Goal: Information Seeking & Learning: Find specific fact

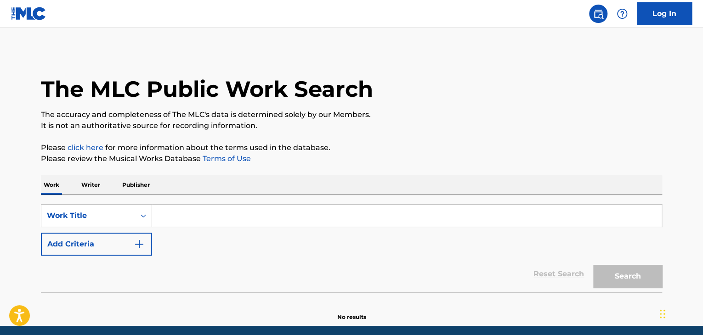
click at [180, 216] on input "Search Form" at bounding box center [407, 216] width 510 height 22
paste input "I am a volcano"
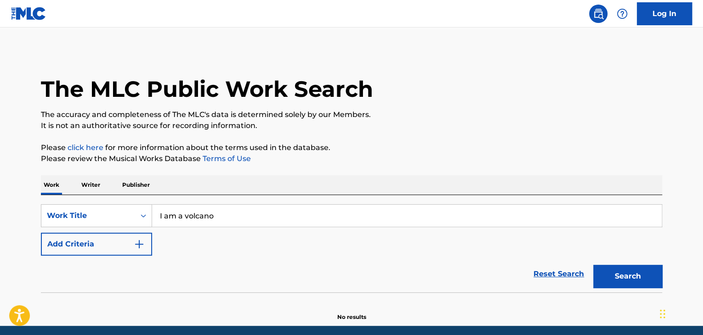
type input "I am a volcano"
click at [130, 237] on button "Add Criteria" at bounding box center [96, 244] width 111 height 23
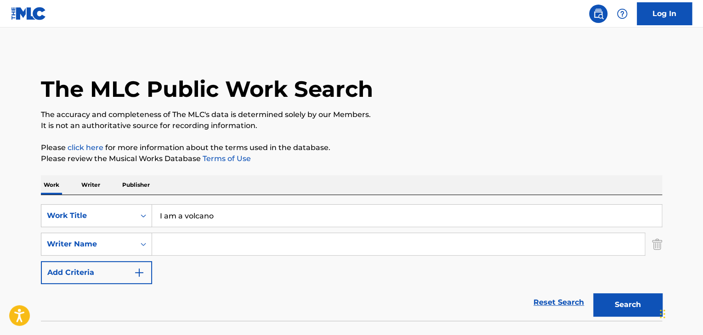
click at [184, 242] on input "Search Form" at bounding box center [398, 244] width 493 height 22
paste input "[PERSON_NAME]"
type input "[PERSON_NAME]"
click at [442, 149] on p "Please click here for more information about the terms used in the database." at bounding box center [351, 147] width 621 height 11
click at [630, 310] on button "Search" at bounding box center [627, 305] width 69 height 23
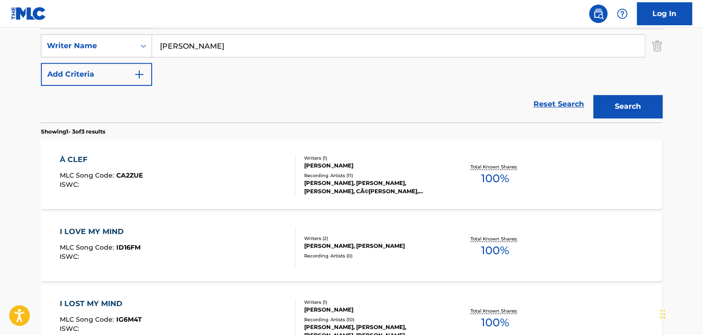
scroll to position [231, 0]
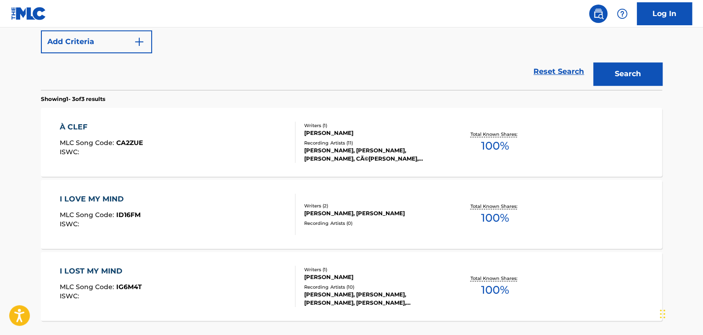
click at [222, 137] on div "À CLEF MLC Song Code : CA2ZUE ISWC :" at bounding box center [178, 142] width 236 height 41
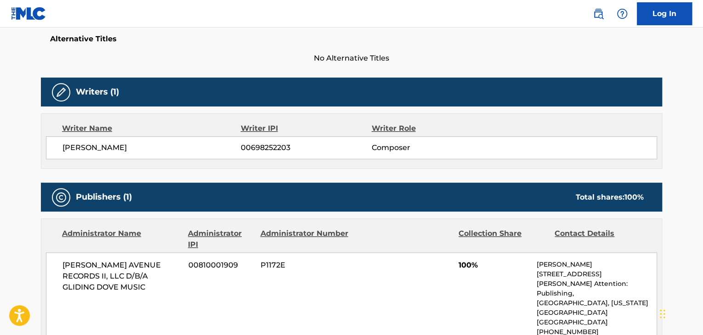
scroll to position [230, 0]
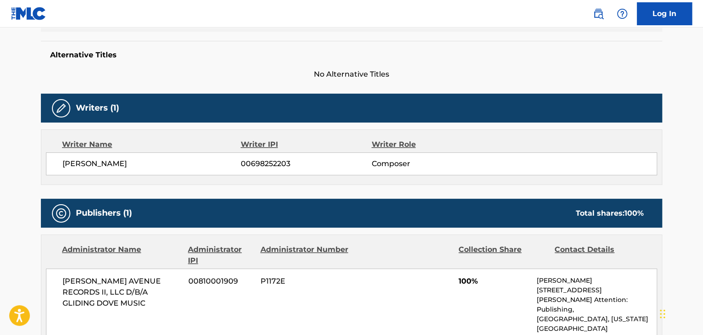
click at [115, 164] on span "[PERSON_NAME]" at bounding box center [151, 164] width 178 height 11
copy div "[PERSON_NAME]"
click at [261, 164] on span "00698252203" at bounding box center [306, 164] width 130 height 11
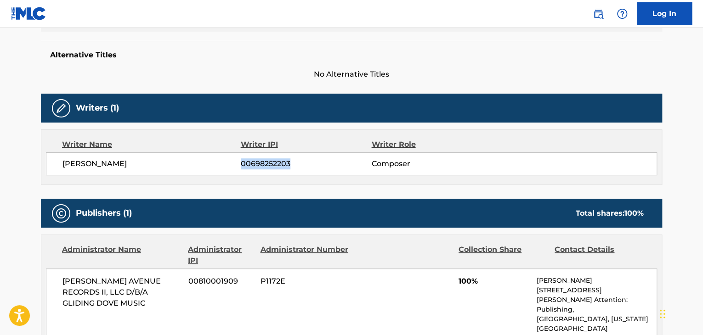
click at [261, 164] on span "00698252203" at bounding box center [306, 164] width 130 height 11
copy span "00698252203"
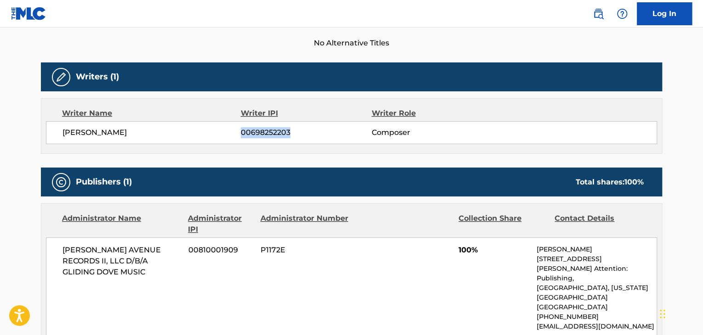
scroll to position [276, 0]
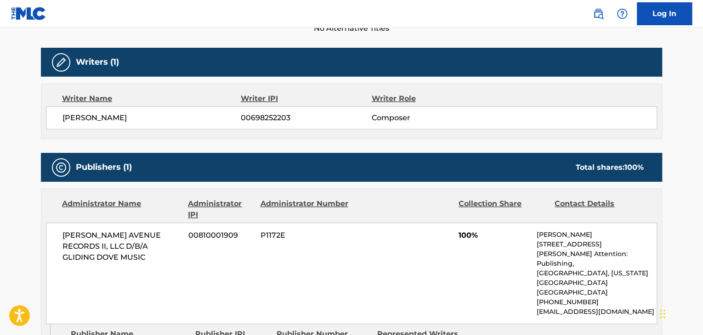
click at [118, 247] on span "[PERSON_NAME] AVENUE RECORDS II, LLC D/B/A GLIDING DOVE MUSIC" at bounding box center [121, 246] width 119 height 33
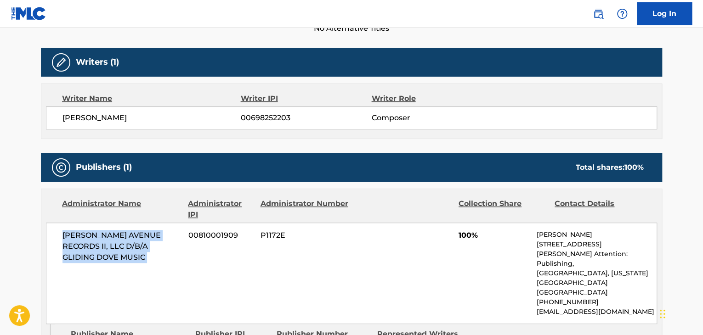
click at [118, 247] on span "[PERSON_NAME] AVENUE RECORDS II, LLC D/B/A GLIDING DOVE MUSIC" at bounding box center [121, 246] width 119 height 33
copy div "[PERSON_NAME] AVENUE RECORDS II, LLC D/B/A GLIDING DOVE MUSIC"
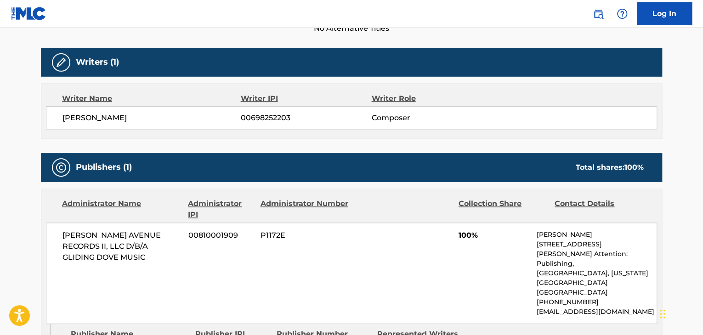
click at [192, 231] on span "00810001909" at bounding box center [220, 235] width 65 height 11
copy div "00810001909"
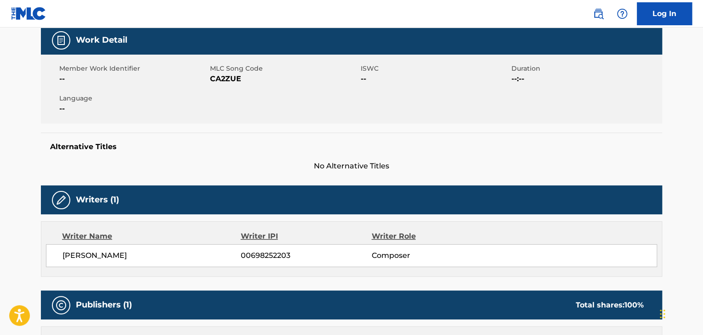
click at [225, 85] on div "Member Work Identifier -- MLC Song Code CA2ZUE ISWC -- Duration --:-- Language …" at bounding box center [351, 89] width 621 height 69
copy span "CA2ZUE"
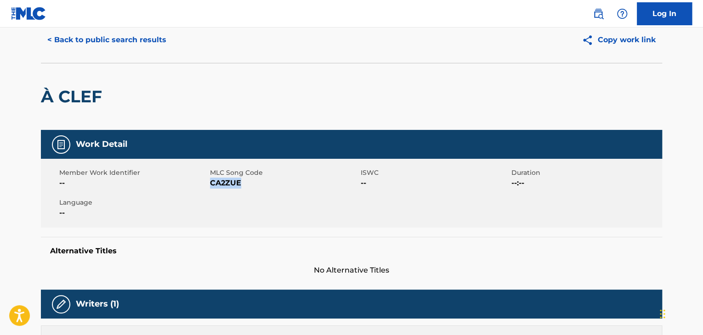
scroll to position [0, 0]
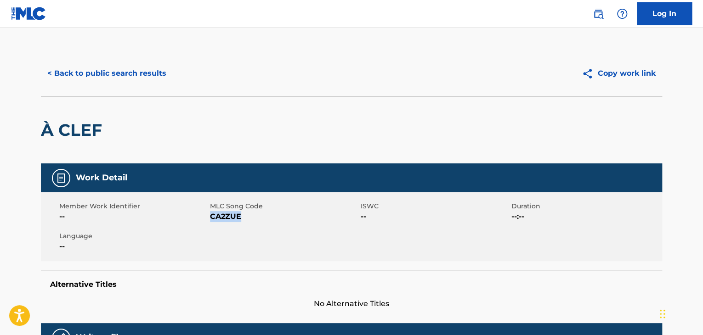
click at [91, 73] on button "< Back to public search results" at bounding box center [107, 73] width 132 height 23
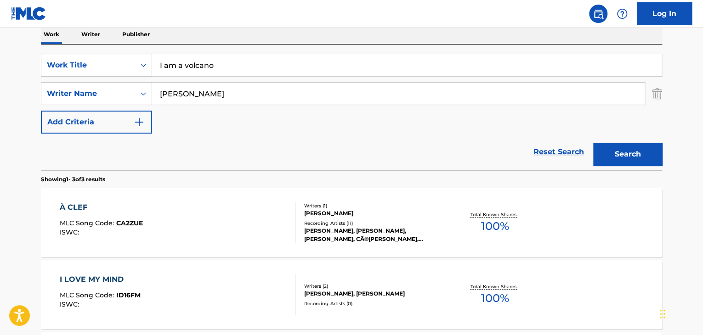
scroll to position [53, 0]
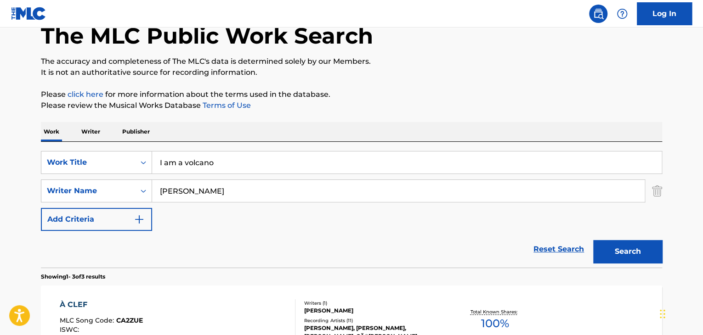
click at [205, 164] on input "I am a volcano" at bounding box center [407, 163] width 510 height 22
paste input "A frog jumps in"
click at [632, 251] on button "Search" at bounding box center [627, 251] width 69 height 23
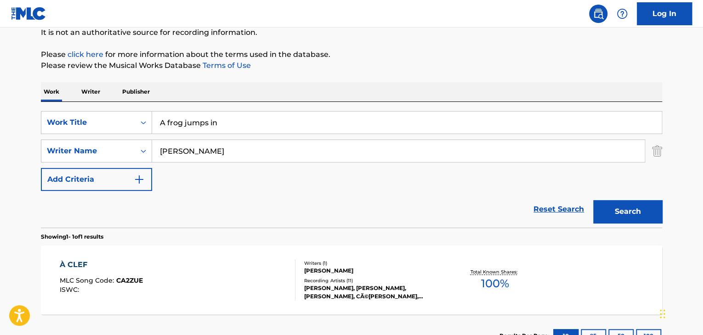
scroll to position [7, 0]
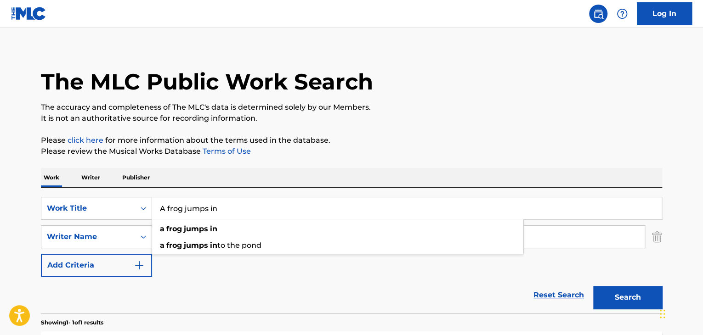
click at [193, 204] on input "A frog jumps in" at bounding box center [407, 209] width 510 height 22
paste input "Nu"
click at [409, 155] on p "Please review the Musical Works Database Terms of Use" at bounding box center [351, 151] width 621 height 11
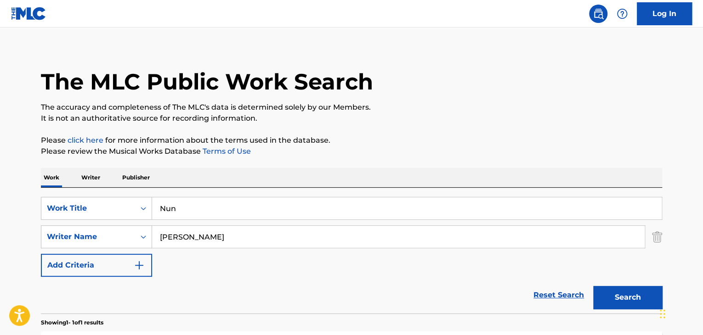
click at [631, 298] on button "Search" at bounding box center [627, 297] width 69 height 23
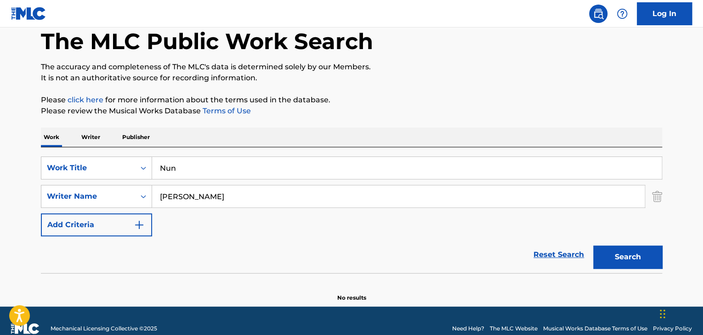
scroll to position [63, 0]
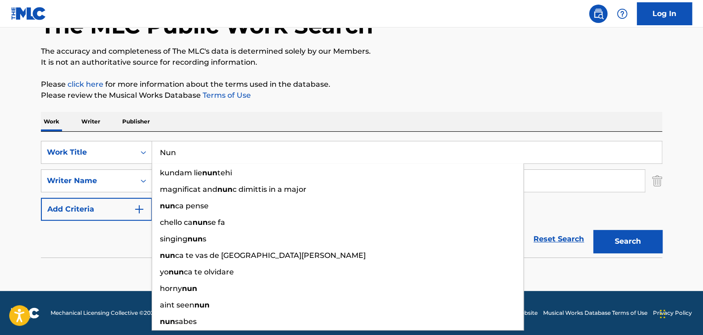
click at [185, 149] on input "Nun" at bounding box center [407, 153] width 510 height 22
paste input "Brick House"
type input "Brick House"
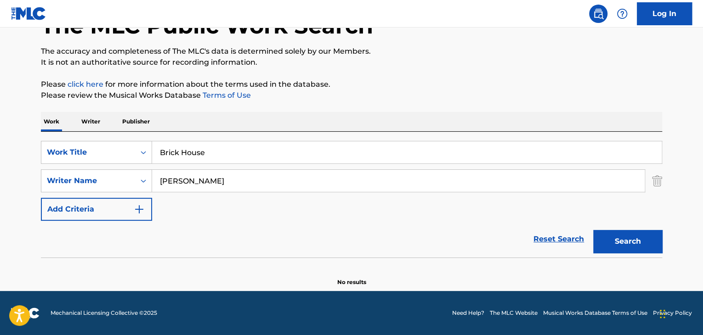
click at [314, 109] on div "The MLC Public Work Search The accuracy and completeness of The MLC's data is d…" at bounding box center [351, 137] width 643 height 300
click at [610, 244] on button "Search" at bounding box center [627, 241] width 69 height 23
click at [169, 181] on input "[PERSON_NAME]" at bounding box center [398, 181] width 493 height 22
type input "[PERSON_NAME]"
click at [226, 233] on div "Reset Search Search" at bounding box center [351, 239] width 621 height 37
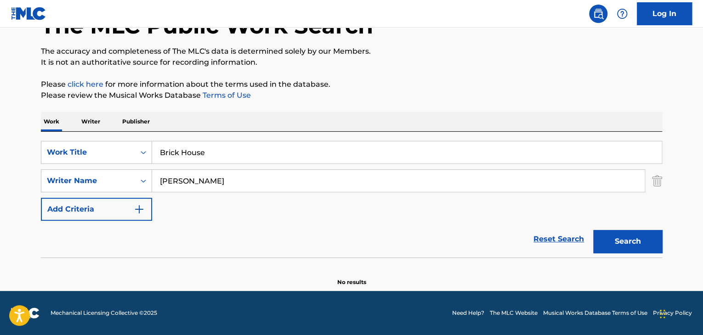
click at [606, 247] on button "Search" at bounding box center [627, 241] width 69 height 23
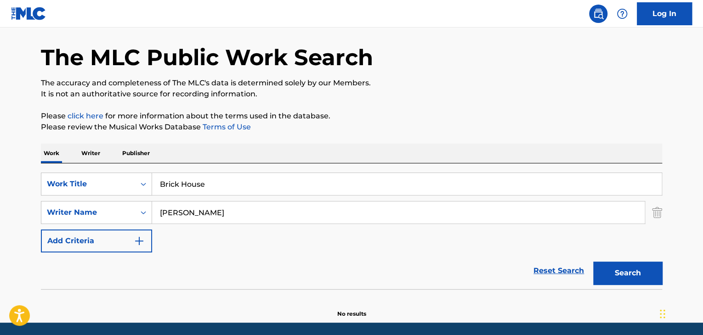
scroll to position [17, 0]
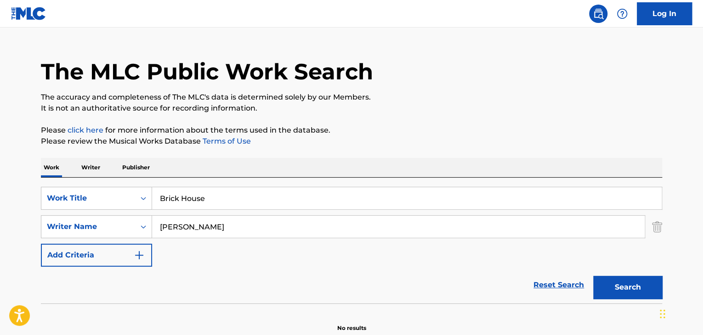
click at [207, 195] on input "Brick House" at bounding box center [407, 198] width 510 height 22
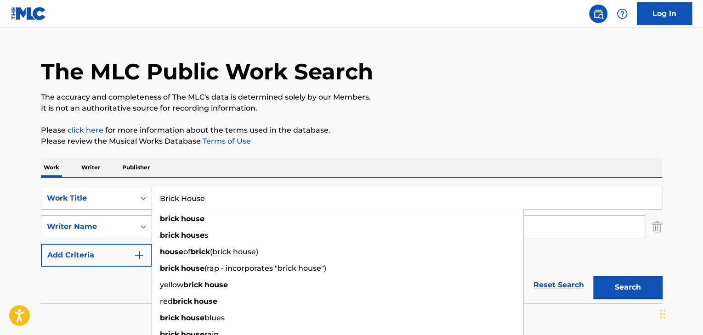
paste input "Take this ston"
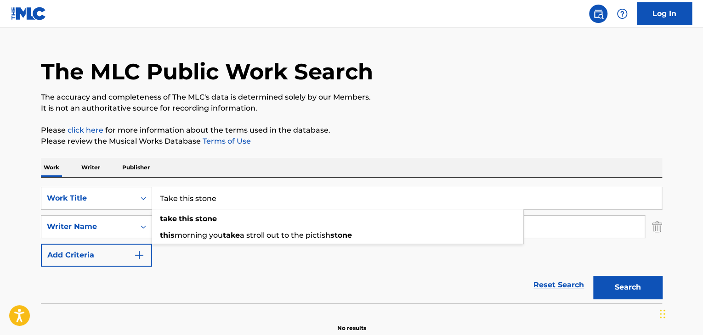
type input "Take this stone"
click at [618, 289] on button "Search" at bounding box center [627, 287] width 69 height 23
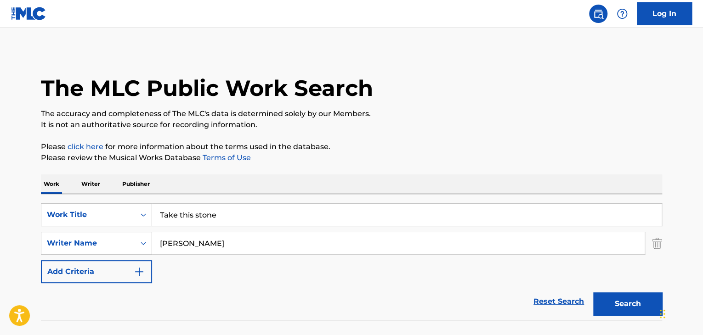
scroll to position [0, 0]
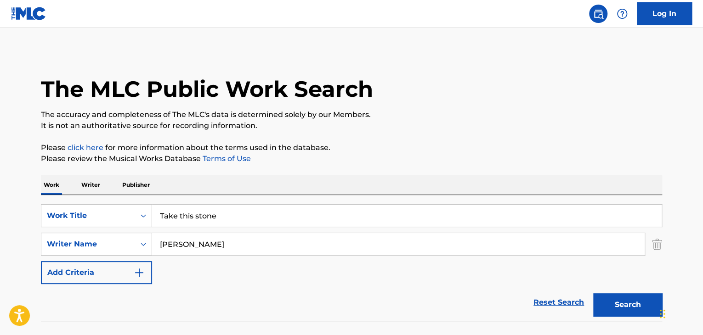
click at [93, 189] on p "Writer" at bounding box center [91, 185] width 24 height 19
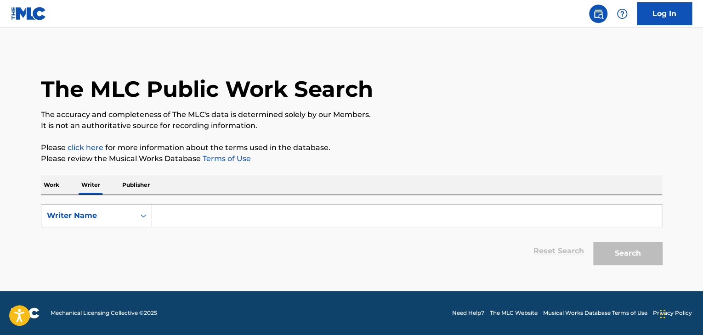
click at [222, 221] on input "Search Form" at bounding box center [407, 216] width 510 height 22
paste input "T3323892117"
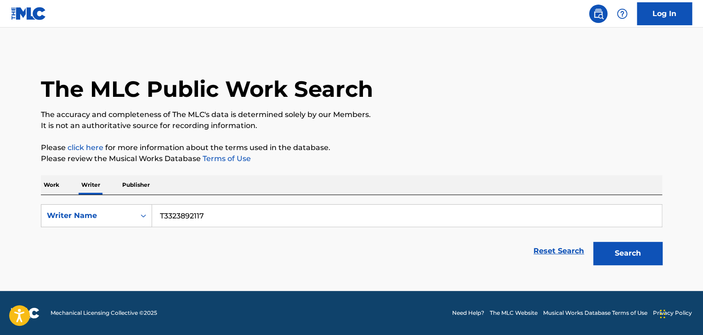
click at [224, 214] on input "T3323892117" at bounding box center [407, 216] width 510 height 22
paste input "[PERSON_NAME] [PERSON_NAME]"
type input "[PERSON_NAME] [PERSON_NAME]"
click at [408, 130] on p "It is not an authoritative source for recording information." at bounding box center [351, 125] width 621 height 11
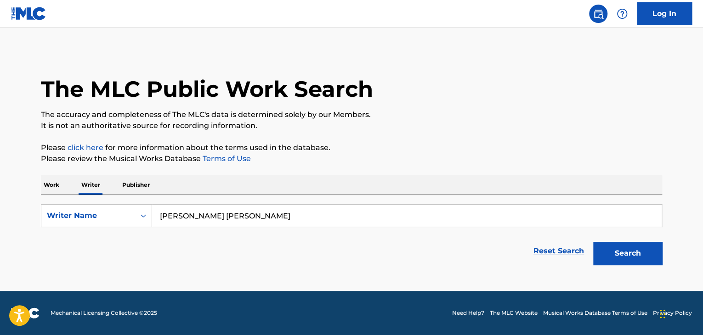
click at [610, 247] on button "Search" at bounding box center [627, 253] width 69 height 23
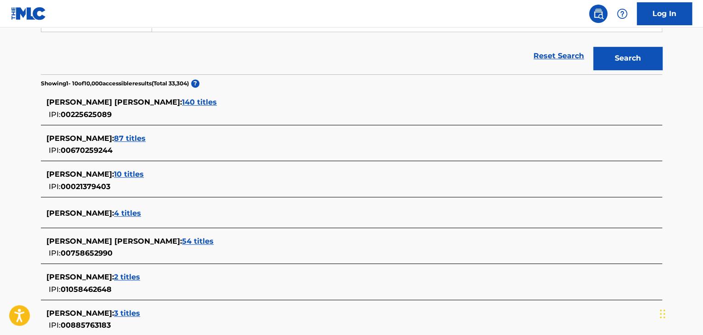
scroll to position [180, 0]
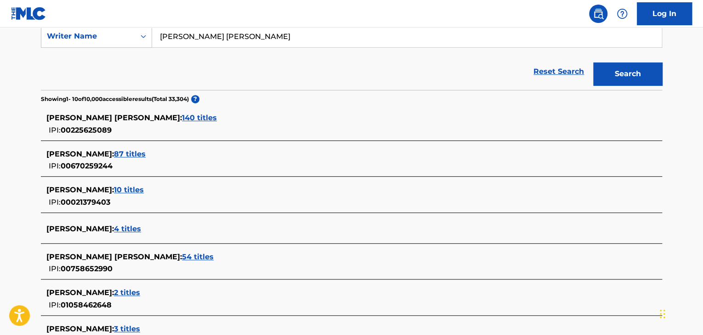
click at [132, 153] on span "87 titles" at bounding box center [130, 154] width 32 height 9
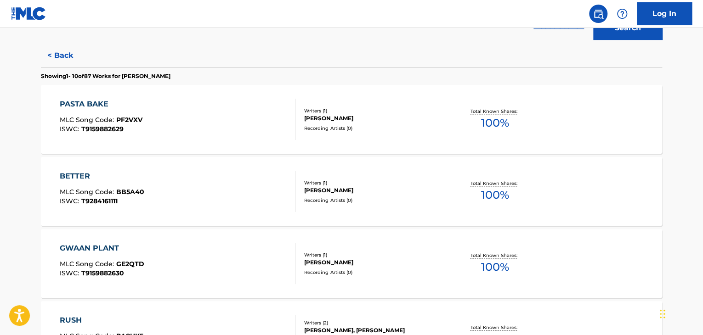
scroll to position [42, 0]
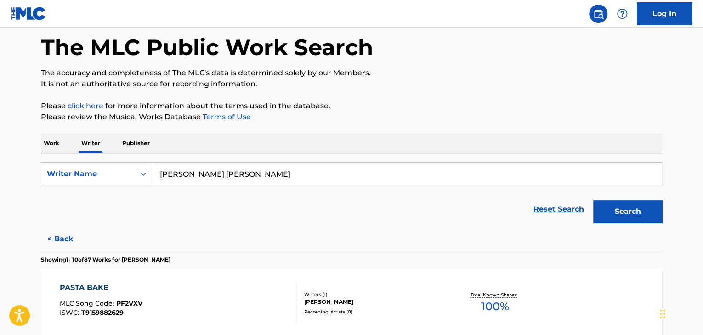
click at [46, 251] on section "Showing 1 - 10 of 87 Works for [PERSON_NAME]" at bounding box center [351, 257] width 621 height 13
click at [66, 228] on button "< Back" at bounding box center [68, 239] width 55 height 23
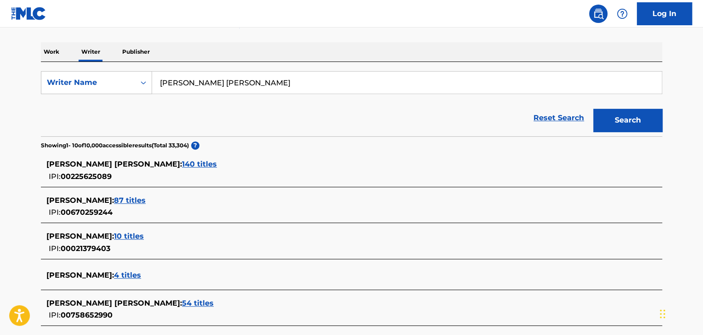
scroll to position [134, 0]
click at [128, 234] on span "10 titles" at bounding box center [129, 236] width 30 height 9
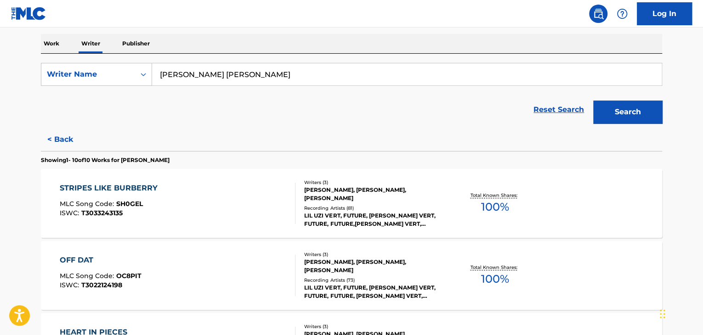
click at [65, 135] on button "< Back" at bounding box center [68, 139] width 55 height 23
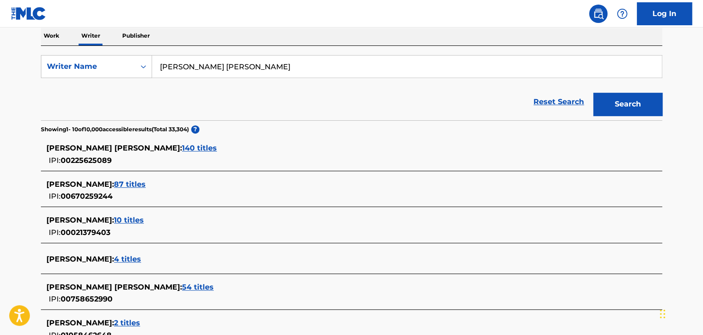
scroll to position [279, 0]
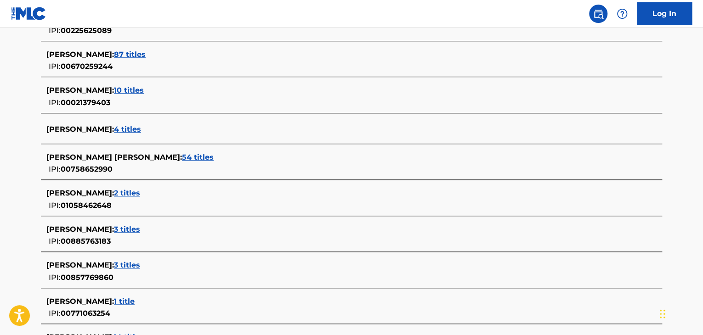
click at [134, 125] on span "4 titles" at bounding box center [127, 129] width 27 height 9
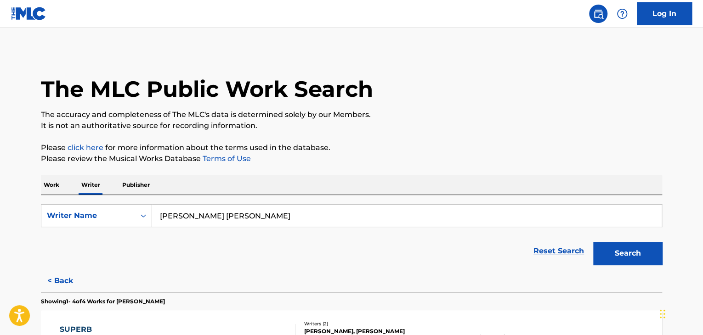
scroll to position [0, 0]
click at [56, 286] on button "< Back" at bounding box center [68, 281] width 55 height 23
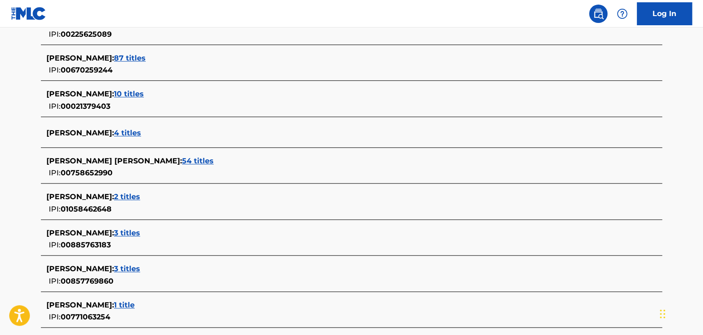
scroll to position [322, 0]
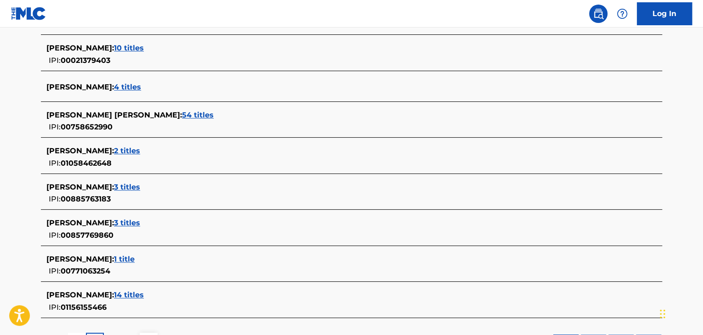
click at [131, 187] on span "3 titles" at bounding box center [127, 187] width 26 height 9
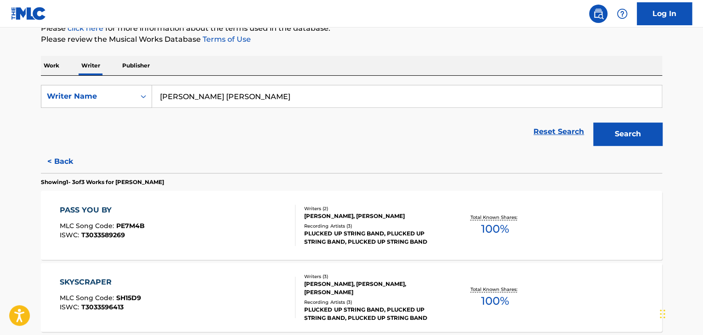
scroll to position [51, 0]
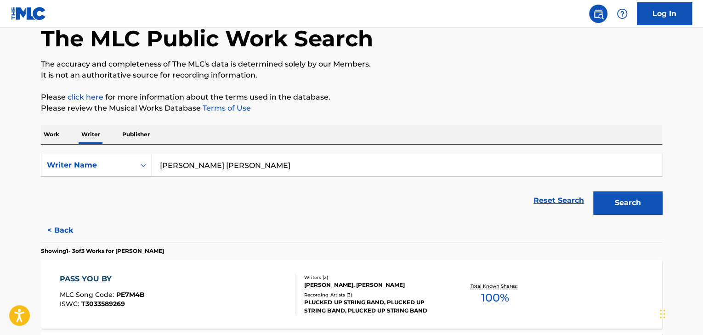
click at [60, 234] on button "< Back" at bounding box center [68, 230] width 55 height 23
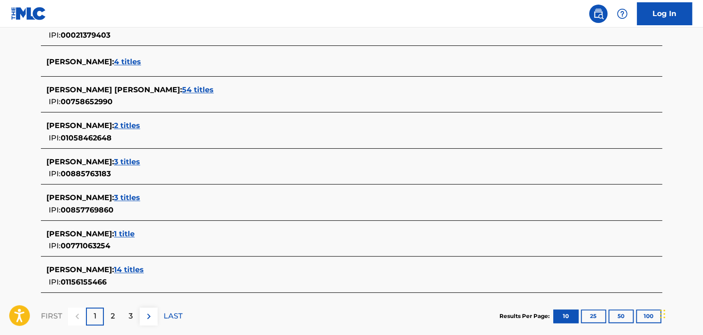
scroll to position [399, 0]
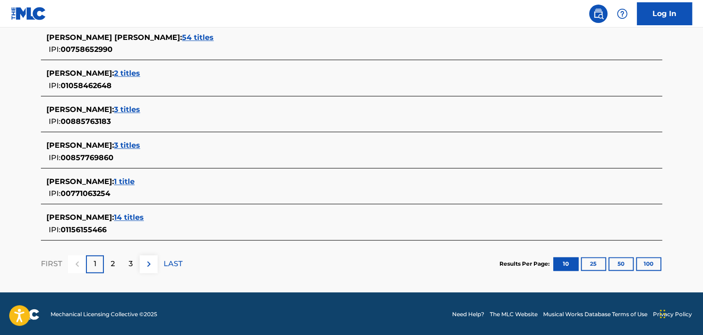
click at [131, 220] on span "14 titles" at bounding box center [129, 217] width 30 height 9
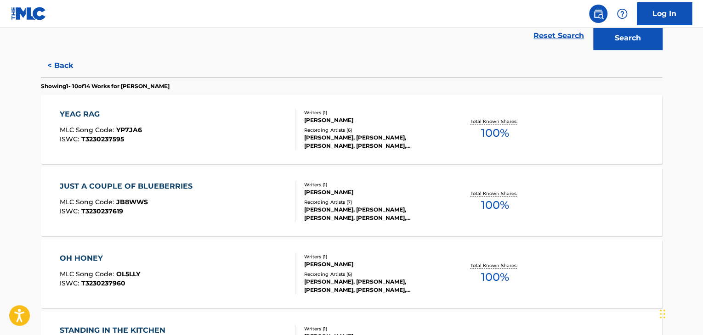
scroll to position [32, 0]
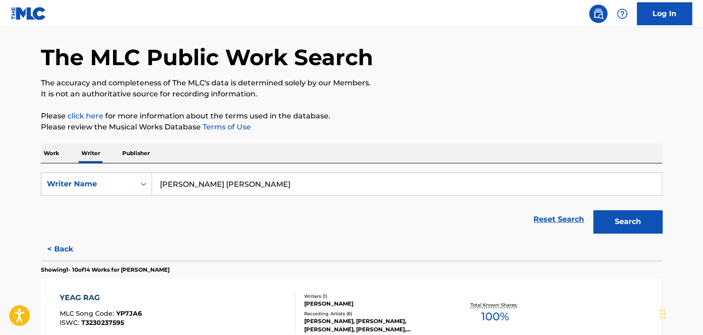
click at [60, 250] on button "< Back" at bounding box center [68, 249] width 55 height 23
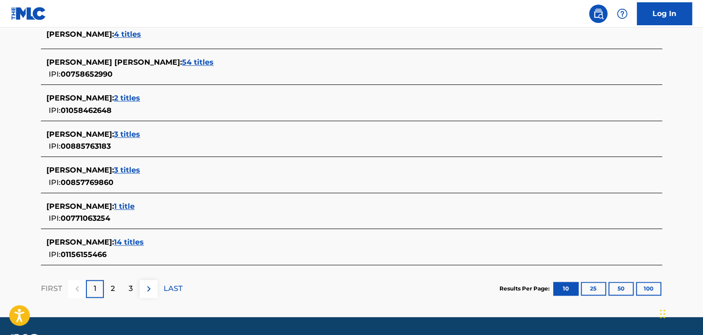
scroll to position [399, 0]
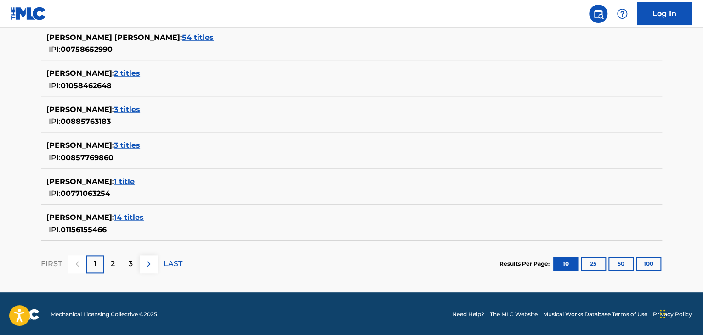
click at [124, 178] on span "1 title" at bounding box center [124, 181] width 21 height 9
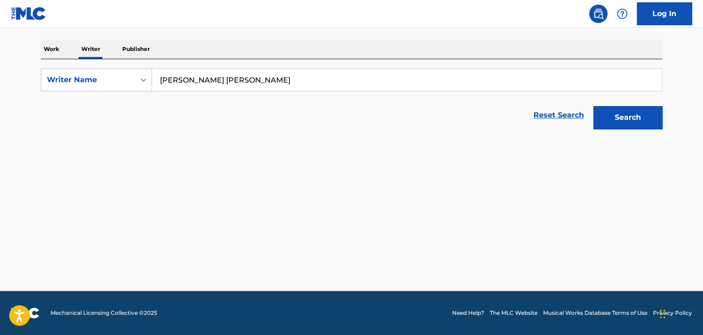
scroll to position [136, 0]
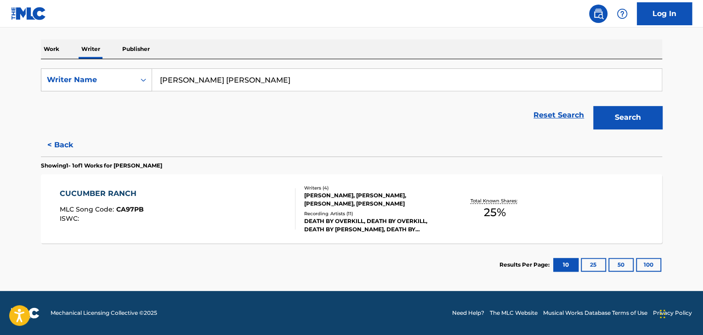
click at [76, 149] on button "< Back" at bounding box center [68, 145] width 55 height 23
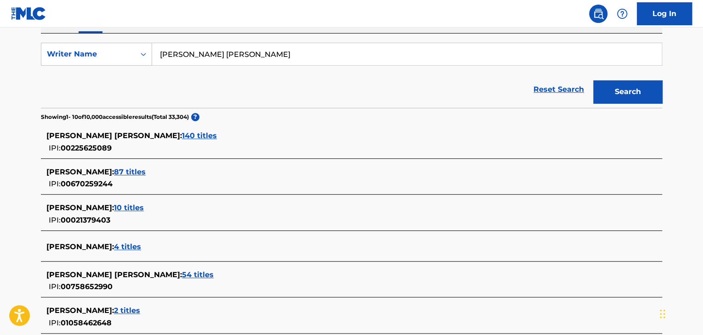
scroll to position [32, 0]
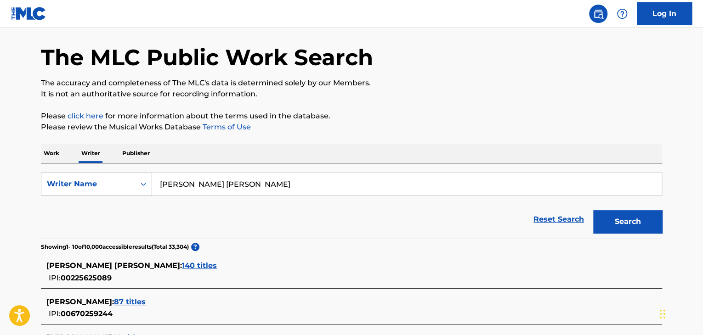
click at [108, 188] on div "Writer Name" at bounding box center [88, 184] width 83 height 11
click at [86, 208] on div "Writer IPI" at bounding box center [96, 207] width 110 height 23
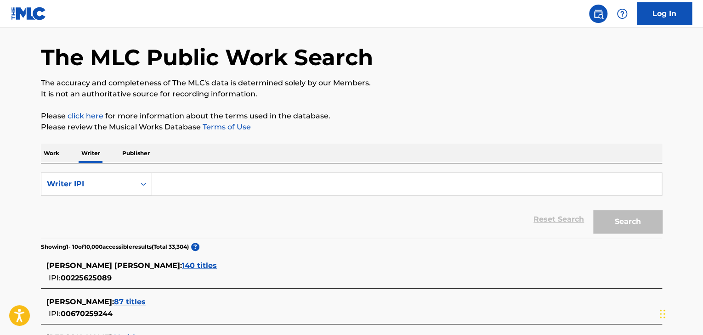
click at [193, 181] on input "Search Form" at bounding box center [407, 184] width 510 height 22
paste input "01128381563"
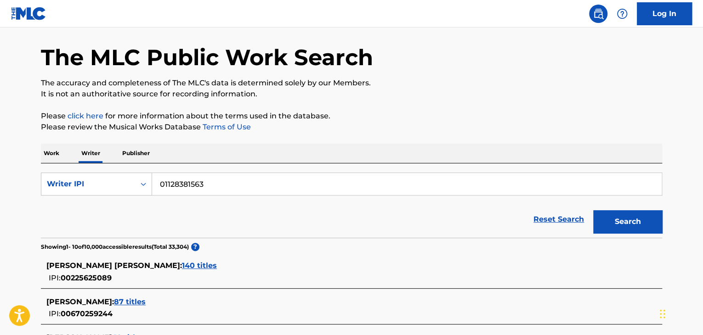
type input "01128381563"
click at [630, 213] on button "Search" at bounding box center [627, 221] width 69 height 23
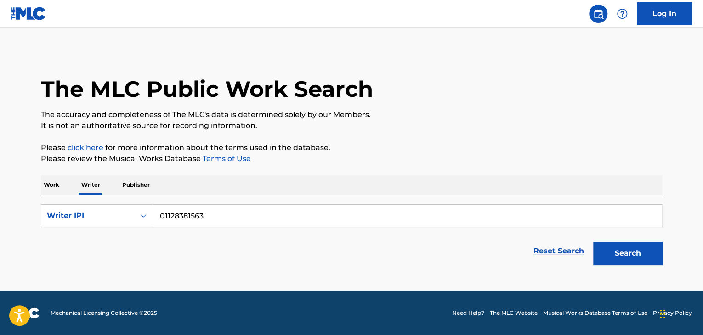
scroll to position [0, 0]
click at [191, 212] on input "01128381563" at bounding box center [407, 216] width 510 height 22
click at [130, 223] on div "Writer IPI" at bounding box center [88, 215] width 94 height 17
click at [84, 235] on div "Writer Name" at bounding box center [96, 238] width 110 height 23
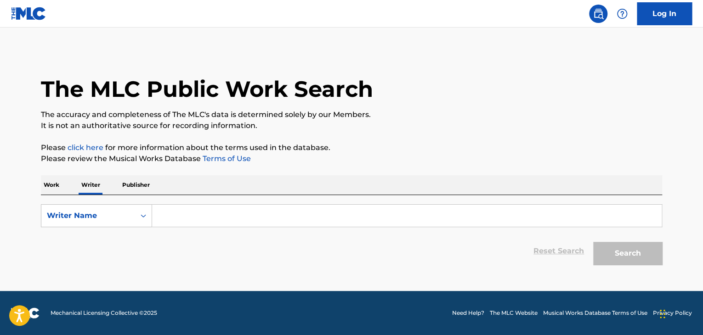
click at [224, 217] on input "Search Form" at bounding box center [407, 216] width 510 height 22
paste input "[PERSON_NAME]"
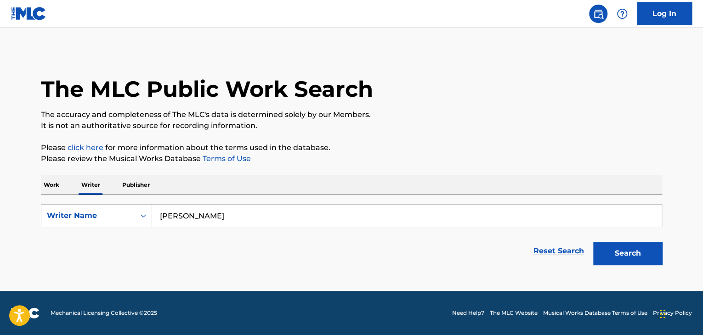
type input "[PERSON_NAME]"
click at [423, 161] on p "Please review the Musical Works Database Terms of Use" at bounding box center [351, 158] width 621 height 11
click at [627, 249] on button "Search" at bounding box center [627, 253] width 69 height 23
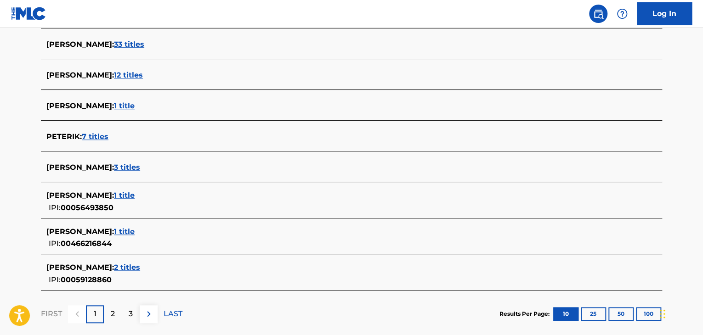
scroll to position [226, 0]
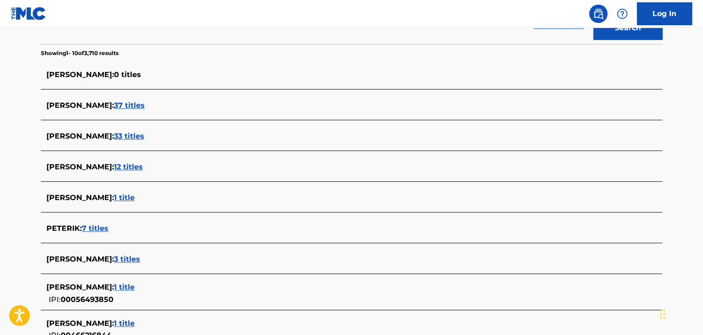
click at [114, 105] on span "37 titles" at bounding box center [129, 105] width 31 height 9
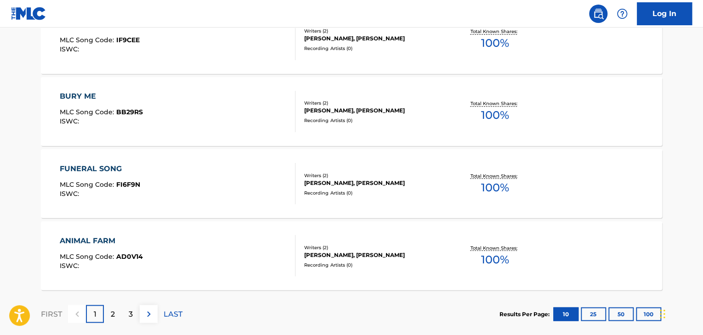
scroll to position [789, 0]
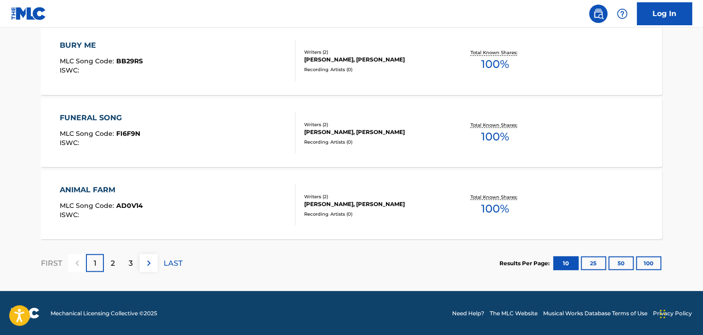
click at [175, 261] on p "LAST" at bounding box center [173, 263] width 19 height 11
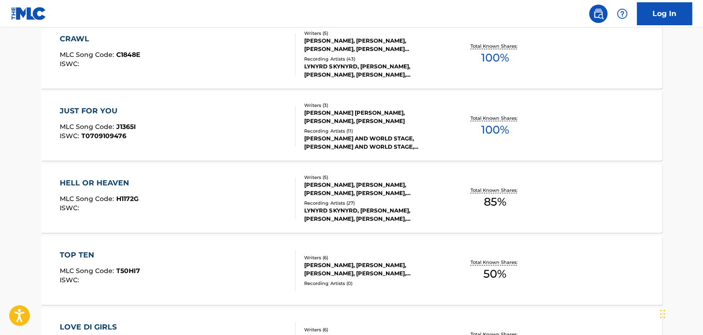
scroll to position [481, 0]
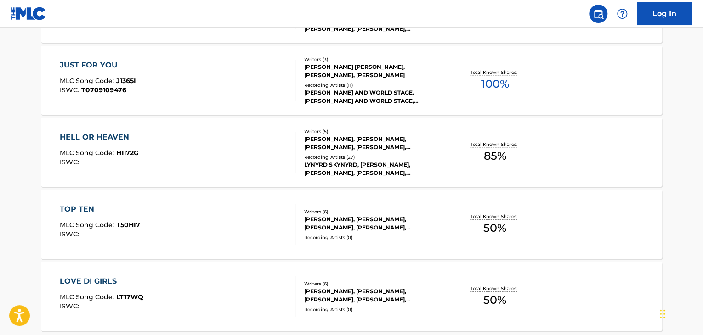
click at [263, 71] on div "JUST FOR YOU MLC Song Code : J1365I ISWC : T0709109476" at bounding box center [178, 80] width 236 height 41
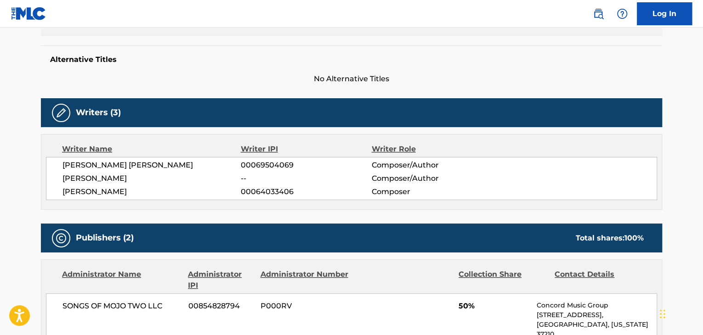
scroll to position [308, 0]
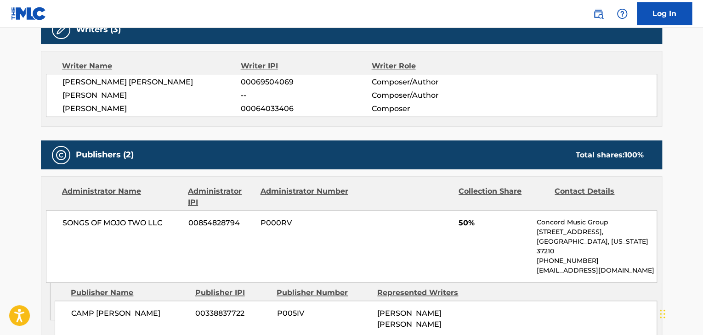
click at [99, 115] on div "[PERSON_NAME] [PERSON_NAME] 00069504069 Composer/Author [PERSON_NAME] -- Compos…" at bounding box center [351, 95] width 611 height 43
click at [98, 110] on span "[PERSON_NAME]" at bounding box center [151, 108] width 178 height 11
copy div "[PERSON_NAME]"
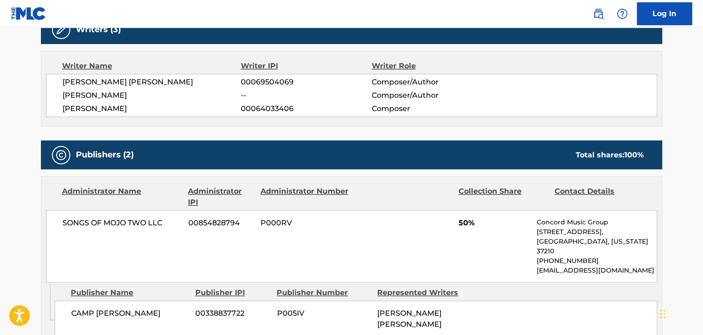
click at [260, 109] on span "00064033406" at bounding box center [306, 108] width 130 height 11
copy span "00064033406"
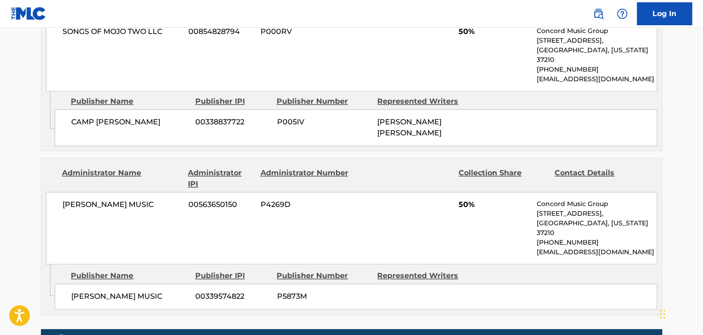
scroll to position [538, 0]
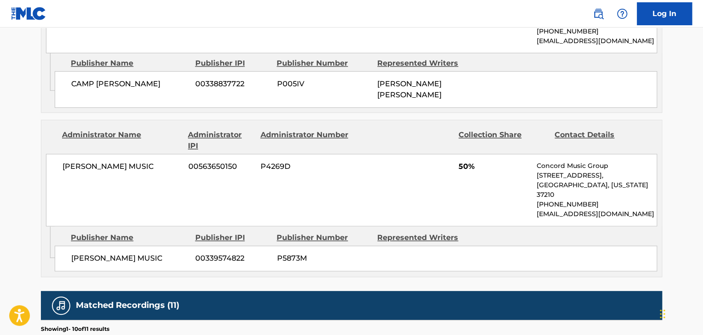
click at [97, 161] on span "[PERSON_NAME] MUSIC" at bounding box center [121, 166] width 119 height 11
copy div "[PERSON_NAME] MUSIC"
click at [204, 161] on span "00563650150" at bounding box center [220, 166] width 65 height 11
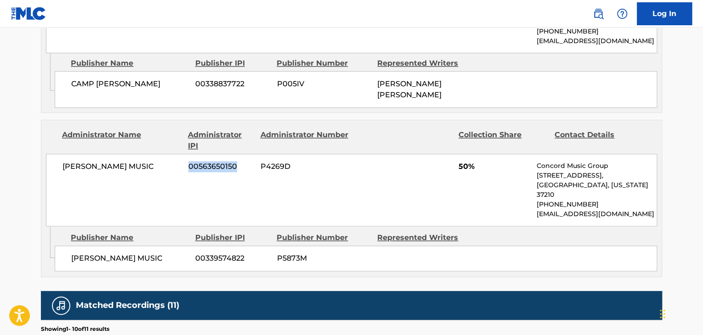
click at [204, 161] on span "00563650150" at bounding box center [220, 166] width 65 height 11
copy span "00563650150"
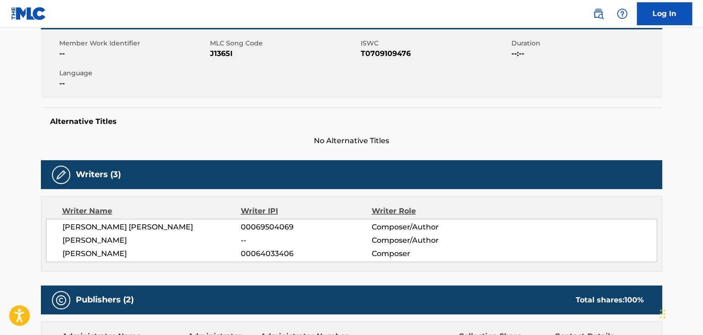
scroll to position [79, 0]
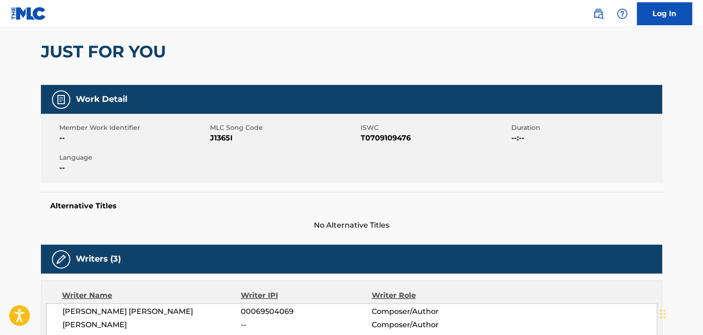
click at [218, 142] on span "J1365I" at bounding box center [284, 138] width 148 height 11
copy span "J1365I"
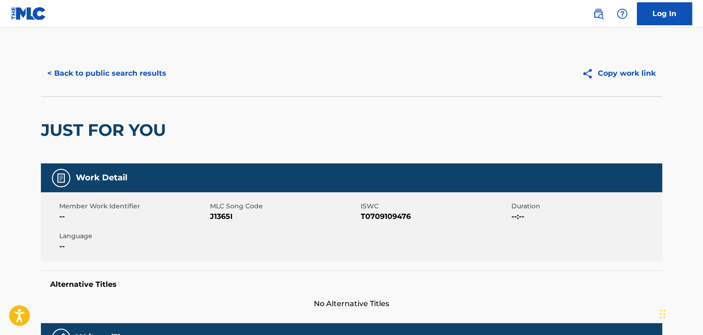
click at [133, 86] on div "< Back to public search results Copy work link" at bounding box center [351, 74] width 621 height 46
click at [128, 77] on button "< Back to public search results" at bounding box center [107, 73] width 132 height 23
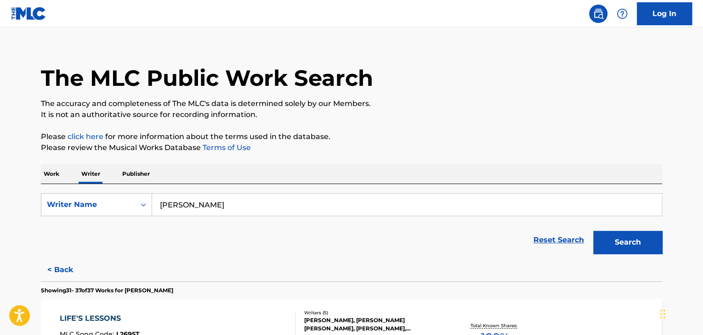
click at [196, 213] on input "[PERSON_NAME]" at bounding box center [407, 205] width 510 height 22
paste input "[PERSON_NAME]"
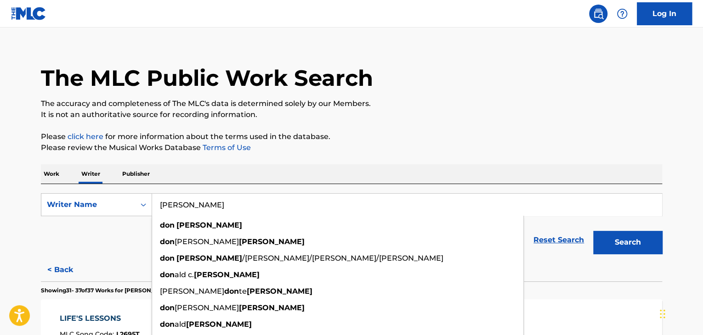
type input "[PERSON_NAME]"
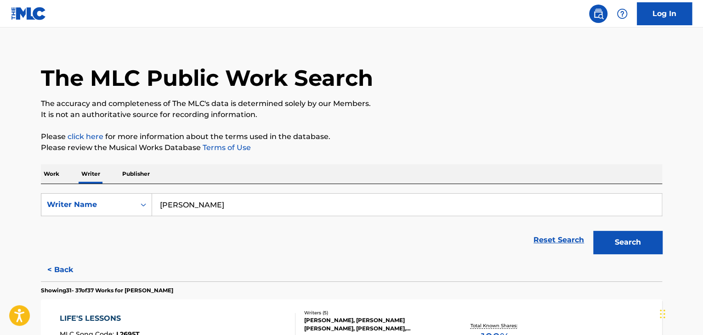
click at [600, 237] on button "Search" at bounding box center [627, 242] width 69 height 23
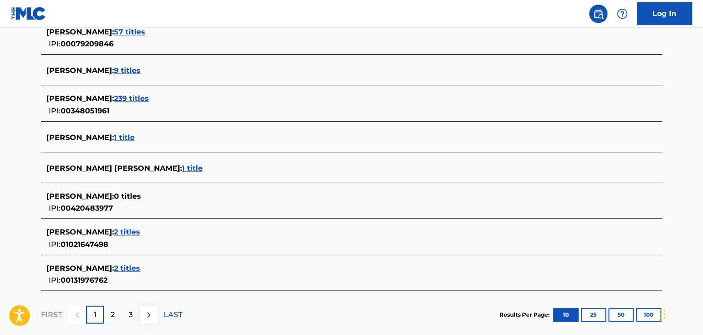
scroll to position [195, 0]
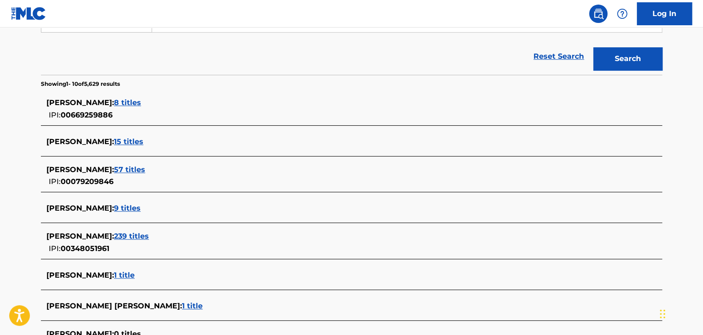
click at [141, 103] on span "8 titles" at bounding box center [127, 102] width 27 height 9
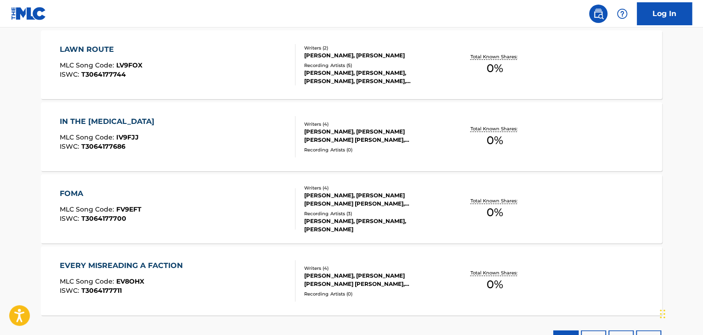
scroll to position [641, 0]
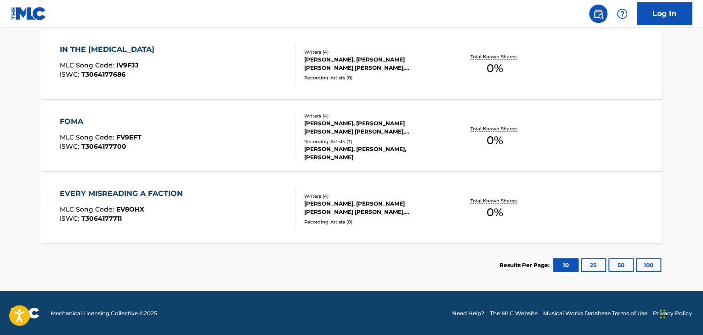
click at [247, 213] on div "EVERY MISREADING A FACTION MLC Song Code : EV8OHX ISWC : T3064177711" at bounding box center [178, 208] width 236 height 41
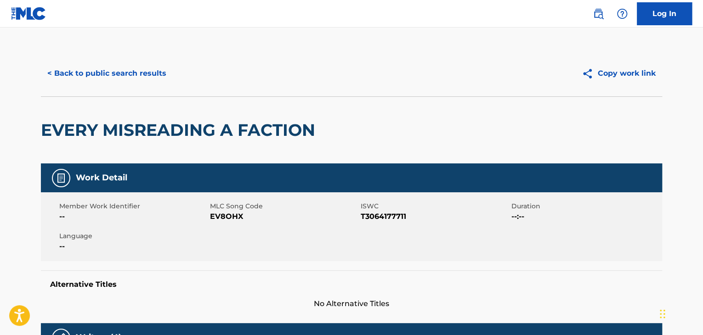
click at [104, 69] on button "< Back to public search results" at bounding box center [107, 73] width 132 height 23
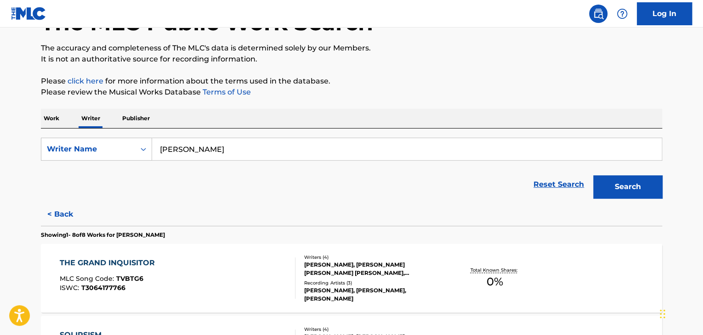
scroll to position [103, 0]
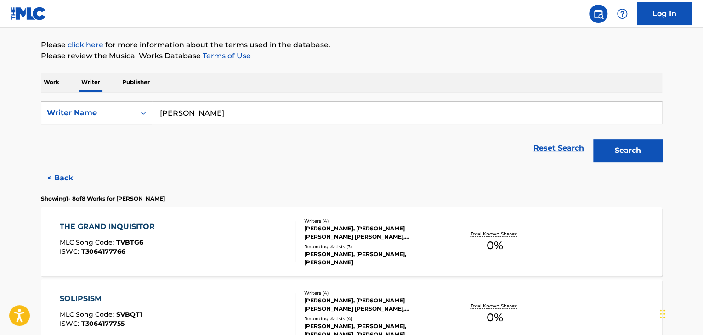
click at [59, 172] on button "< Back" at bounding box center [68, 178] width 55 height 23
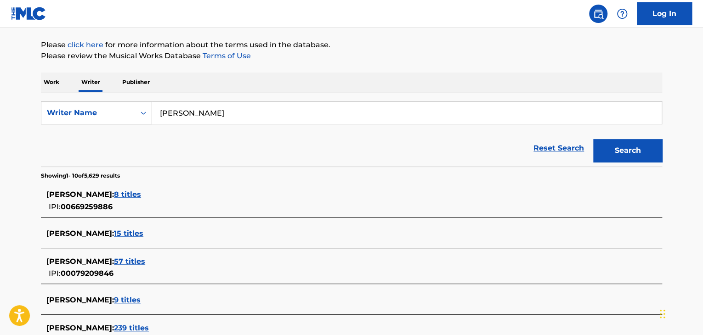
scroll to position [195, 0]
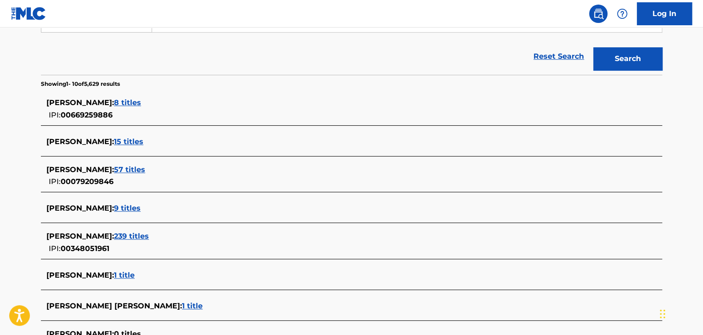
click at [152, 95] on div "[PERSON_NAME] : 8 titles IPI: 00669259886" at bounding box center [351, 109] width 621 height 33
click at [141, 103] on span "8 titles" at bounding box center [127, 102] width 27 height 9
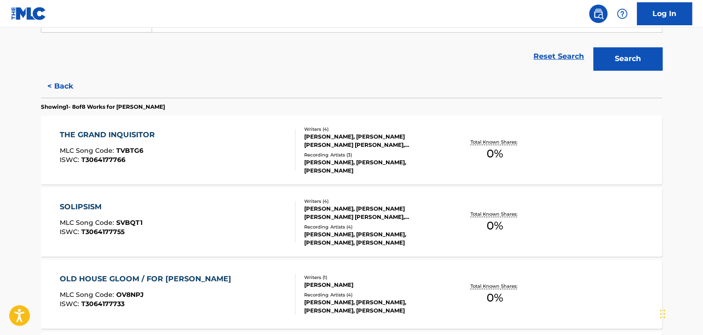
click at [172, 153] on div "THE GRAND INQUISITOR MLC Song Code : TVBTG6 ISWC : T3064177766" at bounding box center [178, 150] width 236 height 41
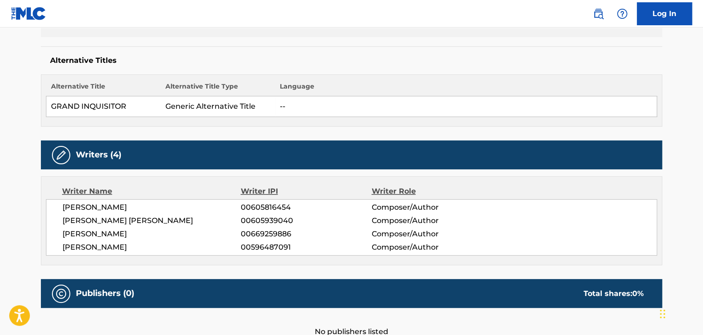
scroll to position [276, 0]
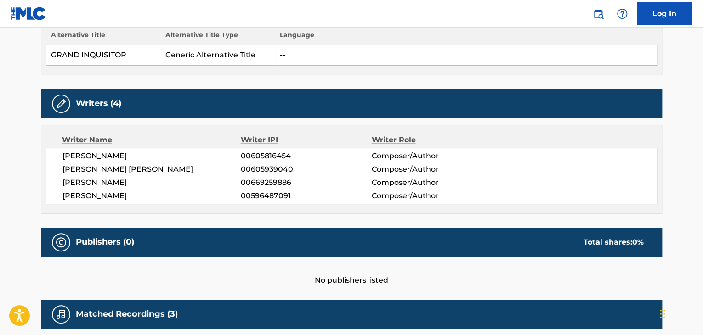
click at [103, 183] on span "[PERSON_NAME]" at bounding box center [151, 182] width 178 height 11
click at [261, 182] on span "00669259886" at bounding box center [306, 182] width 130 height 11
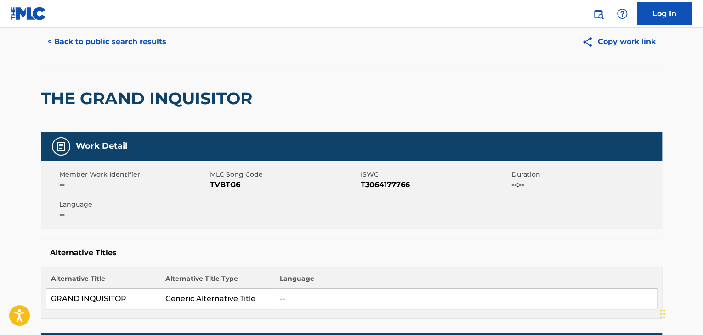
scroll to position [0, 0]
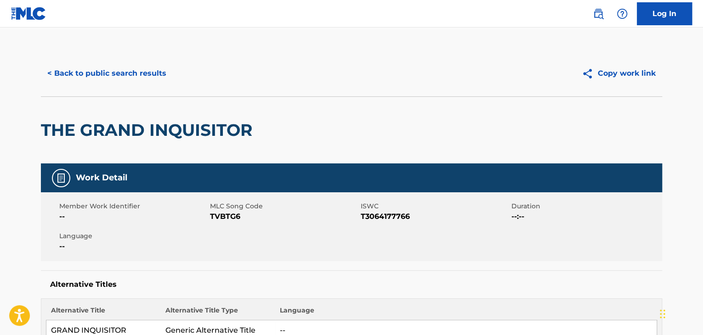
click at [77, 74] on button "< Back to public search results" at bounding box center [107, 73] width 132 height 23
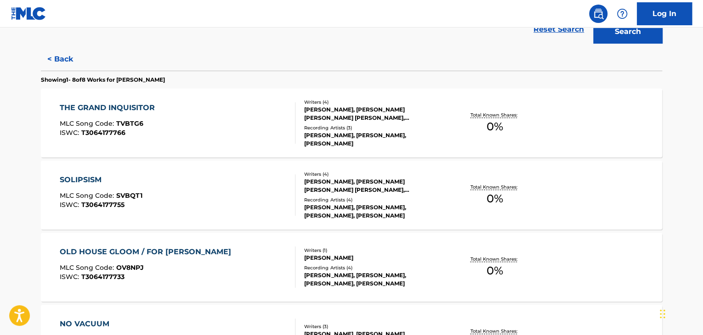
scroll to position [149, 0]
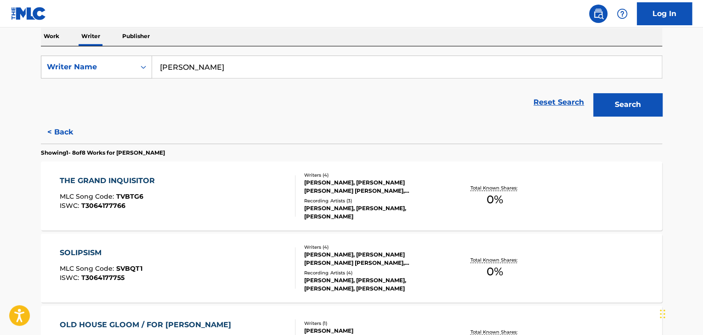
click at [59, 127] on button "< Back" at bounding box center [68, 132] width 55 height 23
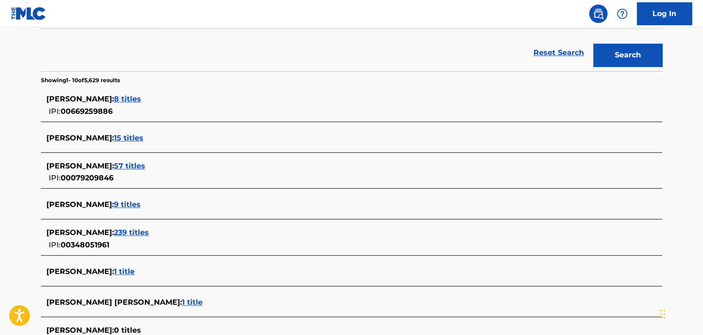
scroll to position [241, 0]
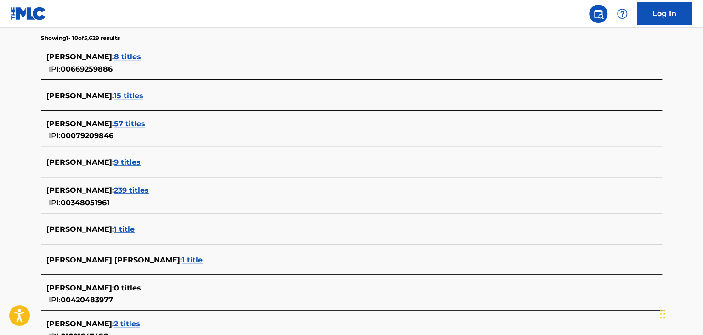
click at [114, 122] on span "57 titles" at bounding box center [129, 123] width 31 height 9
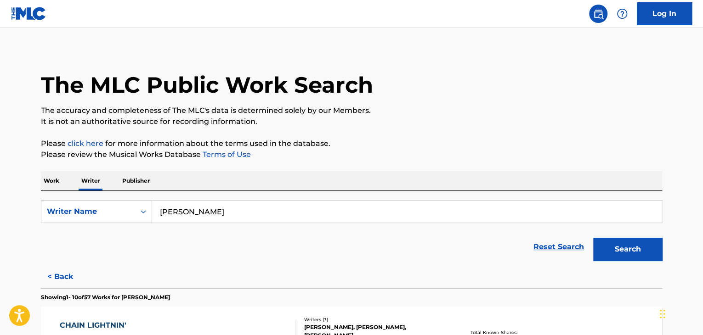
scroll to position [0, 0]
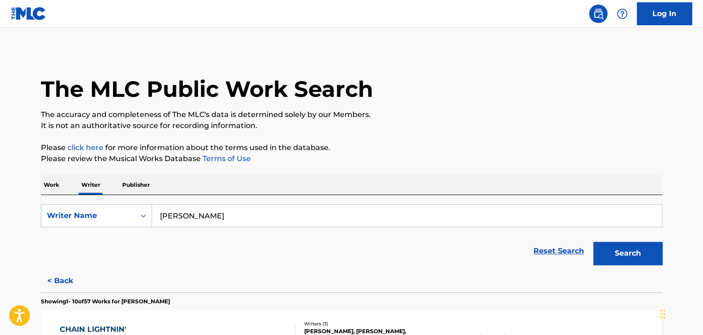
click at [42, 185] on p "Work" at bounding box center [51, 185] width 21 height 19
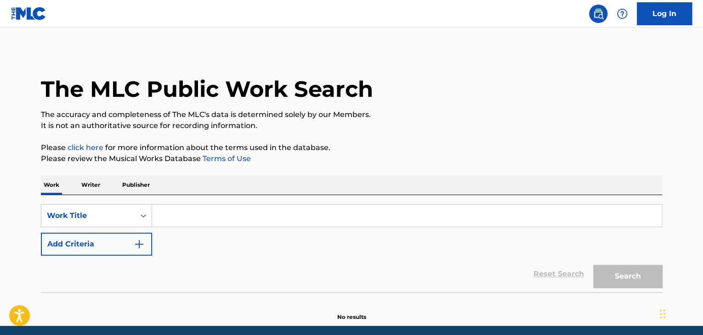
click at [189, 214] on input "Search Form" at bounding box center [407, 216] width 510 height 22
paste input "Windows of Memories"
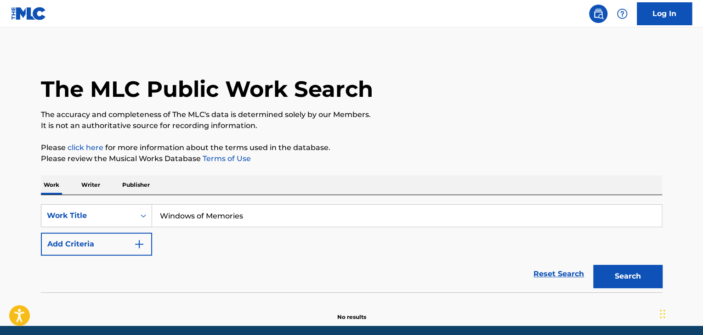
type input "Windows of Memories"
click at [135, 250] on img "Search Form" at bounding box center [139, 244] width 11 height 11
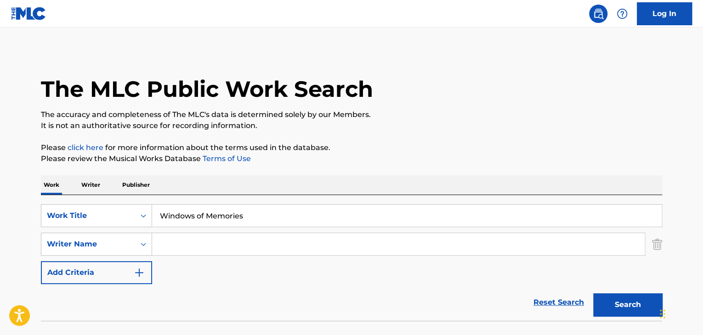
click at [185, 245] on input "Search Form" at bounding box center [398, 244] width 493 height 22
paste input "[PERSON_NAME]"
type input "[PERSON_NAME]"
click at [425, 142] on p "Please click here for more information about the terms used in the database." at bounding box center [351, 147] width 621 height 11
click at [603, 299] on button "Search" at bounding box center [627, 305] width 69 height 23
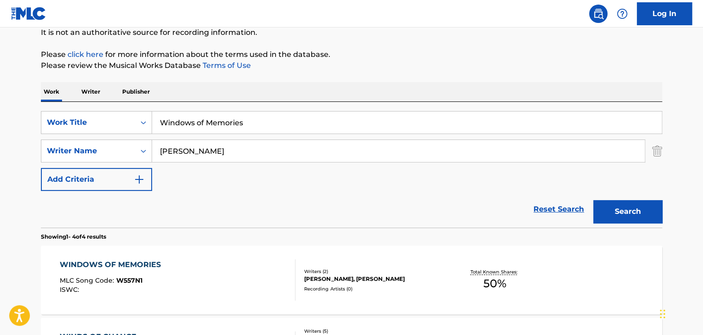
scroll to position [185, 0]
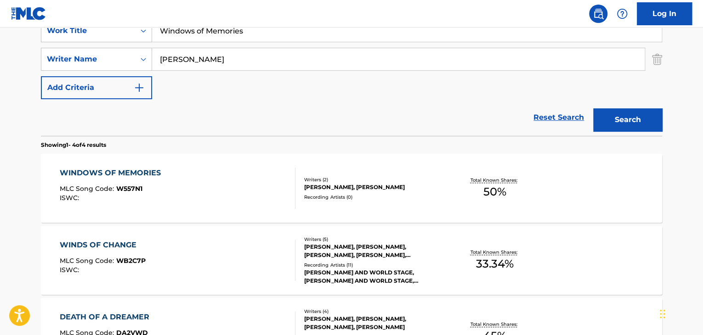
click at [182, 185] on div "WINDOWS OF MEMORIES MLC Song Code : W557N1 ISWC :" at bounding box center [178, 188] width 236 height 41
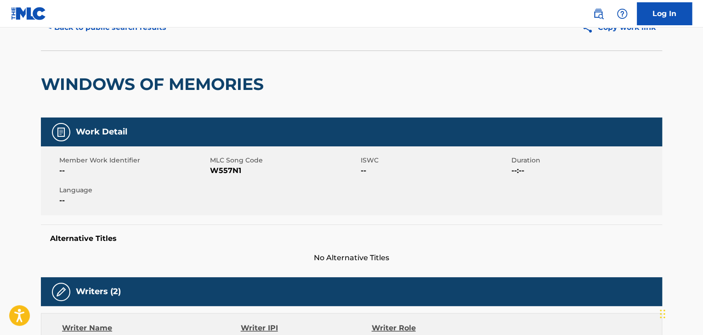
scroll to position [184, 0]
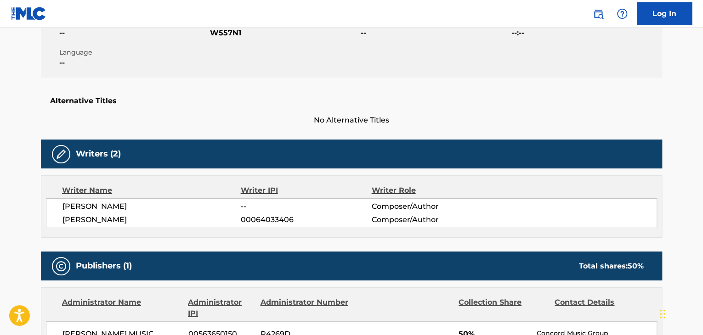
click at [90, 206] on span "[PERSON_NAME]" at bounding box center [151, 206] width 178 height 11
click at [93, 219] on span "[PERSON_NAME]" at bounding box center [151, 220] width 178 height 11
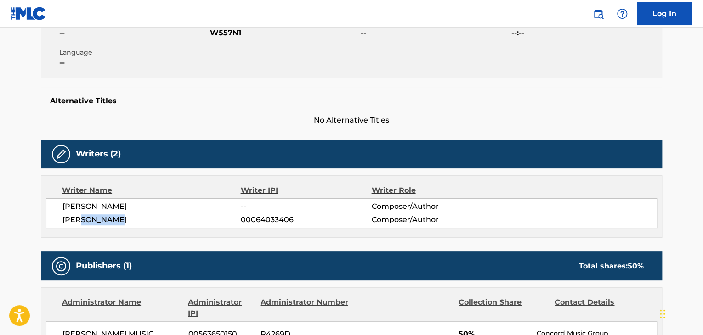
click at [93, 219] on span "[PERSON_NAME]" at bounding box center [151, 220] width 178 height 11
click at [262, 217] on span "00064033406" at bounding box center [306, 220] width 130 height 11
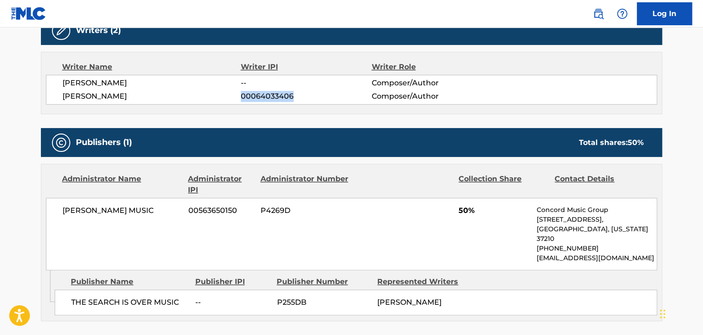
scroll to position [322, 0]
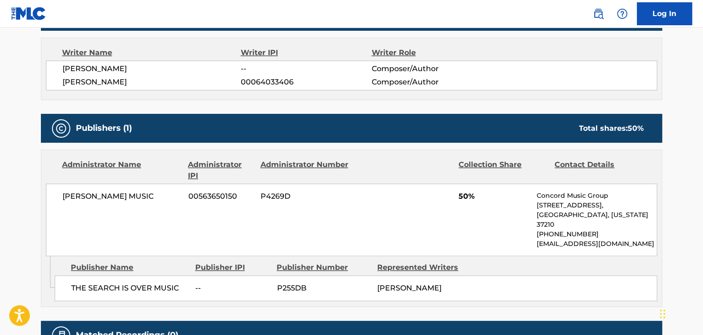
click at [109, 200] on span "[PERSON_NAME] MUSIC" at bounding box center [121, 196] width 119 height 11
click at [198, 198] on span "00563650150" at bounding box center [220, 196] width 65 height 11
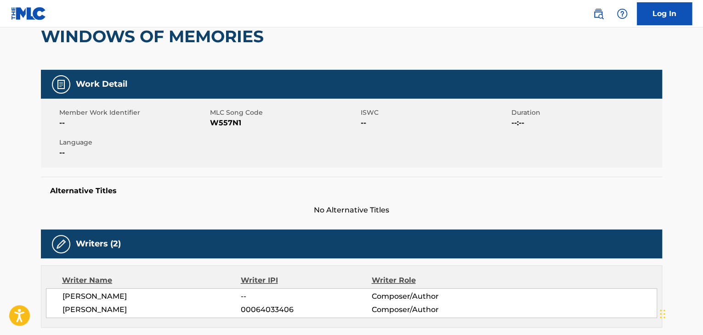
scroll to position [0, 0]
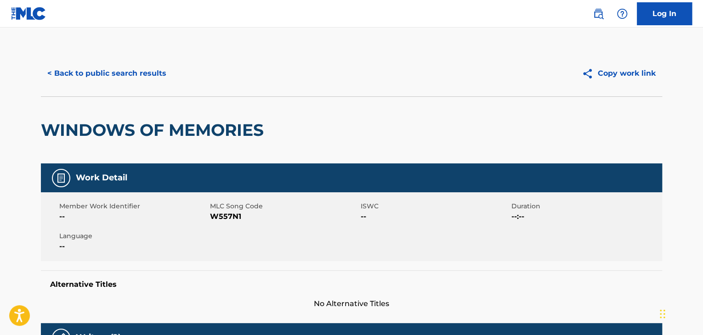
click at [219, 216] on span "W557N1" at bounding box center [284, 216] width 148 height 11
click at [94, 67] on button "< Back to public search results" at bounding box center [107, 73] width 132 height 23
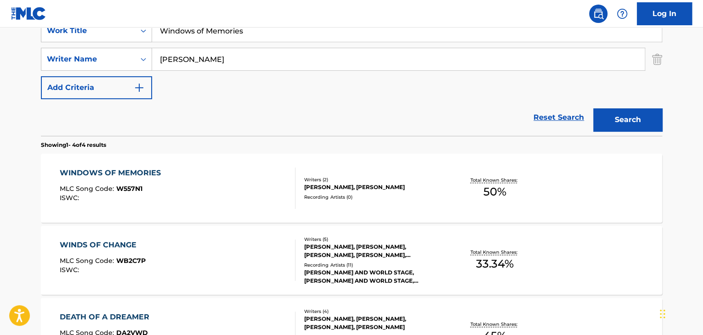
click at [178, 33] on input "Windows of Memories" at bounding box center [407, 31] width 510 height 22
paste input "Making Up For Lost Time"
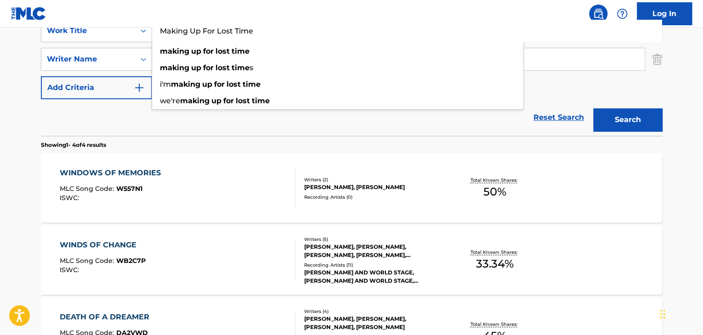
type input "Making Up For Lost Time"
click at [195, 123] on div "Reset Search Search" at bounding box center [351, 117] width 621 height 37
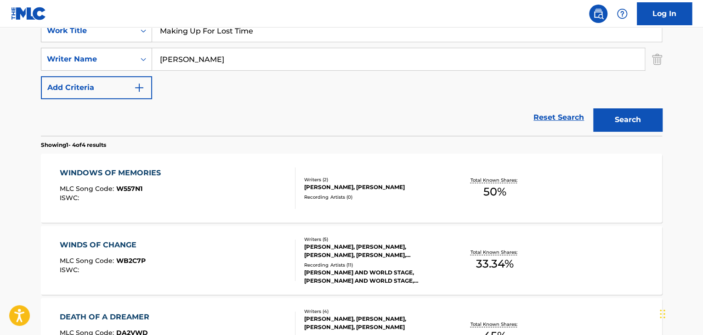
click at [594, 123] on button "Search" at bounding box center [627, 119] width 69 height 23
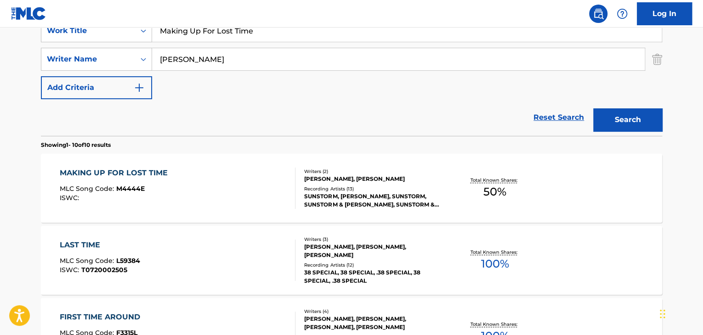
click at [217, 175] on div "MAKING UP FOR LOST TIME MLC Song Code : M4444E ISWC :" at bounding box center [178, 188] width 236 height 41
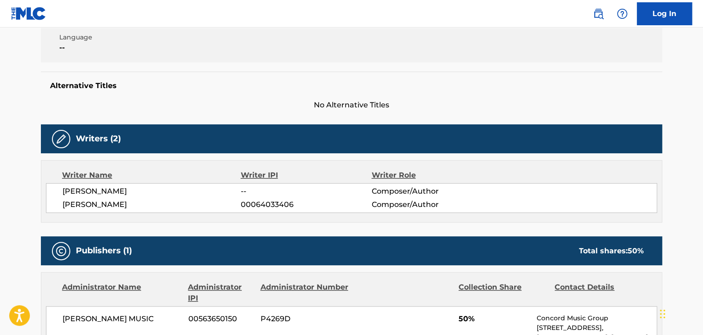
scroll to position [138, 0]
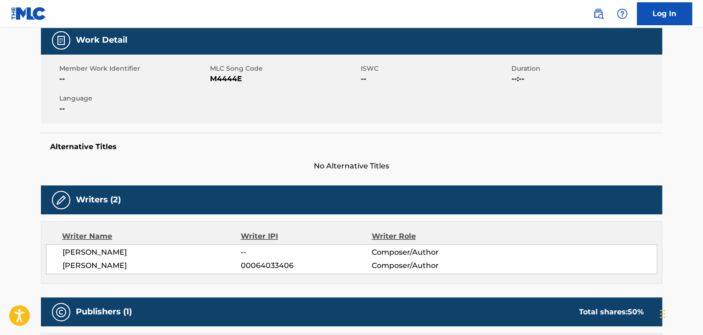
click at [225, 86] on div "Member Work Identifier -- MLC Song Code M4444E ISWC -- Duration --:-- Language …" at bounding box center [351, 89] width 621 height 69
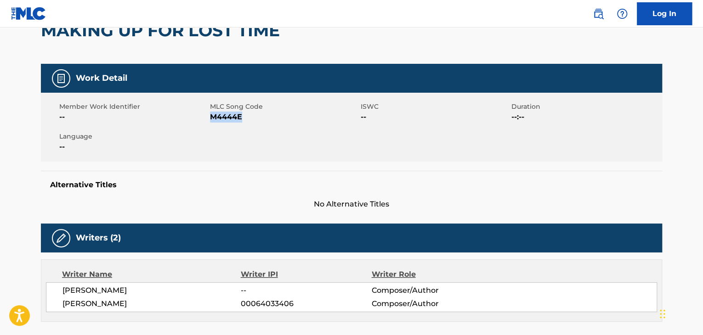
scroll to position [0, 0]
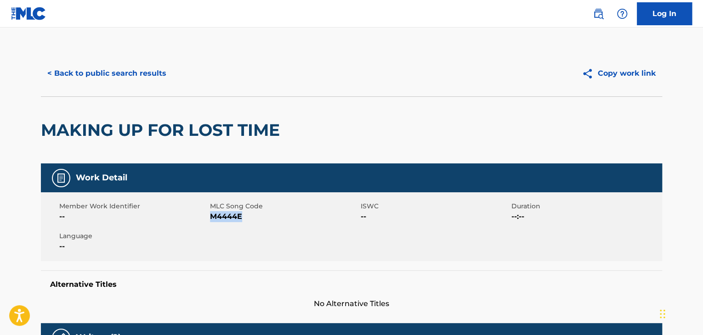
click at [135, 74] on button "< Back to public search results" at bounding box center [107, 73] width 132 height 23
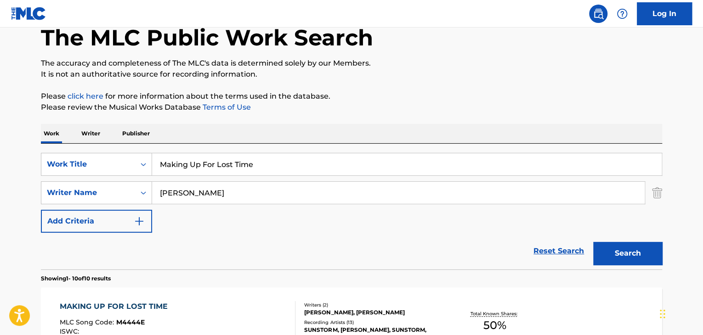
scroll to position [47, 0]
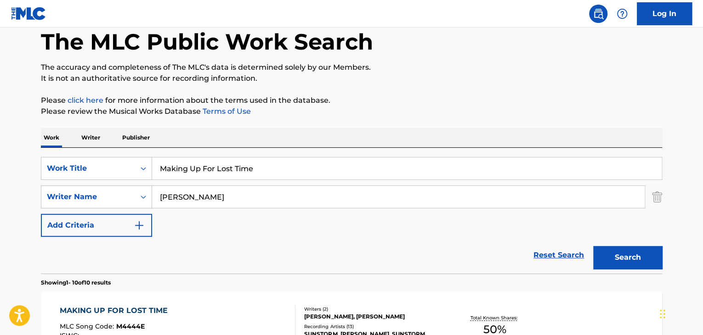
click at [185, 174] on input "Making Up For Lost Time" at bounding box center [407, 169] width 510 height 22
paste input "Looking For My Lif"
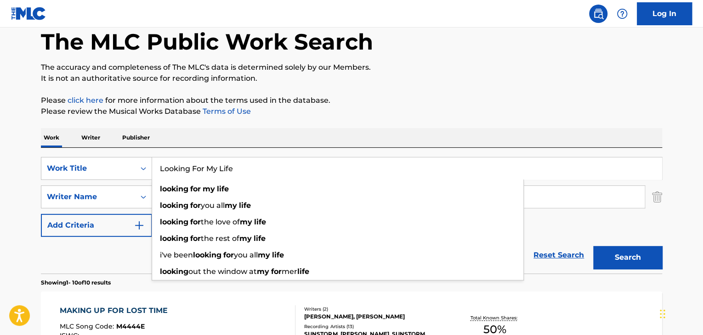
type input "Looking For My Life"
click at [627, 261] on button "Search" at bounding box center [627, 257] width 69 height 23
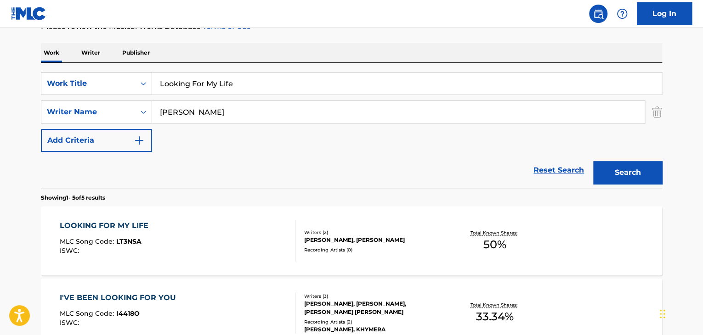
scroll to position [139, 0]
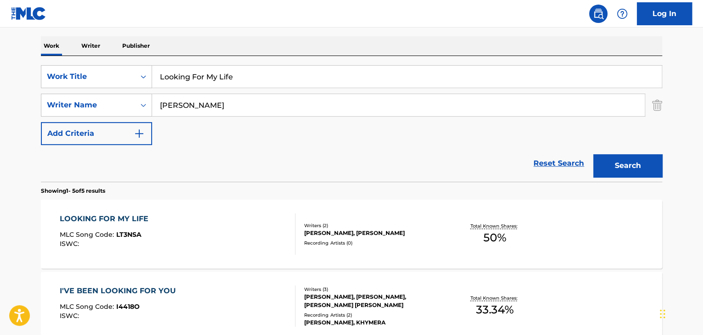
click at [167, 218] on div "LOOKING FOR MY LIFE MLC Song Code : LT3NSA ISWC :" at bounding box center [178, 234] width 236 height 41
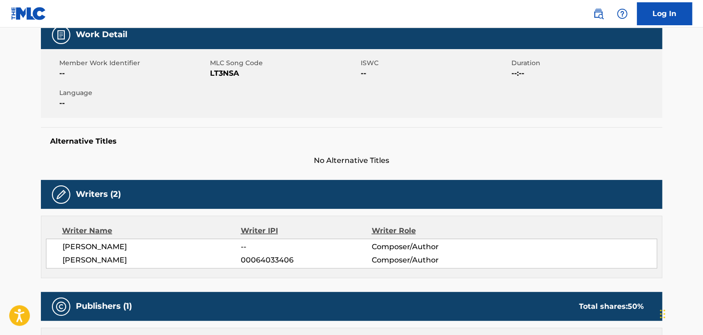
scroll to position [137, 0]
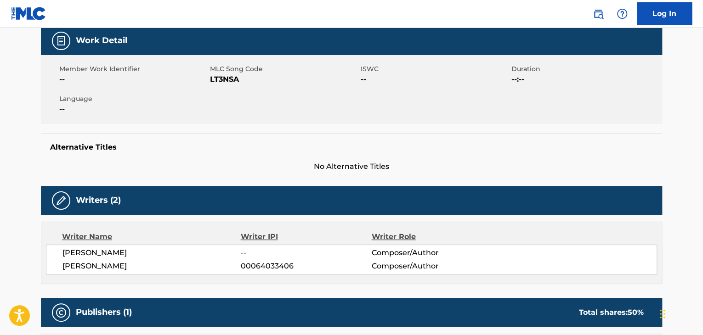
click at [208, 80] on div "Member Work Identifier --" at bounding box center [134, 74] width 151 height 21
click at [216, 81] on span "LT3NSA" at bounding box center [284, 79] width 148 height 11
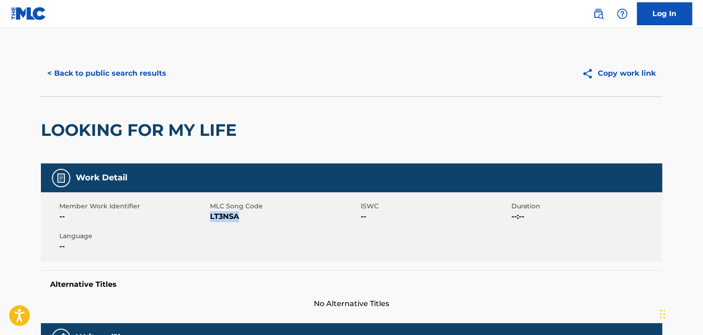
click at [114, 71] on button "< Back to public search results" at bounding box center [107, 73] width 132 height 23
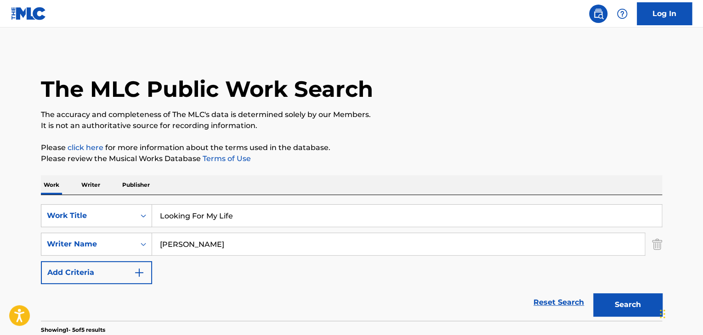
scroll to position [139, 0]
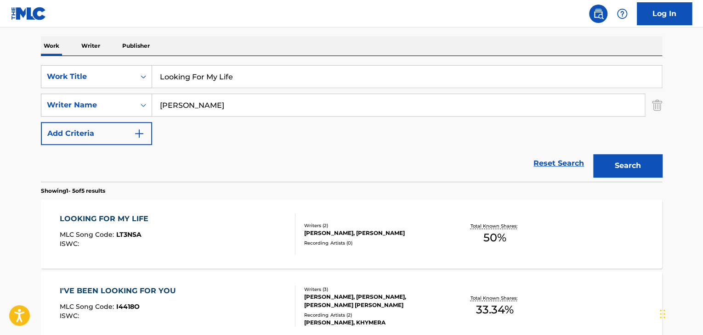
click at [202, 85] on input "Looking For My Life" at bounding box center [407, 77] width 510 height 22
paste input "The Main Thing"
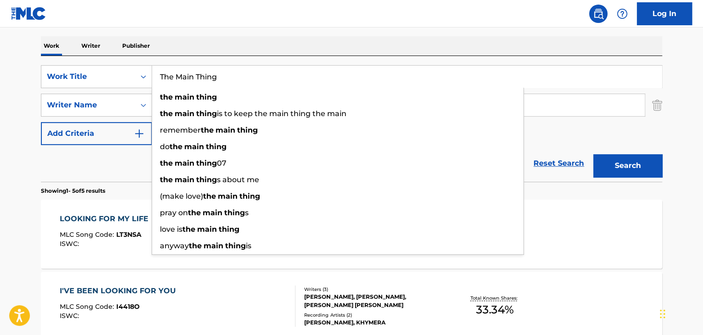
type input "The Main Thing"
click at [614, 161] on button "Search" at bounding box center [627, 165] width 69 height 23
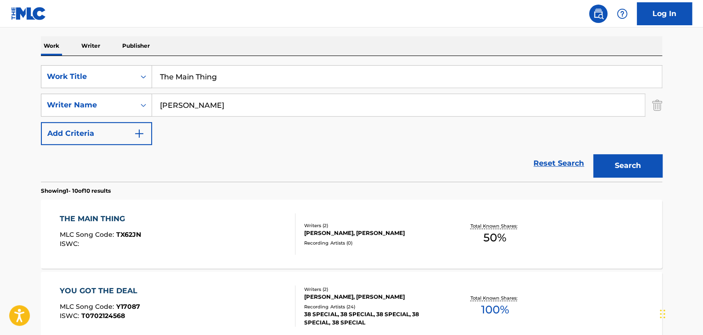
click at [206, 228] on div "THE MAIN THING MLC Song Code : TX62JN ISWC :" at bounding box center [178, 234] width 236 height 41
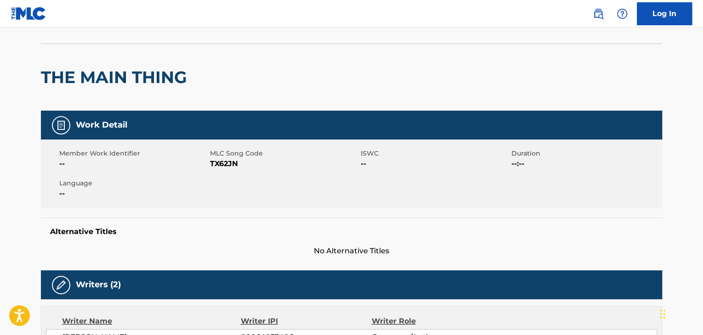
scroll to position [46, 0]
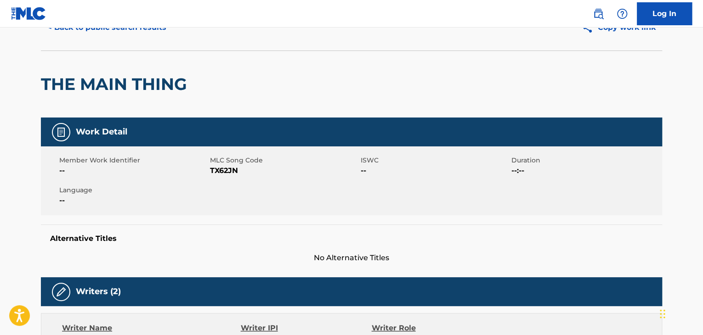
click at [226, 177] on div "Member Work Identifier -- MLC Song Code TX62JN ISWC -- Duration --:-- Language …" at bounding box center [351, 181] width 621 height 69
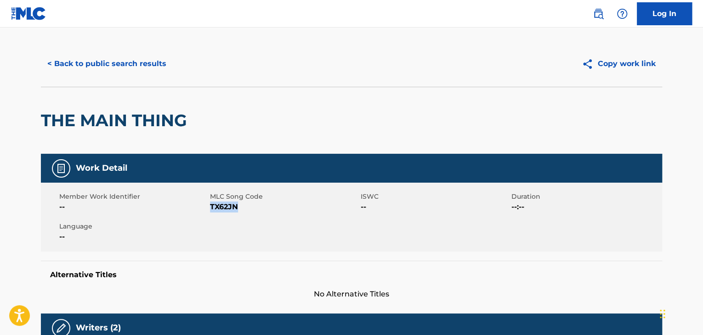
scroll to position [0, 0]
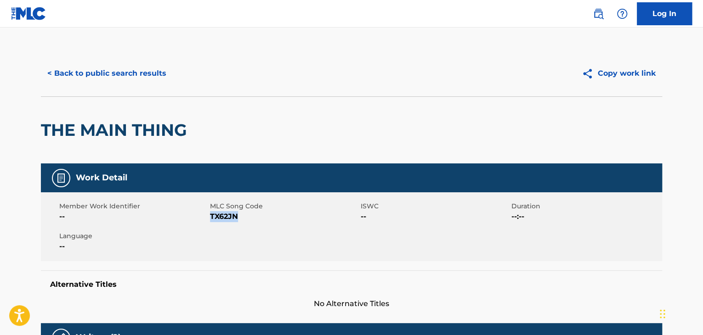
click at [135, 72] on button "< Back to public search results" at bounding box center [107, 73] width 132 height 23
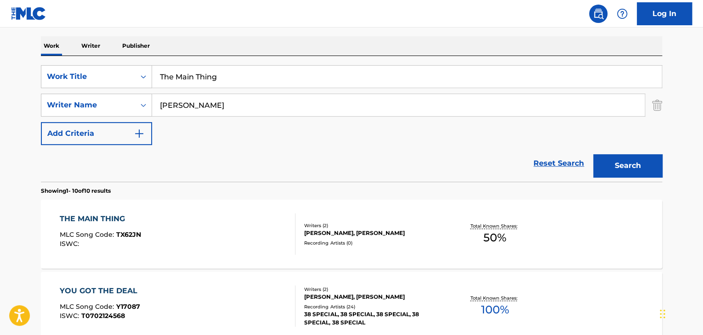
click at [203, 76] on input "The Main Thing" at bounding box center [407, 77] width 510 height 22
paste input "Long Long Train"
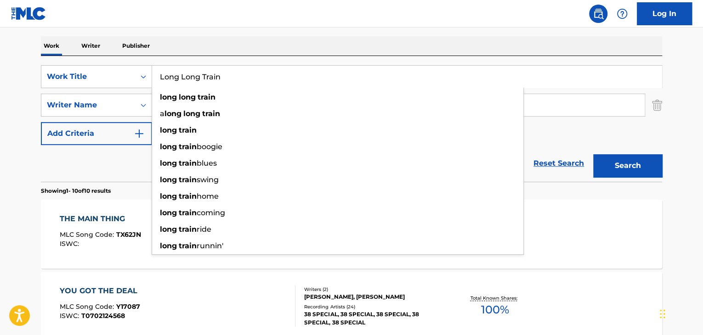
type input "Long Long Train"
click at [615, 168] on button "Search" at bounding box center [627, 165] width 69 height 23
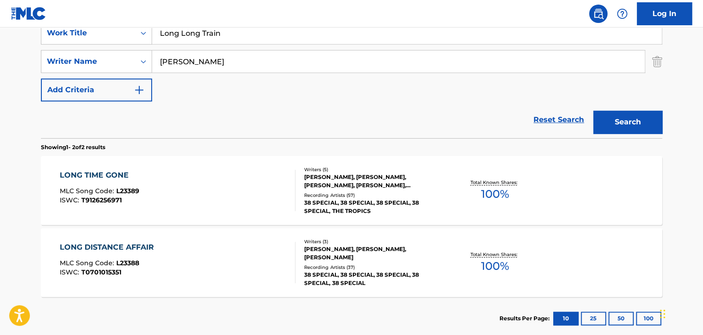
scroll to position [185, 0]
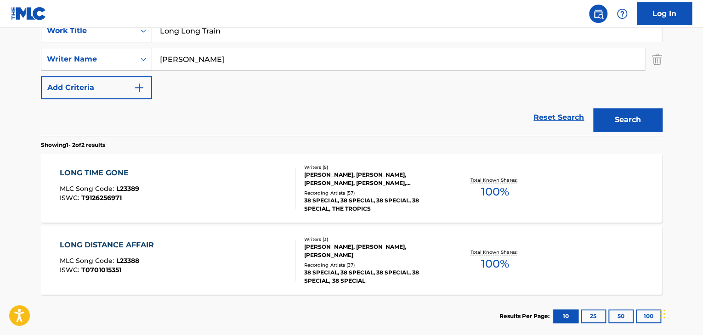
click at [183, 61] on input "[PERSON_NAME]" at bounding box center [398, 59] width 493 height 22
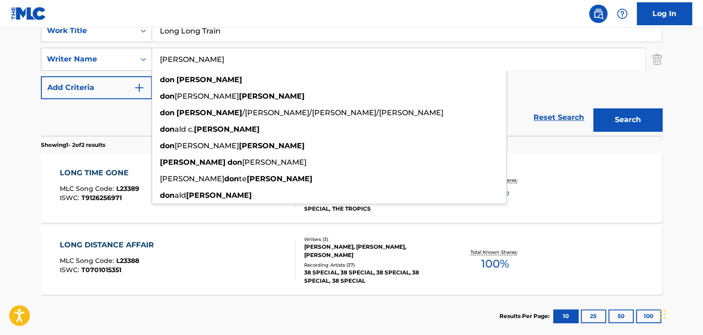
click at [183, 61] on input "[PERSON_NAME]" at bounding box center [398, 59] width 493 height 22
paste input "[PERSON_NAME]"
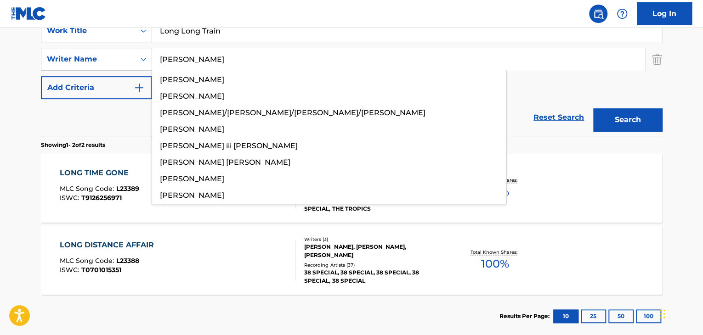
click at [112, 115] on div "Reset Search Search" at bounding box center [351, 117] width 621 height 37
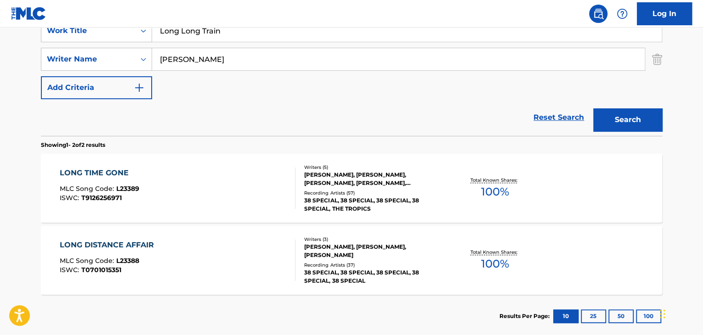
click at [603, 124] on button "Search" at bounding box center [627, 119] width 69 height 23
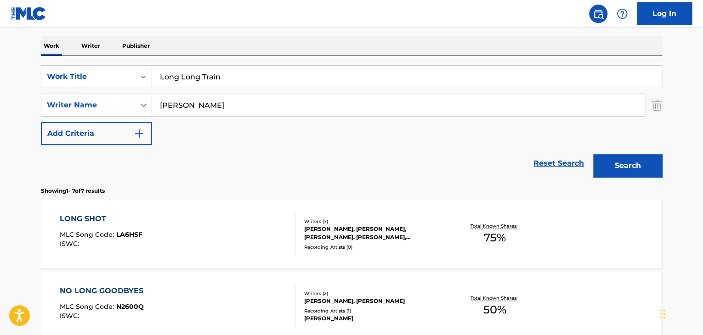
scroll to position [47, 0]
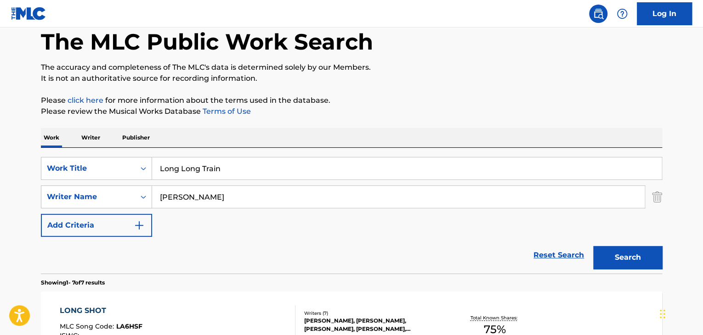
click at [182, 196] on input "[PERSON_NAME]" at bounding box center [398, 197] width 493 height 22
paste input "[PERSON_NAME]"
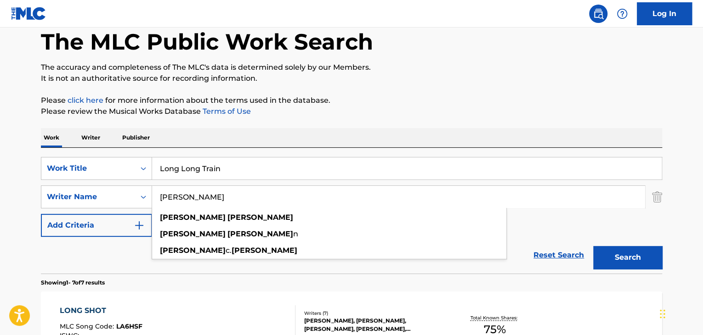
type input "[PERSON_NAME]"
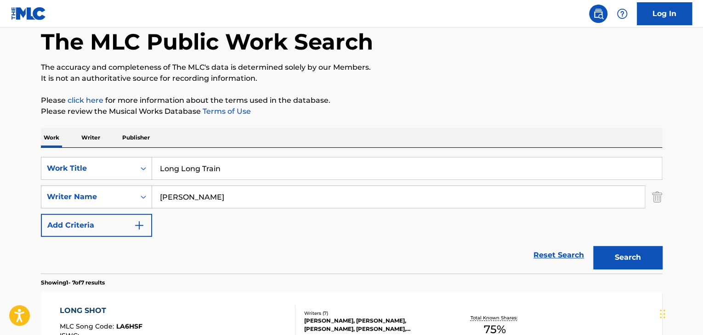
click at [640, 257] on button "Search" at bounding box center [627, 257] width 69 height 23
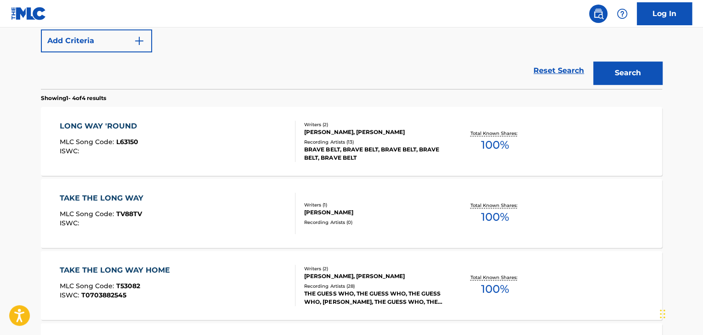
scroll to position [197, 0]
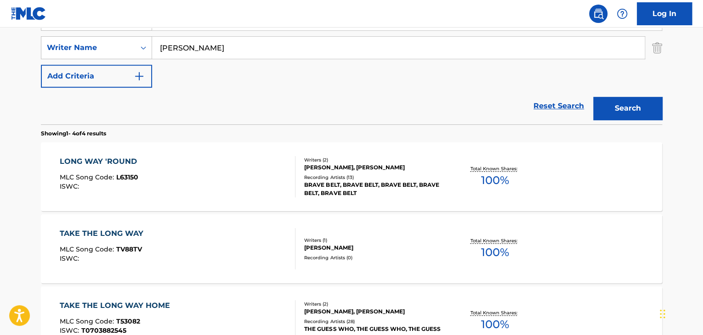
click at [271, 164] on div "LONG WAY 'ROUND MLC Song Code : L63150 ISWC :" at bounding box center [178, 176] width 236 height 41
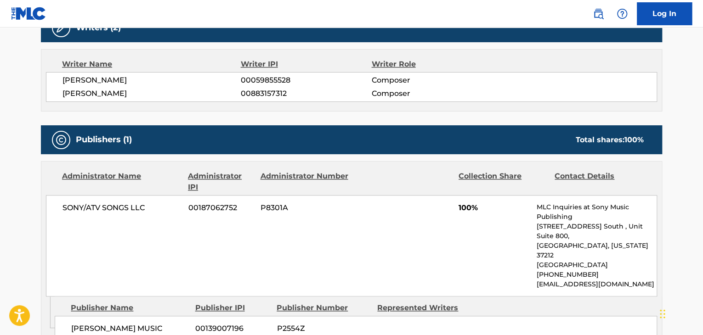
scroll to position [230, 0]
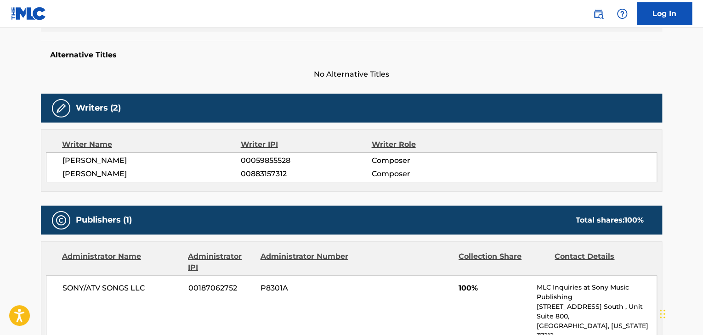
click at [97, 156] on span "[PERSON_NAME]" at bounding box center [151, 160] width 178 height 11
click at [107, 175] on span "[PERSON_NAME]" at bounding box center [151, 174] width 178 height 11
click at [250, 175] on span "00883157312" at bounding box center [306, 174] width 130 height 11
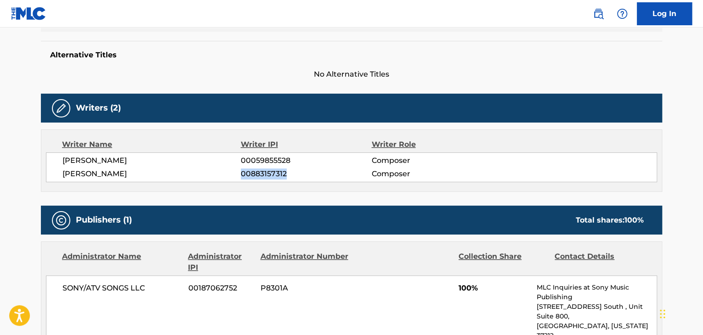
click at [250, 175] on span "00883157312" at bounding box center [306, 174] width 130 height 11
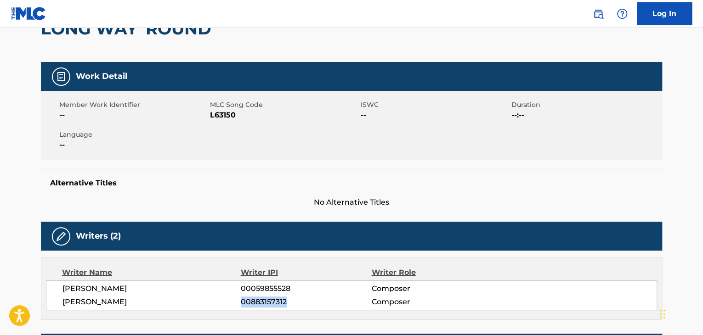
scroll to position [92, 0]
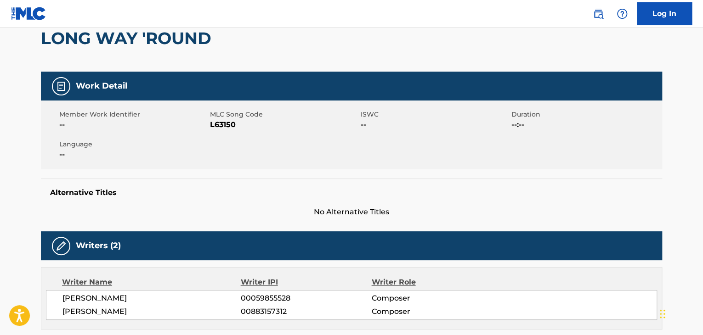
click at [222, 131] on div "Member Work Identifier -- MLC Song Code L63150 ISWC -- Duration --:-- Language …" at bounding box center [351, 135] width 621 height 69
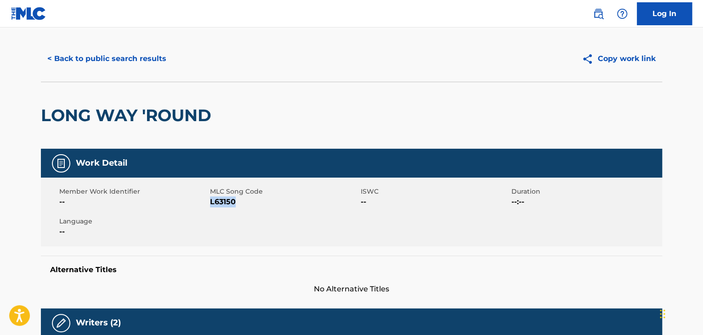
scroll to position [0, 0]
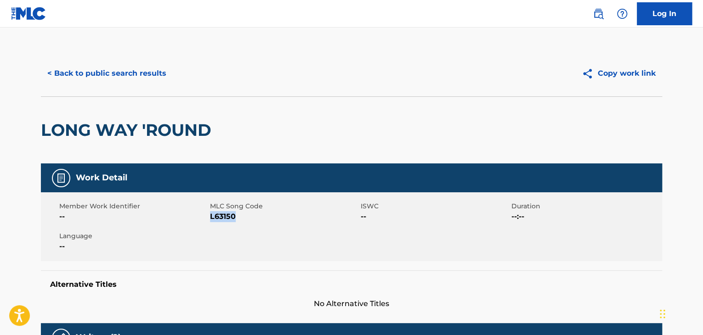
click at [129, 79] on button "< Back to public search results" at bounding box center [107, 73] width 132 height 23
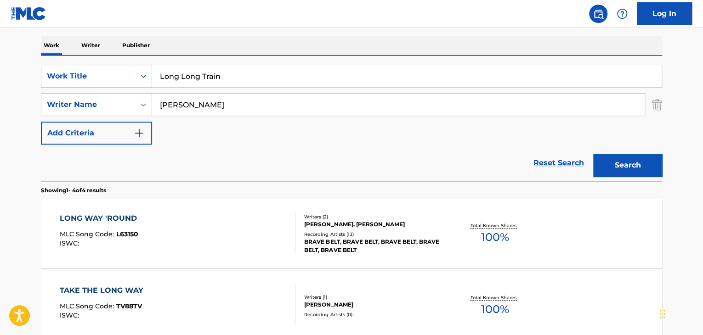
scroll to position [105, 0]
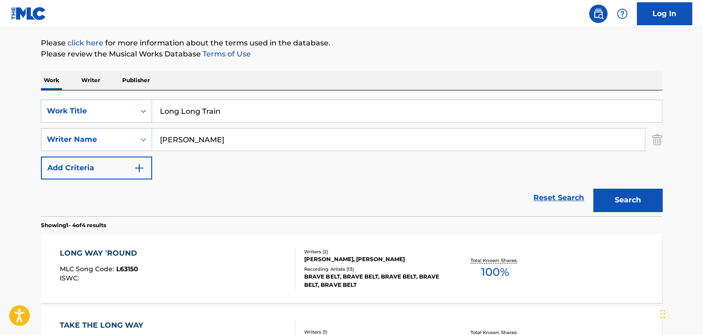
click at [186, 113] on input "Long Long Train" at bounding box center [407, 111] width 510 height 22
paste input "So Much So Right"
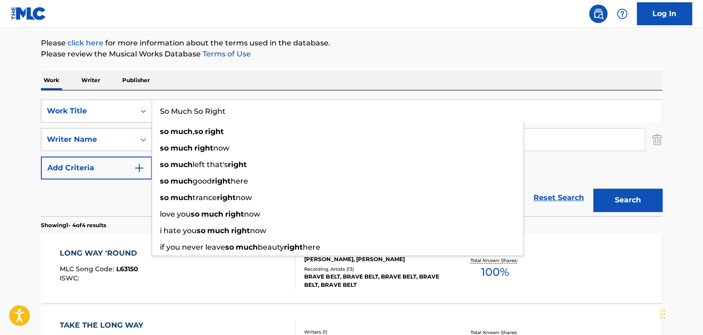
type input "So Much So Right"
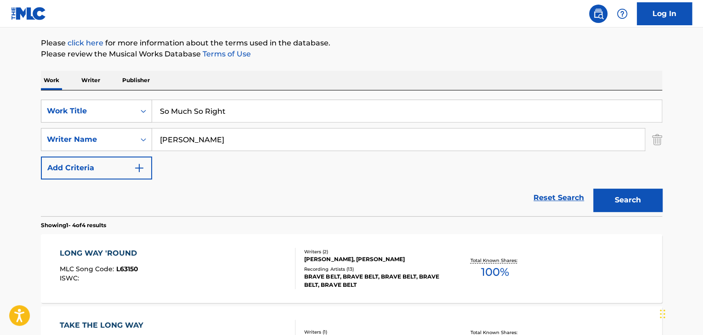
click at [135, 199] on div "Reset Search Search" at bounding box center [351, 198] width 621 height 37
click at [209, 136] on input "[PERSON_NAME]" at bounding box center [398, 140] width 493 height 22
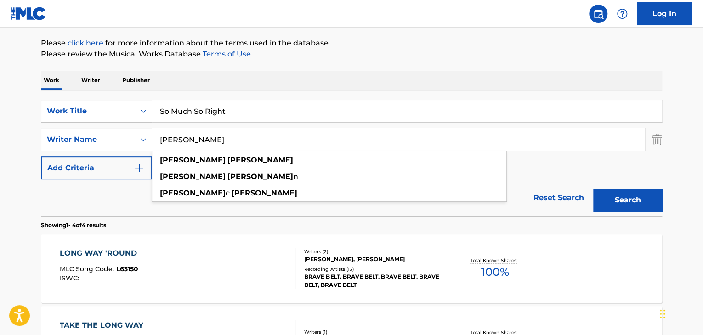
paste input "[PERSON_NAME]"
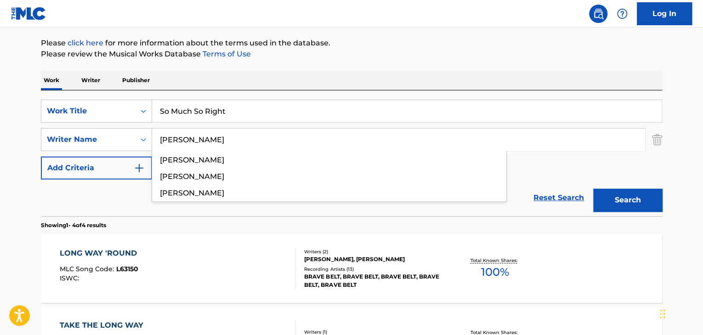
type input "[PERSON_NAME]"
click at [125, 210] on div "Reset Search Search" at bounding box center [351, 198] width 621 height 37
click at [607, 201] on button "Search" at bounding box center [627, 200] width 69 height 23
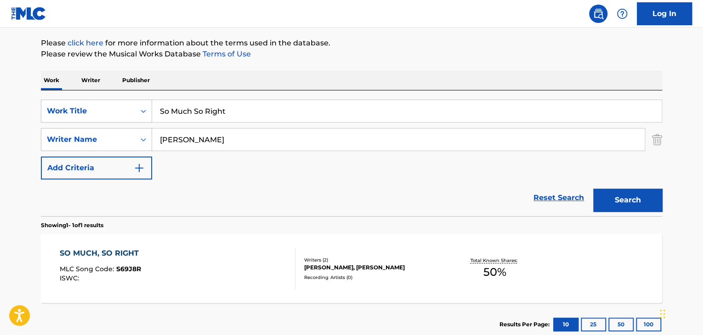
click at [193, 254] on div "SO MUCH, SO RIGHT MLC Song Code : S69J8R ISWC :" at bounding box center [178, 268] width 236 height 41
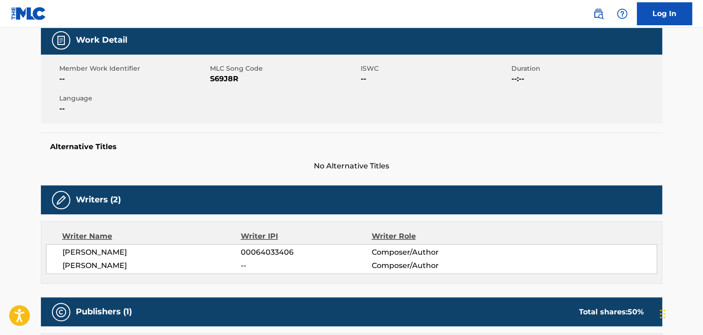
scroll to position [138, 0]
click at [224, 78] on span "S69J8R" at bounding box center [284, 79] width 148 height 11
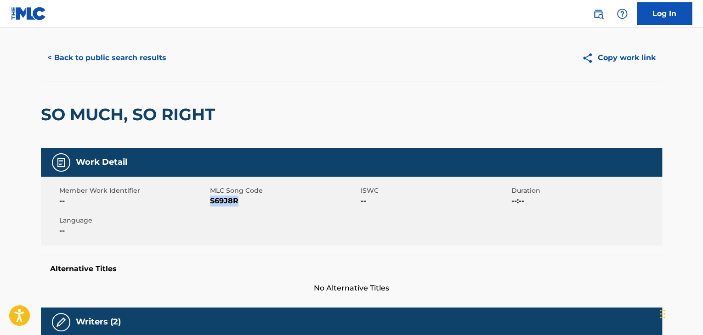
scroll to position [0, 0]
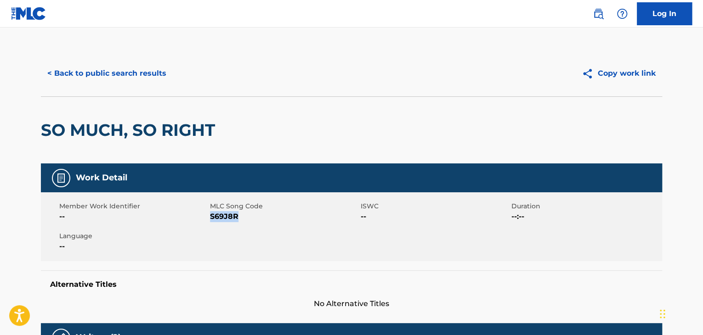
click at [125, 70] on button "< Back to public search results" at bounding box center [107, 73] width 132 height 23
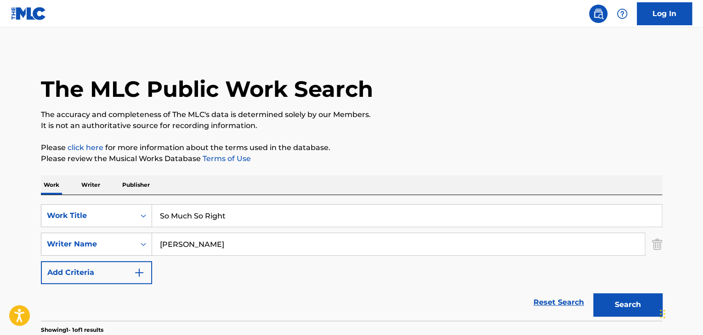
scroll to position [105, 0]
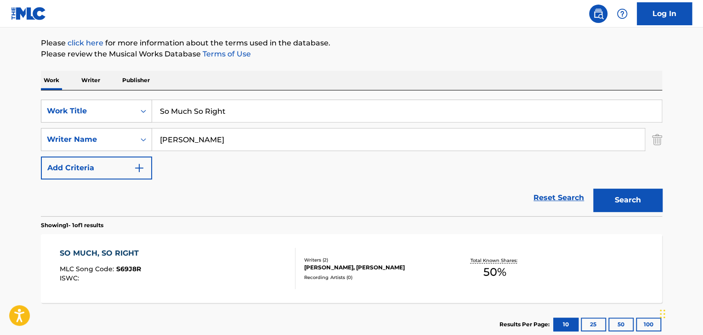
click at [192, 110] on input "So Much So Right" at bounding box center [407, 111] width 510 height 22
paste input "All I Haven't Said"
type input "All I Haven't Said"
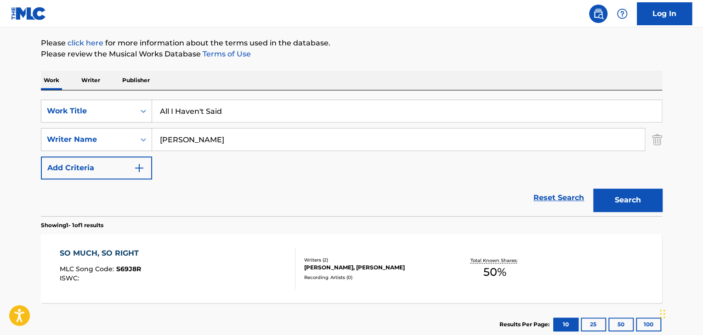
click at [615, 197] on button "Search" at bounding box center [627, 200] width 69 height 23
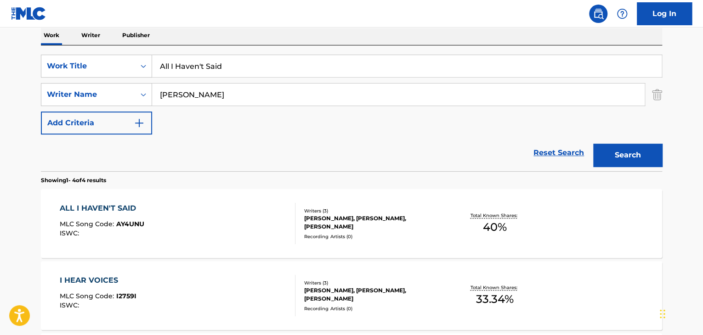
scroll to position [151, 0]
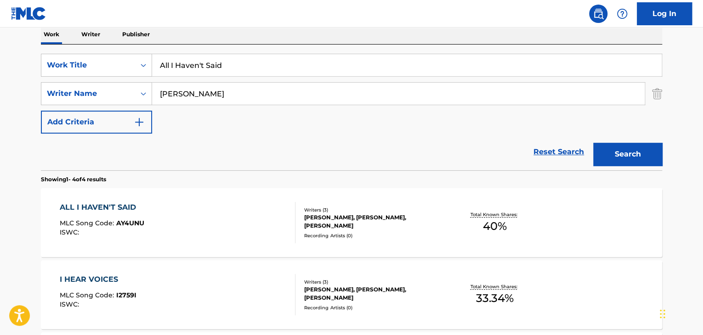
click at [260, 202] on div "ALL I HAVEN'T SAID MLC Song Code : AY4UNU ISWC :" at bounding box center [178, 222] width 236 height 41
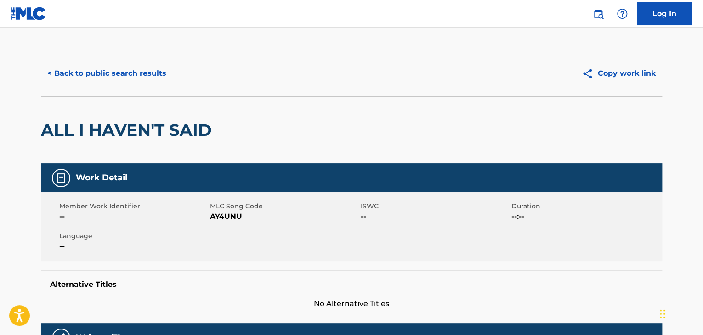
click at [105, 71] on button "< Back to public search results" at bounding box center [107, 73] width 132 height 23
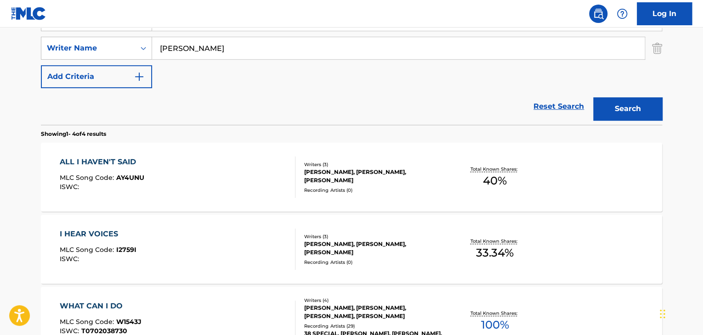
scroll to position [197, 0]
click at [195, 168] on div "ALL I HAVEN'T SAID MLC Song Code : AY4UNU ISWC :" at bounding box center [178, 176] width 236 height 41
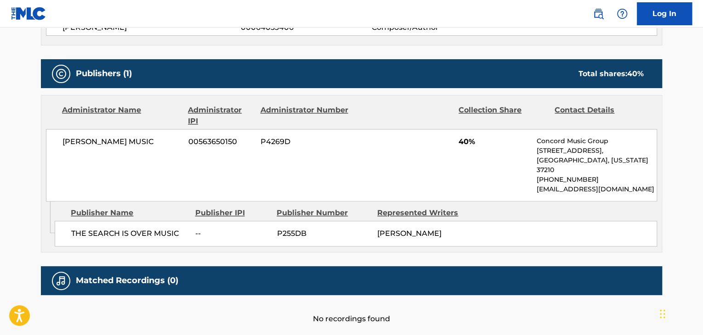
scroll to position [243, 0]
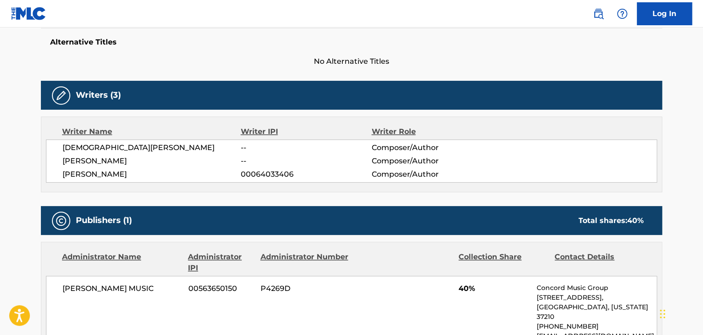
click at [90, 150] on span "[DEMOGRAPHIC_DATA][PERSON_NAME]" at bounding box center [151, 147] width 178 height 11
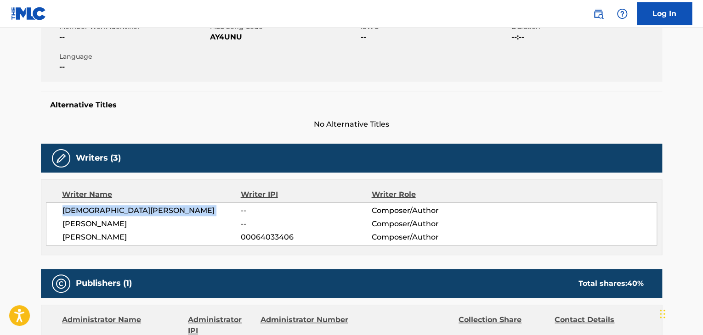
scroll to position [151, 0]
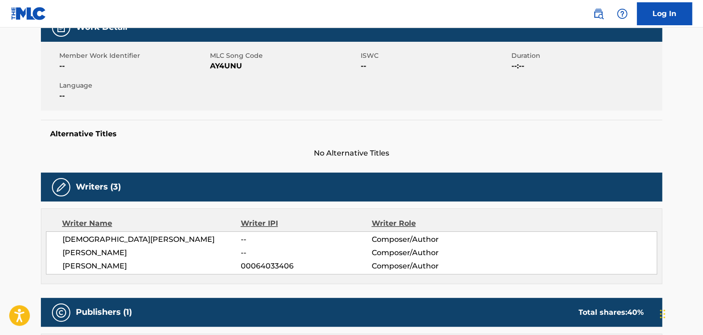
click at [224, 74] on div "Member Work Identifier -- MLC Song Code AY4UNU ISWC -- Duration --:-- Language …" at bounding box center [351, 76] width 621 height 69
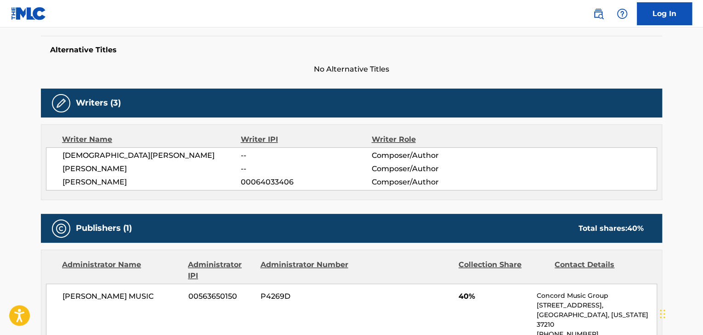
scroll to position [243, 0]
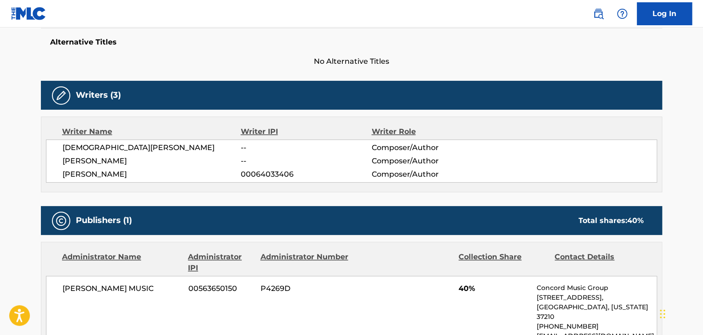
click at [97, 158] on span "[PERSON_NAME]" at bounding box center [151, 161] width 178 height 11
drag, startPoint x: 97, startPoint y: 158, endPoint x: 83, endPoint y: 161, distance: 15.1
click at [83, 161] on span "[PERSON_NAME]" at bounding box center [151, 161] width 178 height 11
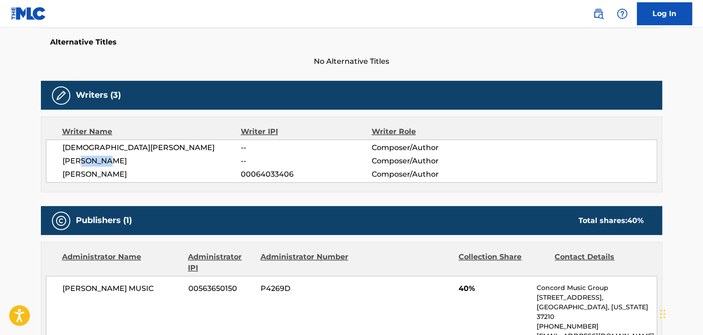
click at [83, 161] on span "[PERSON_NAME]" at bounding box center [151, 161] width 178 height 11
click at [95, 175] on span "[PERSON_NAME]" at bounding box center [151, 174] width 178 height 11
click at [252, 175] on span "00064033406" at bounding box center [306, 174] width 130 height 11
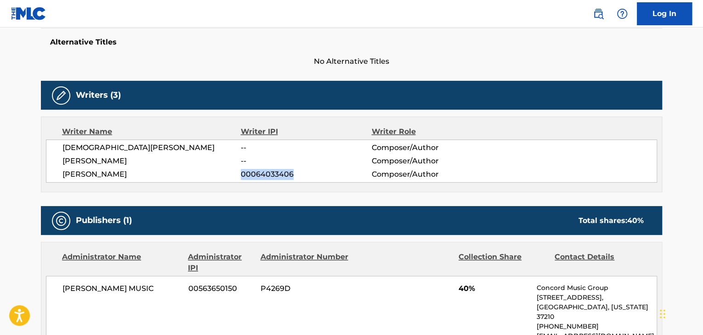
click at [252, 175] on span "00064033406" at bounding box center [306, 174] width 130 height 11
click at [116, 278] on div "[PERSON_NAME] MUSIC 00563650150 P4269D 40% Concord Music Group [STREET_ADDRESS]…" at bounding box center [351, 312] width 611 height 73
click at [117, 286] on span "[PERSON_NAME] MUSIC" at bounding box center [121, 289] width 119 height 11
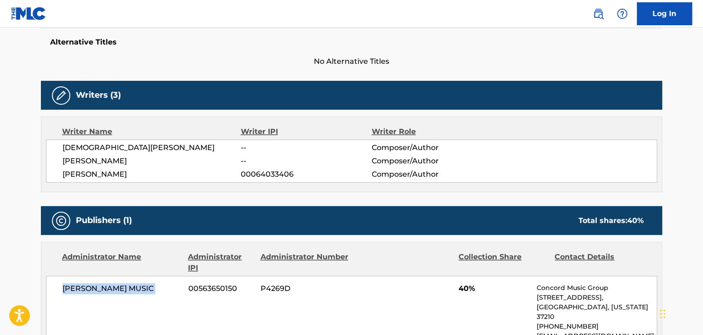
click at [117, 286] on span "[PERSON_NAME] MUSIC" at bounding box center [121, 289] width 119 height 11
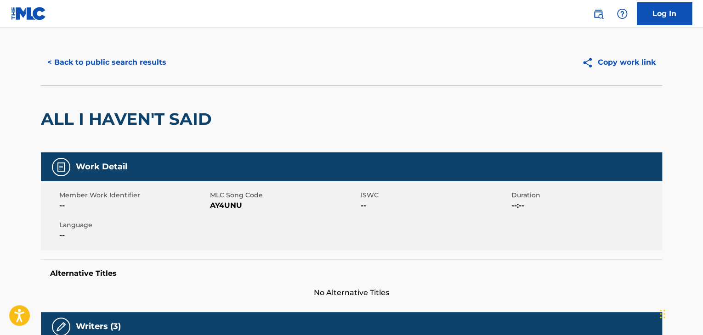
scroll to position [0, 0]
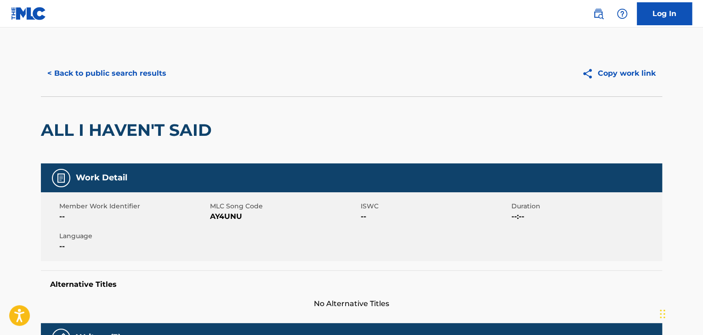
click at [115, 69] on button "< Back to public search results" at bounding box center [107, 73] width 132 height 23
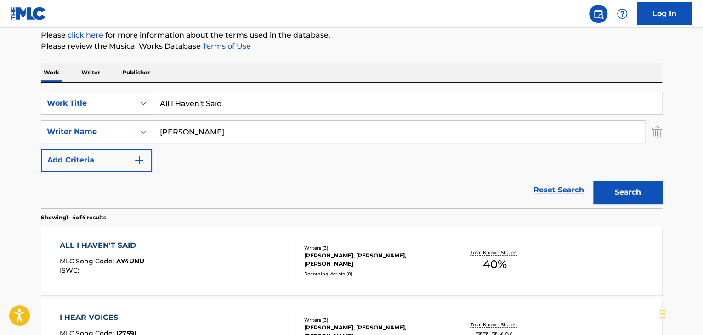
scroll to position [59, 0]
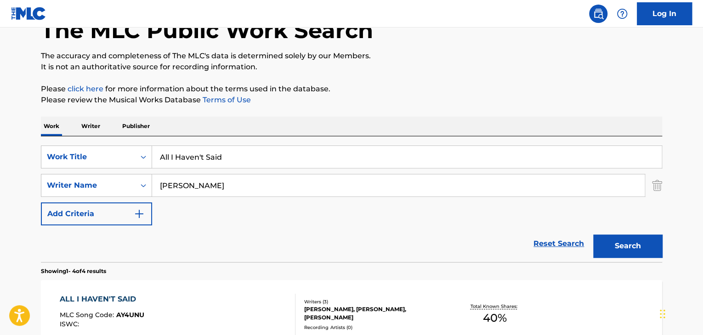
click at [209, 155] on input "All I Haven't Said" at bounding box center [407, 157] width 510 height 22
paste input "Slightly Controversial"
type input "Slightly Controversial"
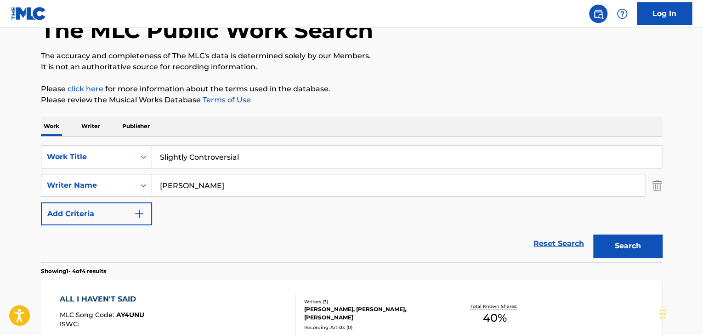
click at [612, 255] on button "Search" at bounding box center [627, 246] width 69 height 23
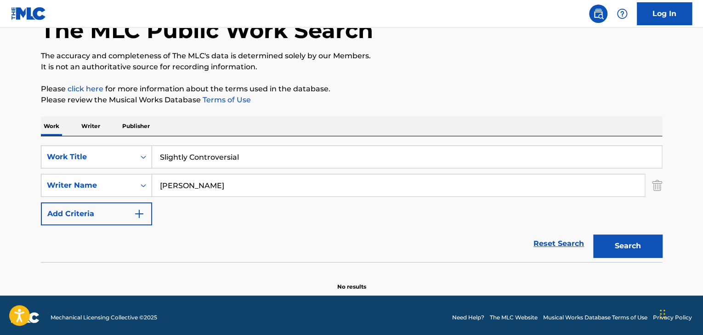
click at [178, 188] on input "[PERSON_NAME]" at bounding box center [398, 186] width 493 height 22
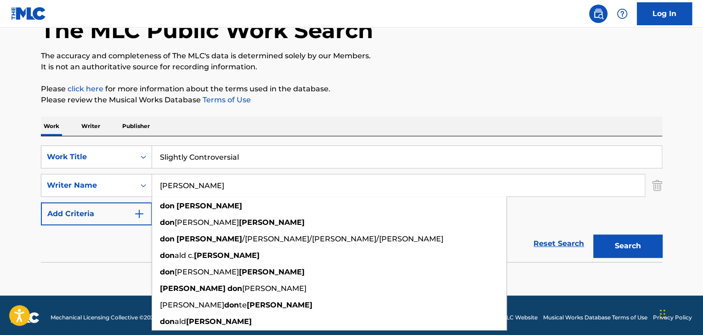
paste input "[PERSON_NAME]"
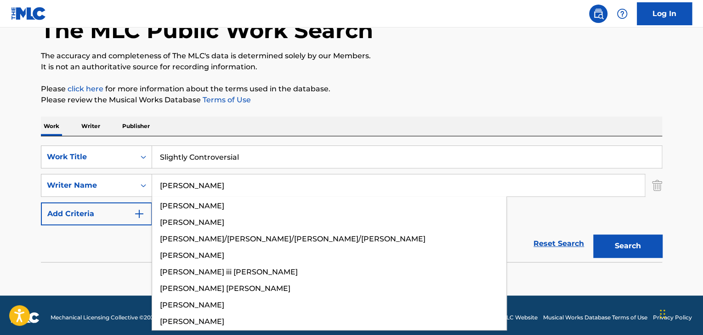
click at [423, 100] on p "Please review the Musical Works Database Terms of Use" at bounding box center [351, 100] width 621 height 11
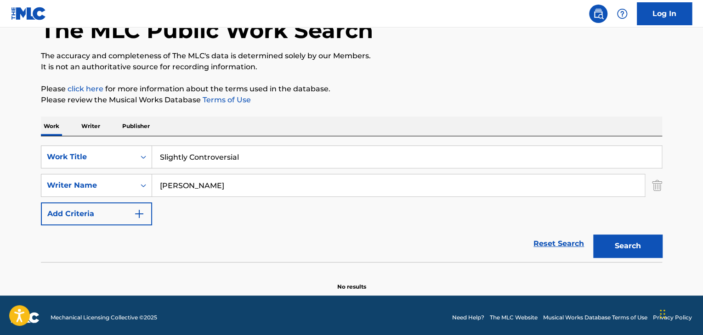
click at [616, 240] on button "Search" at bounding box center [627, 246] width 69 height 23
click at [191, 187] on input "[PERSON_NAME]" at bounding box center [398, 186] width 493 height 22
paste input "[PERSON_NAME]"
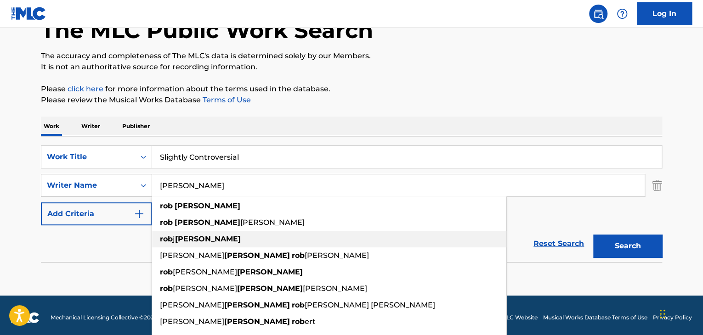
click at [253, 234] on div "[PERSON_NAME]" at bounding box center [329, 239] width 354 height 17
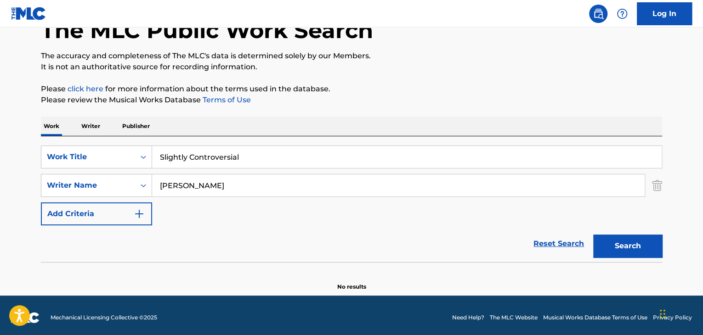
click at [180, 188] on input "[PERSON_NAME]" at bounding box center [398, 186] width 493 height 22
paste input "[PERSON_NAME]"
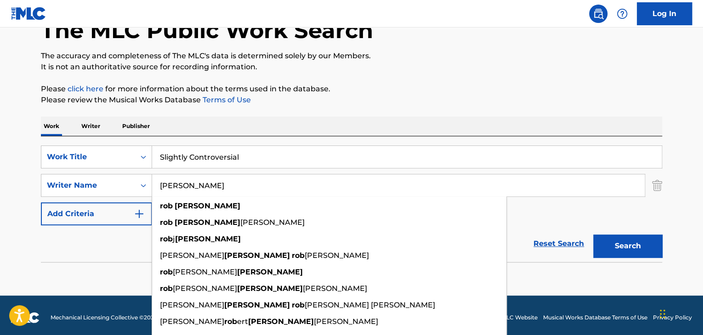
type input "[PERSON_NAME]"
click at [378, 114] on div "The MLC Public Work Search The accuracy and completeness of The MLC's data is d…" at bounding box center [351, 142] width 643 height 300
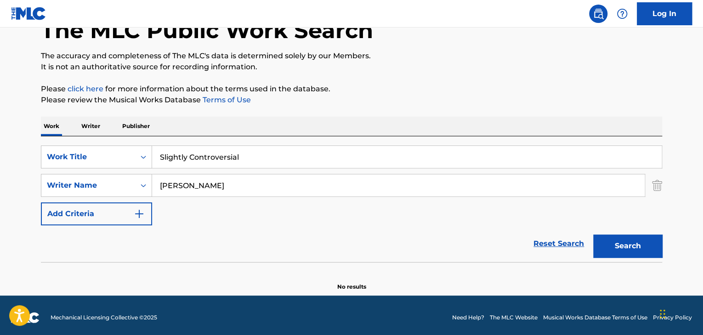
click at [622, 252] on button "Search" at bounding box center [627, 246] width 69 height 23
click at [208, 183] on input "[PERSON_NAME]" at bounding box center [398, 186] width 493 height 22
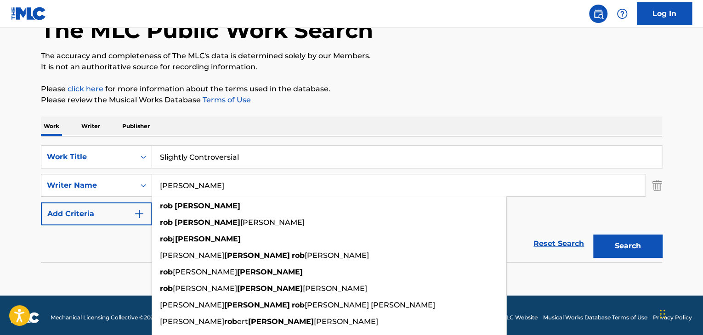
click at [208, 183] on input "[PERSON_NAME]" at bounding box center [398, 186] width 493 height 22
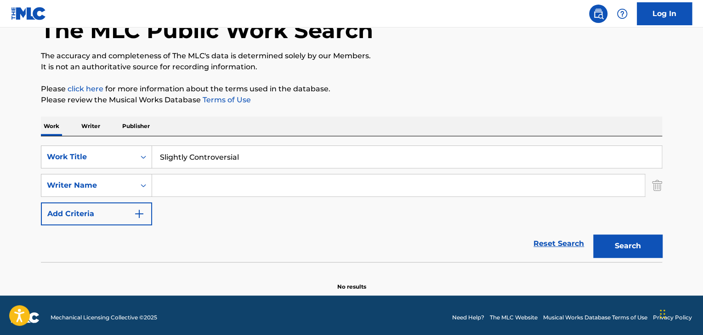
click at [593, 235] on button "Search" at bounding box center [627, 246] width 69 height 23
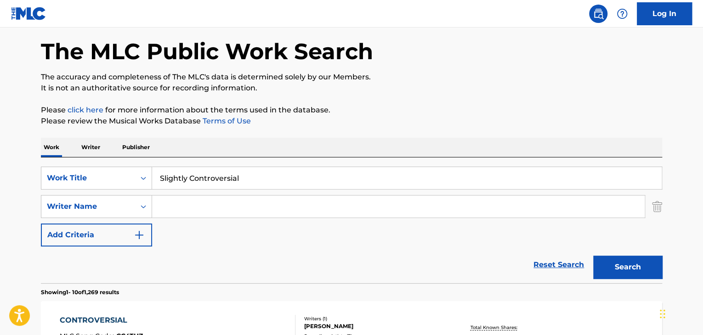
scroll to position [37, 0]
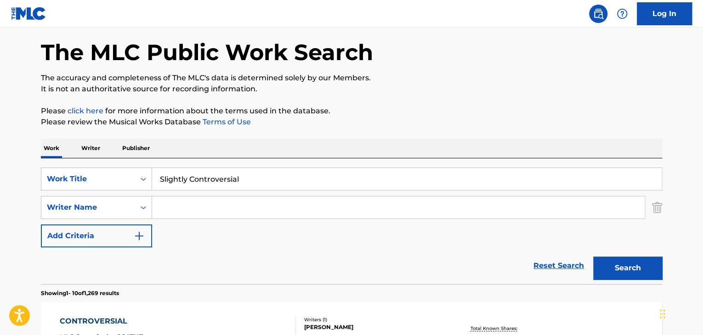
click at [89, 150] on p "Writer" at bounding box center [91, 148] width 24 height 19
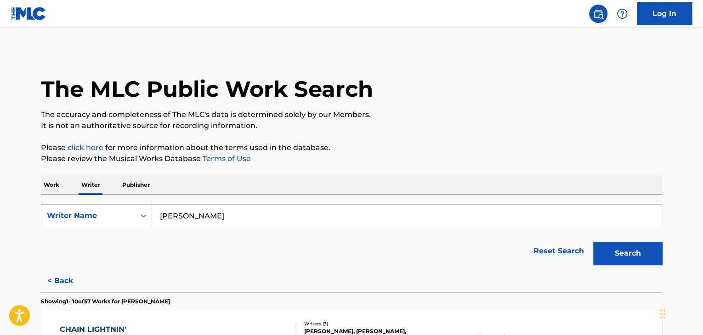
click at [211, 212] on input "[PERSON_NAME]" at bounding box center [407, 216] width 510 height 22
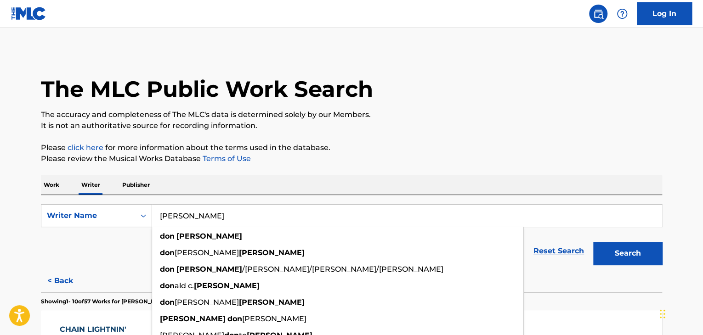
click at [211, 212] on input "[PERSON_NAME]" at bounding box center [407, 216] width 510 height 22
paste input "[PERSON_NAME]"
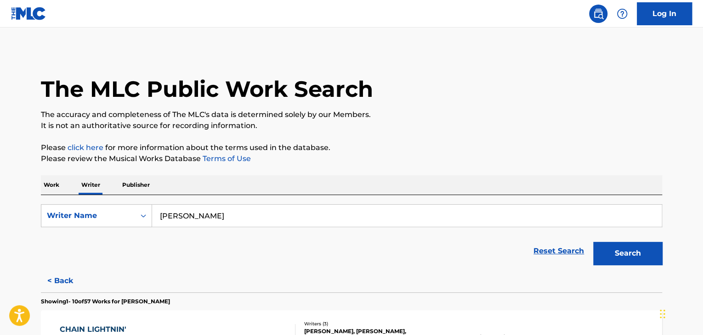
click at [422, 150] on p "Please click here for more information about the terms used in the database." at bounding box center [351, 147] width 621 height 11
click at [607, 243] on button "Search" at bounding box center [627, 253] width 69 height 23
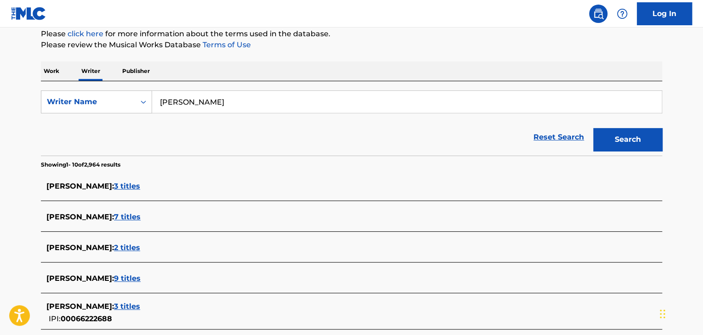
scroll to position [92, 0]
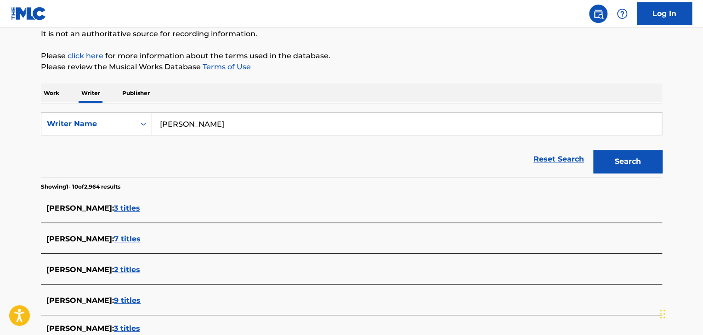
click at [199, 134] on input "[PERSON_NAME]" at bounding box center [407, 124] width 510 height 22
paste input "[PERSON_NAME]"
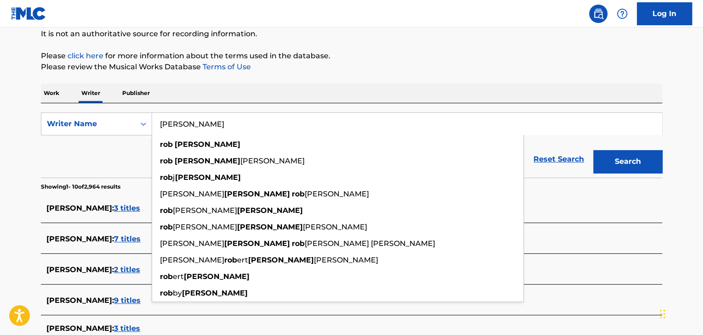
click at [173, 123] on input "[PERSON_NAME]" at bounding box center [407, 124] width 510 height 22
paste input "[PERSON_NAME]"
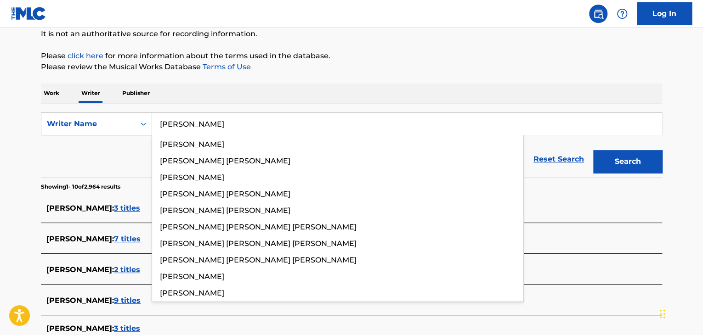
click at [432, 77] on div "The MLC Public Work Search The accuracy and completeness of The MLC's data is d…" at bounding box center [351, 256] width 643 height 595
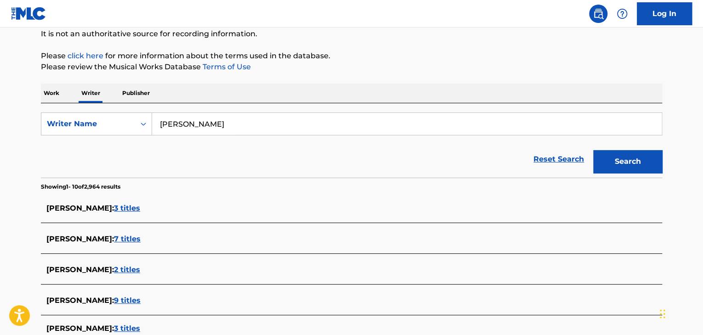
click at [605, 163] on button "Search" at bounding box center [627, 161] width 69 height 23
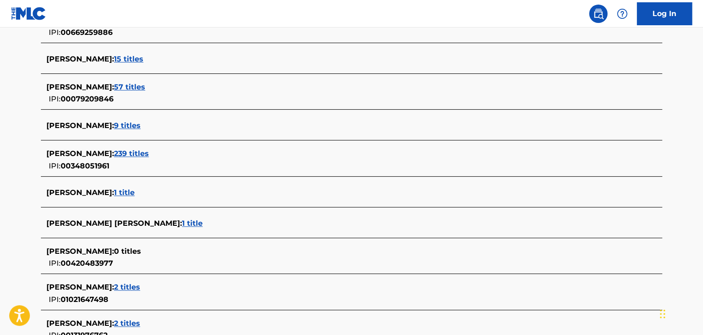
scroll to position [276, 0]
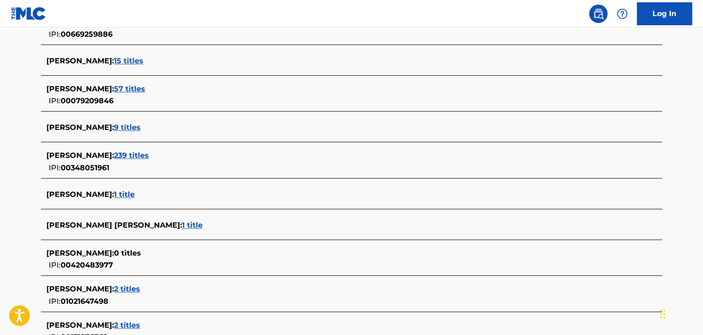
click at [114, 89] on span "57 titles" at bounding box center [129, 89] width 31 height 9
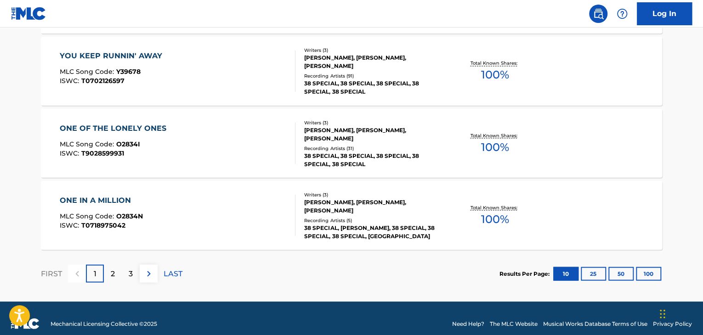
scroll to position [781, 0]
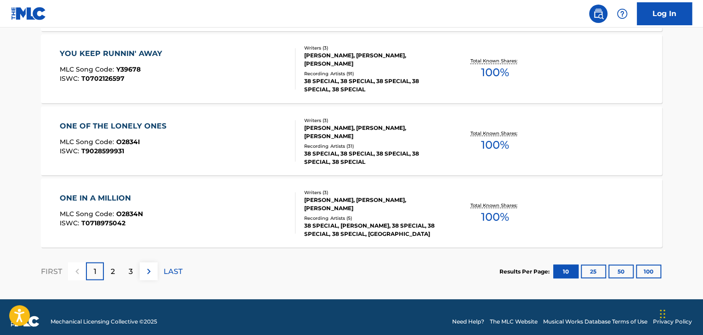
click at [132, 273] on p "3" at bounding box center [131, 271] width 4 height 11
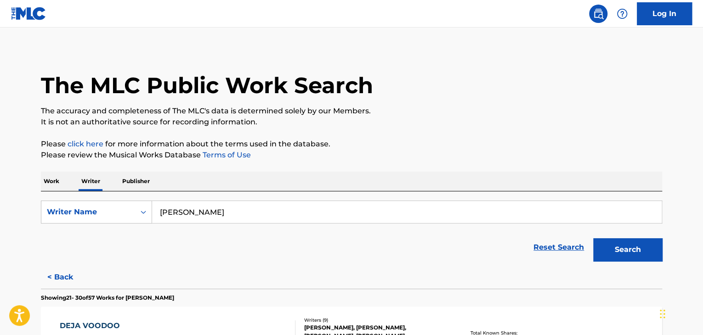
scroll to position [0, 0]
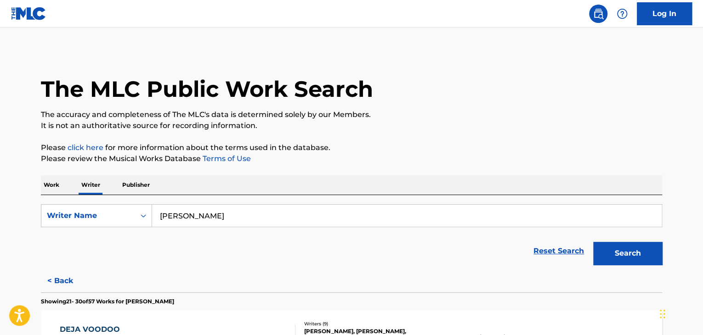
click at [197, 212] on input "[PERSON_NAME]" at bounding box center [407, 216] width 510 height 22
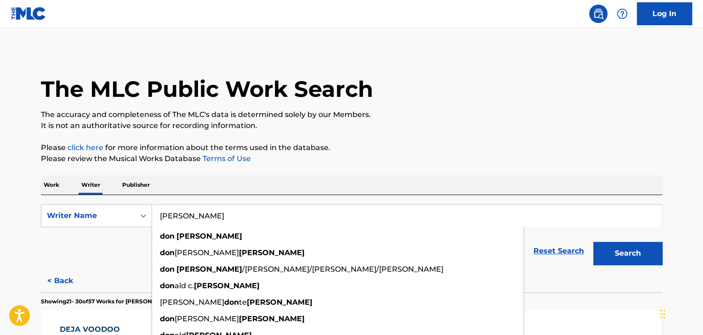
paste input "nie [PERSON_NAME]"
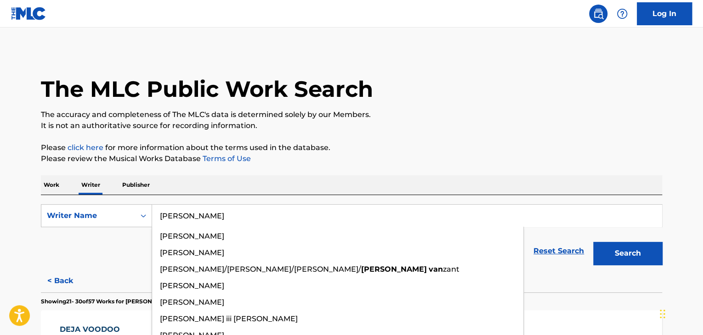
type input "[PERSON_NAME]"
click at [360, 160] on p "Please review the Musical Works Database Terms of Use" at bounding box center [351, 158] width 621 height 11
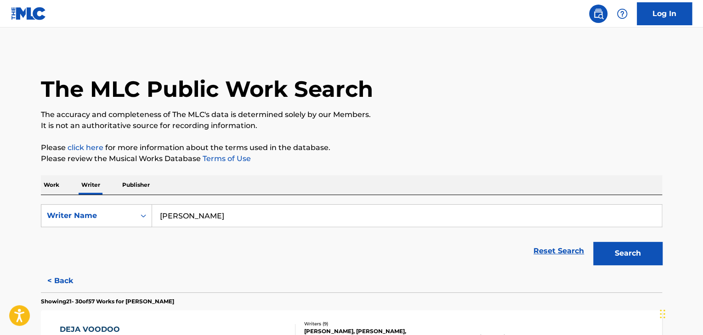
click at [632, 256] on button "Search" at bounding box center [627, 253] width 69 height 23
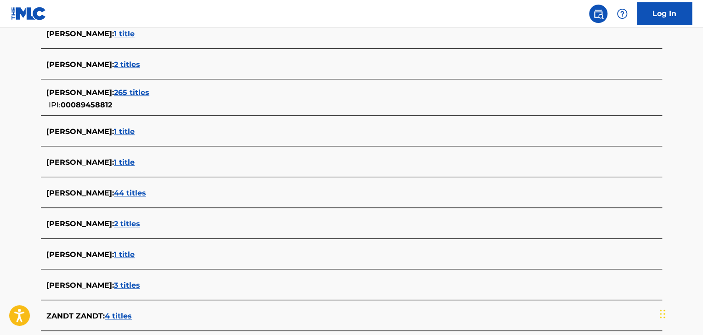
scroll to position [266, 0]
click at [135, 162] on span "1 title" at bounding box center [124, 163] width 21 height 9
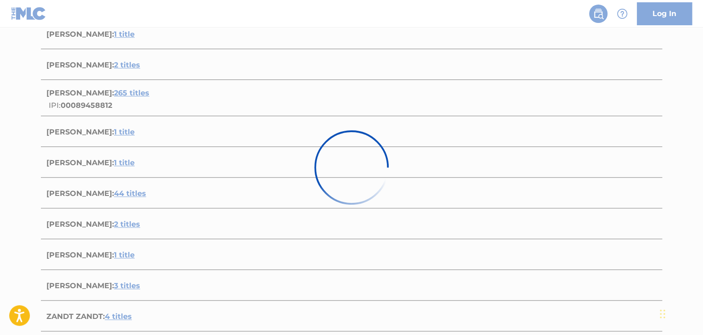
scroll to position [136, 0]
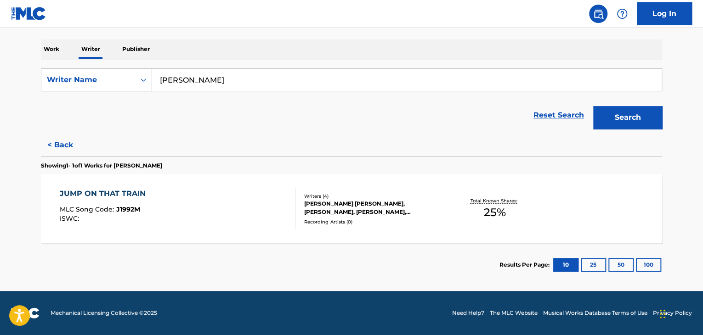
click at [260, 198] on div "JUMP ON THAT TRAIN MLC Song Code : J1992M ISWC :" at bounding box center [178, 208] width 236 height 41
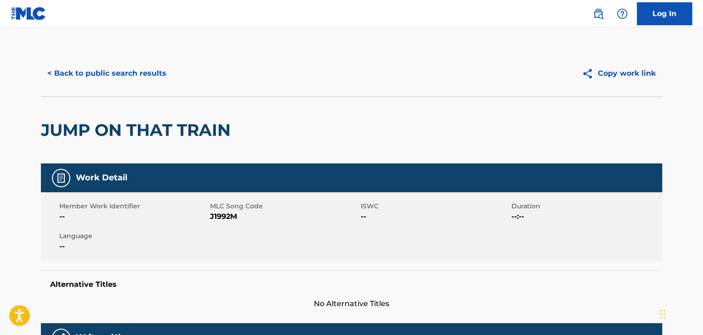
click at [125, 63] on button "< Back to public search results" at bounding box center [107, 73] width 132 height 23
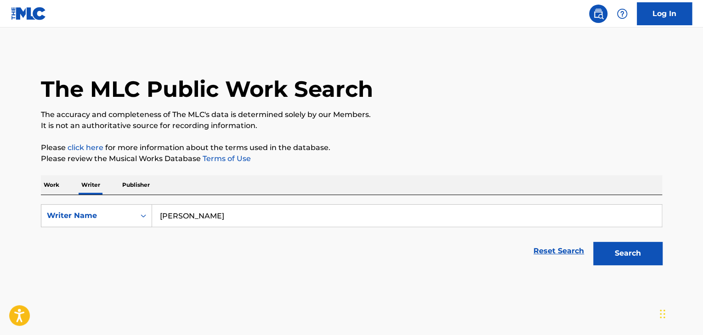
scroll to position [11, 0]
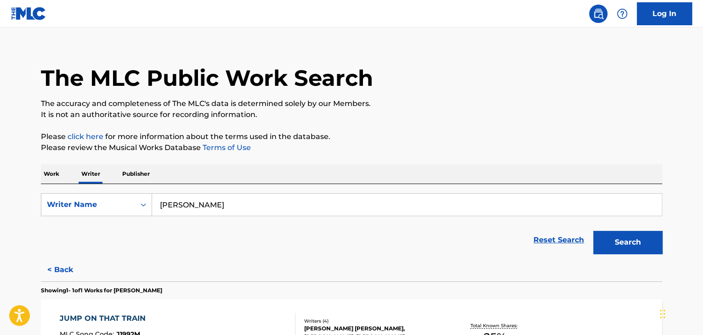
click at [226, 206] on input "[PERSON_NAME]" at bounding box center [407, 205] width 510 height 22
paste input "[PERSON_NAME]"
type input "[PERSON_NAME]"
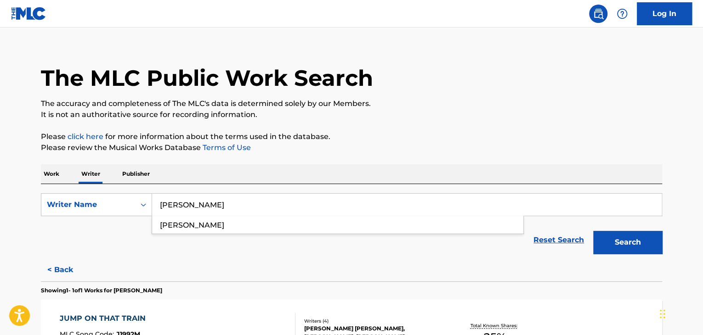
click at [503, 134] on p "Please click here for more information about the terms used in the database." at bounding box center [351, 136] width 621 height 11
click at [629, 243] on button "Search" at bounding box center [627, 242] width 69 height 23
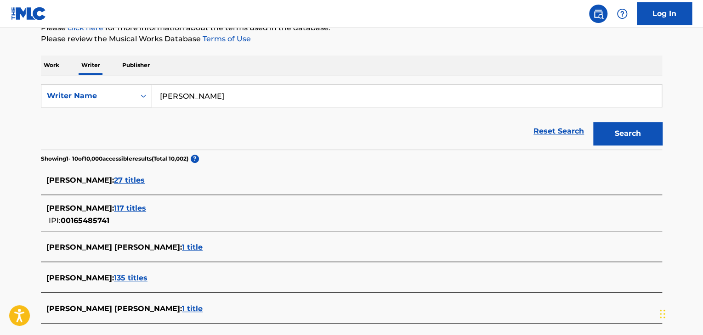
scroll to position [92, 0]
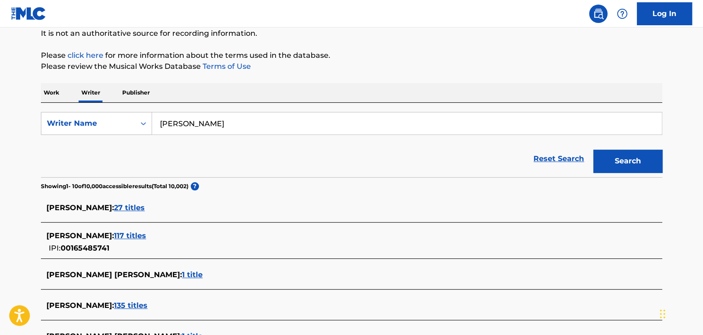
click at [120, 210] on span "27 titles" at bounding box center [129, 208] width 31 height 9
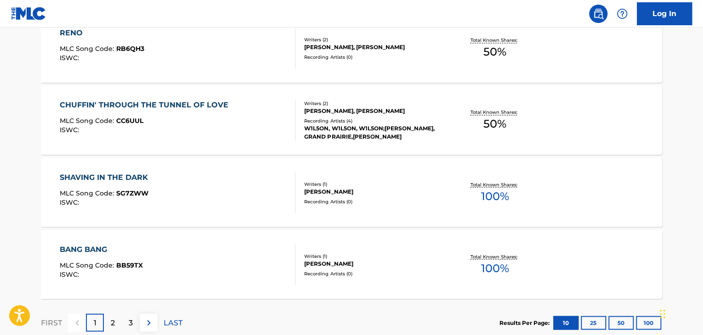
scroll to position [736, 0]
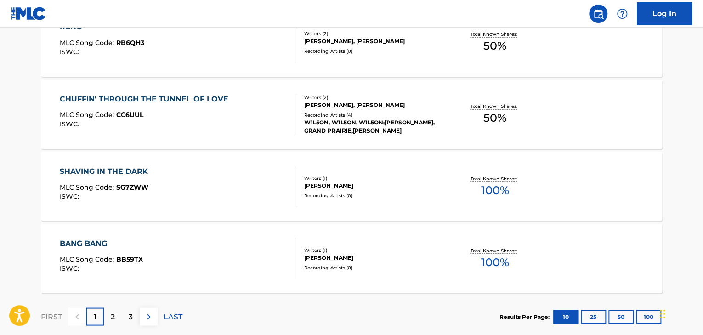
click at [173, 318] on p "LAST" at bounding box center [173, 317] width 19 height 11
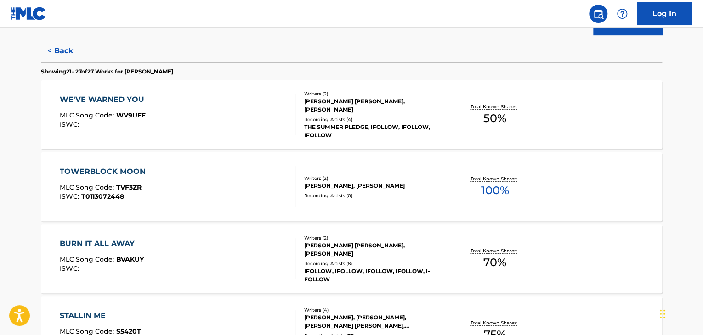
scroll to position [205, 0]
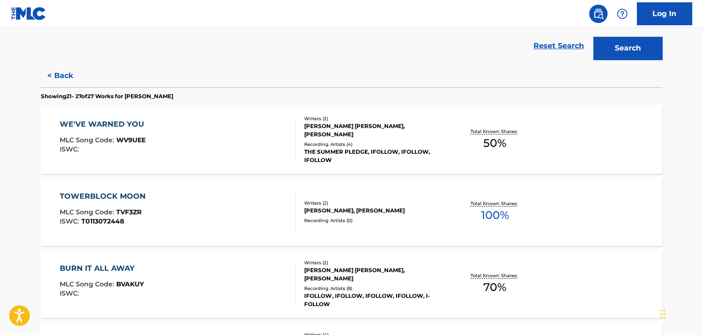
click at [64, 78] on button "< Back" at bounding box center [68, 75] width 55 height 23
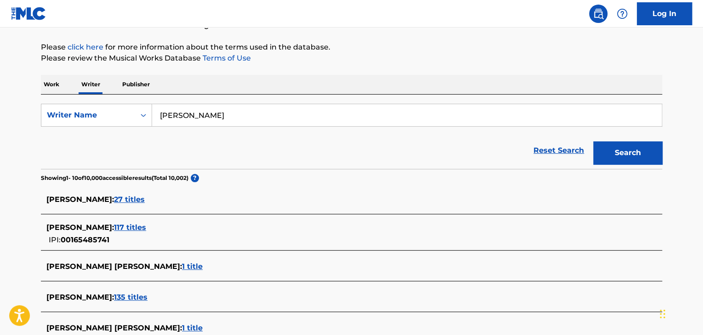
scroll to position [22, 0]
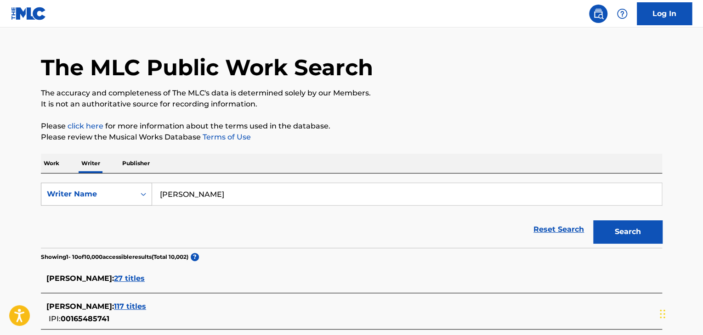
click at [107, 195] on div "Writer Name" at bounding box center [88, 194] width 83 height 11
click at [52, 155] on p "Work" at bounding box center [51, 163] width 21 height 19
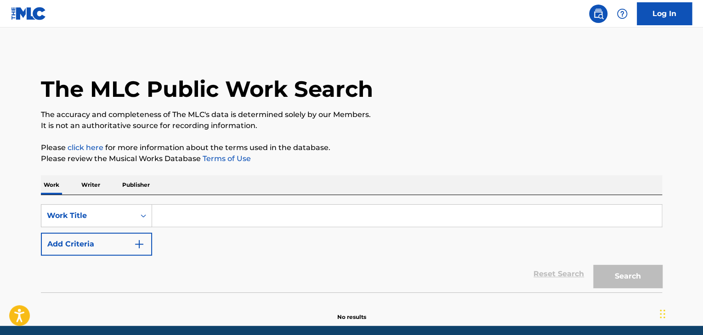
click at [186, 223] on input "Search Form" at bounding box center [407, 216] width 510 height 22
paste input "No Buzz"
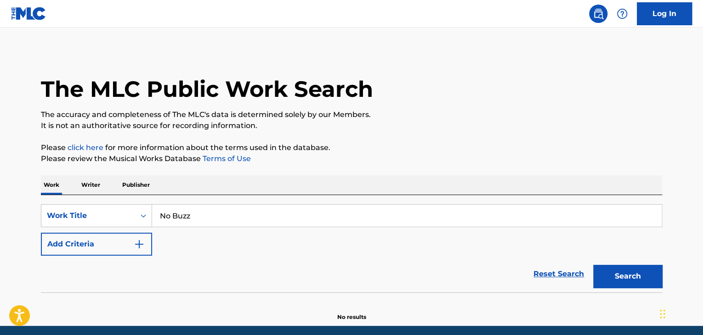
type input "No Buzz"
click at [134, 246] on img "Search Form" at bounding box center [139, 244] width 11 height 11
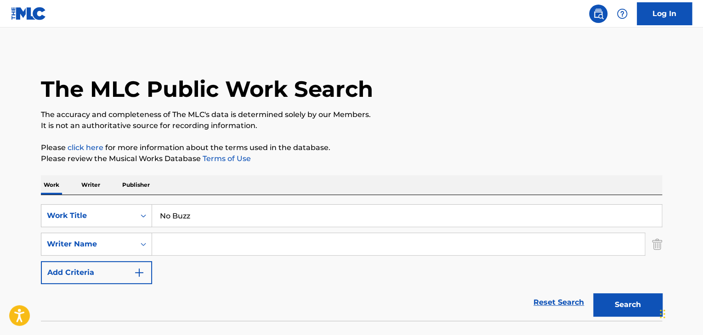
click at [188, 220] on input "No Buzz" at bounding box center [407, 216] width 510 height 22
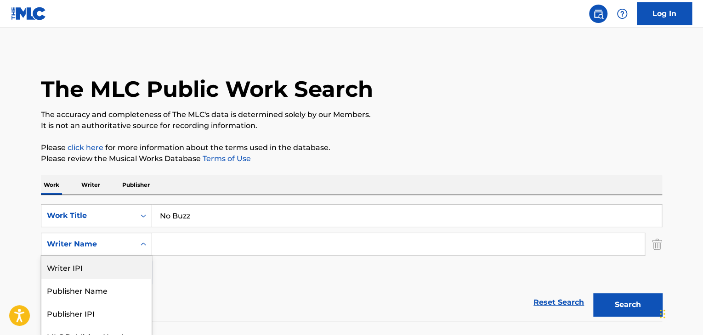
click at [132, 239] on div "5 results available. Use Up and Down to choose options, press Enter to select t…" at bounding box center [96, 244] width 111 height 23
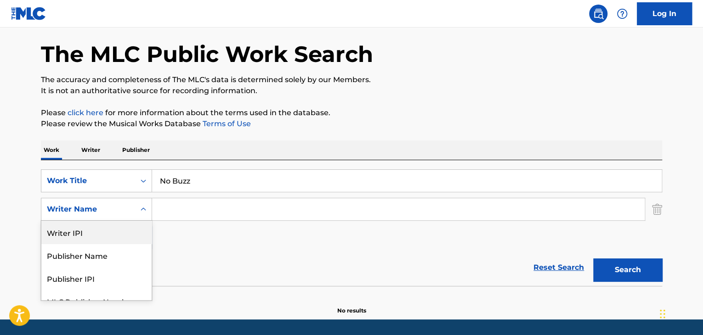
scroll to position [35, 0]
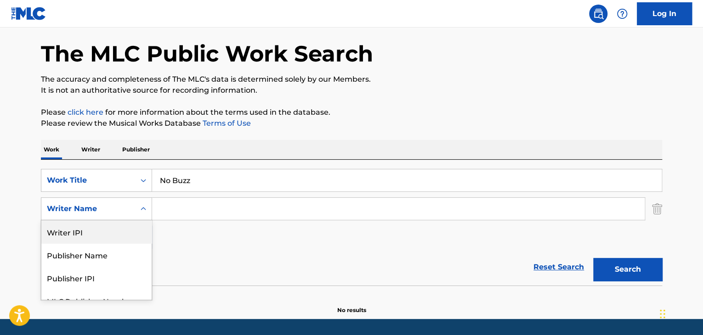
click at [172, 208] on input "Search Form" at bounding box center [398, 209] width 493 height 22
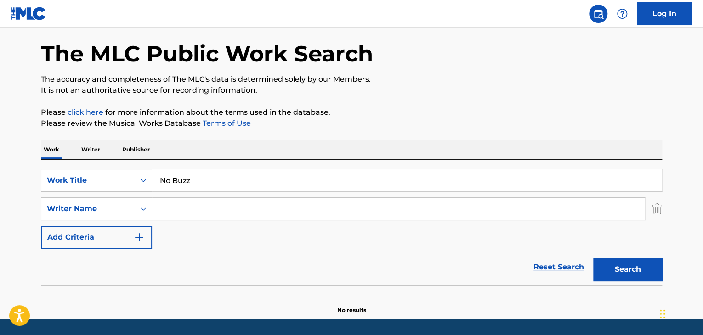
paste input "[PERSON_NAME]-Aime"
type input "[PERSON_NAME]-Aime"
click at [615, 271] on button "Search" at bounding box center [627, 269] width 69 height 23
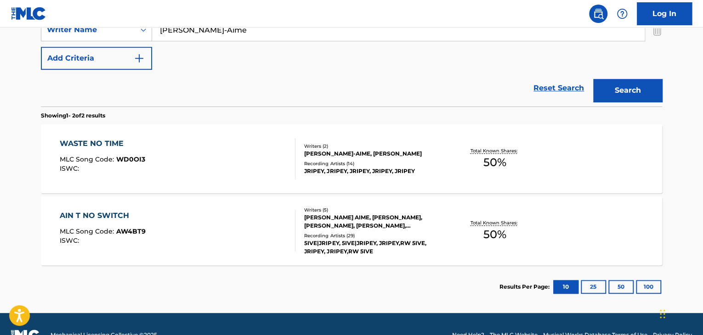
scroll to position [219, 0]
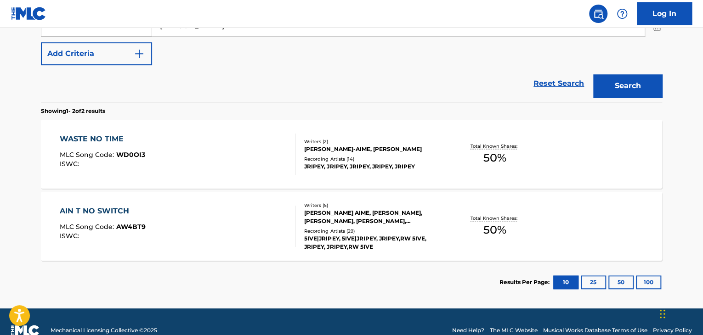
click at [233, 156] on div "WASTE NO TIME MLC Song Code : WD0OI3 ISWC :" at bounding box center [178, 154] width 236 height 41
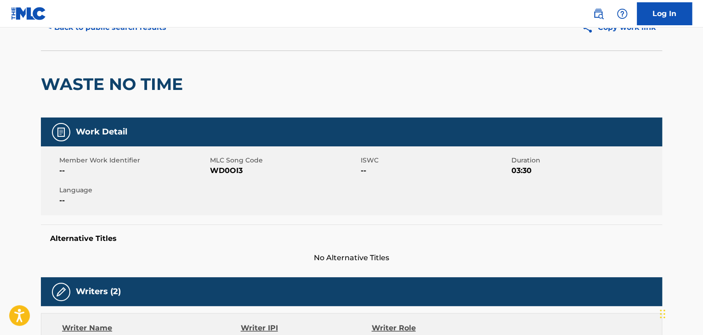
click at [132, 33] on button "< Back to public search results" at bounding box center [107, 27] width 132 height 23
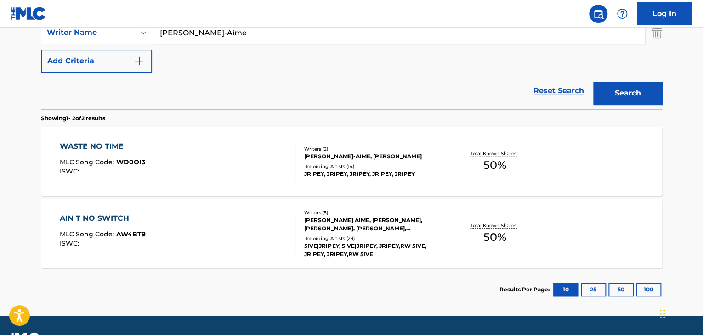
scroll to position [237, 0]
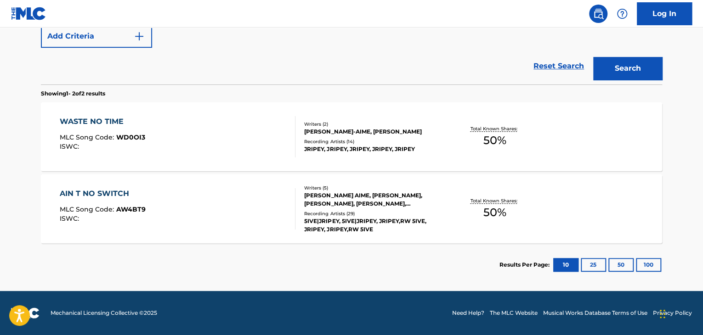
click at [293, 213] on div at bounding box center [291, 208] width 7 height 41
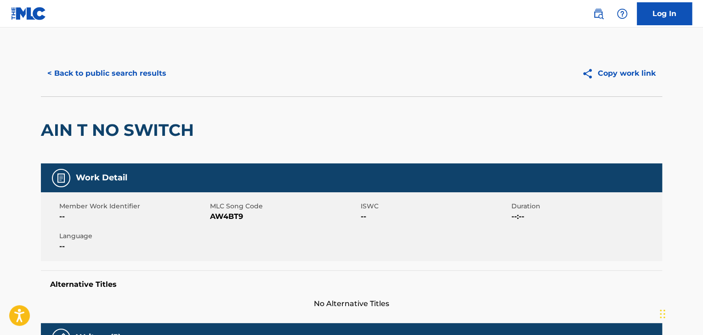
click at [125, 83] on button "< Back to public search results" at bounding box center [107, 73] width 132 height 23
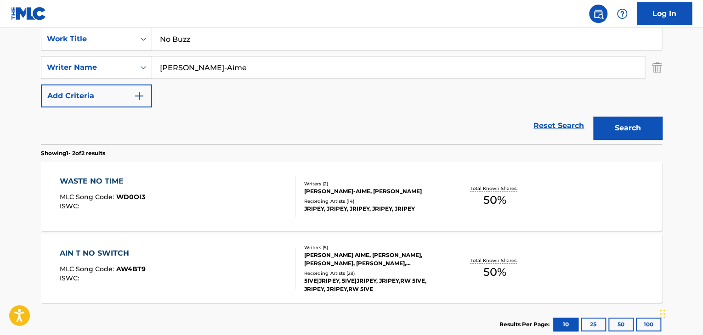
scroll to position [1, 0]
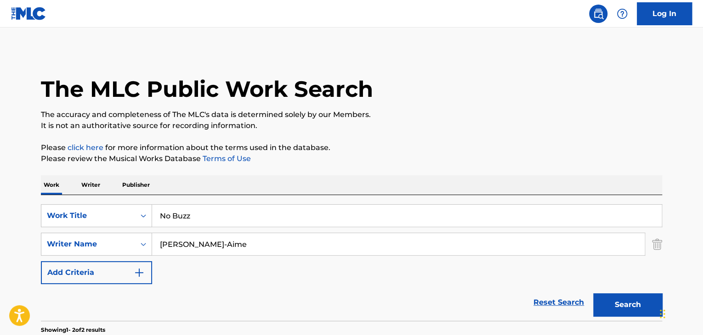
click at [86, 184] on p "Writer" at bounding box center [91, 185] width 24 height 19
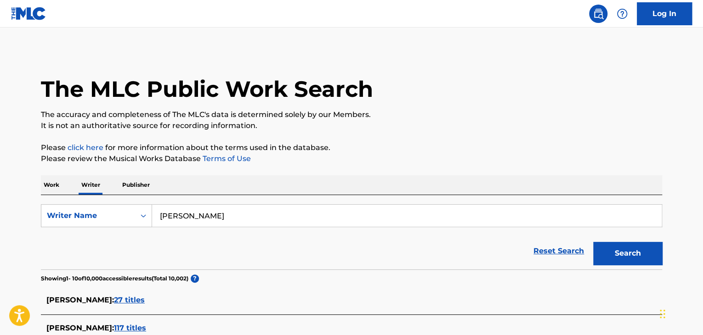
click at [227, 215] on input "[PERSON_NAME]" at bounding box center [407, 216] width 510 height 22
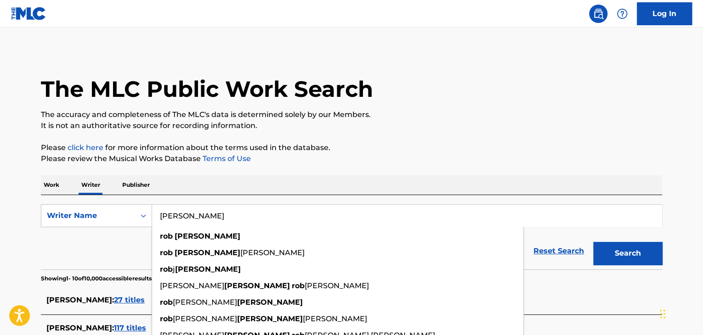
paste input "[PERSON_NAME]-Aime"
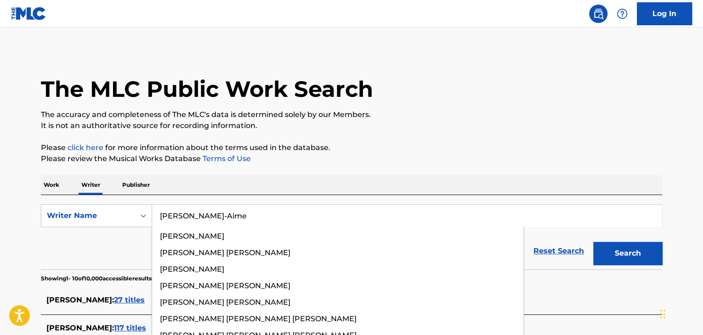
type input "[PERSON_NAME]-Aime"
click at [327, 181] on div "Work Writer Publisher" at bounding box center [351, 185] width 621 height 19
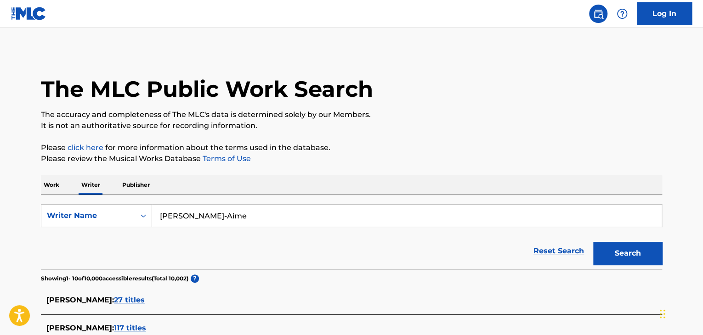
click at [594, 250] on button "Search" at bounding box center [627, 253] width 69 height 23
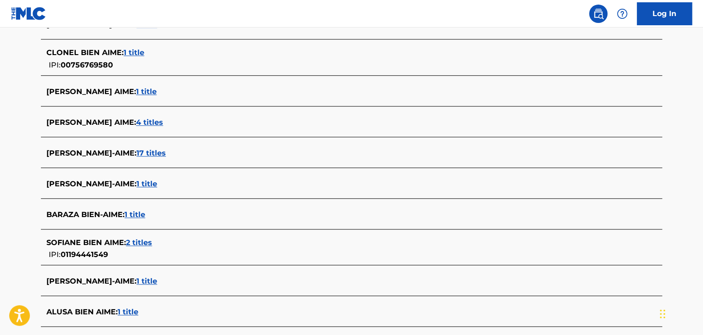
scroll to position [322, 0]
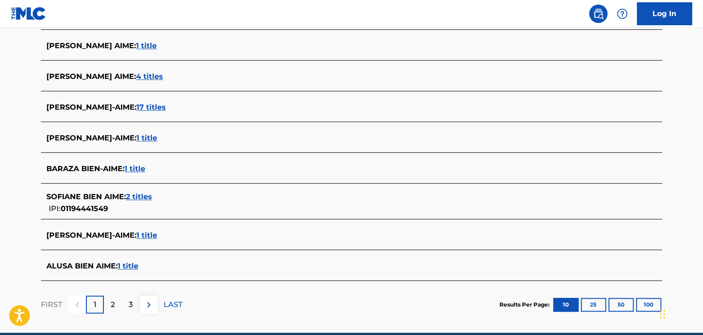
click at [141, 108] on span "17 titles" at bounding box center [150, 107] width 29 height 9
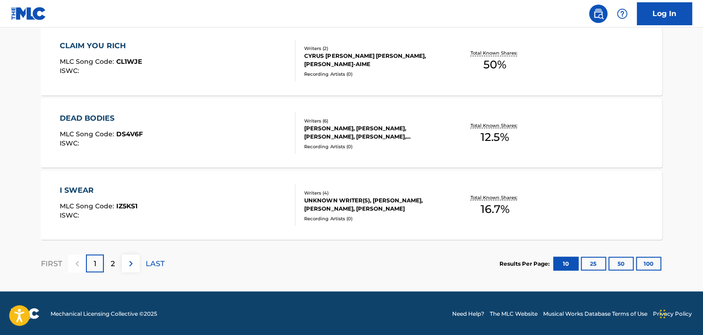
scroll to position [789, 0]
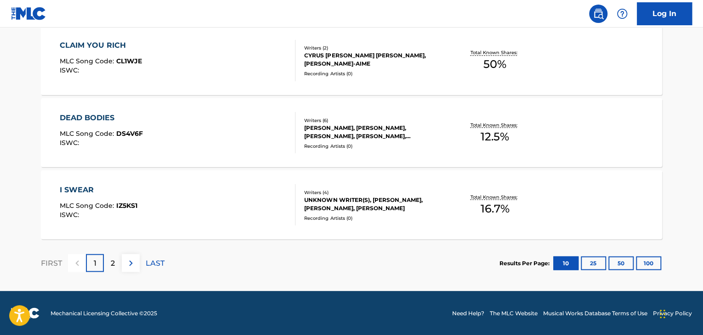
click at [162, 261] on p "LAST" at bounding box center [155, 263] width 19 height 11
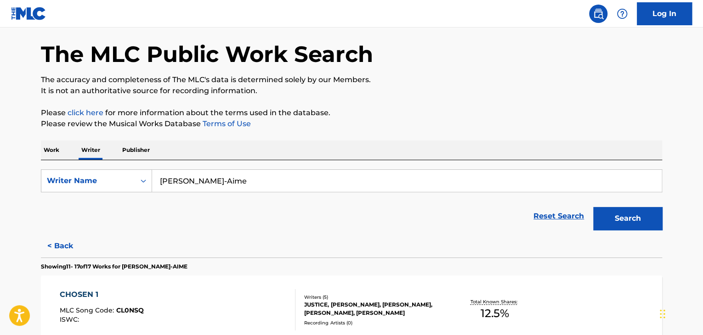
scroll to position [573, 0]
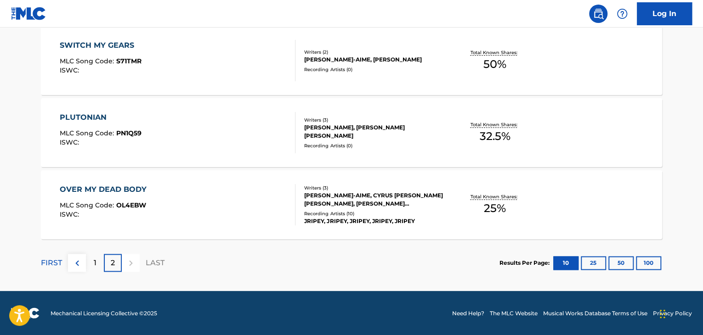
click at [253, 198] on div "OVER MY DEAD BODY MLC Song Code : OL4EBW ISWC :" at bounding box center [178, 204] width 236 height 41
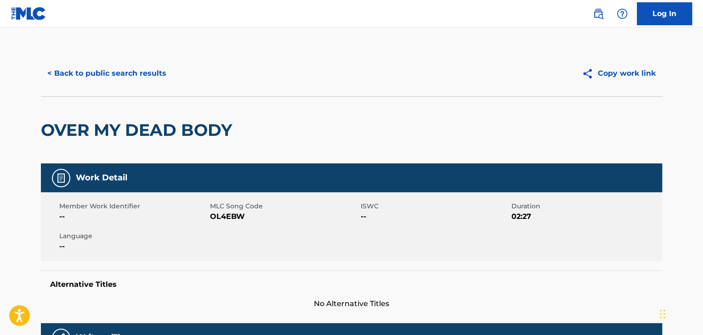
click at [117, 73] on button "< Back to public search results" at bounding box center [107, 73] width 132 height 23
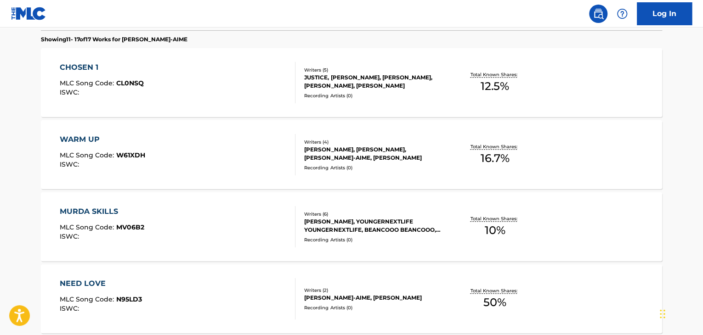
scroll to position [287, 0]
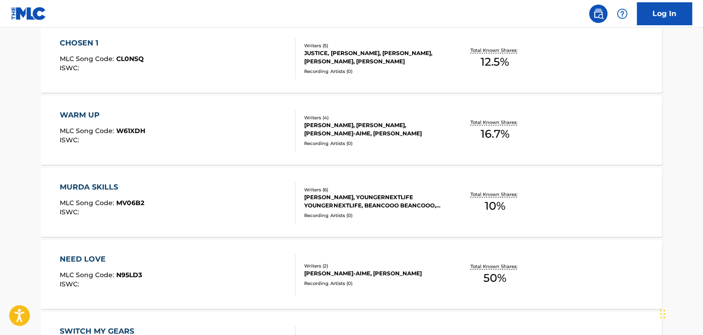
click at [418, 146] on div "Recording Artists ( 0 )" at bounding box center [373, 143] width 139 height 7
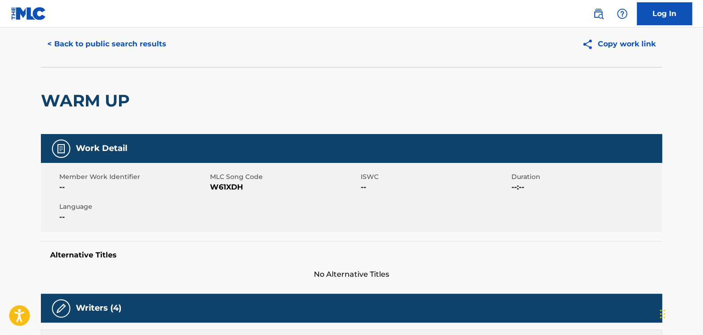
click at [130, 38] on button "< Back to public search results" at bounding box center [107, 44] width 132 height 23
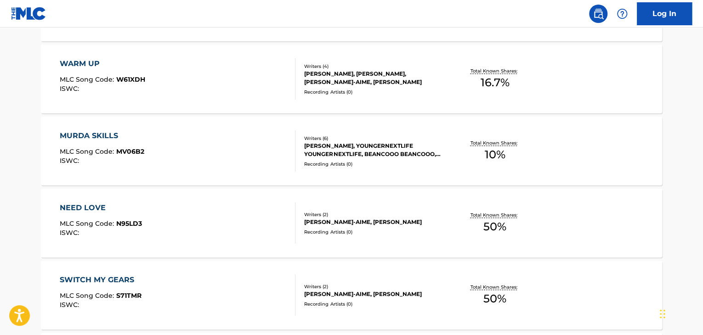
scroll to position [443, 0]
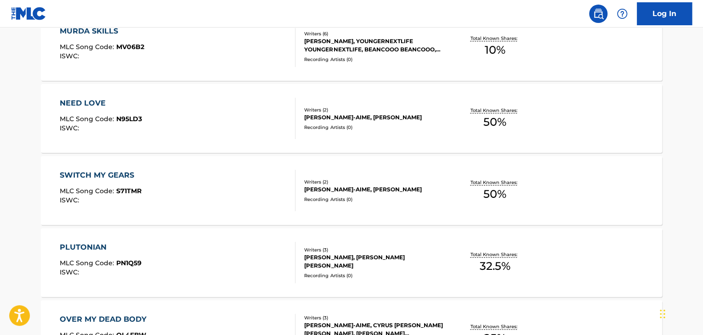
click at [367, 186] on div "[PERSON_NAME]-AIME, [PERSON_NAME]" at bounding box center [373, 190] width 139 height 8
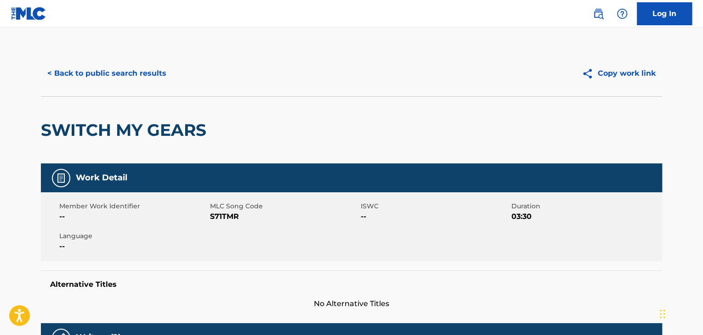
click at [147, 67] on button "< Back to public search results" at bounding box center [107, 73] width 132 height 23
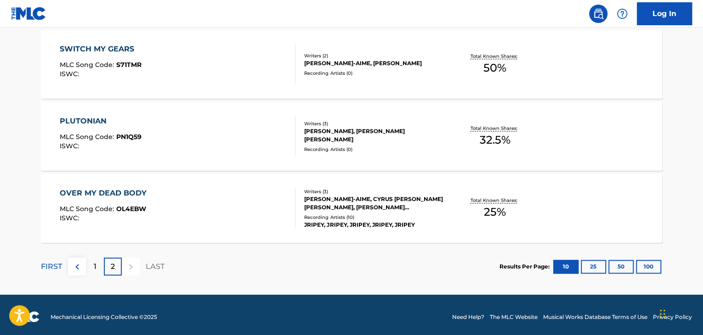
scroll to position [573, 0]
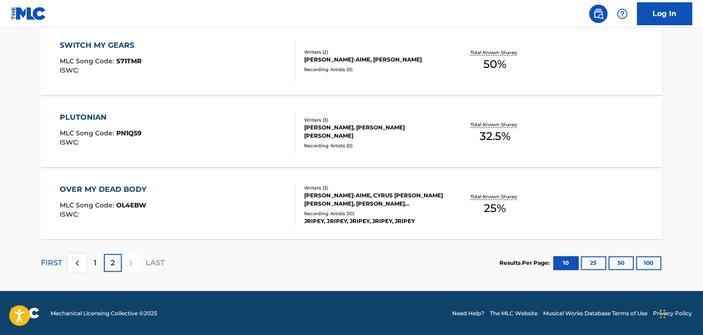
click at [390, 129] on div "[PERSON_NAME], [PERSON_NAME] [PERSON_NAME]" at bounding box center [373, 132] width 139 height 17
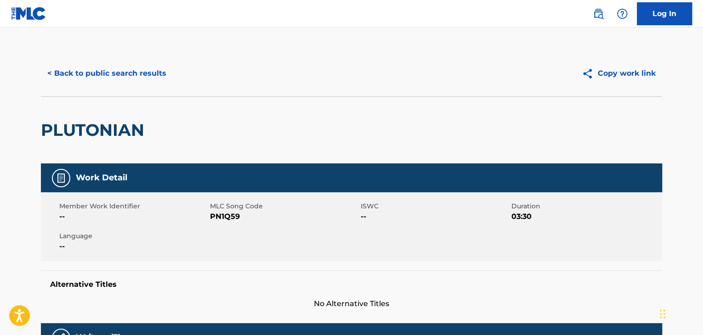
click at [118, 63] on button "< Back to public search results" at bounding box center [107, 73] width 132 height 23
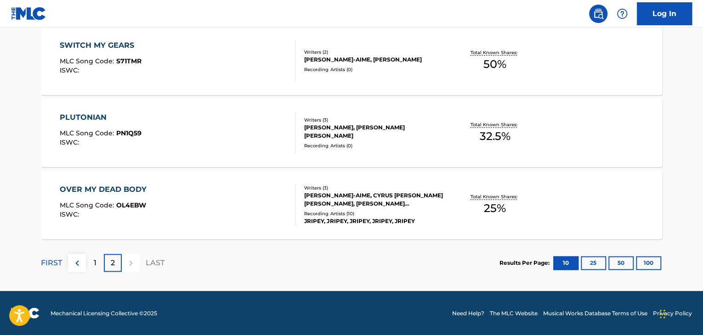
click at [92, 265] on div "1" at bounding box center [95, 263] width 18 height 18
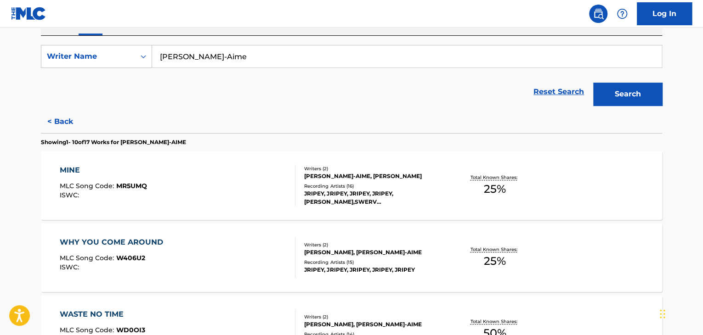
click at [265, 179] on div "MINE MLC Song Code : MR5UMQ ISWC :" at bounding box center [178, 185] width 236 height 41
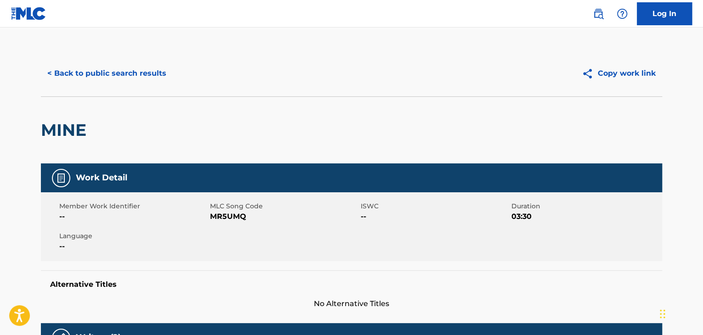
click at [90, 79] on button "< Back to public search results" at bounding box center [107, 73] width 132 height 23
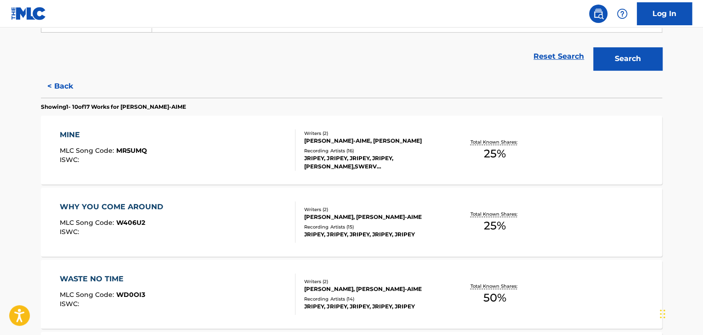
click at [51, 88] on button "< Back" at bounding box center [68, 86] width 55 height 23
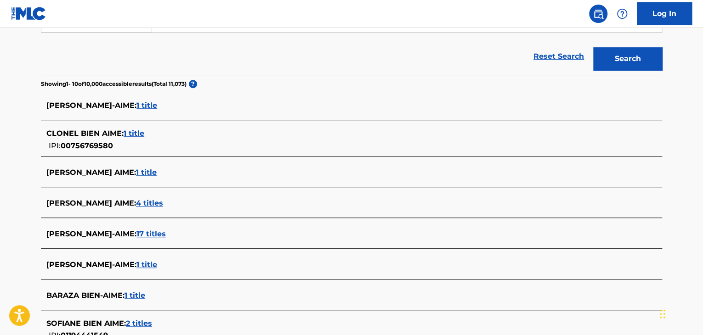
click at [143, 202] on span "4 titles" at bounding box center [149, 203] width 27 height 9
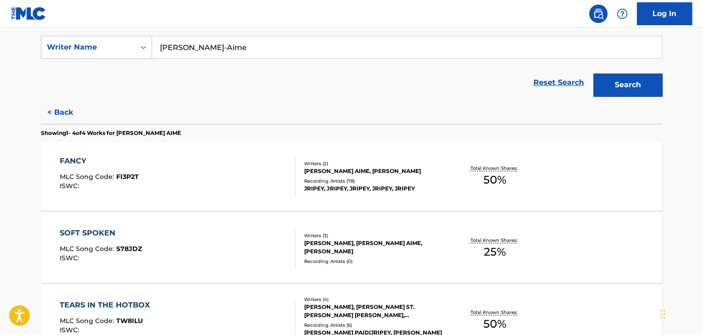
click at [62, 122] on button "< Back" at bounding box center [68, 112] width 55 height 23
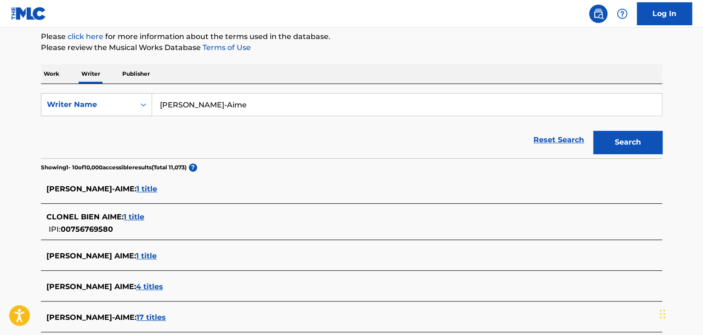
scroll to position [31, 0]
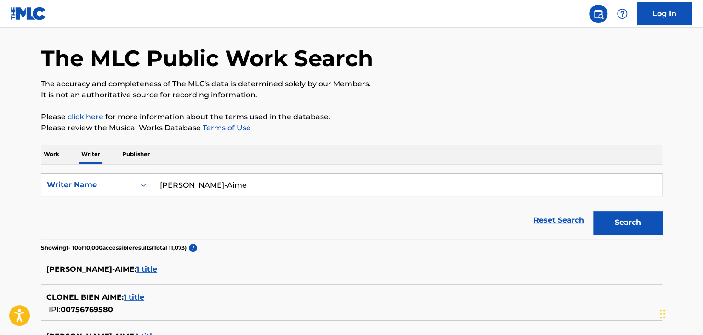
click at [204, 189] on input "[PERSON_NAME]-Aime" at bounding box center [407, 185] width 510 height 22
paste input "Keltec"
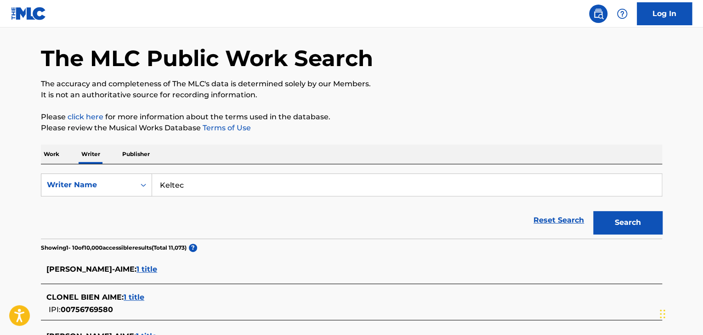
click at [452, 124] on p "Please review the Musical Works Database Terms of Use" at bounding box center [351, 128] width 621 height 11
click at [630, 225] on button "Search" at bounding box center [627, 222] width 69 height 23
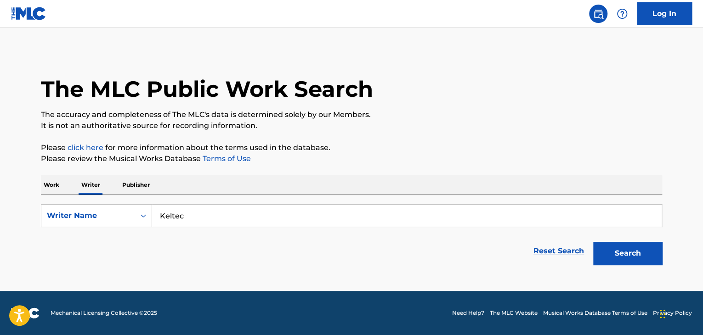
scroll to position [0, 0]
click at [173, 226] on input "Keltec" at bounding box center [407, 216] width 510 height 22
paste input "[PERSON_NAME]"
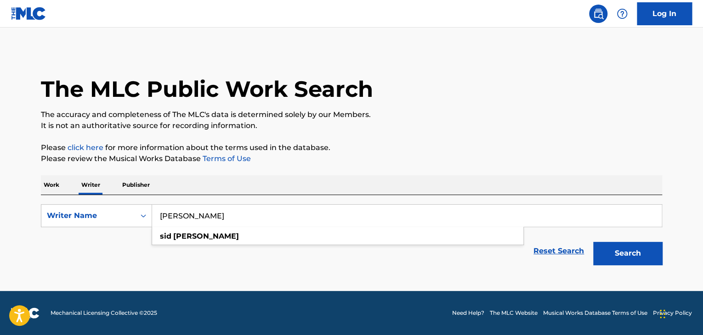
type input "[PERSON_NAME]"
click at [536, 132] on div "The MLC Public Work Search The accuracy and completeness of The MLC's data is d…" at bounding box center [351, 160] width 643 height 219
click at [618, 250] on button "Search" at bounding box center [627, 253] width 69 height 23
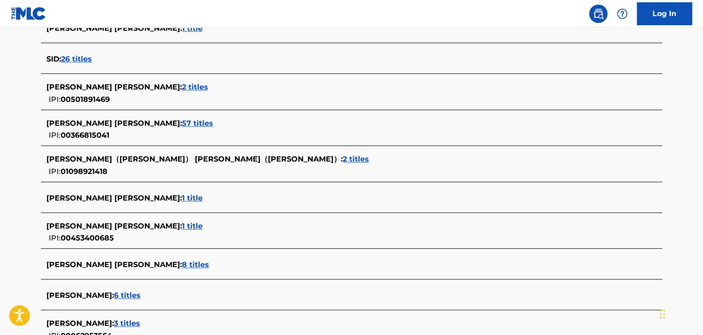
scroll to position [322, 0]
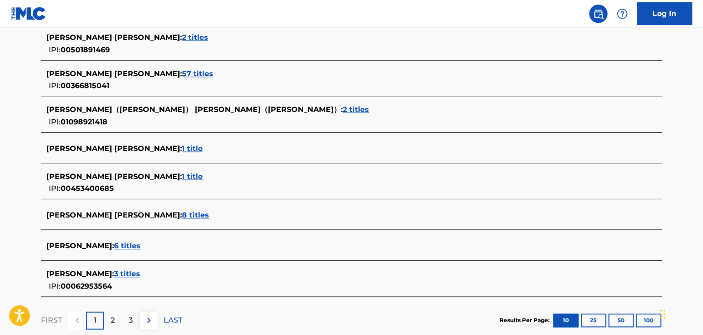
click at [114, 244] on span "6 titles" at bounding box center [127, 246] width 27 height 9
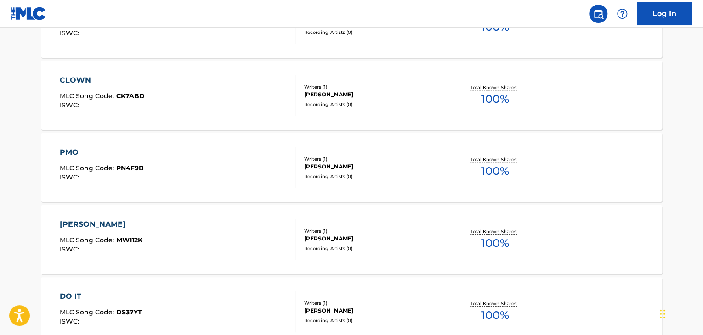
click at [233, 232] on div "[PERSON_NAME] MLC Song Code : MW112K ISWC :" at bounding box center [178, 239] width 236 height 41
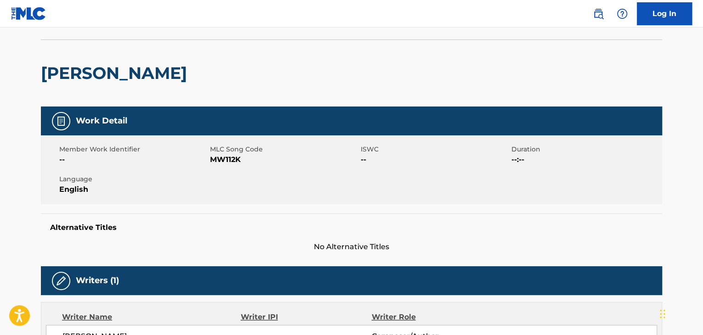
scroll to position [41, 0]
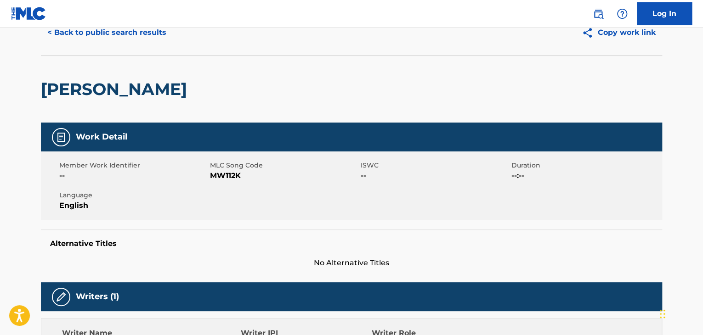
click at [224, 178] on span "MW112K" at bounding box center [284, 175] width 148 height 11
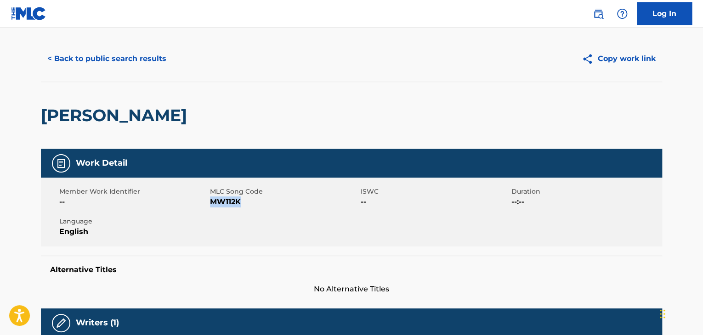
scroll to position [0, 0]
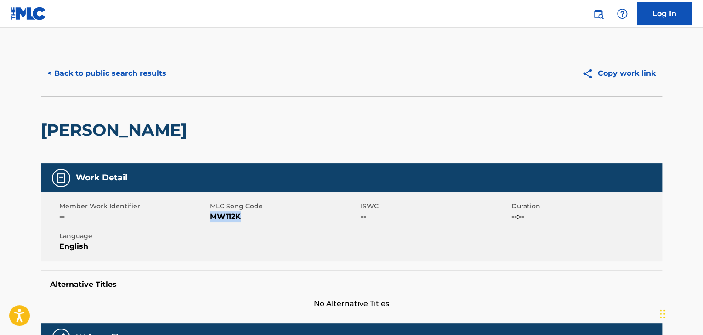
click at [139, 83] on button "< Back to public search results" at bounding box center [107, 73] width 132 height 23
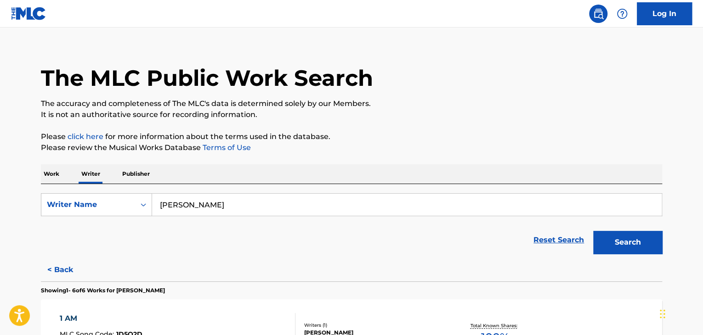
click at [59, 179] on p "Work" at bounding box center [51, 173] width 21 height 19
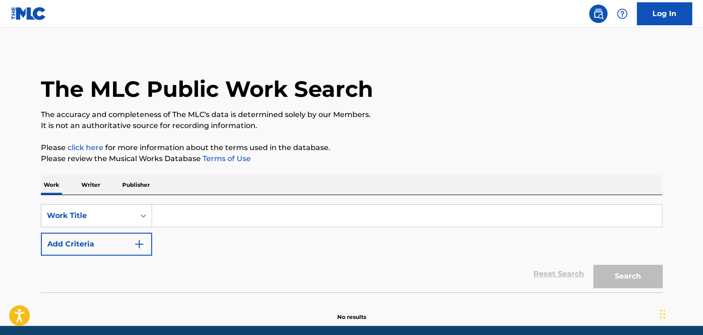
click at [180, 216] on input "Search Form" at bounding box center [407, 216] width 510 height 22
paste input "Buried in the Backyard"
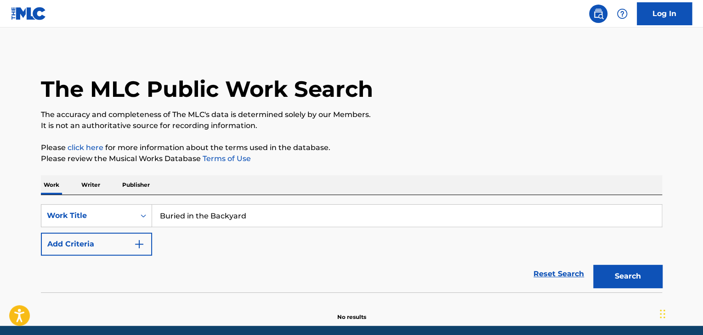
type input "Buried in the Backyard"
click at [125, 233] on button "Add Criteria" at bounding box center [96, 244] width 111 height 23
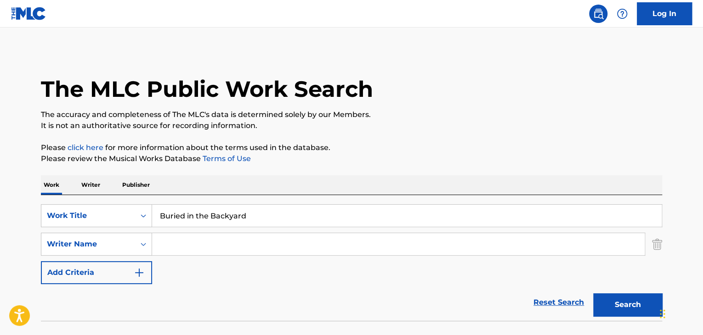
click at [195, 245] on input "Search Form" at bounding box center [398, 244] width 493 height 22
paste input "[PERSON_NAME]"
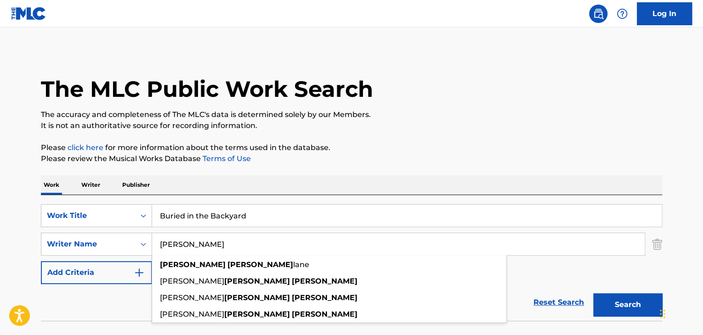
type input "[PERSON_NAME]"
click at [621, 295] on button "Search" at bounding box center [627, 305] width 69 height 23
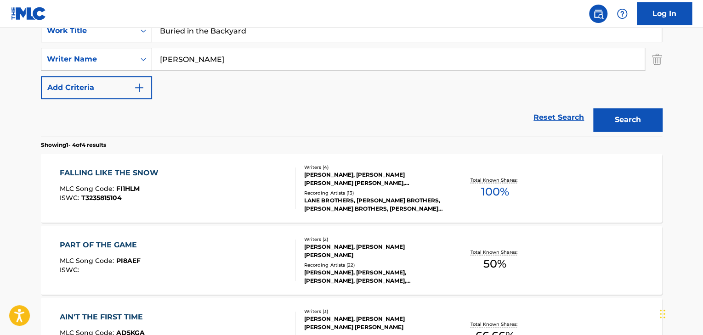
scroll to position [93, 0]
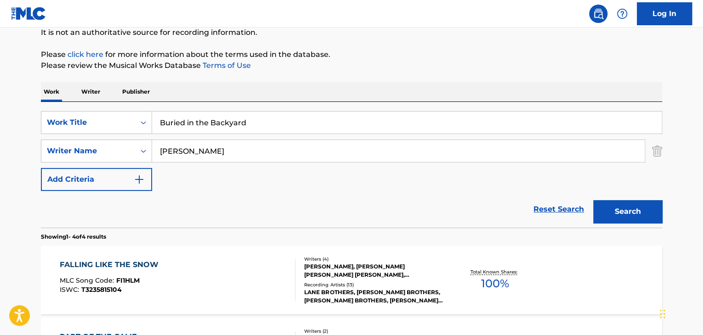
click at [101, 96] on p "Writer" at bounding box center [91, 91] width 24 height 19
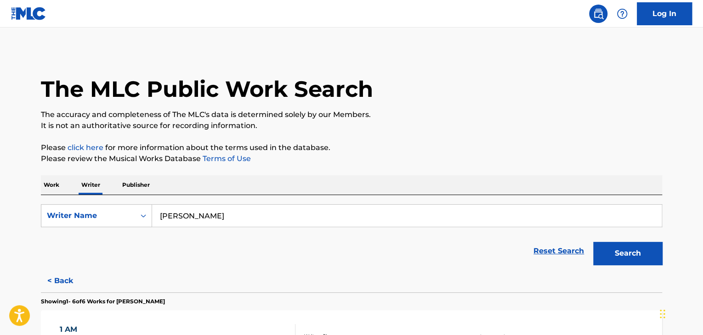
click at [204, 217] on input "[PERSON_NAME]" at bounding box center [407, 216] width 510 height 22
paste input "Genius Lyrics"
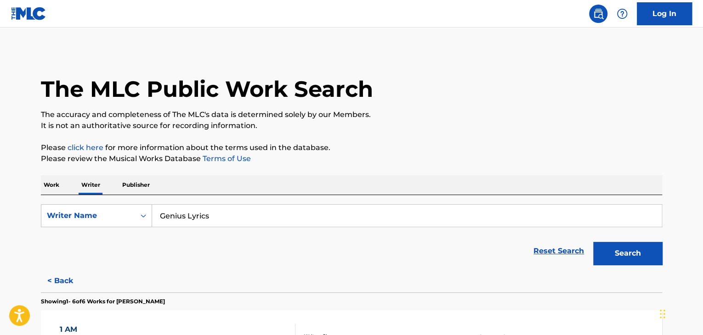
click at [157, 221] on input "Genius Lyrics" at bounding box center [407, 216] width 510 height 22
paste input "[PERSON_NAME]"
type input "[PERSON_NAME]"
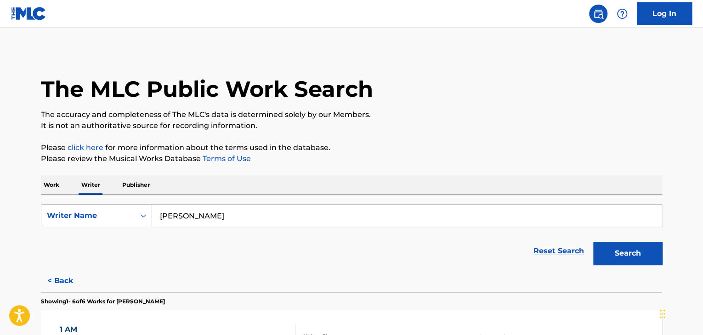
click at [458, 143] on p "Please click here for more information about the terms used in the database." at bounding box center [351, 147] width 621 height 11
click at [618, 258] on button "Search" at bounding box center [627, 253] width 69 height 23
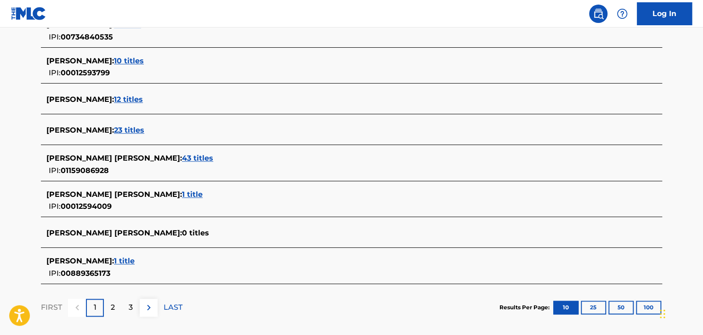
scroll to position [368, 0]
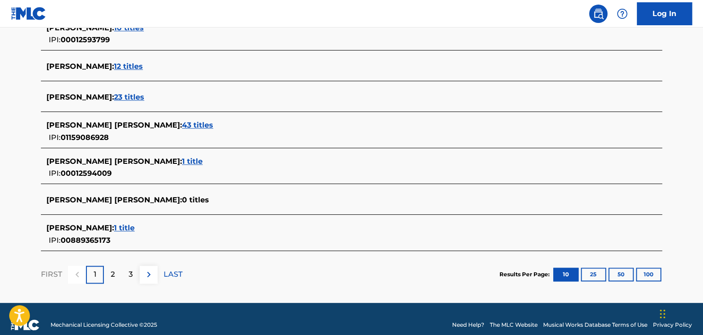
click at [182, 121] on span "43 titles" at bounding box center [197, 125] width 31 height 9
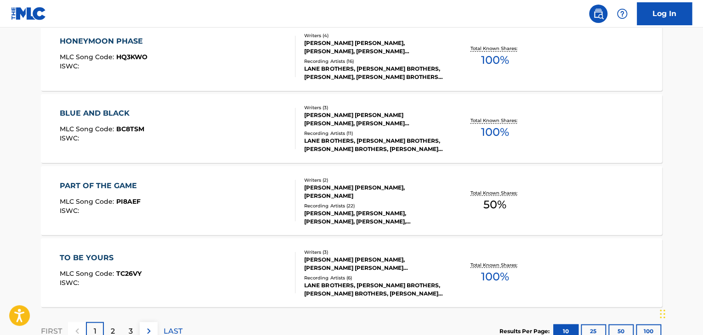
scroll to position [781, 0]
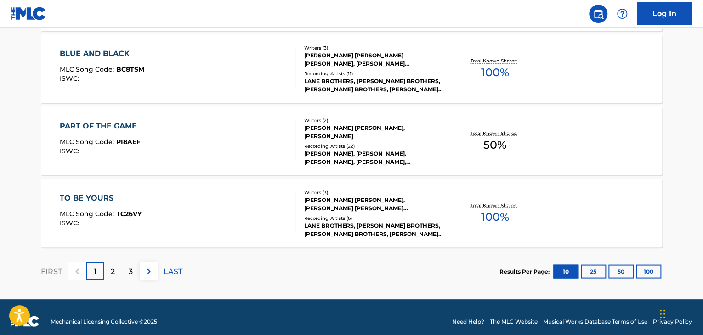
click at [206, 138] on div "PART OF THE GAME MLC Song Code : PI8AEF ISWC :" at bounding box center [178, 140] width 236 height 41
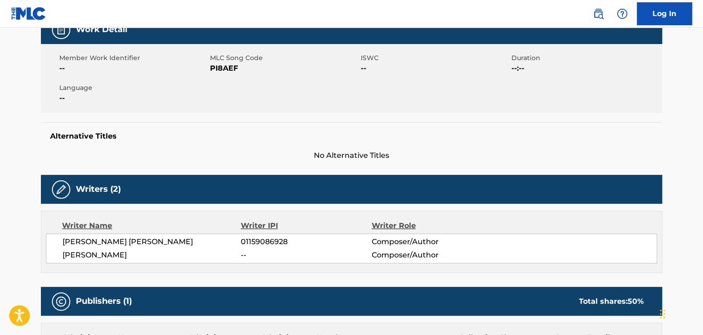
scroll to position [184, 0]
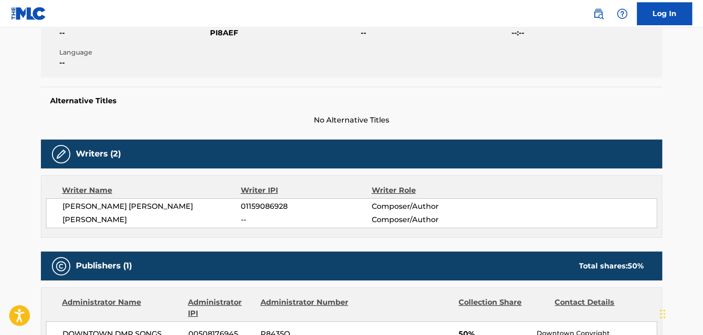
click at [96, 206] on span "[PERSON_NAME] [PERSON_NAME]" at bounding box center [151, 206] width 178 height 11
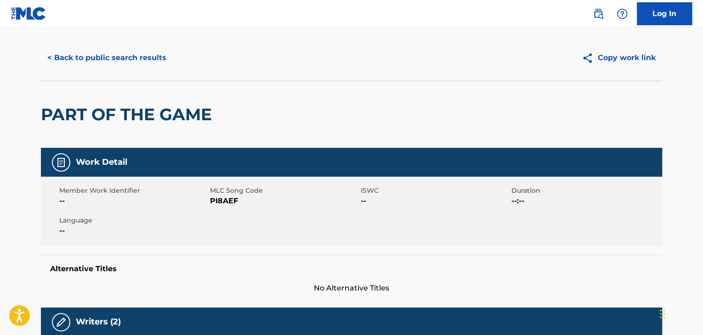
scroll to position [0, 0]
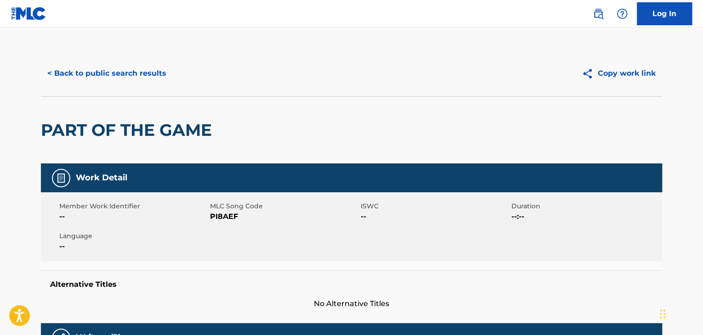
click at [122, 77] on button "< Back to public search results" at bounding box center [107, 73] width 132 height 23
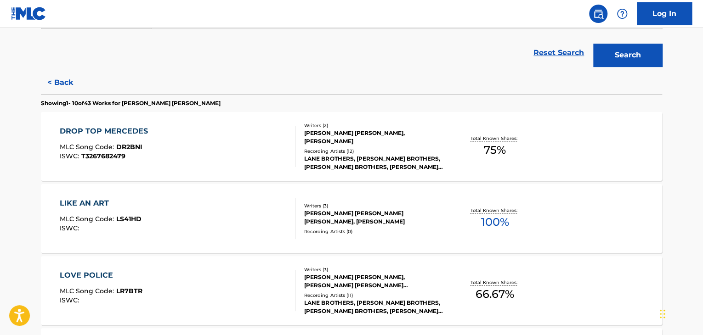
scroll to position [149, 0]
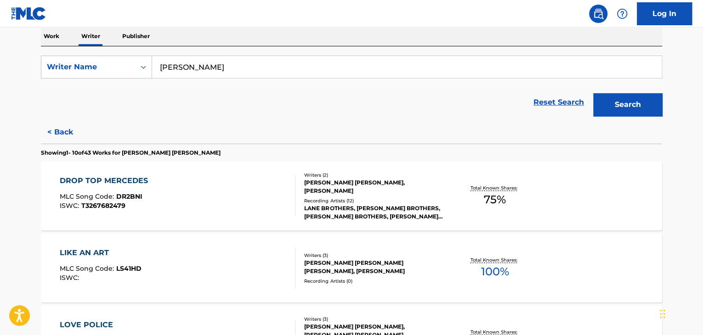
click at [61, 132] on button "< Back" at bounding box center [68, 132] width 55 height 23
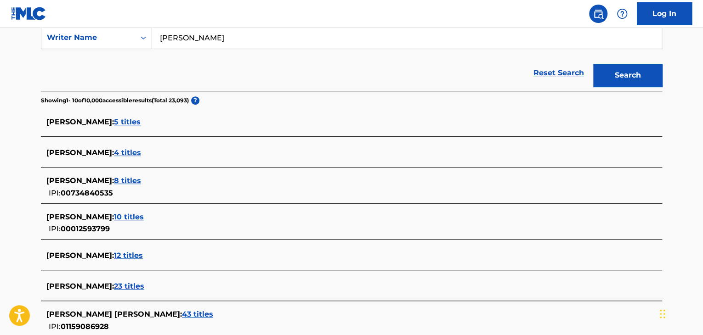
scroll to position [195, 0]
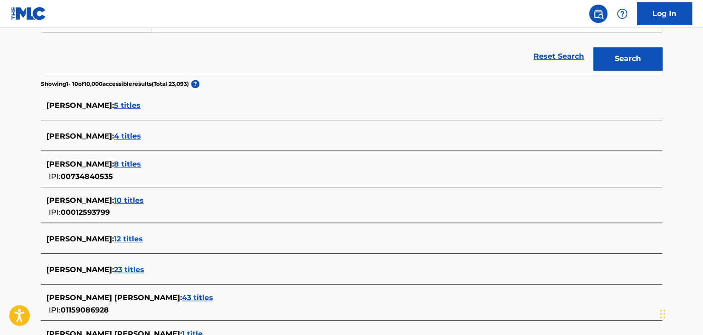
click at [141, 105] on span "5 titles" at bounding box center [127, 105] width 27 height 9
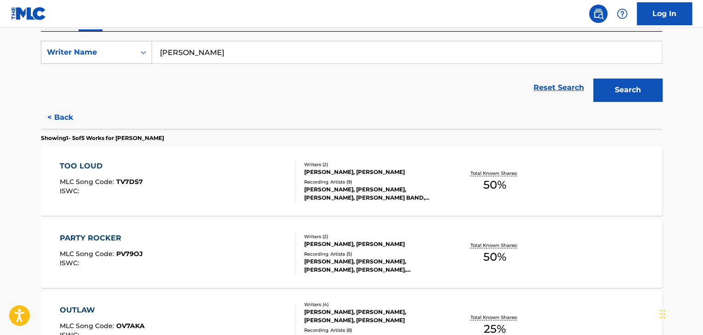
scroll to position [149, 0]
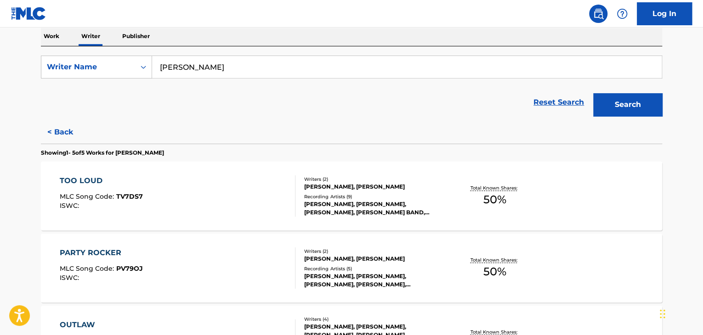
click at [67, 132] on button "< Back" at bounding box center [68, 132] width 55 height 23
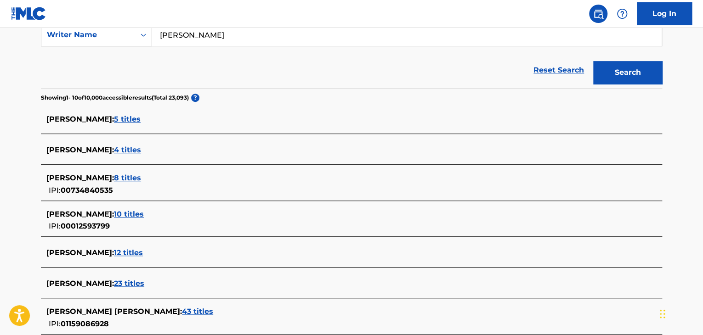
scroll to position [195, 0]
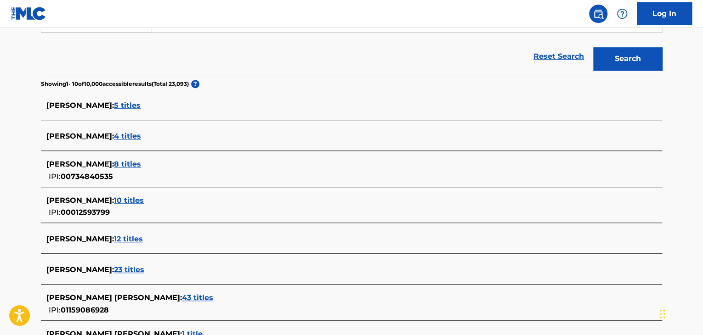
click at [141, 136] on span "4 titles" at bounding box center [127, 136] width 27 height 9
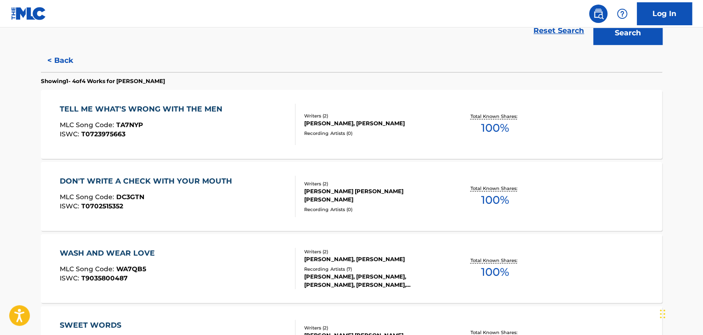
scroll to position [169, 0]
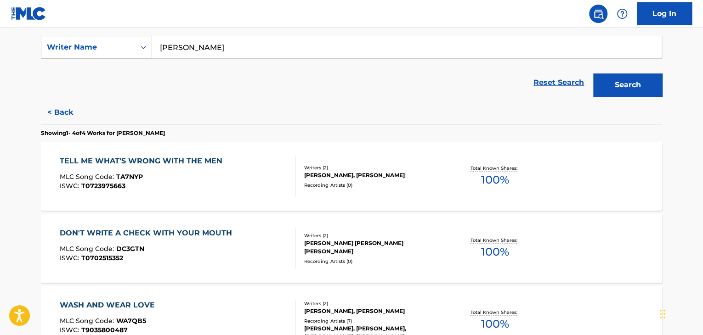
click at [68, 109] on button "< Back" at bounding box center [68, 112] width 55 height 23
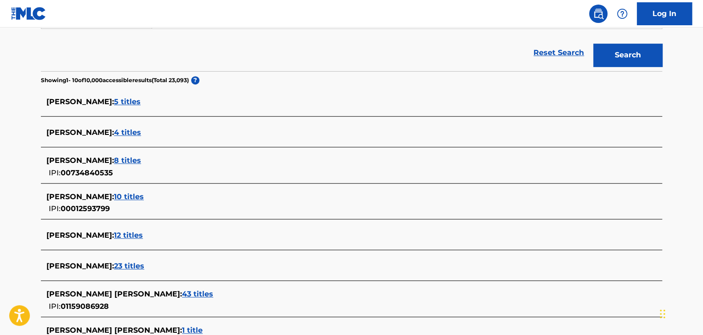
scroll to position [215, 0]
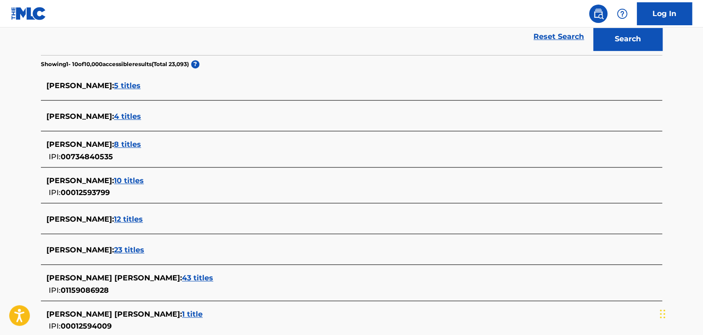
click at [141, 145] on span "8 titles" at bounding box center [127, 144] width 27 height 9
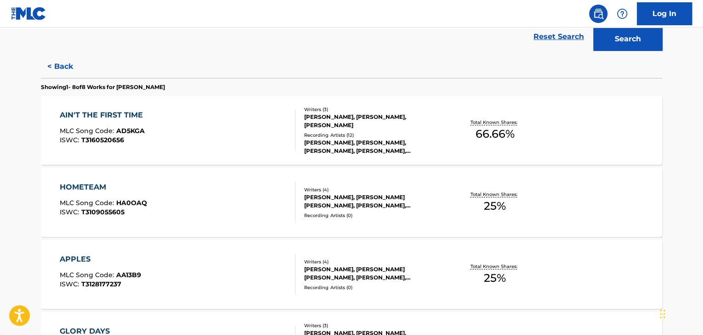
click at [68, 70] on button "< Back" at bounding box center [68, 66] width 55 height 23
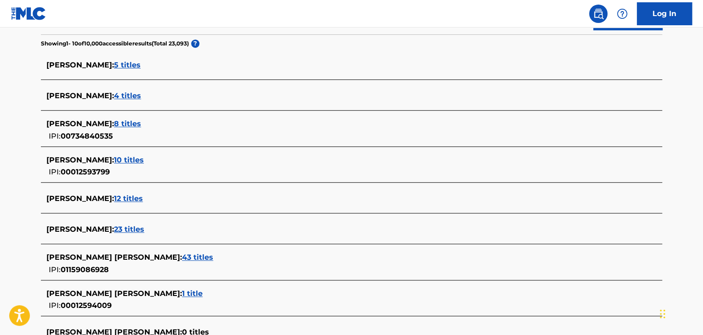
scroll to position [352, 0]
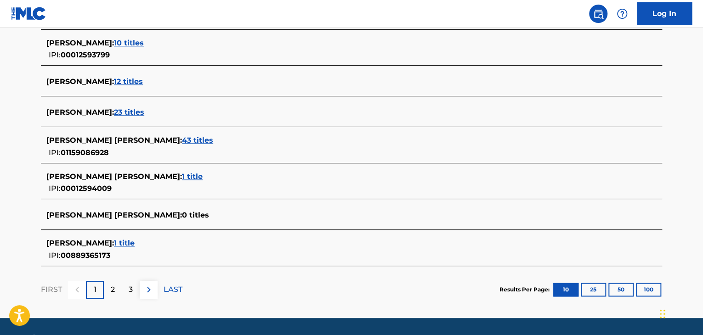
click at [182, 141] on span "43 titles" at bounding box center [197, 140] width 31 height 9
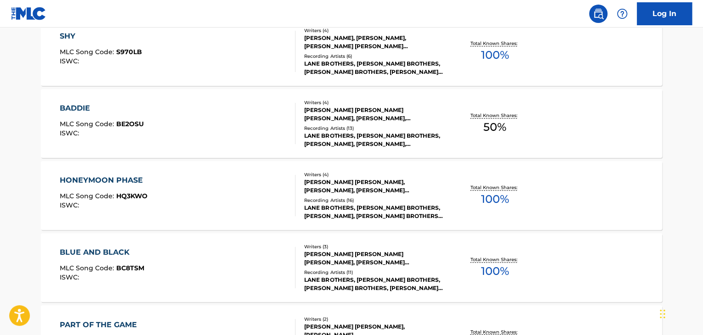
scroll to position [789, 0]
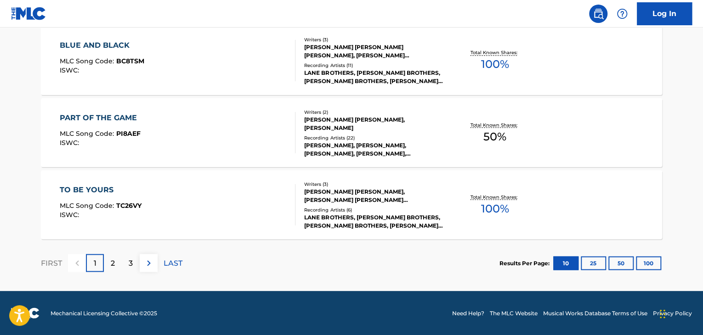
click at [174, 264] on p "LAST" at bounding box center [173, 263] width 19 height 11
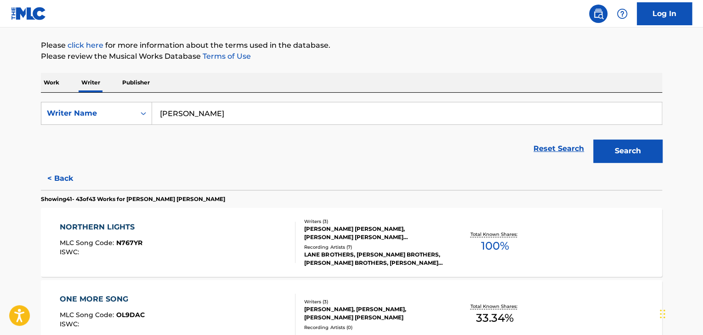
scroll to position [101, 0]
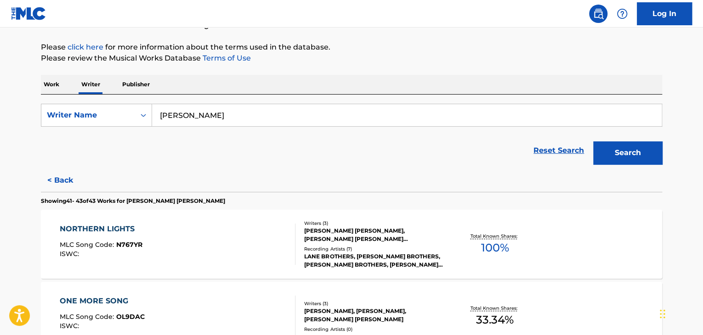
click at [61, 184] on button "< Back" at bounding box center [68, 180] width 55 height 23
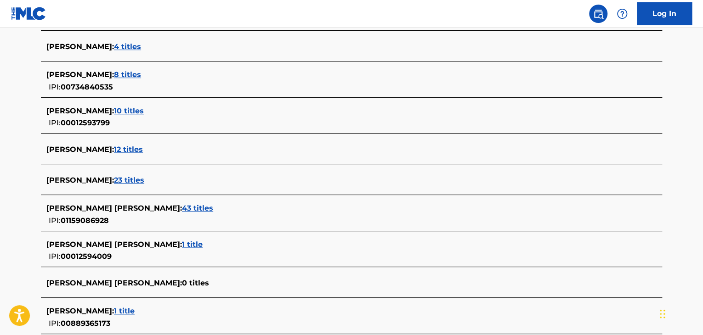
scroll to position [376, 0]
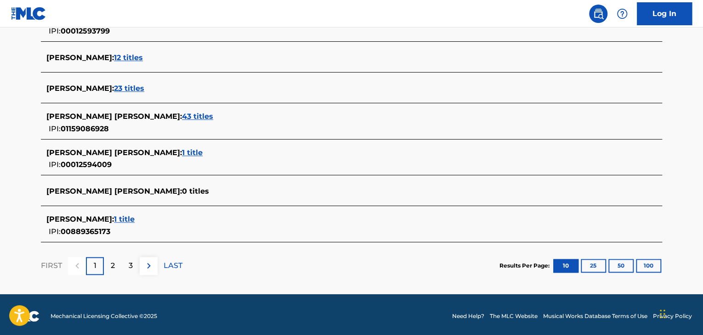
click at [135, 217] on span "1 title" at bounding box center [124, 219] width 21 height 9
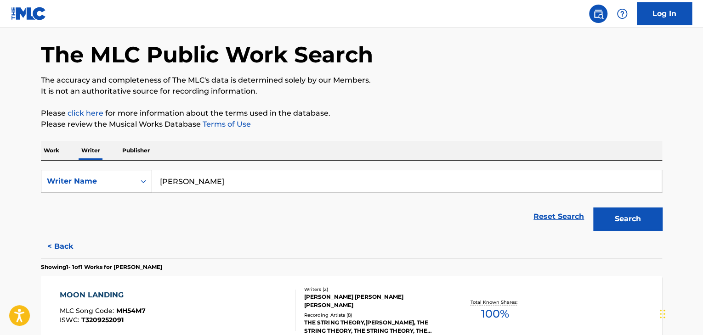
scroll to position [0, 0]
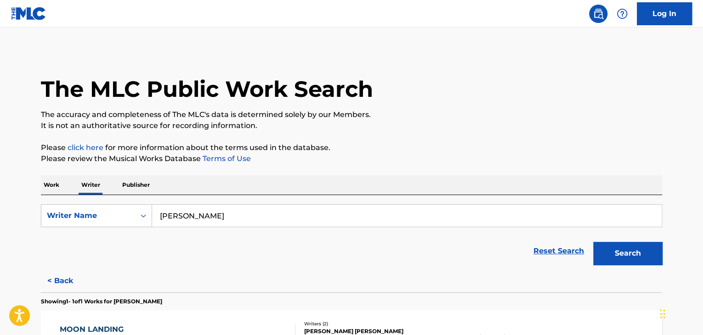
click at [173, 215] on input "[PERSON_NAME]" at bounding box center [407, 216] width 510 height 22
paste input "01275725040"
click at [201, 215] on input "01275725040" at bounding box center [407, 216] width 510 height 22
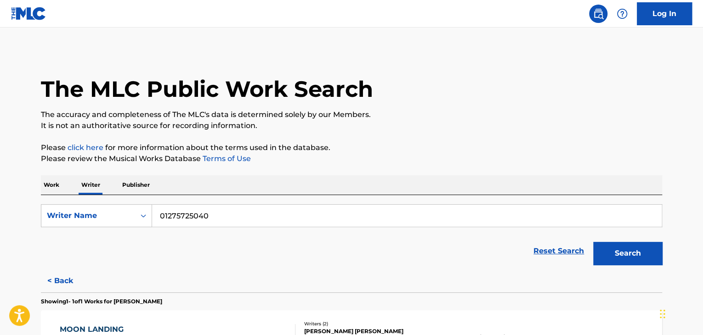
click at [201, 215] on input "01275725040" at bounding box center [407, 216] width 510 height 22
paste input "[PERSON_NAME]"
click at [607, 251] on button "Search" at bounding box center [627, 253] width 69 height 23
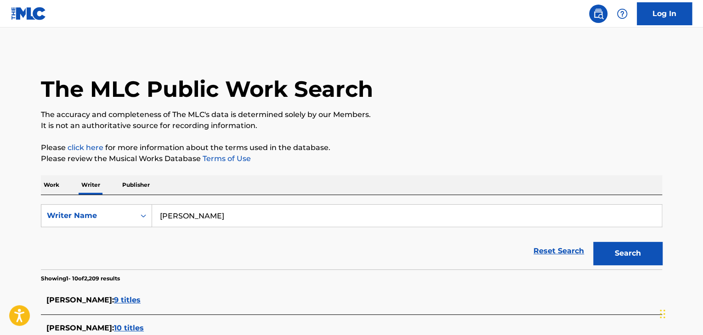
click at [186, 226] on input "[PERSON_NAME]" at bounding box center [407, 216] width 510 height 22
paste input "[PERSON_NAME]"
click at [272, 179] on div "Work Writer Publisher" at bounding box center [351, 185] width 621 height 19
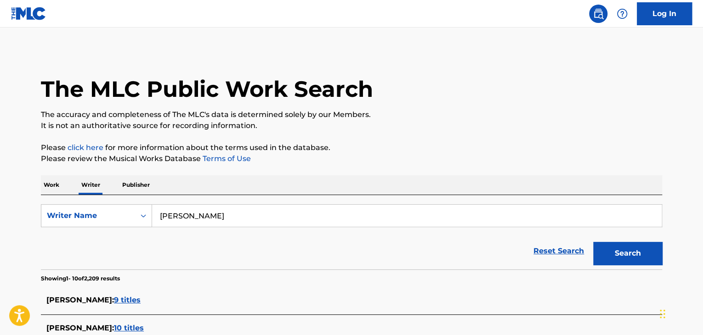
click at [187, 212] on input "[PERSON_NAME]" at bounding box center [407, 216] width 510 height 22
paste input "[PERSON_NAME][DATE]"
type input "[PERSON_NAME][DATE]"
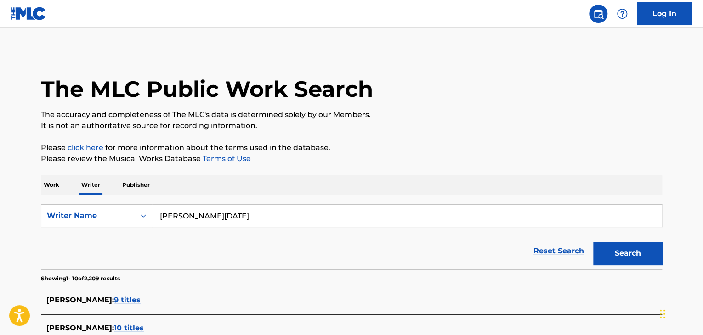
click at [621, 255] on button "Search" at bounding box center [627, 253] width 69 height 23
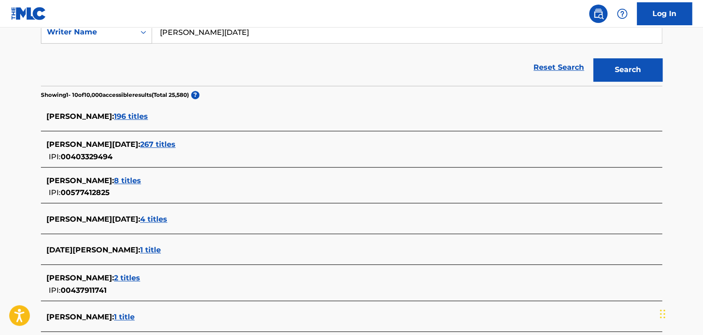
scroll to position [230, 0]
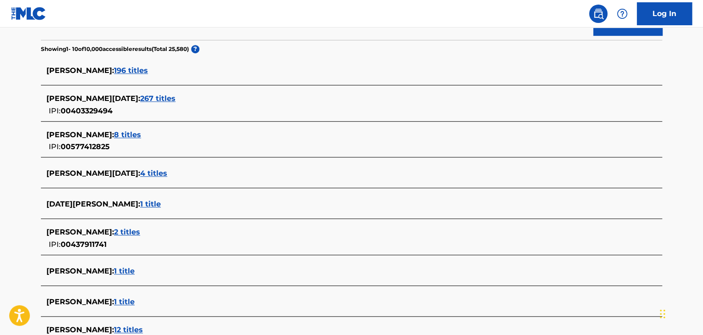
click at [176, 96] on span "267 titles" at bounding box center [157, 98] width 35 height 9
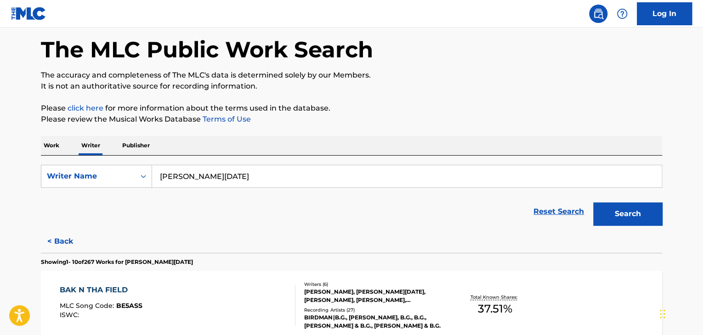
scroll to position [0, 0]
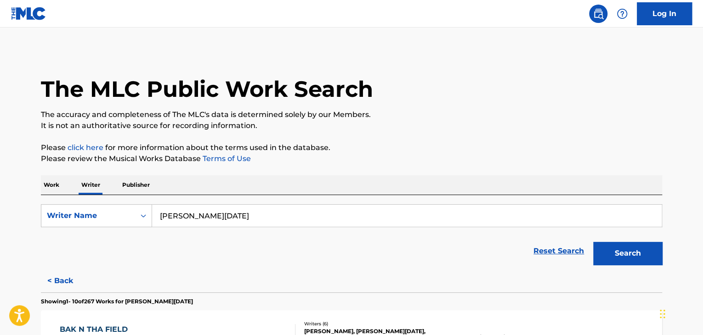
click at [53, 187] on p "Work" at bounding box center [51, 185] width 21 height 19
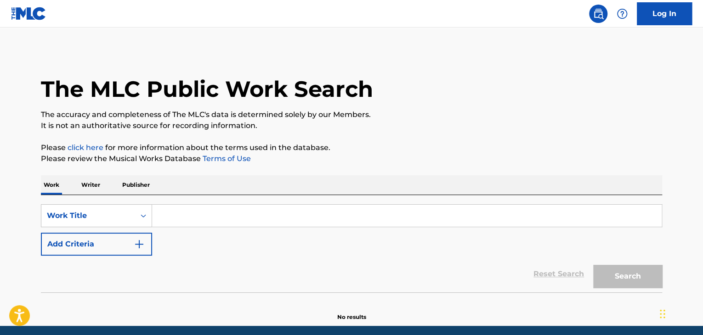
click at [176, 211] on input "Search Form" at bounding box center [407, 216] width 510 height 22
paste input "Lost Lives"
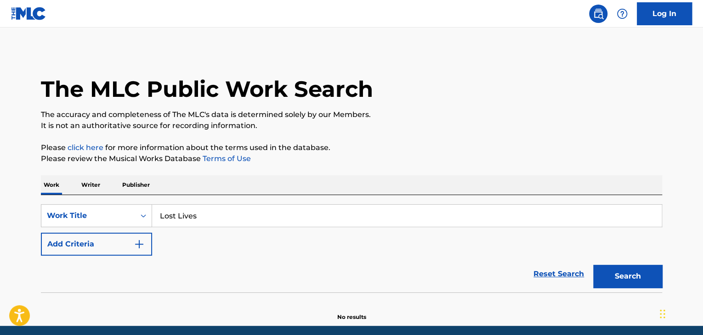
type input "Lost Lives"
click at [119, 256] on div "Reset Search Search" at bounding box center [351, 274] width 621 height 37
click at [128, 245] on button "Add Criteria" at bounding box center [96, 244] width 111 height 23
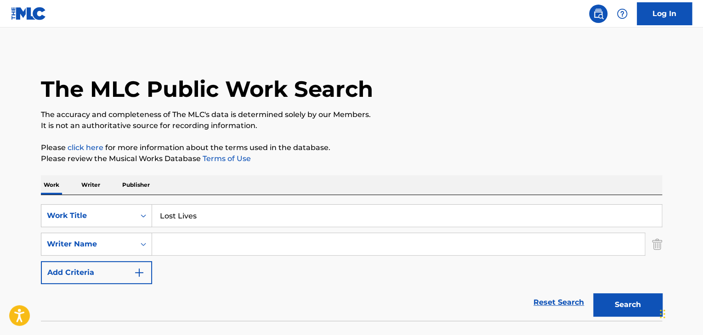
click at [182, 239] on input "Search Form" at bounding box center [398, 244] width 493 height 22
paste input "[PERSON_NAME][DATE]"
type input "[PERSON_NAME][DATE]"
click at [419, 159] on p "Please review the Musical Works Database Terms of Use" at bounding box center [351, 158] width 621 height 11
click at [623, 308] on button "Search" at bounding box center [627, 305] width 69 height 23
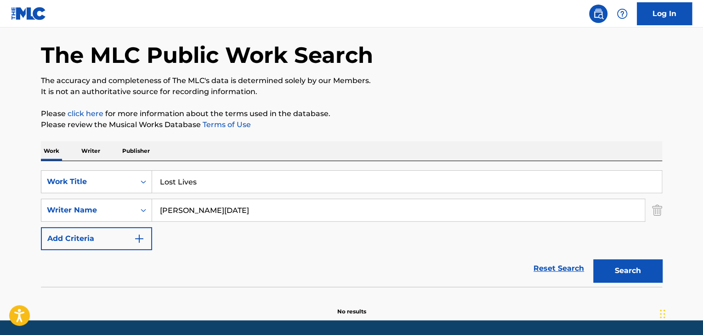
scroll to position [63, 0]
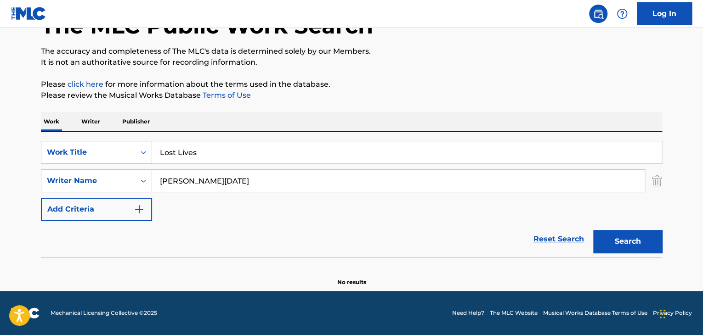
click at [95, 130] on p "Writer" at bounding box center [91, 121] width 24 height 19
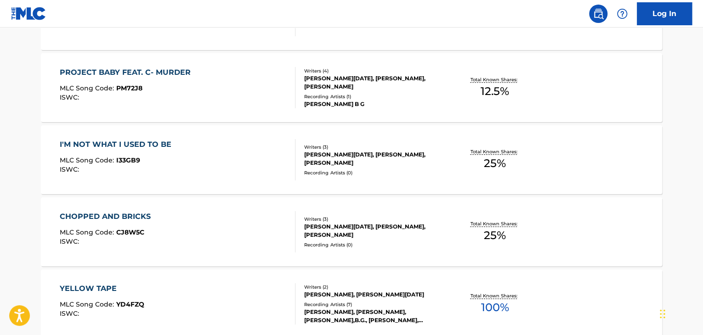
scroll to position [551, 0]
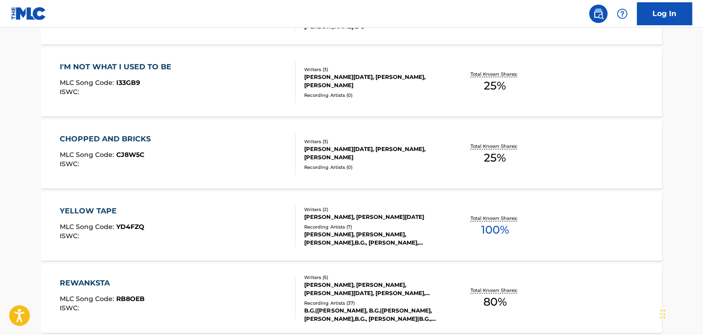
click at [253, 229] on div "YELLOW TAPE MLC Song Code : YD4FZQ ISWC :" at bounding box center [178, 226] width 236 height 41
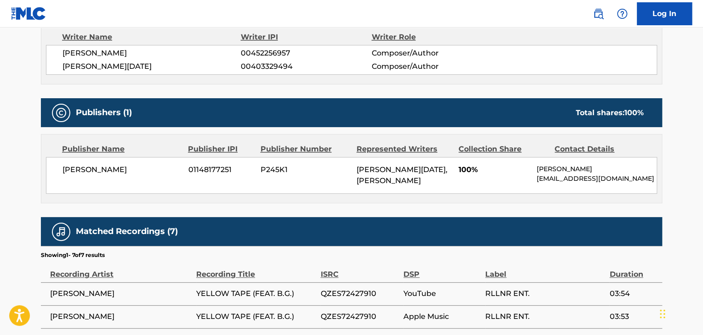
scroll to position [322, 0]
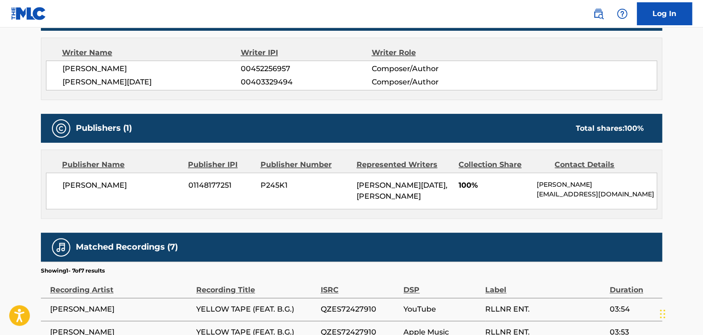
click at [103, 185] on span "[PERSON_NAME]" at bounding box center [121, 185] width 119 height 11
click at [206, 185] on span "01148177251" at bounding box center [220, 185] width 65 height 11
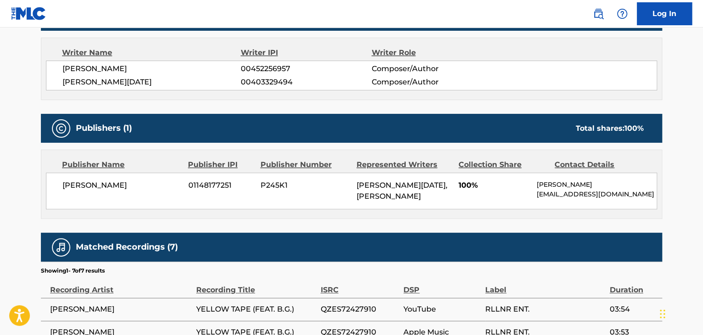
click at [101, 77] on span "[PERSON_NAME][DATE]" at bounding box center [151, 82] width 178 height 11
click at [250, 87] on span "00403329494" at bounding box center [306, 82] width 130 height 11
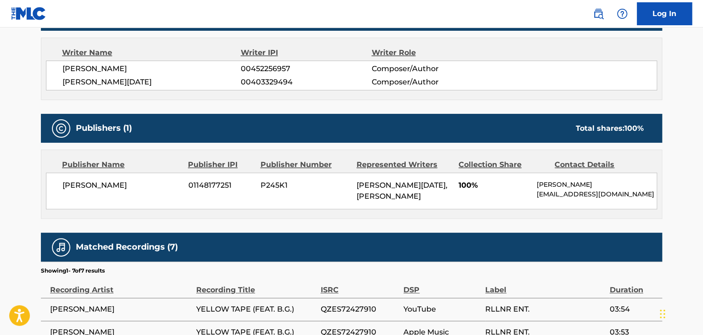
click at [103, 184] on span "[PERSON_NAME]" at bounding box center [121, 185] width 119 height 11
click at [201, 187] on span "01148177251" at bounding box center [220, 185] width 65 height 11
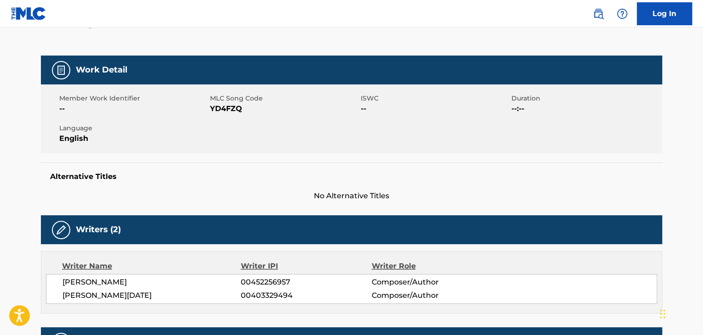
scroll to position [92, 0]
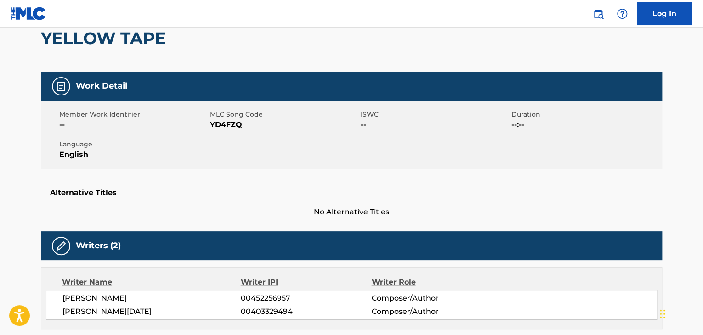
click at [226, 130] on span "YD4FZQ" at bounding box center [284, 124] width 148 height 11
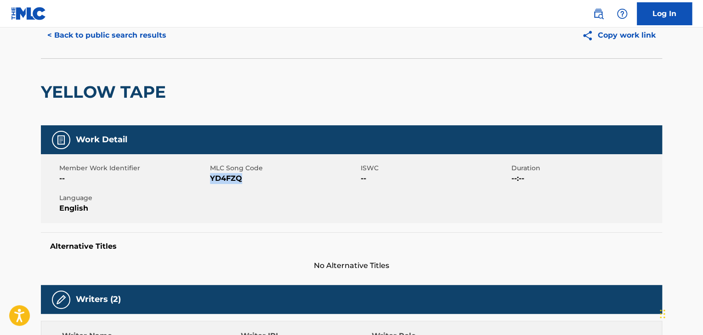
scroll to position [0, 0]
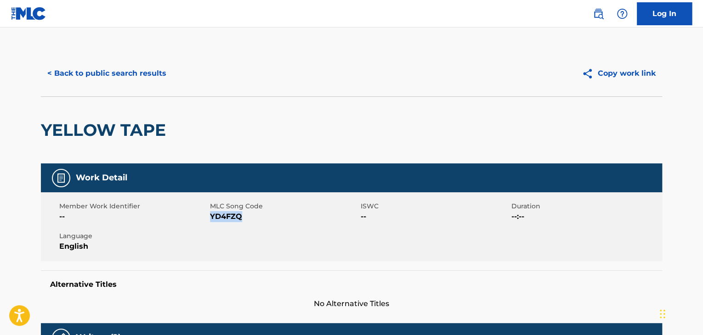
click at [95, 75] on button "< Back to public search results" at bounding box center [107, 73] width 132 height 23
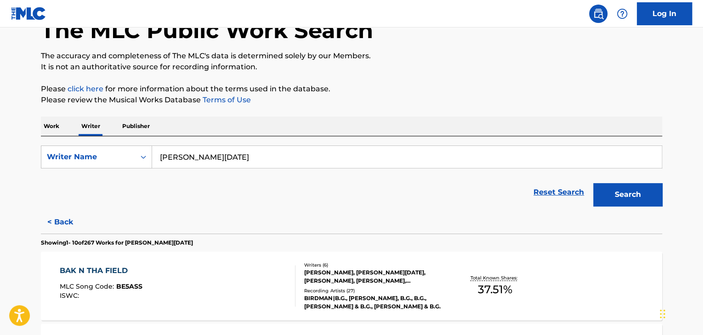
scroll to position [103, 0]
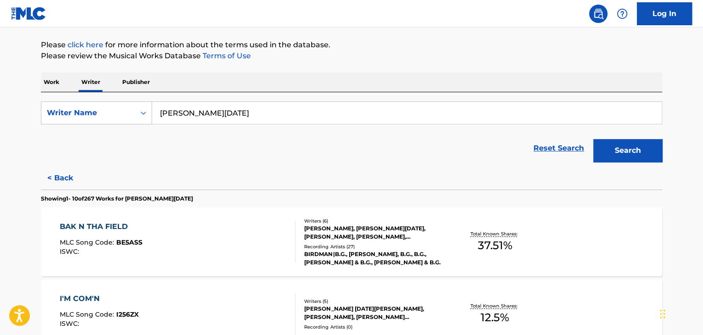
click at [217, 114] on input "[PERSON_NAME][DATE]" at bounding box center [407, 113] width 510 height 22
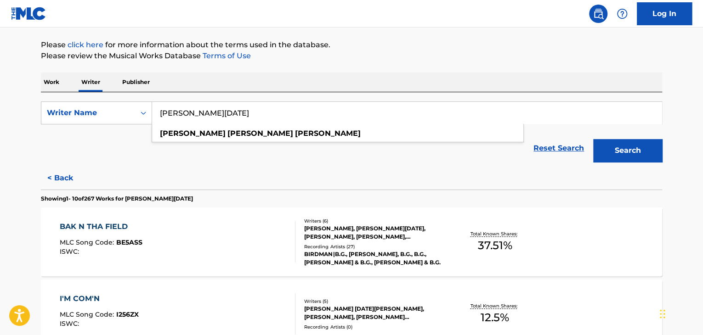
paste input "[PERSON_NAME]"
type input "[PERSON_NAME]"
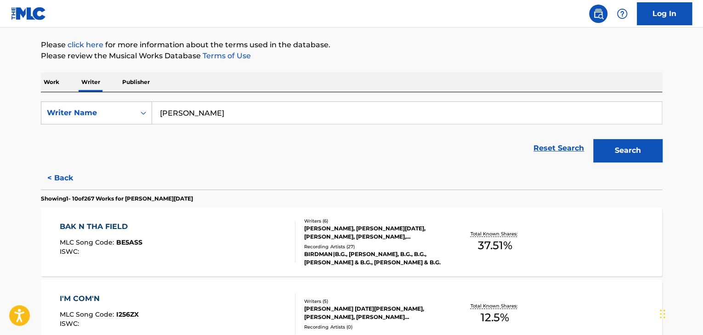
click at [607, 152] on button "Search" at bounding box center [627, 150] width 69 height 23
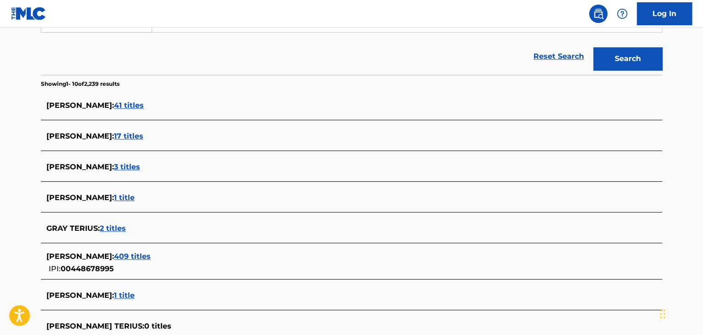
scroll to position [287, 0]
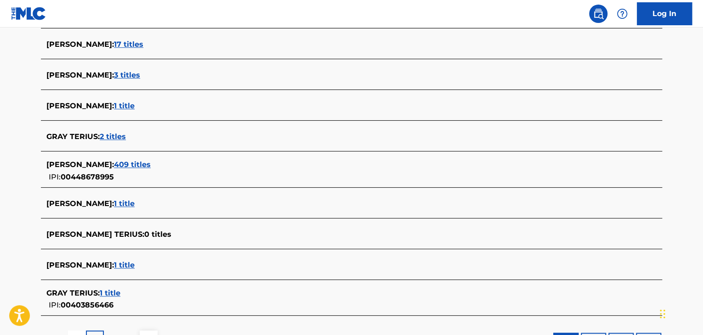
click at [122, 162] on span "409 titles" at bounding box center [132, 164] width 37 height 9
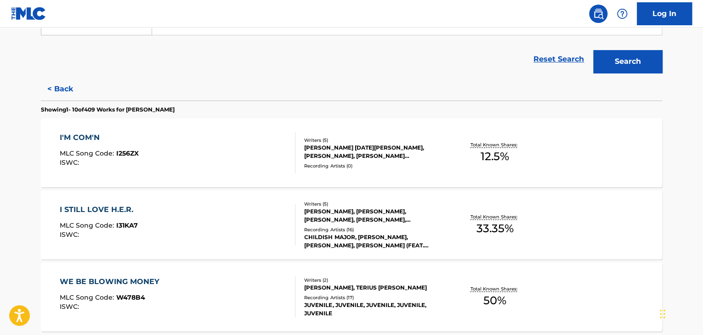
scroll to position [0, 0]
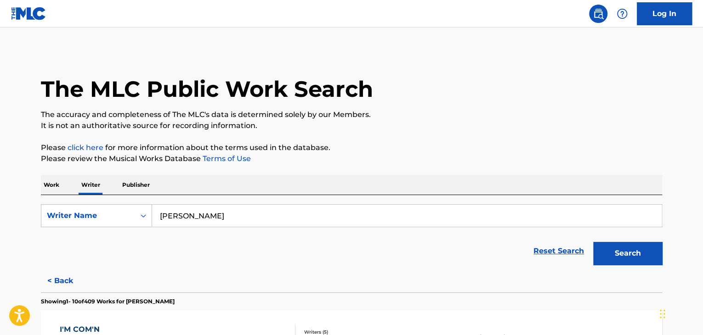
click at [53, 185] on p "Work" at bounding box center [51, 185] width 21 height 19
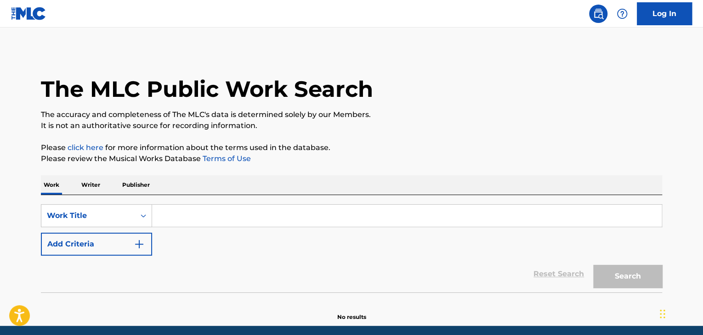
click at [169, 218] on input "Search Form" at bounding box center [407, 216] width 510 height 22
paste input "Lost Lives"
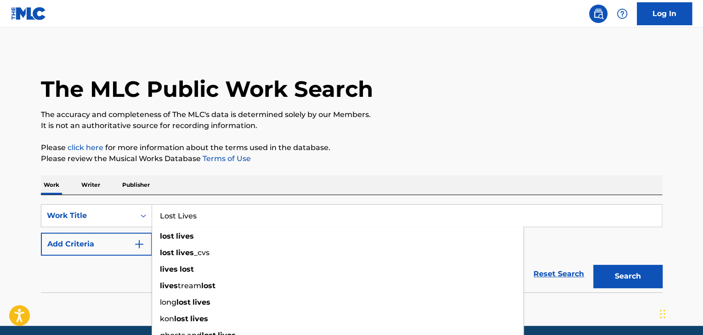
type input "Lost Lives"
click at [128, 246] on button "Add Criteria" at bounding box center [96, 244] width 111 height 23
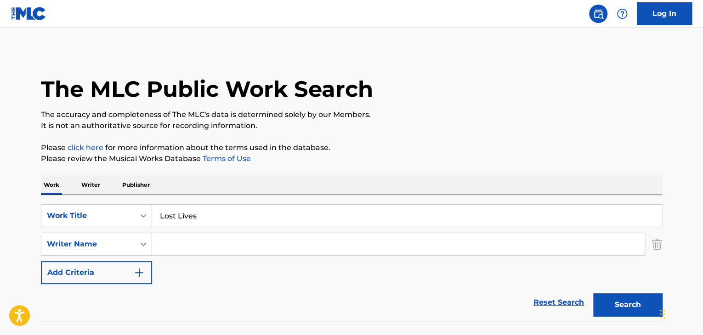
click at [181, 243] on input "Search Form" at bounding box center [398, 244] width 493 height 22
paste input "[PERSON_NAME]"
type input "[PERSON_NAME]"
click at [439, 160] on p "Please review the Musical Works Database Terms of Use" at bounding box center [351, 158] width 621 height 11
click at [618, 306] on button "Search" at bounding box center [627, 305] width 69 height 23
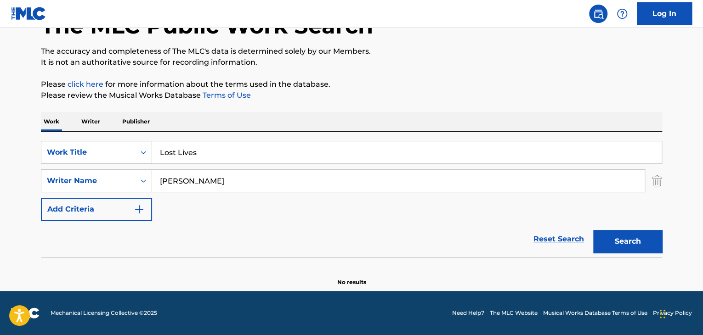
scroll to position [63, 0]
click at [91, 121] on p "Writer" at bounding box center [91, 121] width 24 height 19
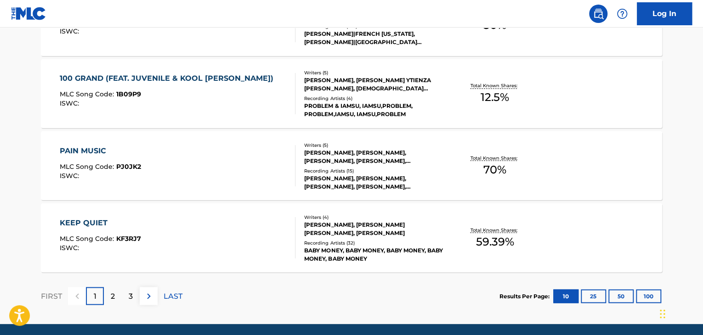
scroll to position [789, 0]
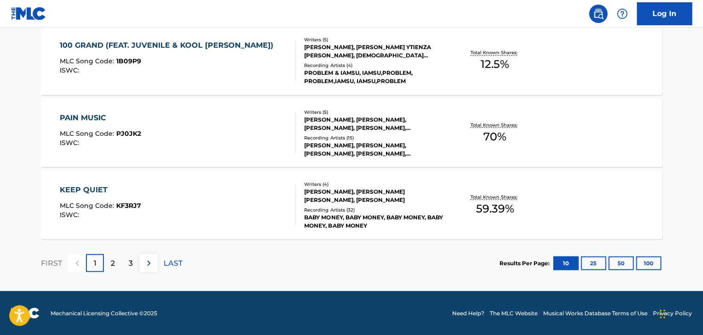
click at [171, 265] on p "LAST" at bounding box center [173, 263] width 19 height 11
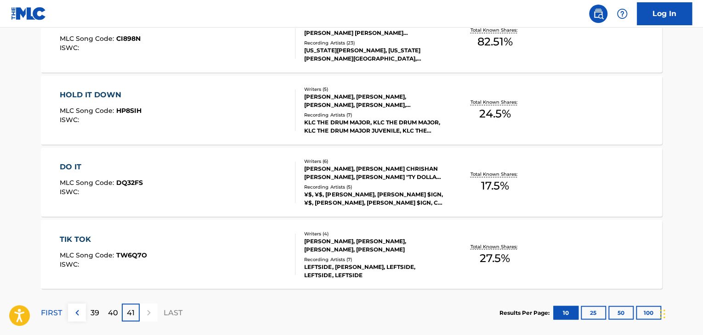
scroll to position [717, 0]
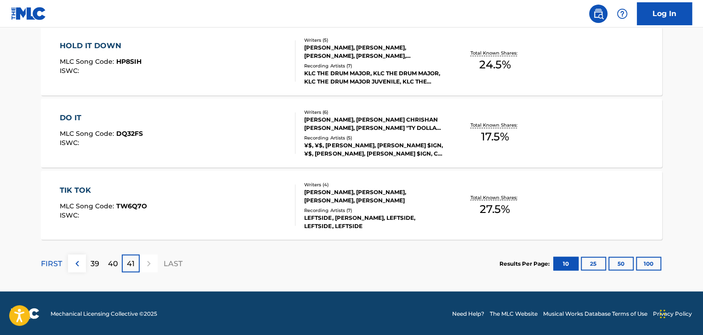
click at [118, 263] on div "40" at bounding box center [113, 264] width 18 height 18
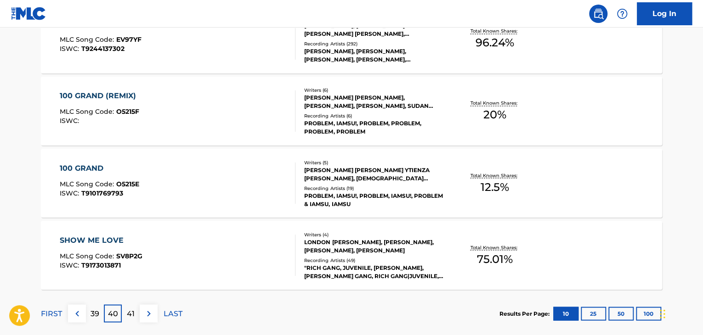
scroll to position [789, 0]
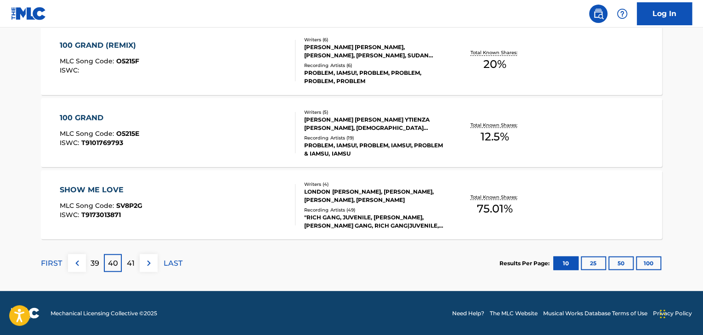
click at [96, 267] on p "39" at bounding box center [95, 263] width 9 height 11
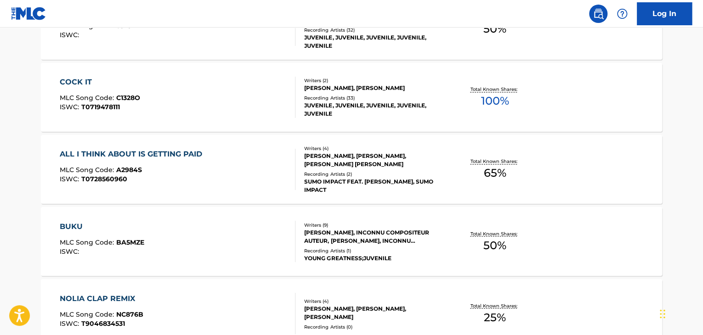
scroll to position [606, 0]
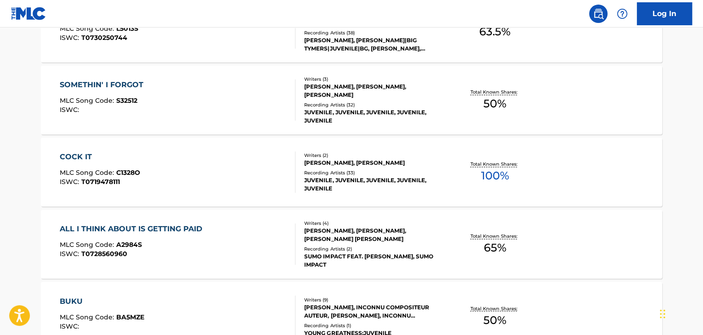
click at [210, 170] on div "COCK IT MLC Song Code : C1328O ISWC : T0719478111" at bounding box center [178, 172] width 236 height 41
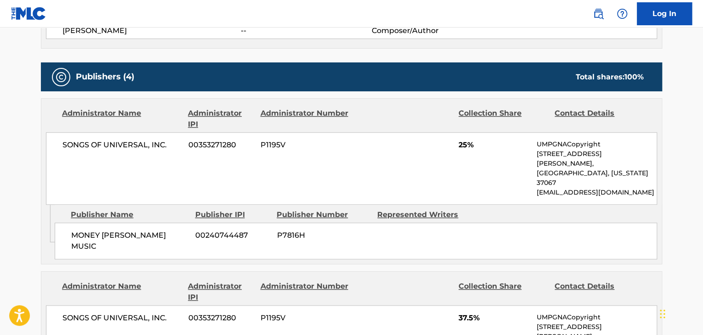
scroll to position [276, 0]
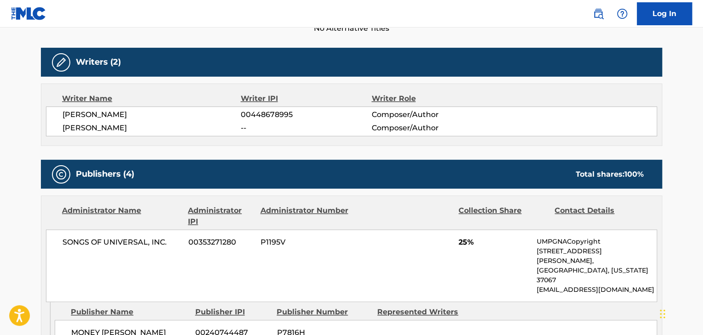
click at [94, 111] on span "[PERSON_NAME]" at bounding box center [151, 114] width 178 height 11
click at [242, 113] on span "00448678995" at bounding box center [306, 114] width 130 height 11
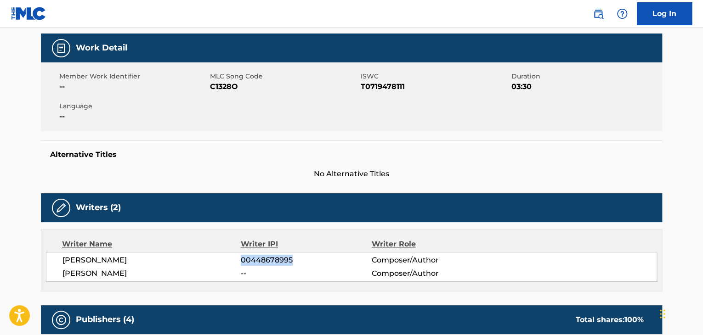
scroll to position [46, 0]
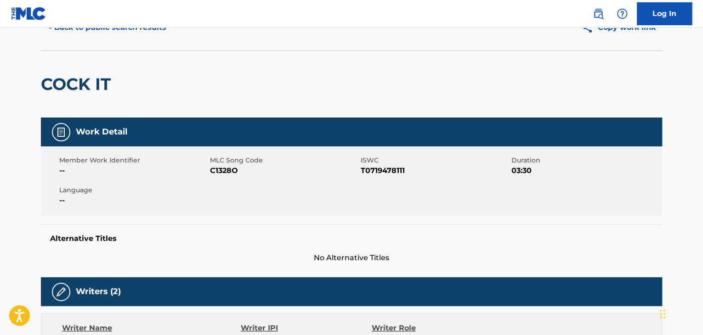
click at [216, 167] on span "C1328O" at bounding box center [284, 170] width 148 height 11
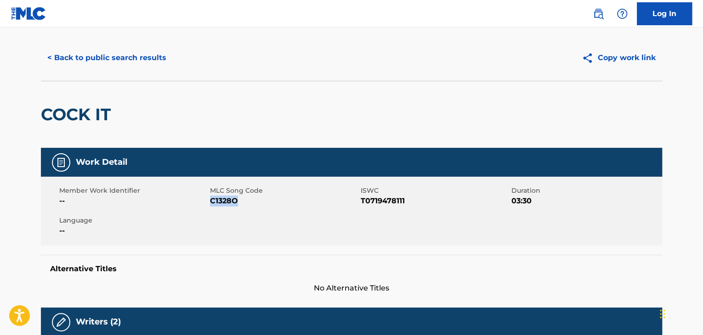
scroll to position [0, 0]
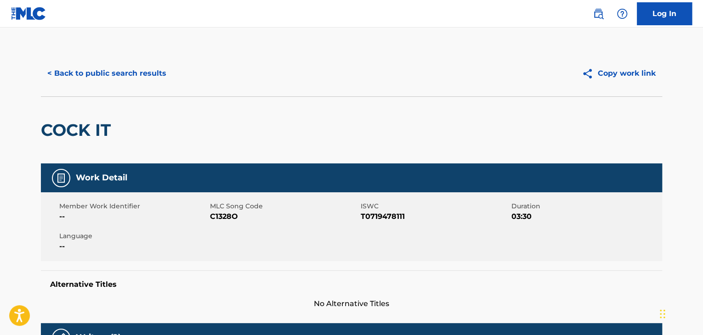
click at [136, 87] on div "< Back to public search results Copy work link" at bounding box center [351, 74] width 621 height 46
click at [119, 75] on button "< Back to public search results" at bounding box center [107, 73] width 132 height 23
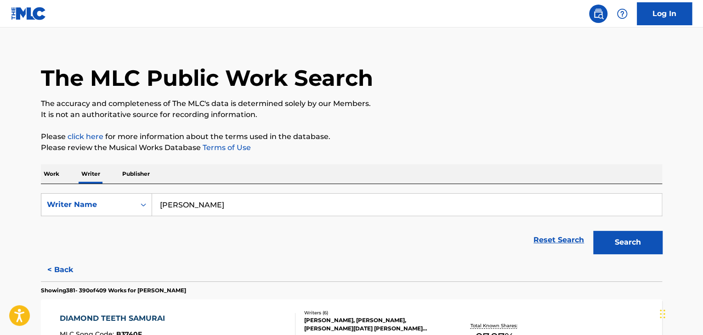
click at [48, 175] on p "Work" at bounding box center [51, 173] width 21 height 19
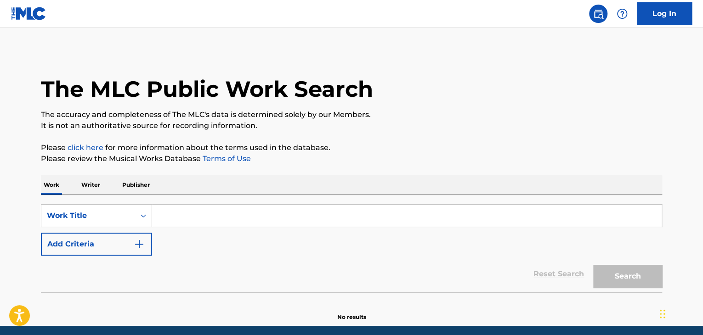
click at [169, 213] on input "Search Form" at bounding box center [407, 216] width 510 height 22
paste input "Cello [MEDICAL_DATA] in D Major, Op. 17: II. Andante tranquillo"
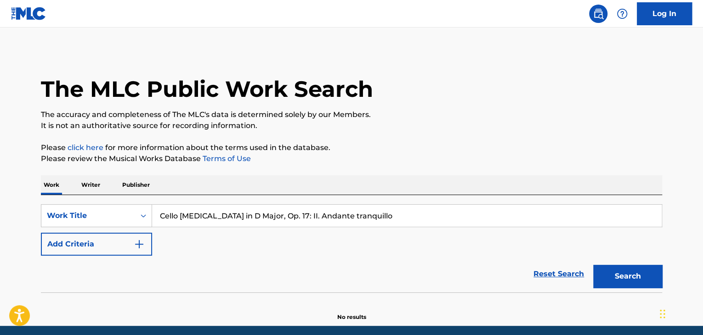
type input "Cello [MEDICAL_DATA] in D Major, Op. 17: II. Andante tranquillo"
click at [313, 170] on div "The MLC Public Work Search The accuracy and completeness of The MLC's data is d…" at bounding box center [351, 186] width 643 height 271
click at [633, 267] on button "Search" at bounding box center [627, 276] width 69 height 23
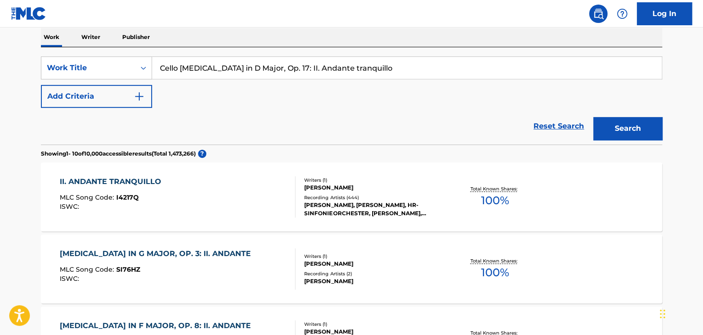
scroll to position [100, 0]
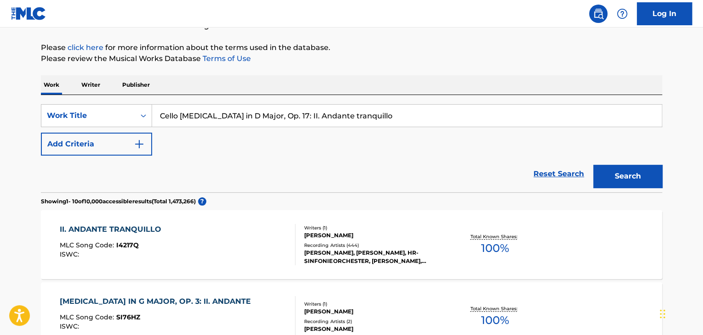
click at [101, 85] on p "Writer" at bounding box center [91, 84] width 24 height 19
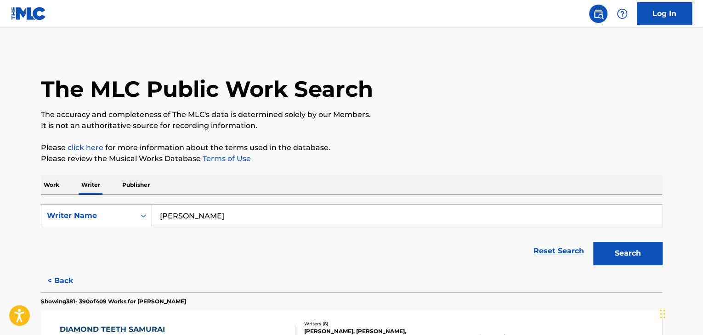
click at [204, 210] on input "[PERSON_NAME]" at bounding box center [407, 216] width 510 height 22
paste input "[PERSON_NAME] Le [PERSON_NAME]"
click at [412, 157] on p "Please review the Musical Works Database Terms of Use" at bounding box center [351, 158] width 621 height 11
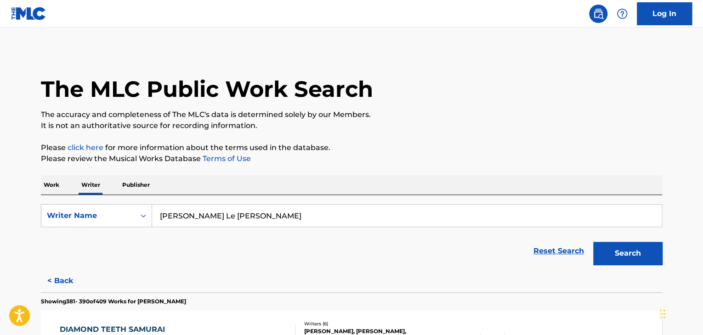
click at [618, 254] on button "Search" at bounding box center [627, 253] width 69 height 23
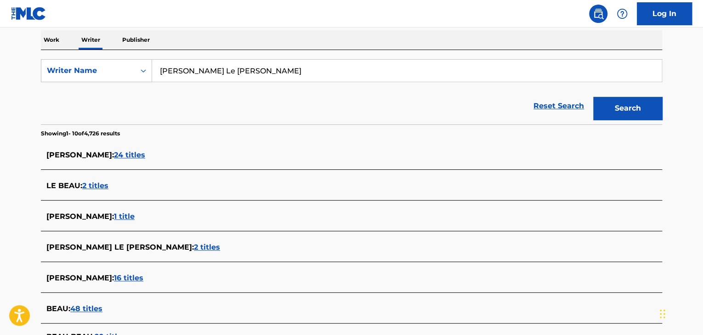
scroll to position [87, 0]
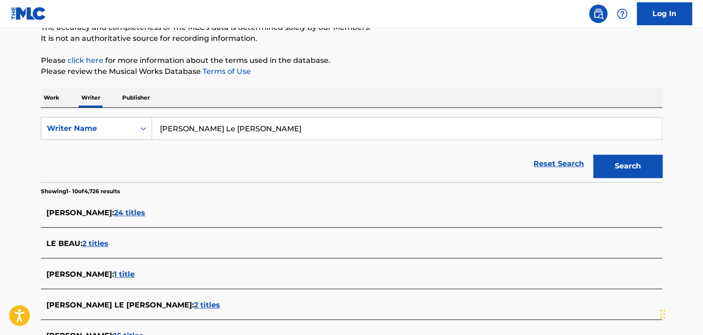
click at [211, 139] on input "[PERSON_NAME] Le [PERSON_NAME]" at bounding box center [407, 129] width 510 height 22
paste input "[PERSON_NAME]"
type input "[PERSON_NAME]"
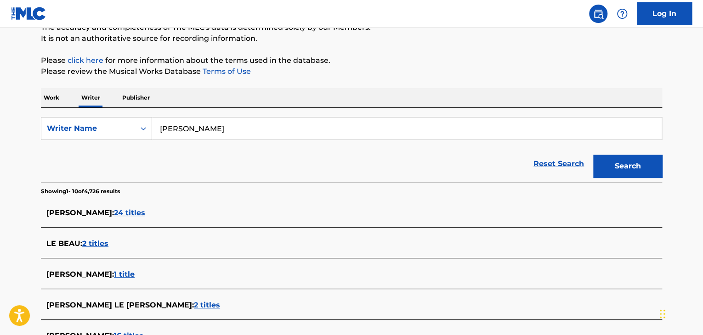
click at [371, 176] on div "Reset Search Search" at bounding box center [351, 164] width 621 height 37
click at [607, 162] on button "Search" at bounding box center [627, 166] width 69 height 23
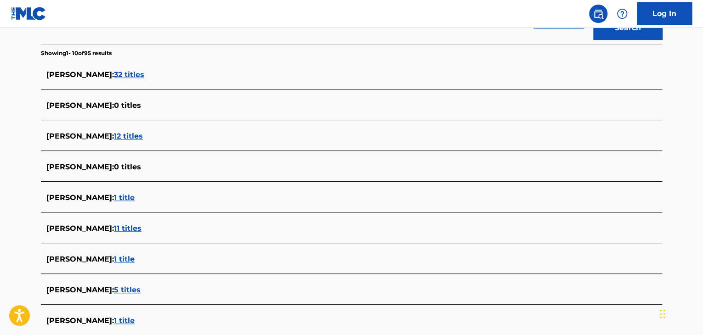
scroll to position [225, 0]
click at [116, 74] on span "32 titles" at bounding box center [129, 75] width 30 height 9
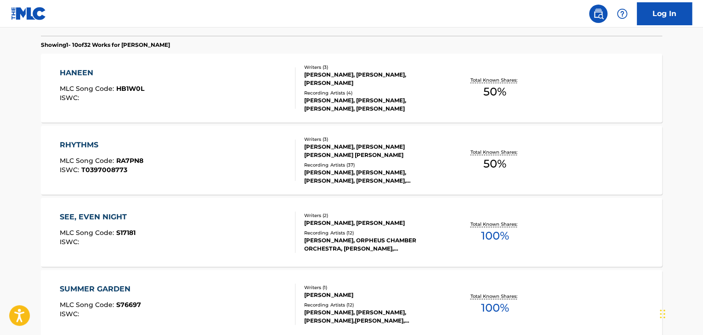
scroll to position [271, 0]
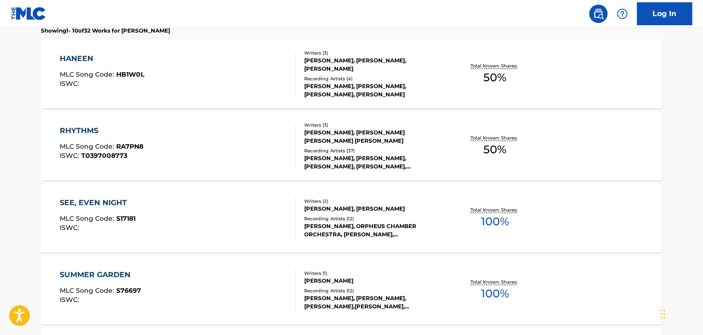
click at [257, 208] on div "SEE, EVEN NIGHT MLC Song Code : S17181 ISWC :" at bounding box center [178, 218] width 236 height 41
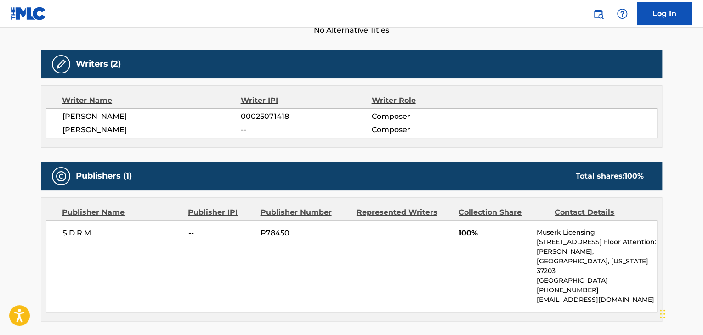
scroll to position [322, 0]
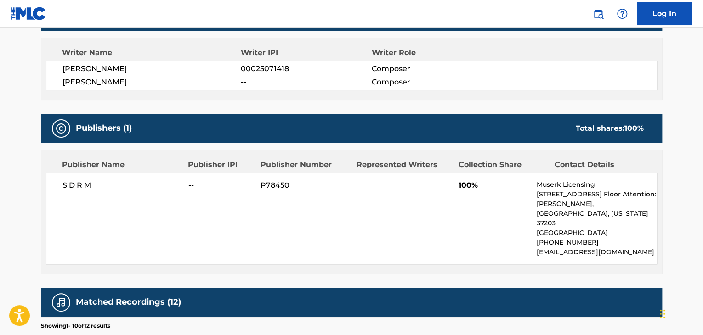
click at [73, 187] on span "S D R M" at bounding box center [121, 185] width 119 height 11
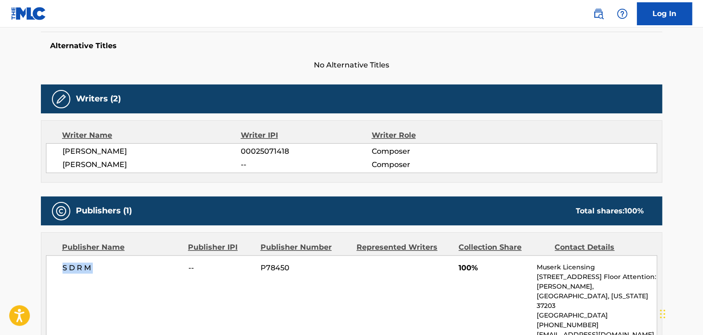
scroll to position [138, 0]
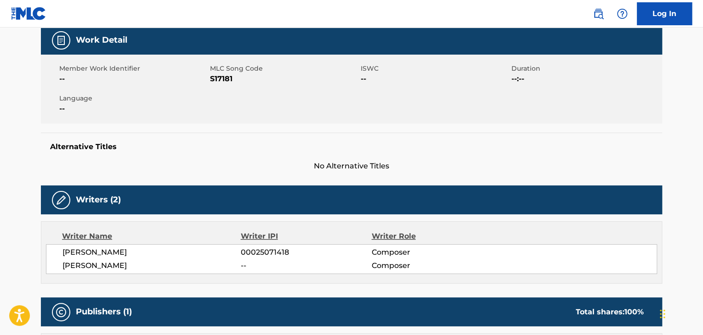
click at [215, 81] on span "S17181" at bounding box center [284, 79] width 148 height 11
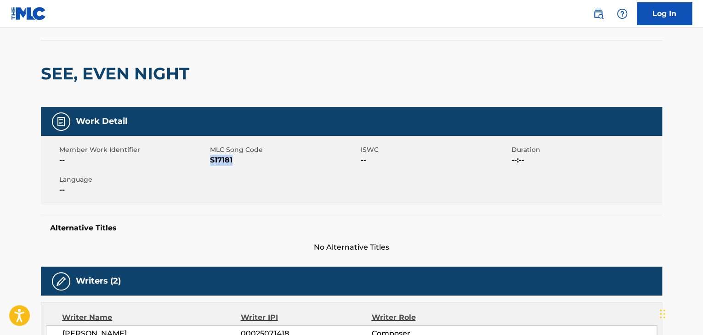
scroll to position [0, 0]
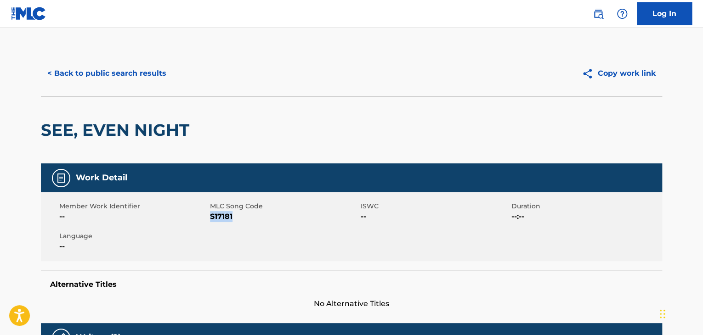
click at [125, 65] on button "< Back to public search results" at bounding box center [107, 73] width 132 height 23
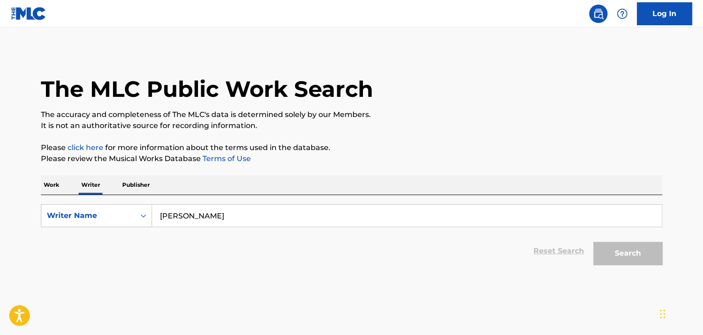
scroll to position [11, 0]
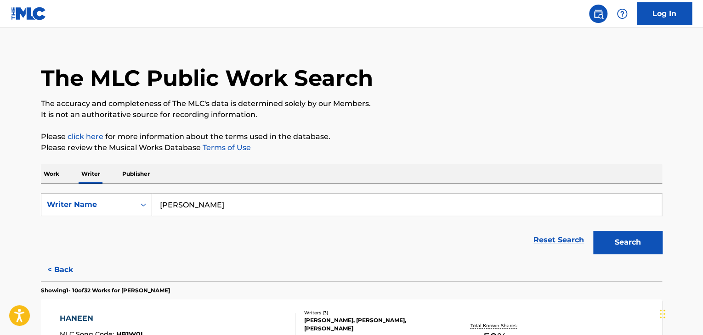
click at [53, 178] on p "Work" at bounding box center [51, 173] width 21 height 19
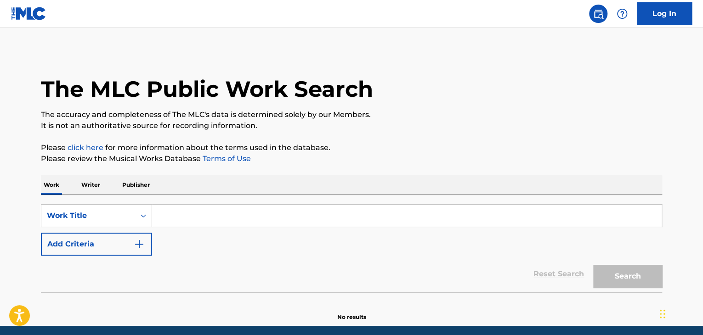
click at [181, 216] on input "Search Form" at bounding box center [407, 216] width 510 height 22
paste input "Best Western"
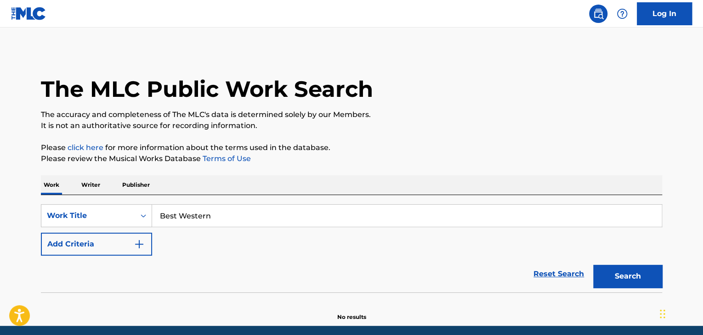
type input "Best Western"
click at [129, 236] on button "Add Criteria" at bounding box center [96, 244] width 111 height 23
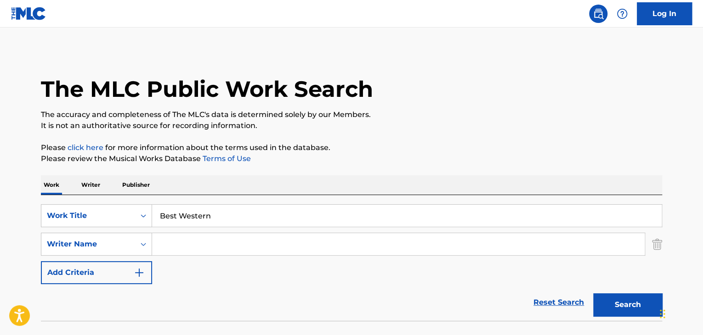
click at [185, 245] on input "Search Form" at bounding box center [398, 244] width 493 height 22
paste input "[PERSON_NAME]"
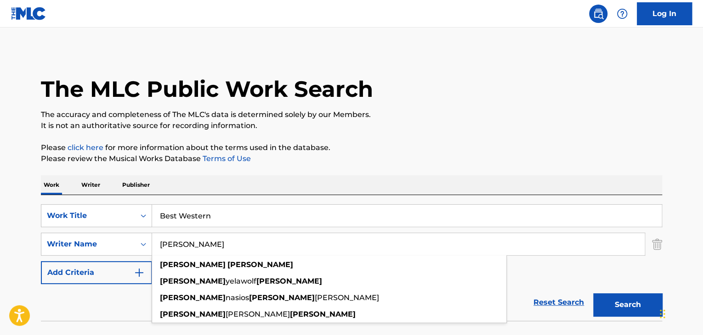
click at [613, 305] on button "Search" at bounding box center [627, 305] width 69 height 23
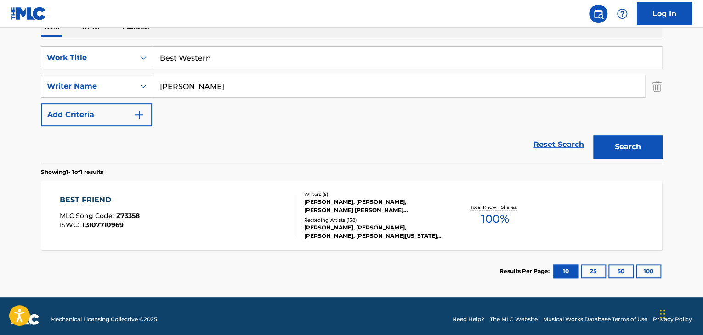
scroll to position [164, 0]
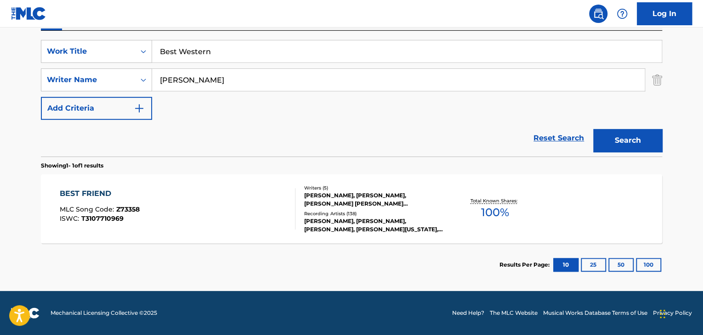
click at [195, 81] on input "[PERSON_NAME]" at bounding box center [398, 80] width 493 height 22
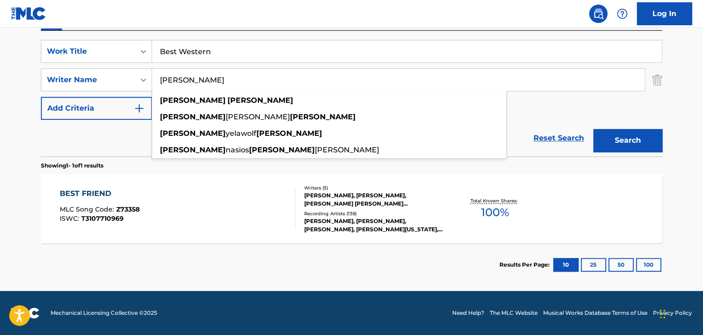
paste input "[PERSON_NAME]"
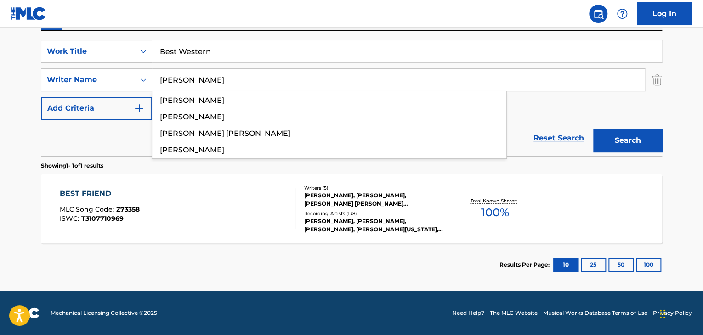
type input "[PERSON_NAME]"
click at [127, 136] on div "Reset Search Search" at bounding box center [351, 138] width 621 height 37
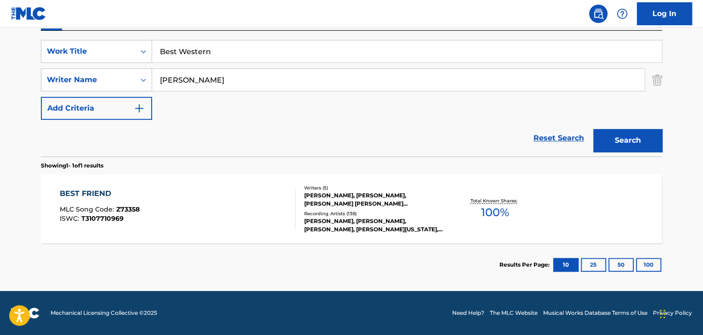
click at [636, 147] on button "Search" at bounding box center [627, 140] width 69 height 23
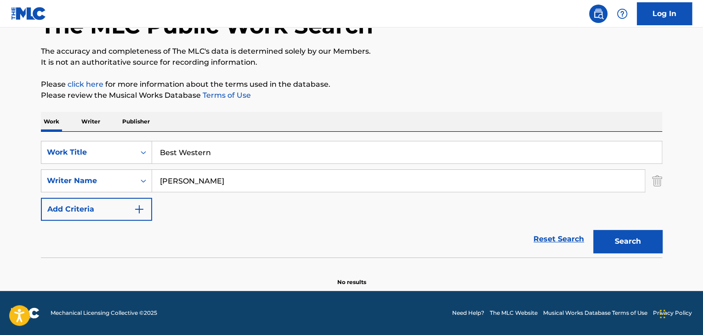
scroll to position [63, 0]
click at [187, 181] on input "[PERSON_NAME]" at bounding box center [398, 181] width 493 height 22
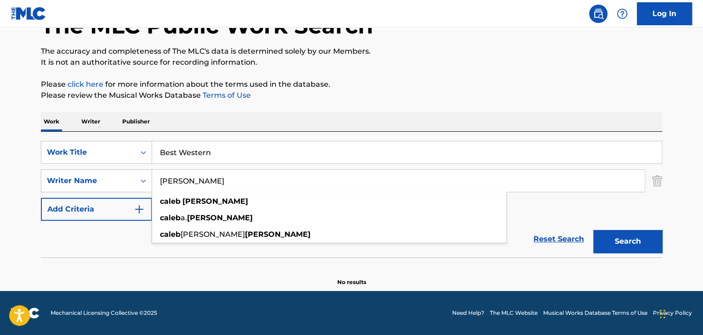
click at [187, 181] on input "[PERSON_NAME]" at bounding box center [398, 181] width 493 height 22
click at [95, 122] on p "Writer" at bounding box center [91, 121] width 24 height 19
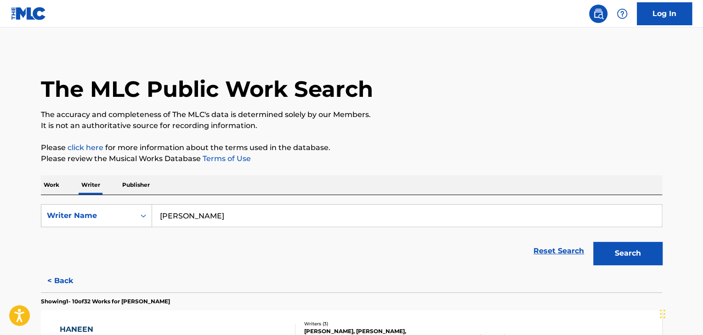
click at [231, 217] on input "[PERSON_NAME]" at bounding box center [407, 216] width 510 height 22
paste input "[PERSON_NAME]"
type input "[PERSON_NAME]"
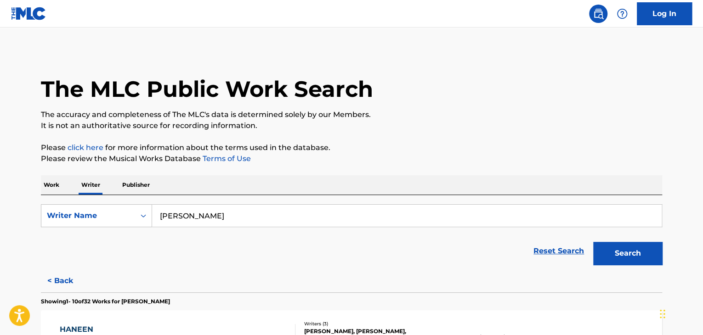
click at [432, 159] on p "Please review the Musical Works Database Terms of Use" at bounding box center [351, 158] width 621 height 11
click at [611, 253] on button "Search" at bounding box center [627, 253] width 69 height 23
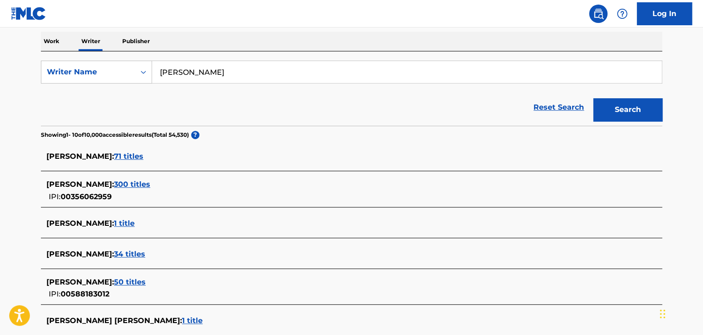
scroll to position [184, 0]
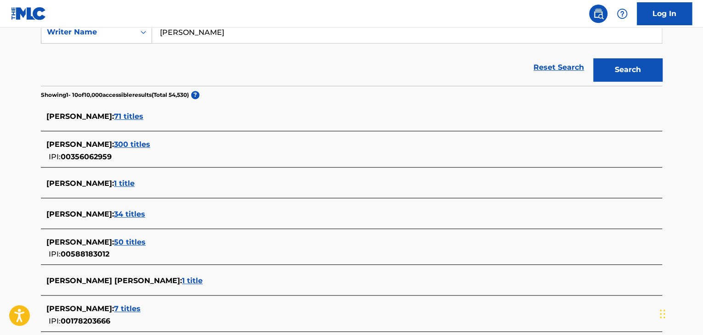
click at [150, 145] on span "300 titles" at bounding box center [132, 144] width 36 height 9
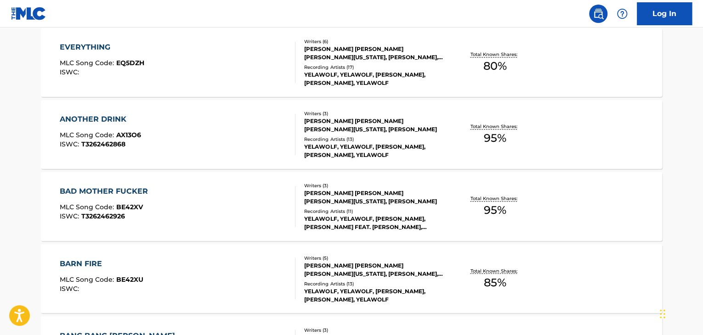
scroll to position [789, 0]
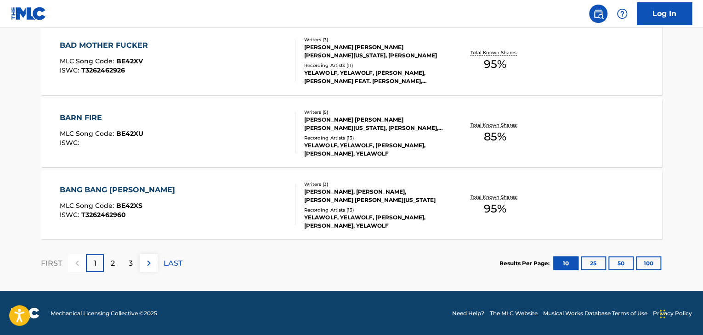
click at [178, 261] on p "LAST" at bounding box center [173, 263] width 19 height 11
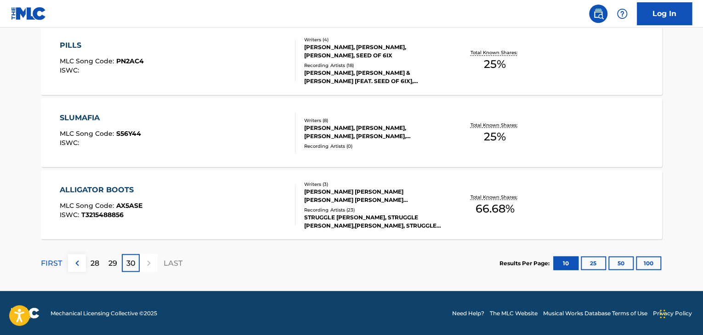
click at [94, 261] on p "28" at bounding box center [95, 263] width 9 height 11
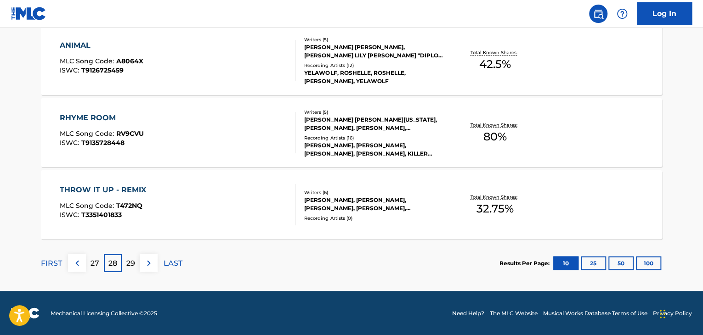
click at [102, 267] on div "27" at bounding box center [95, 263] width 18 height 18
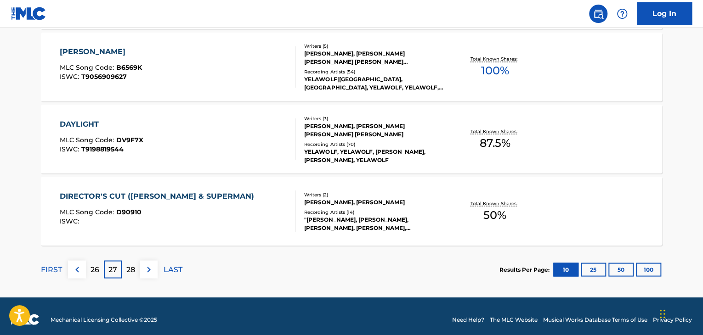
scroll to position [652, 0]
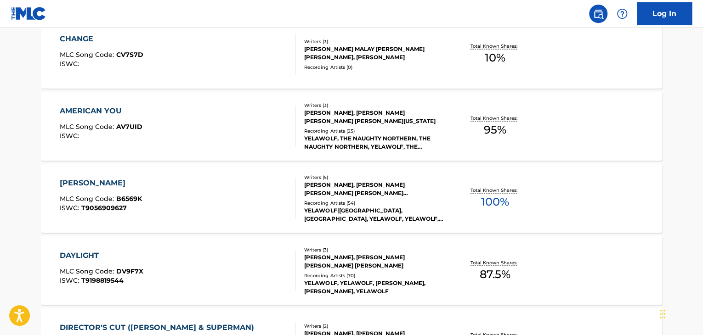
click at [279, 127] on div "AMERICAN YOU MLC Song Code : AV7UID ISWC :" at bounding box center [178, 126] width 236 height 41
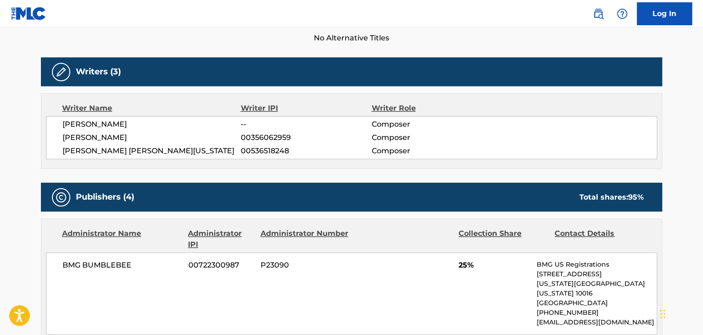
scroll to position [322, 0]
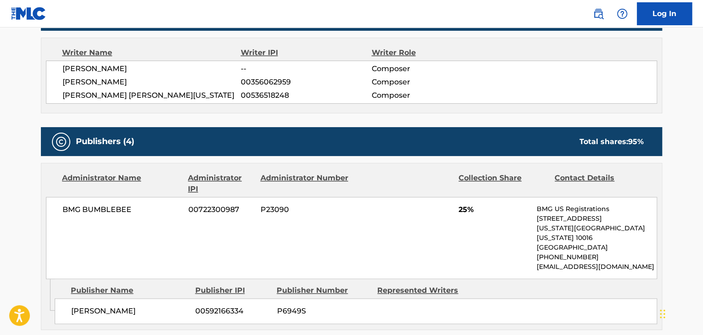
click at [109, 87] on span "[PERSON_NAME]" at bounding box center [151, 82] width 178 height 11
click at [263, 80] on span "00356062959" at bounding box center [306, 82] width 130 height 11
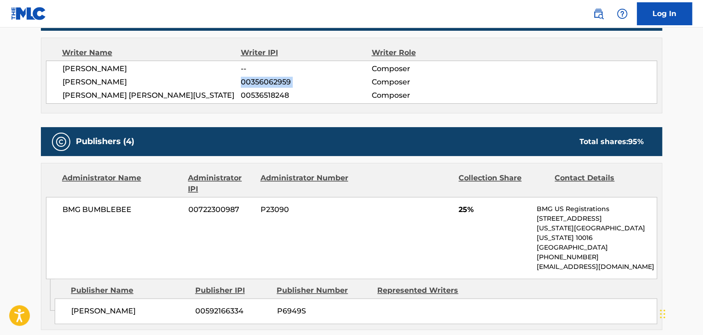
click at [263, 80] on span "00356062959" at bounding box center [306, 82] width 130 height 11
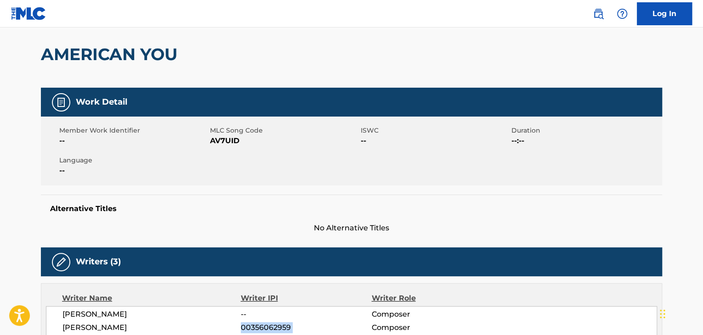
scroll to position [0, 0]
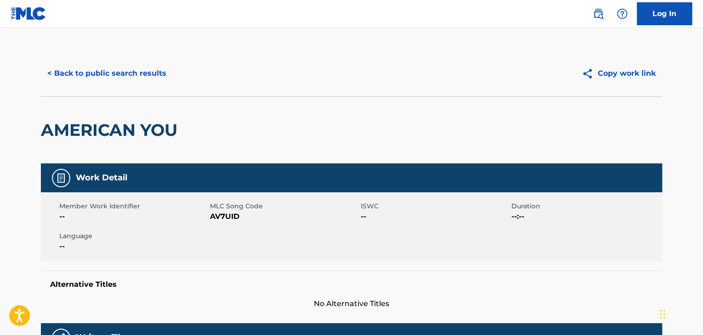
click at [113, 74] on button "< Back to public search results" at bounding box center [107, 73] width 132 height 23
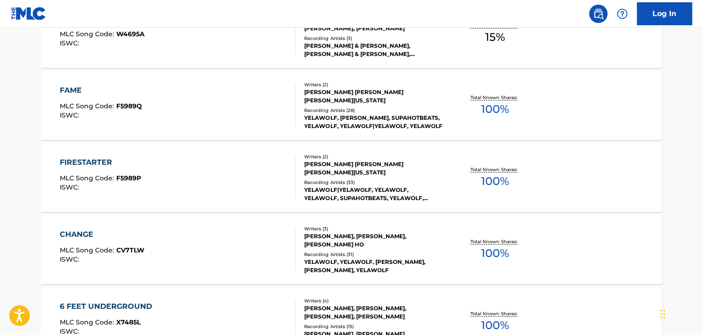
scroll to position [379, 0]
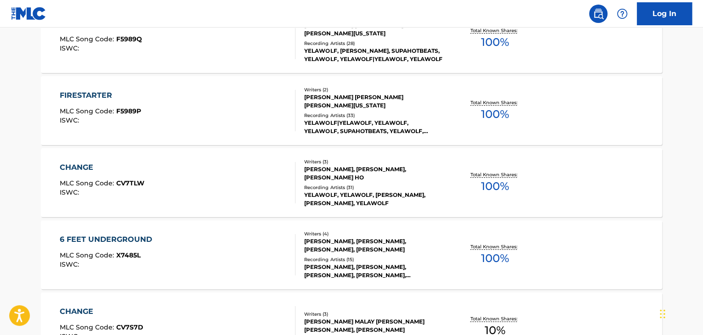
click at [209, 57] on div "FAME MLC Song Code : F5989Q ISWC :" at bounding box center [178, 38] width 236 height 41
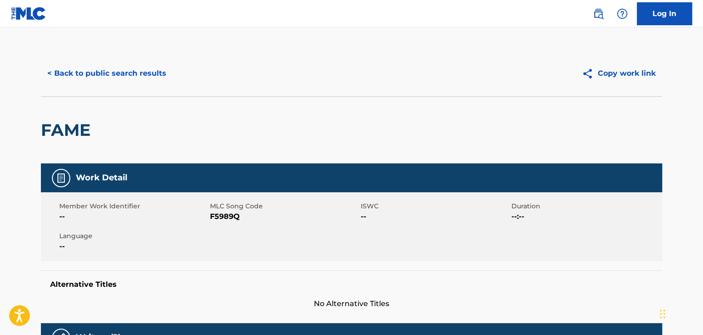
click at [128, 79] on button "< Back to public search results" at bounding box center [107, 73] width 132 height 23
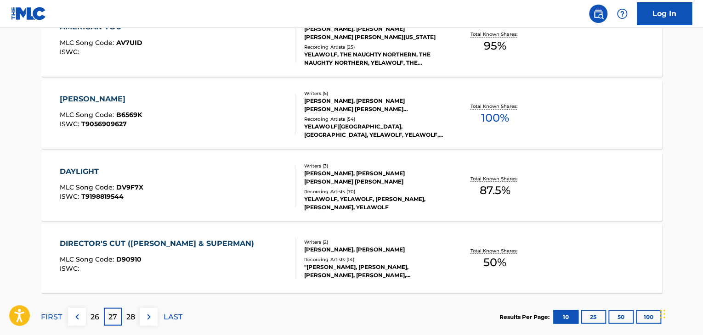
scroll to position [789, 0]
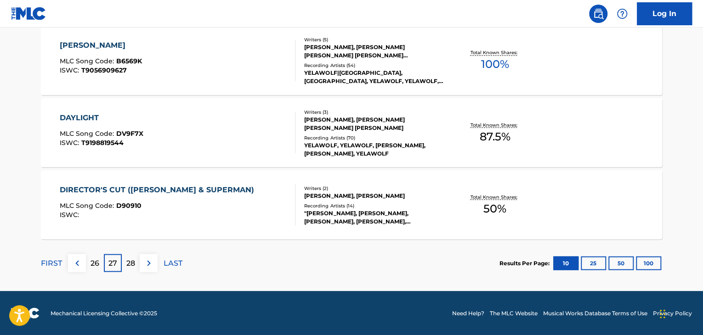
click at [55, 262] on p "FIRST" at bounding box center [51, 263] width 21 height 11
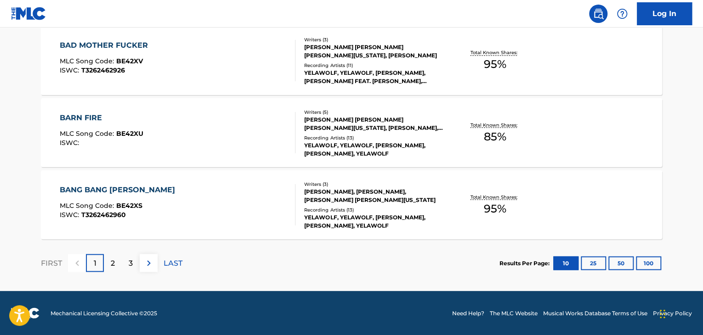
click at [225, 210] on div "BANG BANG [PERSON_NAME] MLC Song Code : BE42XS ISWC : T3262462960" at bounding box center [178, 204] width 236 height 41
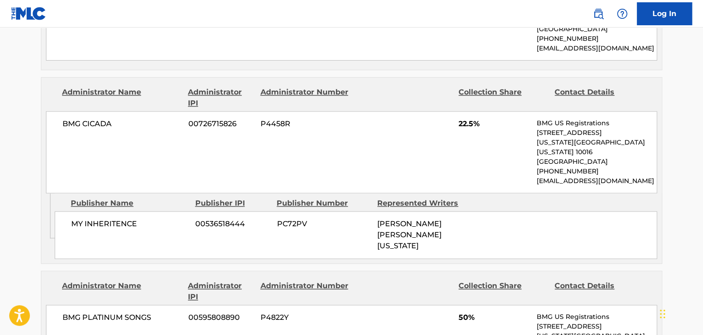
scroll to position [643, 0]
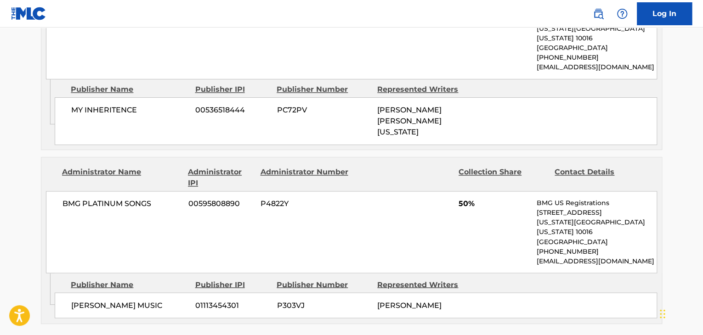
click at [109, 199] on span "BMG PLATINUM SONGS" at bounding box center [121, 204] width 119 height 11
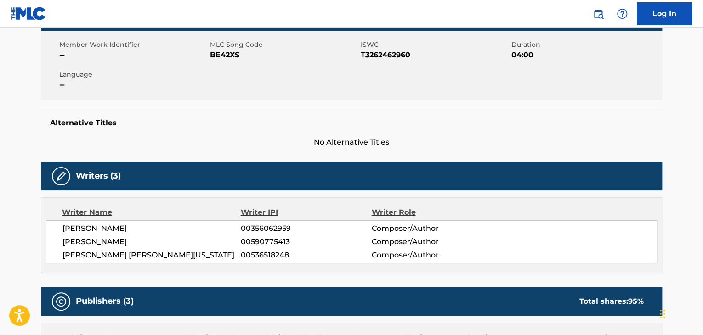
scroll to position [92, 0]
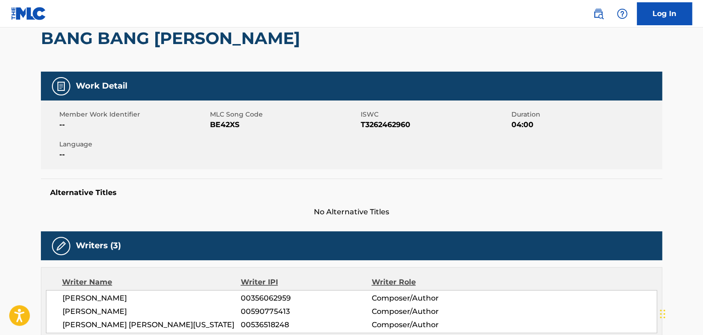
click at [232, 127] on span "BE42XS" at bounding box center [284, 124] width 148 height 11
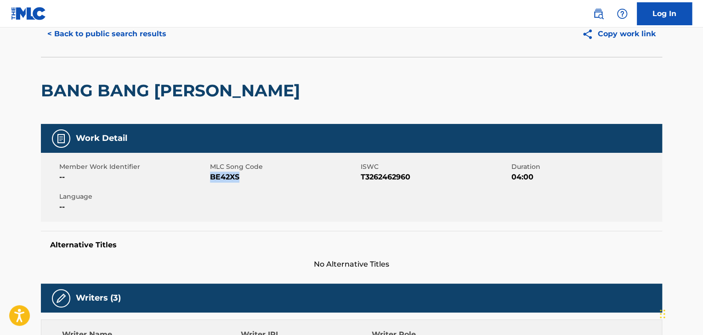
scroll to position [0, 0]
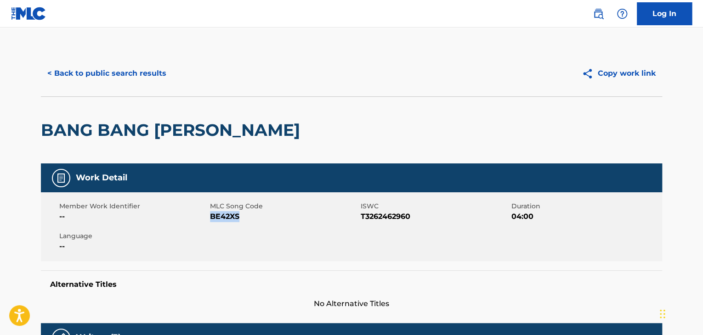
click at [135, 77] on button "< Back to public search results" at bounding box center [107, 73] width 132 height 23
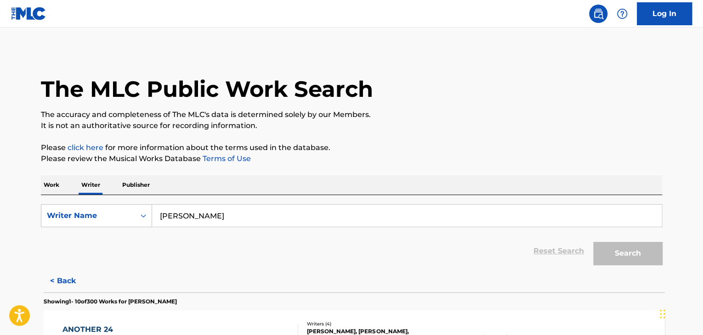
scroll to position [11, 0]
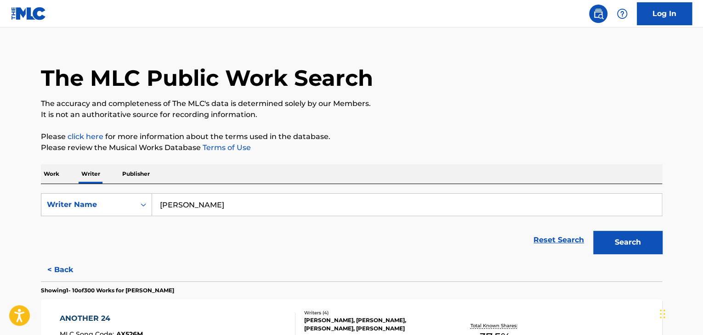
click at [188, 199] on input "[PERSON_NAME]" at bounding box center [407, 205] width 510 height 22
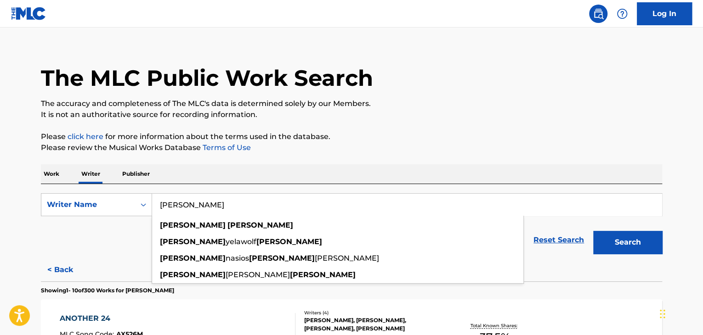
paste input "[PERSON_NAME]"
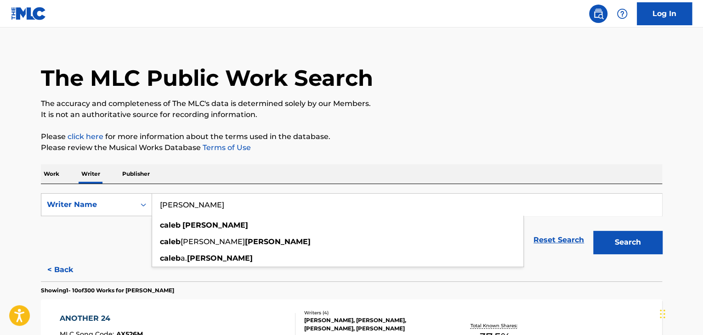
type input "[PERSON_NAME]"
click at [449, 148] on p "Please review the Musical Works Database Terms of Use" at bounding box center [351, 147] width 621 height 11
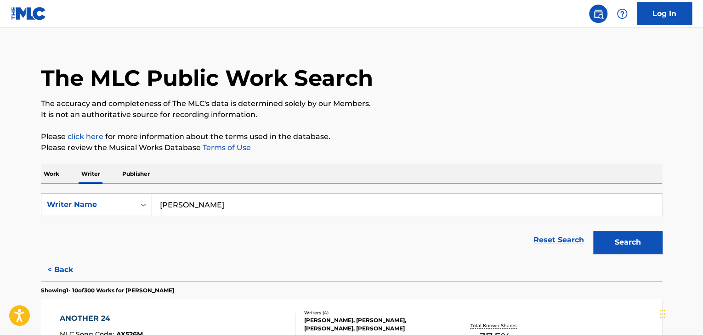
click at [624, 238] on button "Search" at bounding box center [627, 242] width 69 height 23
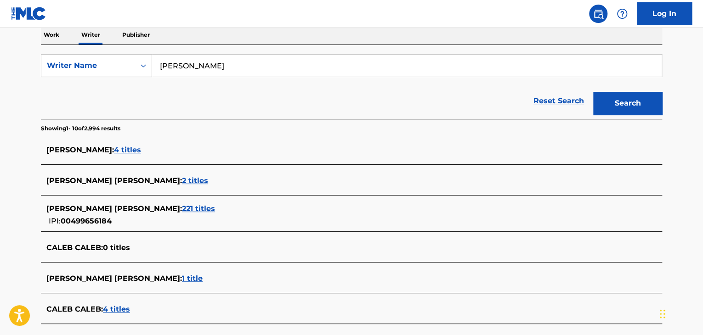
scroll to position [195, 0]
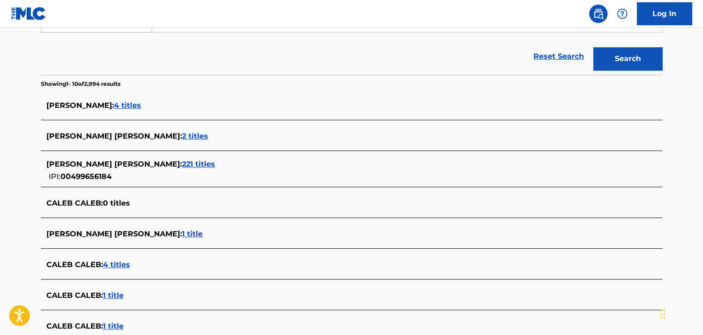
click at [147, 166] on span "[PERSON_NAME] [PERSON_NAME] :" at bounding box center [114, 164] width 136 height 9
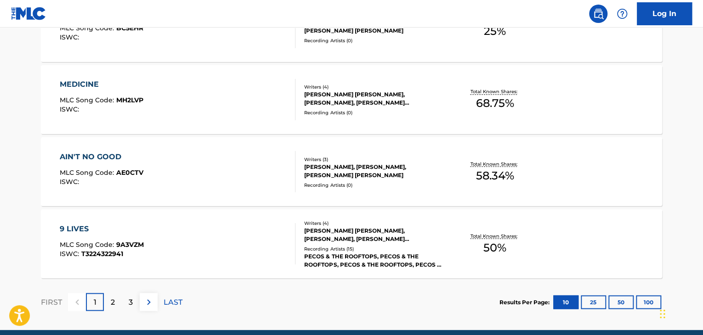
scroll to position [789, 0]
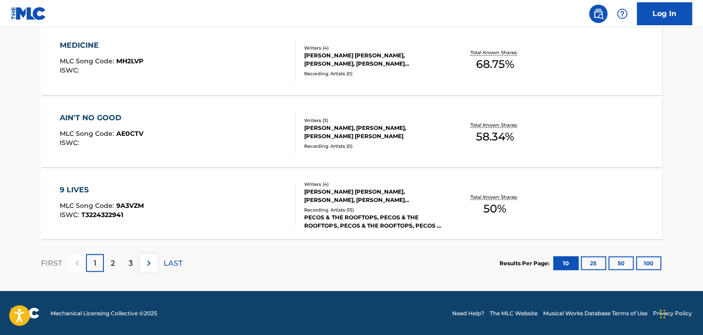
click at [171, 264] on p "LAST" at bounding box center [173, 263] width 19 height 11
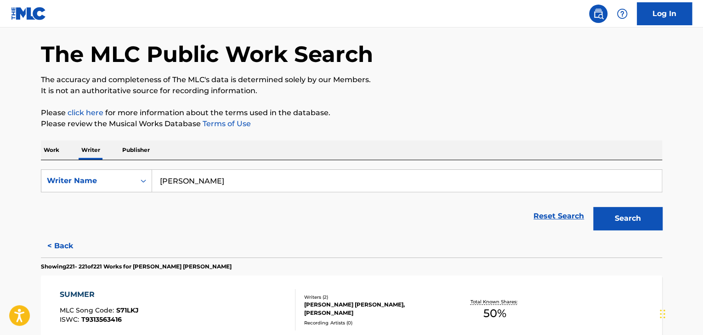
scroll to position [140, 0]
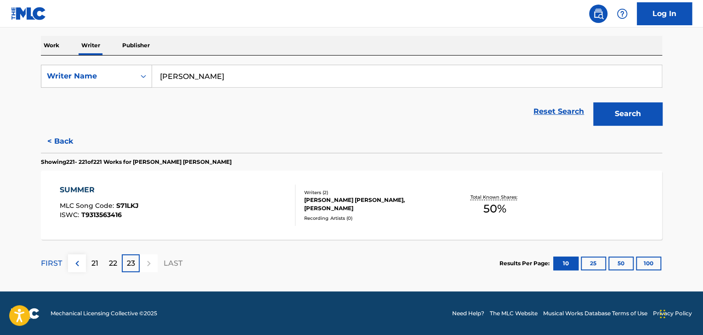
click at [115, 266] on p "22" at bounding box center [113, 263] width 8 height 11
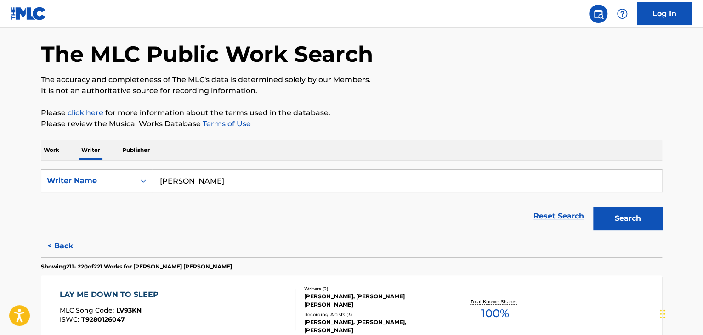
scroll to position [789, 0]
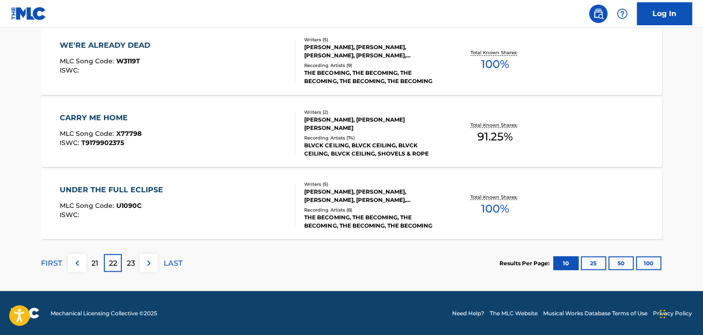
click at [94, 266] on p "21" at bounding box center [94, 263] width 7 height 11
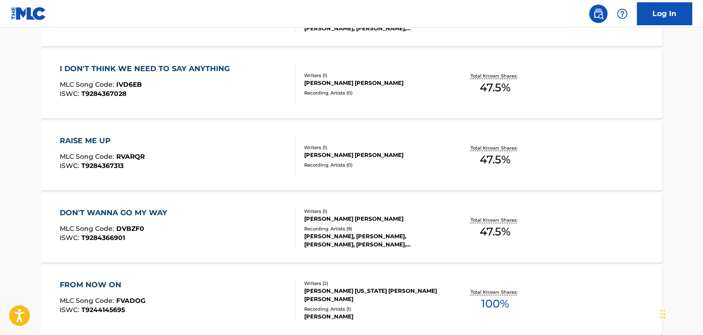
scroll to position [422, 0]
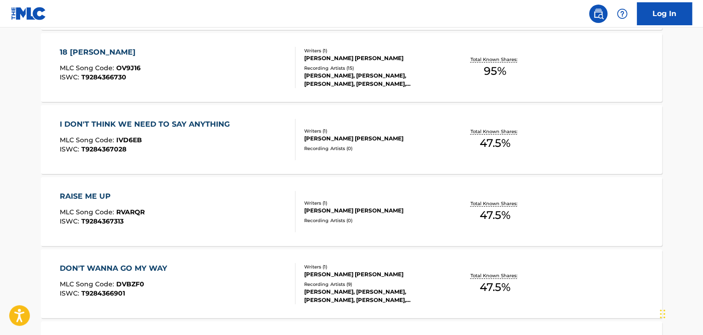
click at [255, 66] on div "18 [PERSON_NAME] MLC Song Code : OV9J16 ISWC : T9284366730" at bounding box center [178, 67] width 236 height 41
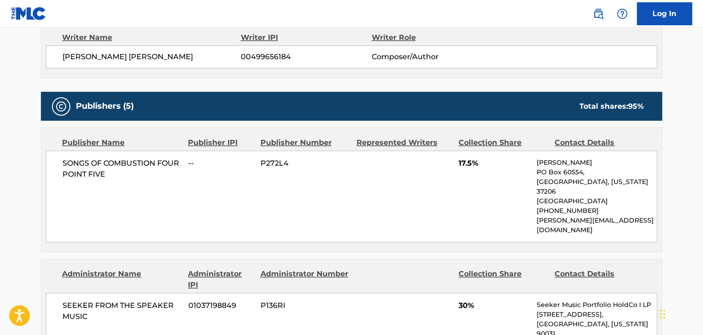
scroll to position [276, 0]
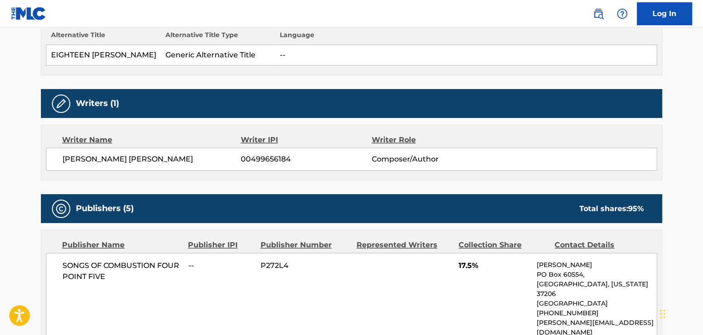
click at [122, 158] on span "[PERSON_NAME] [PERSON_NAME]" at bounding box center [151, 159] width 178 height 11
click at [255, 162] on span "00499656184" at bounding box center [306, 159] width 130 height 11
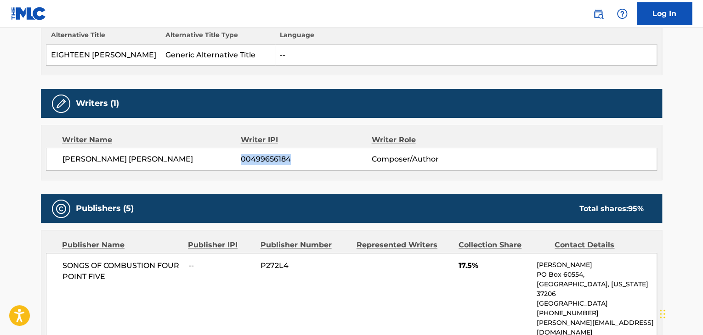
click at [255, 162] on span "00499656184" at bounding box center [306, 159] width 130 height 11
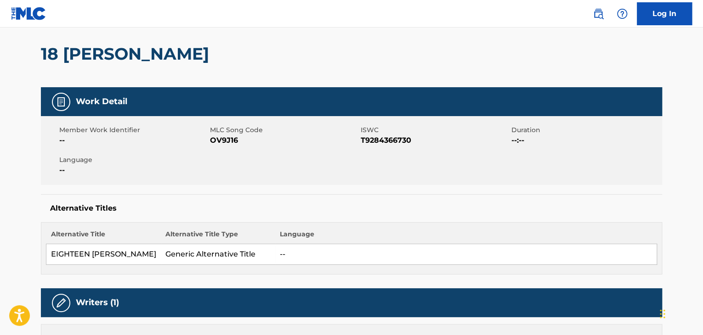
scroll to position [0, 0]
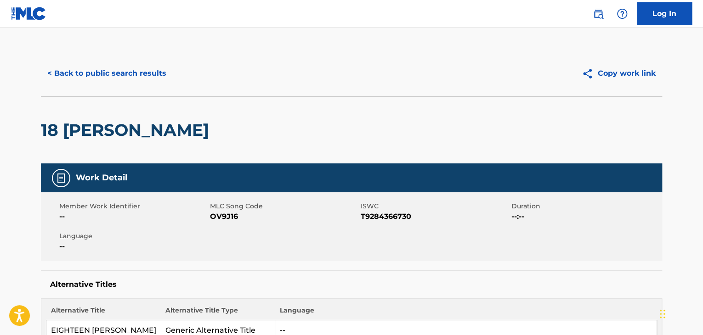
click at [116, 86] on div "< Back to public search results Copy work link" at bounding box center [351, 74] width 621 height 46
click at [108, 74] on button "< Back to public search results" at bounding box center [107, 73] width 132 height 23
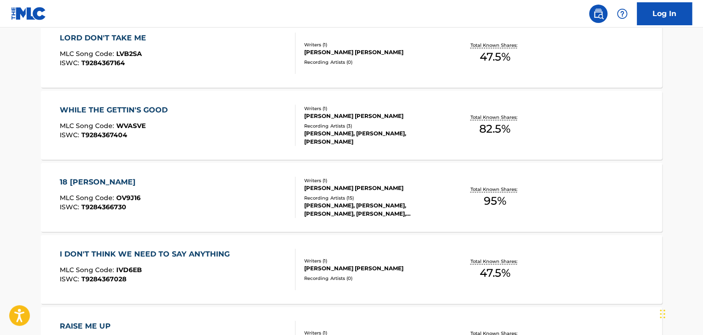
scroll to position [379, 0]
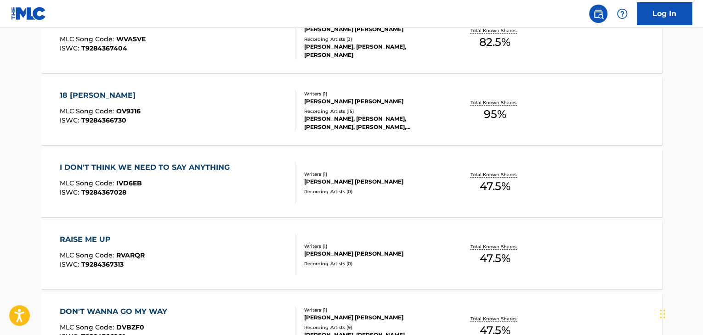
click at [269, 181] on div "I DON'T THINK WE NEED TO SAY ANYTHING MLC Song Code : IVD6EB ISWC : T9284367028" at bounding box center [178, 182] width 236 height 41
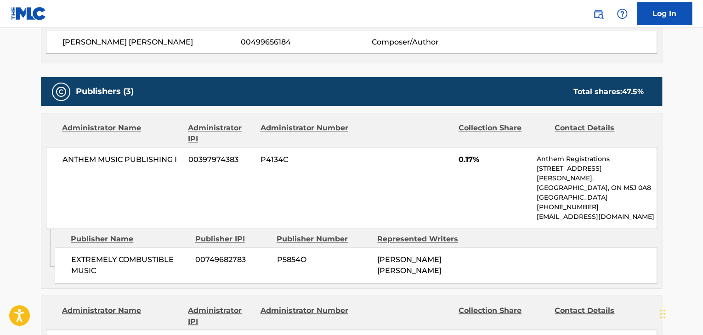
scroll to position [368, 0]
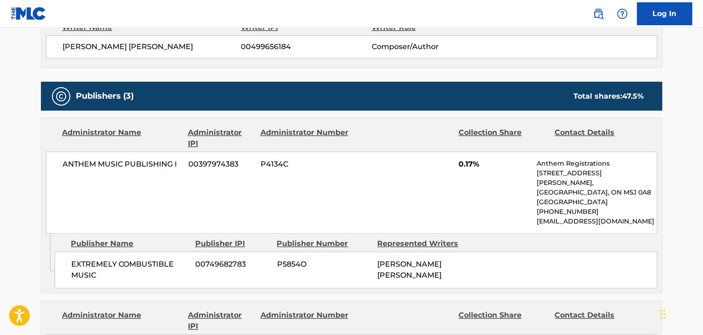
click at [109, 164] on span "ANTHEM MUSIC PUBLISHING I" at bounding box center [121, 164] width 119 height 11
drag, startPoint x: 109, startPoint y: 164, endPoint x: 317, endPoint y: 199, distance: 211.1
click at [317, 199] on div "ANTHEM MUSIC PUBLISHING I 00397974383 P4134C 0.17% Anthem Registrations [STREET…" at bounding box center [351, 193] width 611 height 82
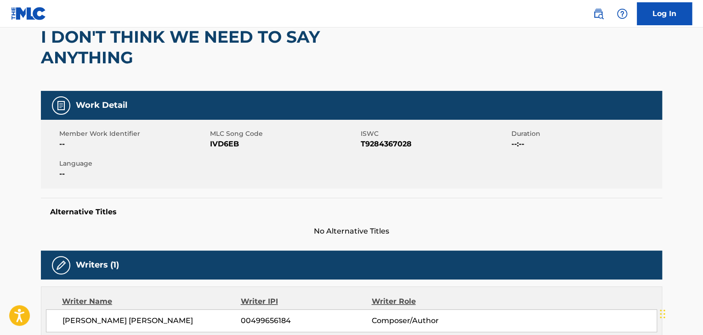
scroll to position [92, 0]
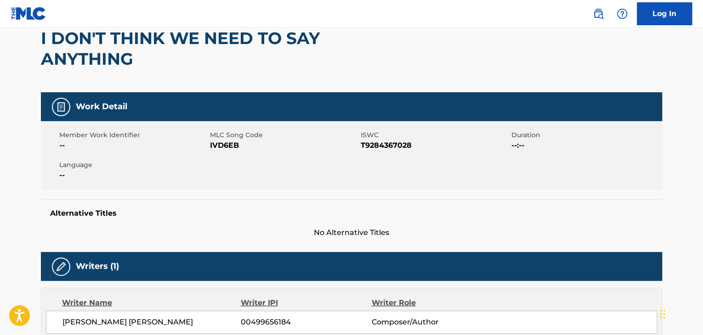
click at [227, 148] on span "IVD6EB" at bounding box center [284, 145] width 148 height 11
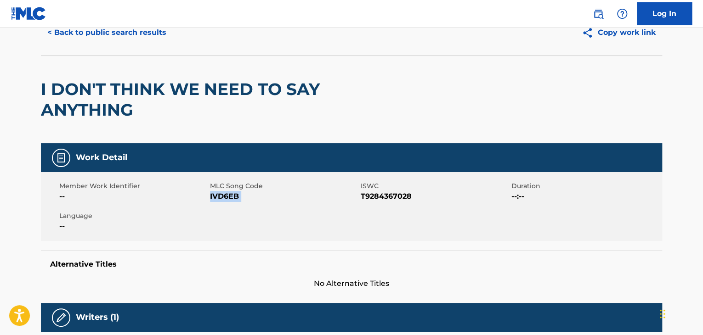
scroll to position [0, 0]
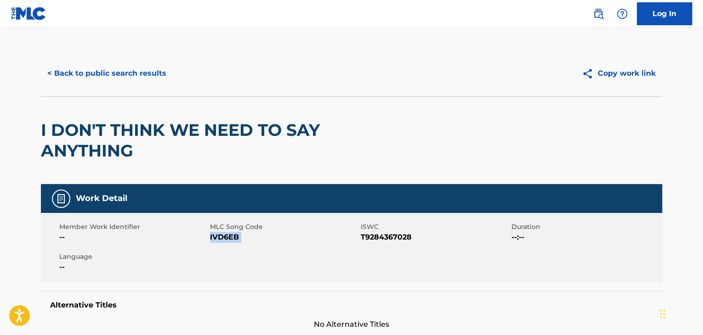
click at [134, 70] on button "< Back to public search results" at bounding box center [107, 73] width 132 height 23
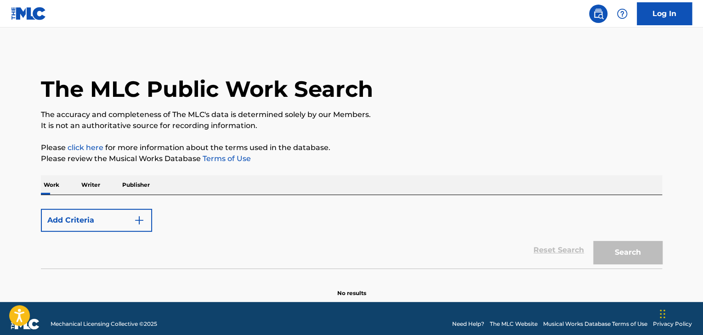
scroll to position [11, 0]
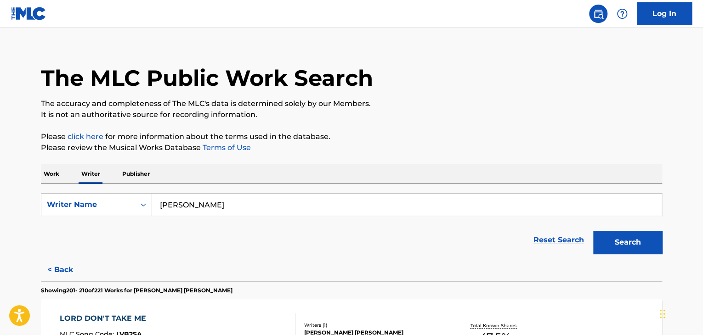
click at [59, 178] on p "Work" at bounding box center [51, 173] width 21 height 19
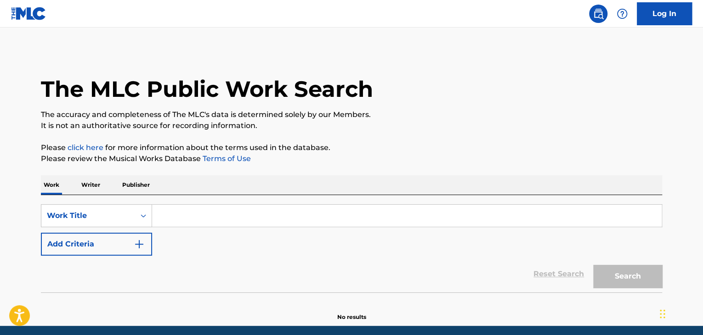
click at [190, 215] on input "Search Form" at bounding box center [407, 216] width 510 height 22
paste input "She Got The Funk"
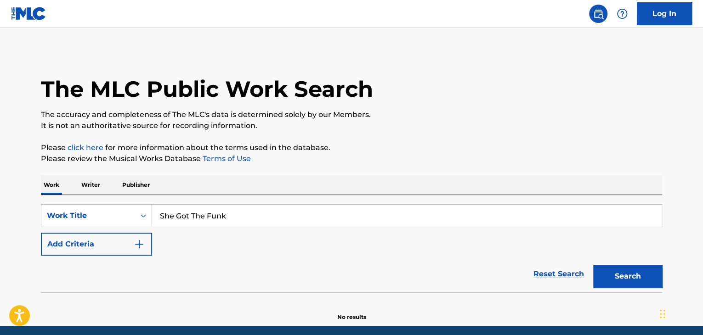
type input "She Got The Funk"
click at [414, 147] on p "Please click here for more information about the terms used in the database." at bounding box center [351, 147] width 621 height 11
click at [125, 244] on button "Add Criteria" at bounding box center [96, 244] width 111 height 23
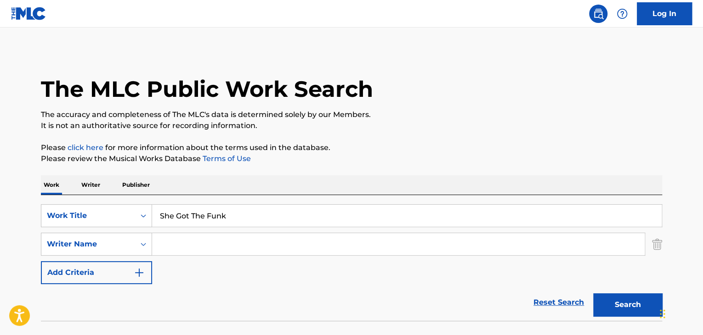
click at [182, 241] on input "Search Form" at bounding box center [398, 244] width 493 height 22
paste input "[PERSON_NAME]"
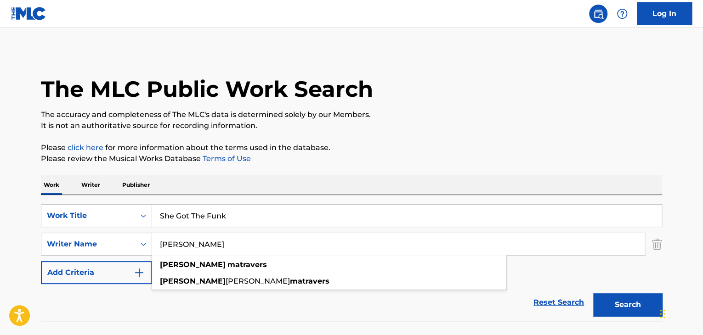
type input "[PERSON_NAME]"
click at [616, 291] on div "Search" at bounding box center [626, 302] width 74 height 37
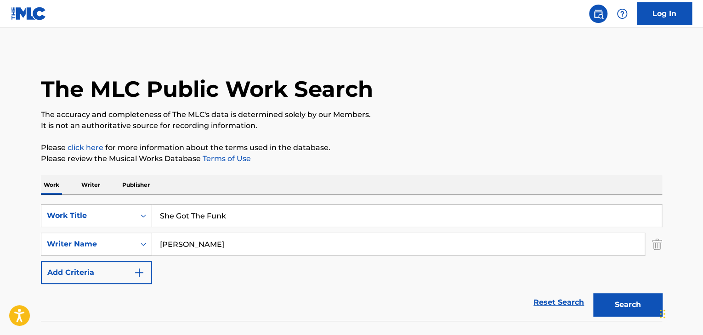
click at [615, 298] on button "Search" at bounding box center [627, 305] width 69 height 23
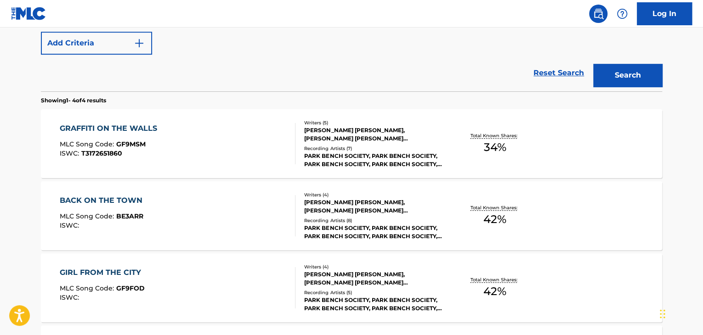
scroll to position [322, 0]
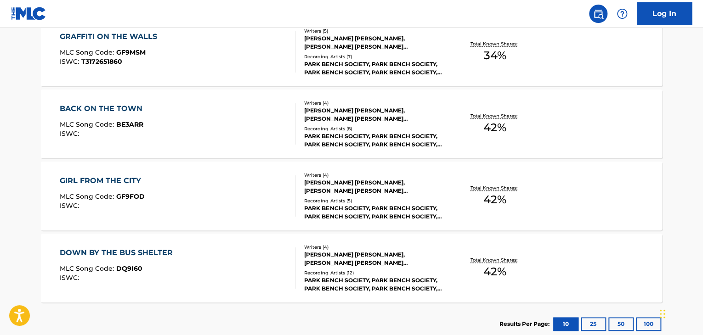
click at [255, 57] on div "GRAFFITI ON THE WALLS MLC Song Code : GF9MSM ISWC : T3172651860" at bounding box center [178, 51] width 236 height 41
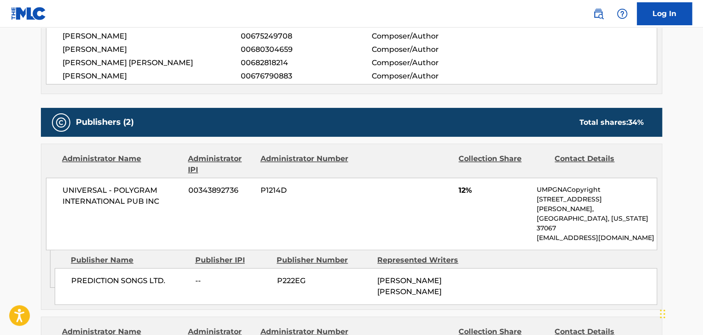
scroll to position [322, 0]
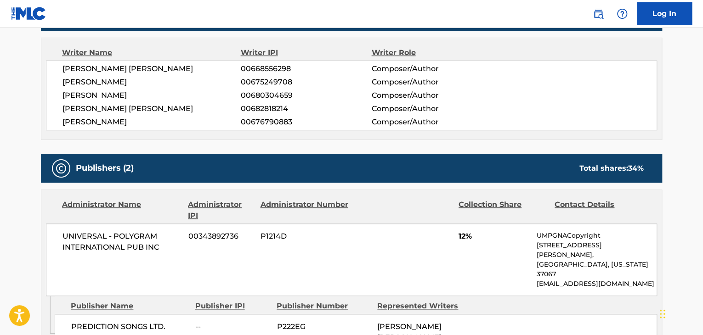
click at [108, 120] on span "[PERSON_NAME]" at bounding box center [151, 122] width 178 height 11
click at [248, 121] on span "00676790883" at bounding box center [306, 122] width 130 height 11
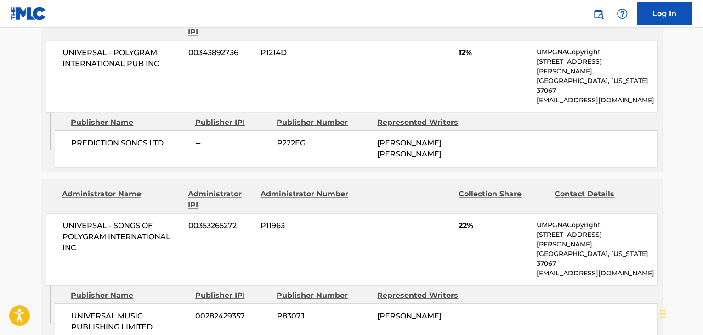
scroll to position [597, 0]
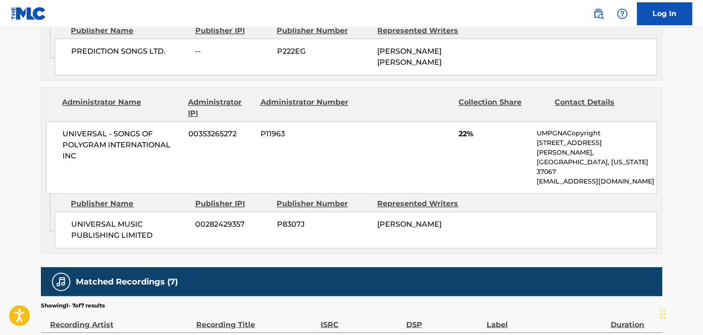
click at [91, 129] on span "UNIVERSAL - SONGS OF POLYGRAM INTERNATIONAL INC" at bounding box center [121, 145] width 119 height 33
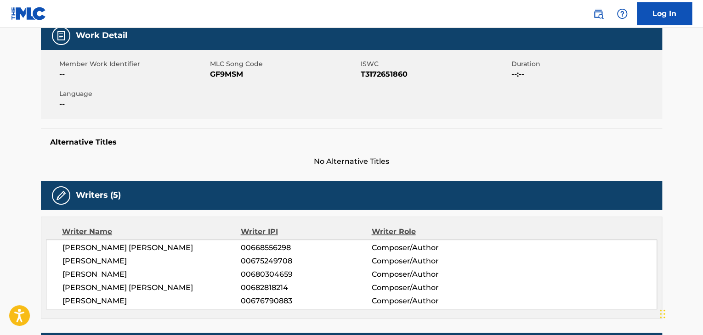
scroll to position [138, 0]
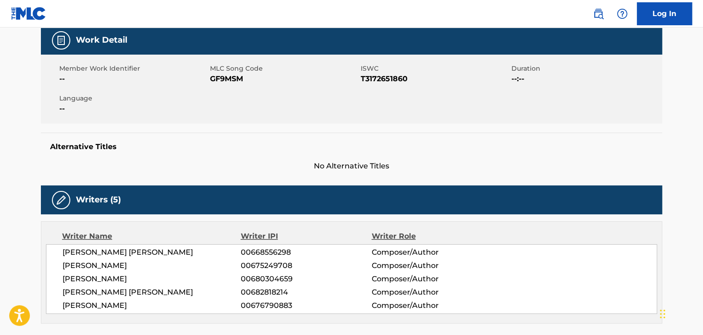
click at [226, 81] on span "GF9MSM" at bounding box center [284, 79] width 148 height 11
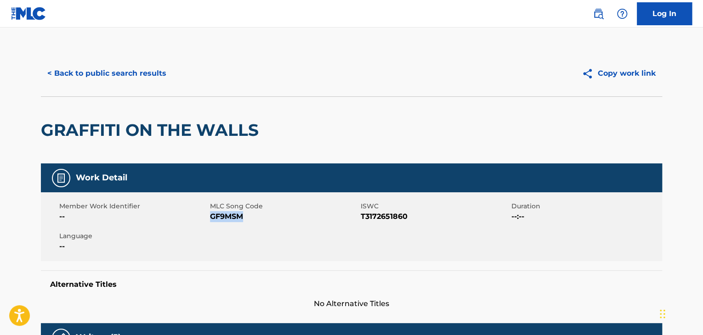
click at [125, 69] on button "< Back to public search results" at bounding box center [107, 73] width 132 height 23
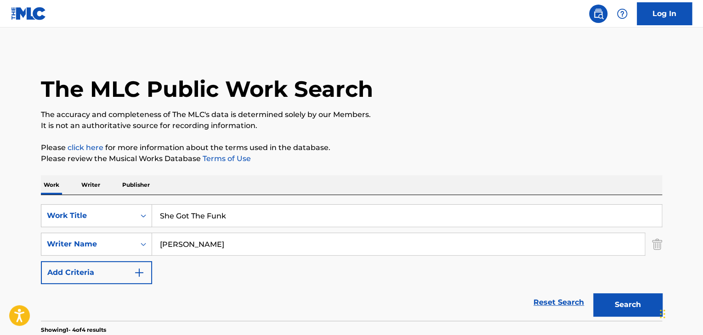
click at [87, 180] on p "Writer" at bounding box center [91, 185] width 24 height 19
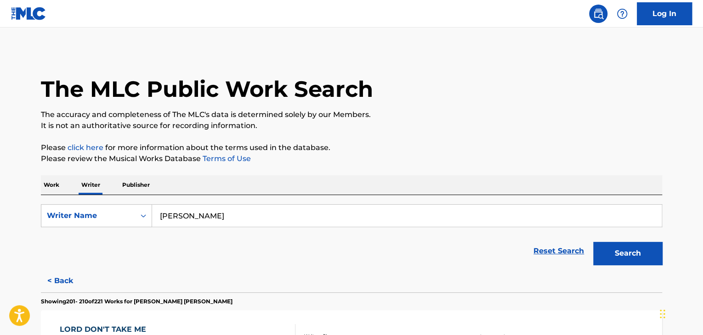
click at [57, 189] on p "Work" at bounding box center [51, 185] width 21 height 19
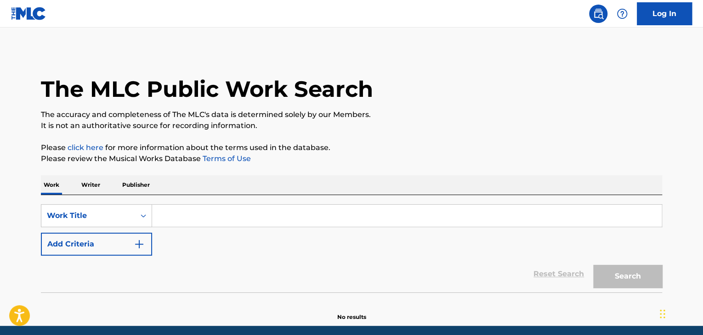
click at [185, 219] on input "Search Form" at bounding box center [407, 216] width 510 height 22
click at [92, 185] on p "Writer" at bounding box center [91, 185] width 24 height 19
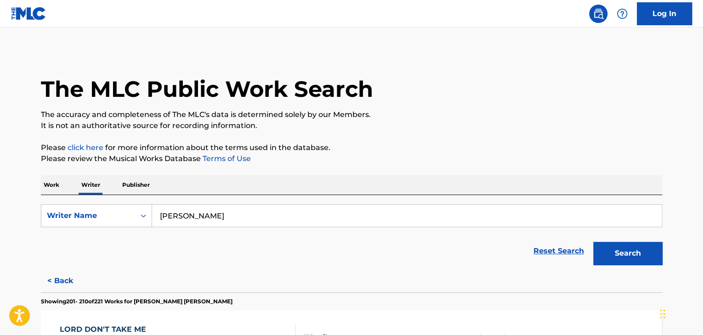
click at [204, 212] on input "[PERSON_NAME]" at bounding box center [407, 216] width 510 height 22
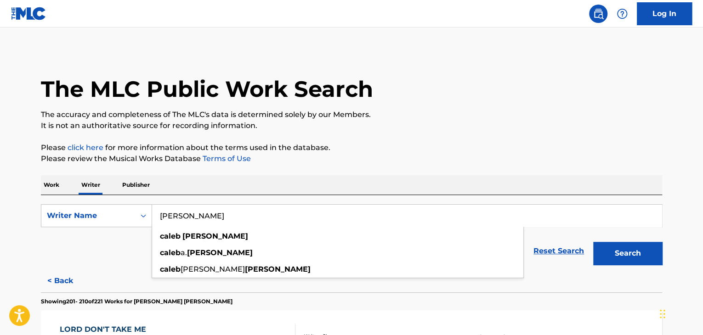
paste input "[PERSON_NAME] [PERSON_NAME]"
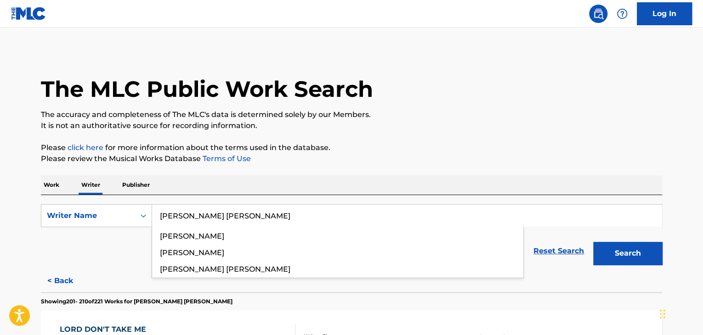
type input "[PERSON_NAME] [PERSON_NAME]"
click at [448, 155] on p "Please review the Musical Works Database Terms of Use" at bounding box center [351, 158] width 621 height 11
click at [607, 260] on button "Search" at bounding box center [627, 253] width 69 height 23
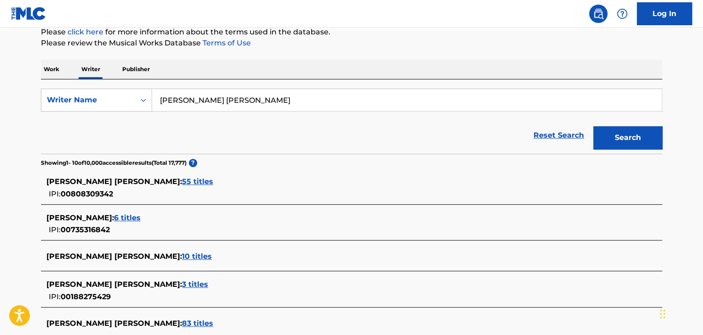
scroll to position [138, 0]
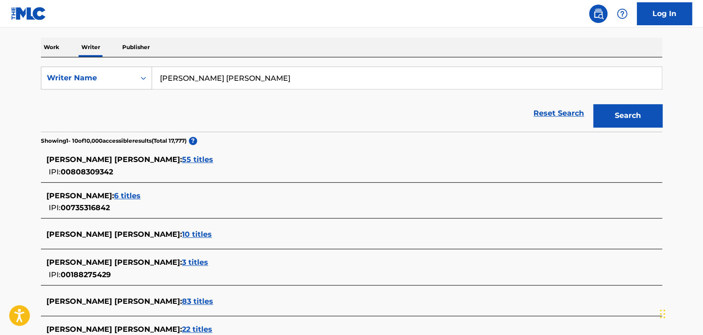
click at [182, 161] on span "55 titles" at bounding box center [197, 159] width 31 height 9
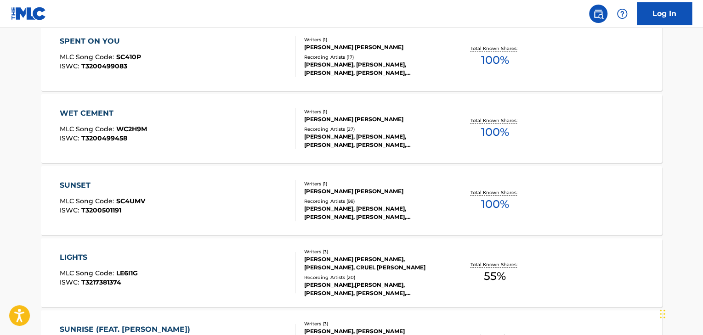
scroll to position [459, 0]
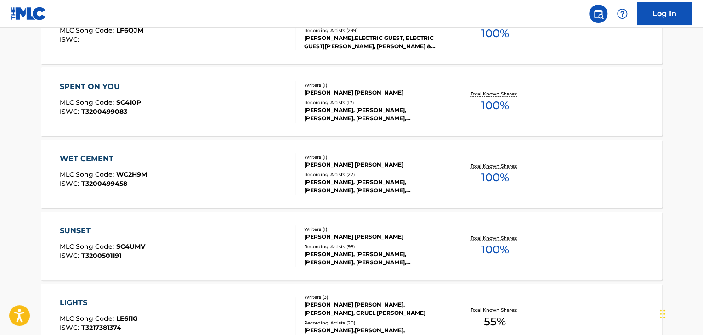
click at [238, 164] on div "WET CEMENT MLC Song Code : WC2H9M ISWC : T3200499458" at bounding box center [178, 173] width 236 height 41
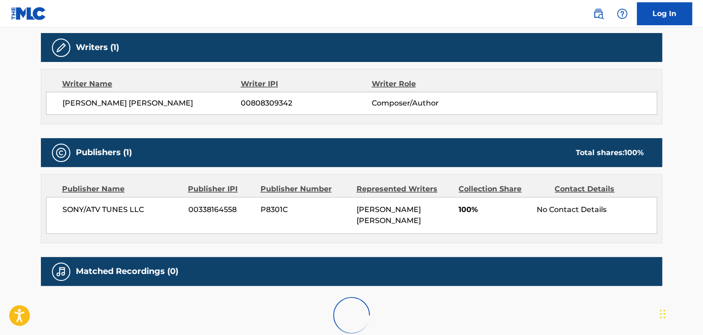
scroll to position [322, 0]
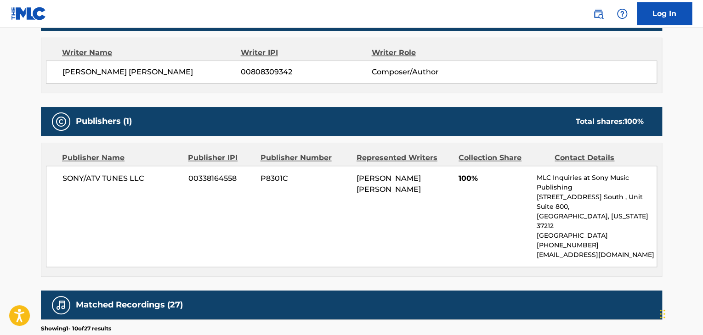
click at [145, 72] on span "[PERSON_NAME] [PERSON_NAME]" at bounding box center [151, 72] width 178 height 11
click at [257, 71] on span "00808309342" at bounding box center [306, 72] width 130 height 11
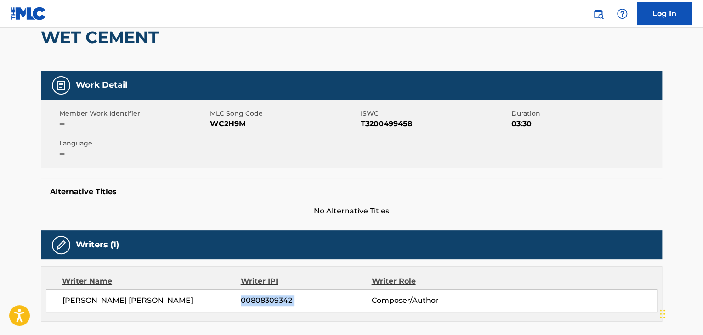
scroll to position [92, 0]
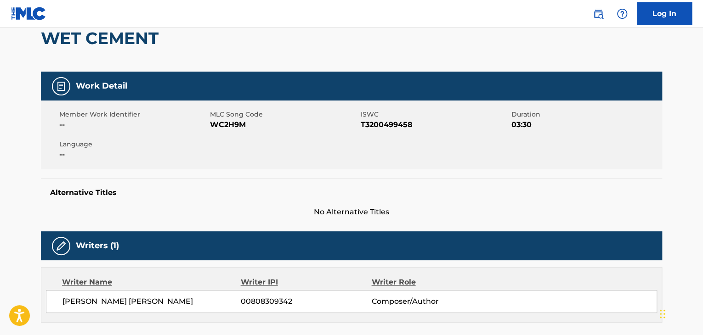
click at [230, 131] on div "Member Work Identifier -- MLC Song Code WC2H9M ISWC T3200499458 Duration 03:30 …" at bounding box center [351, 135] width 621 height 69
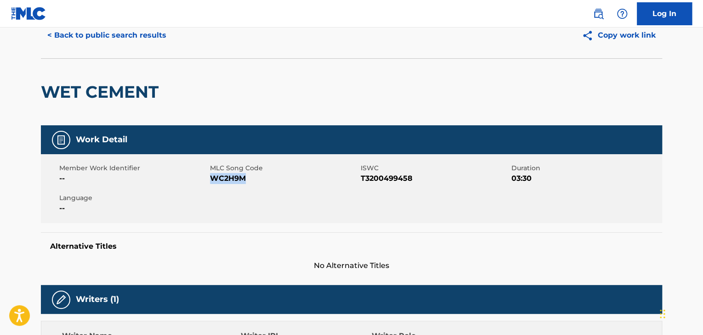
scroll to position [0, 0]
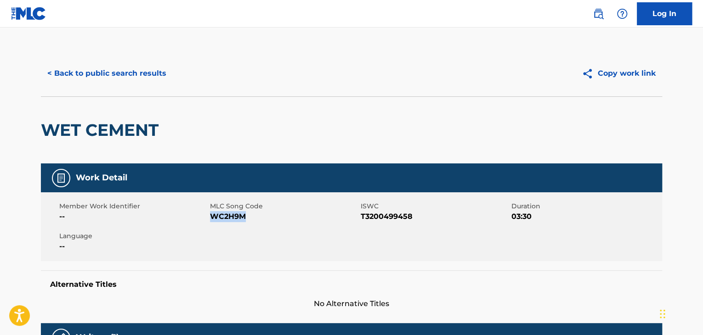
click at [133, 73] on button "< Back to public search results" at bounding box center [107, 73] width 132 height 23
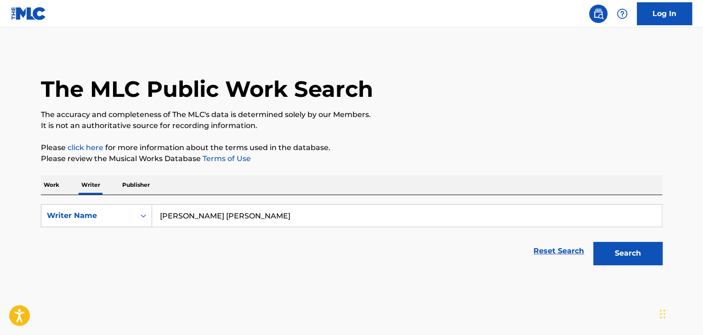
scroll to position [11, 0]
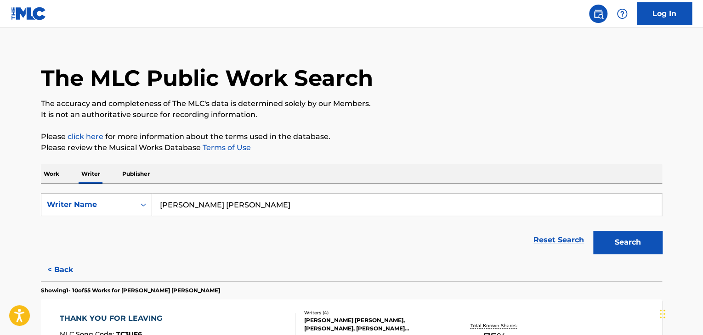
click at [213, 202] on input "[PERSON_NAME] [PERSON_NAME]" at bounding box center [407, 205] width 510 height 22
paste input "[PERSON_NAME] Le [PERSON_NAME]"
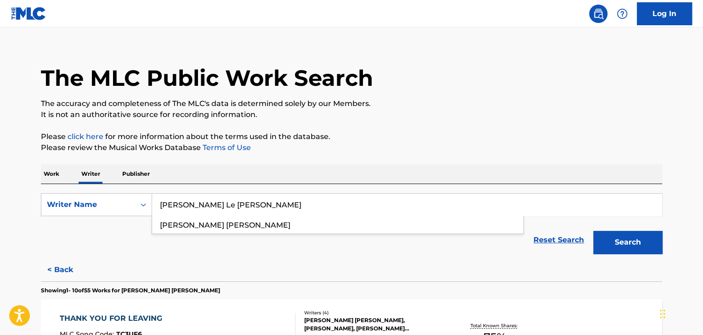
type input "[PERSON_NAME] Le [PERSON_NAME]"
click at [340, 152] on p "Please review the Musical Works Database Terms of Use" at bounding box center [351, 147] width 621 height 11
click at [606, 237] on button "Search" at bounding box center [627, 242] width 69 height 23
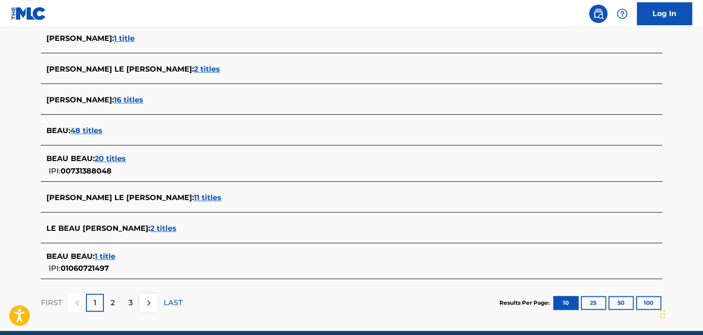
scroll to position [363, 0]
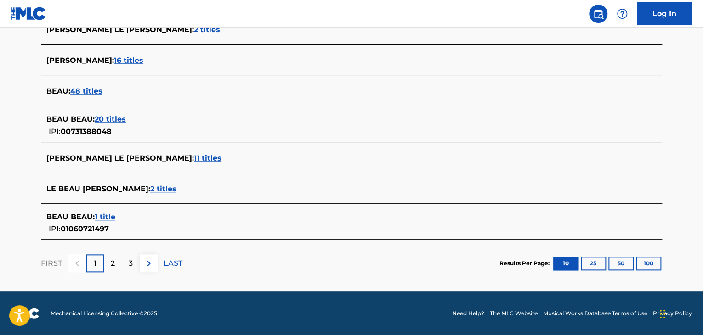
click at [113, 262] on p "2" at bounding box center [113, 263] width 4 height 11
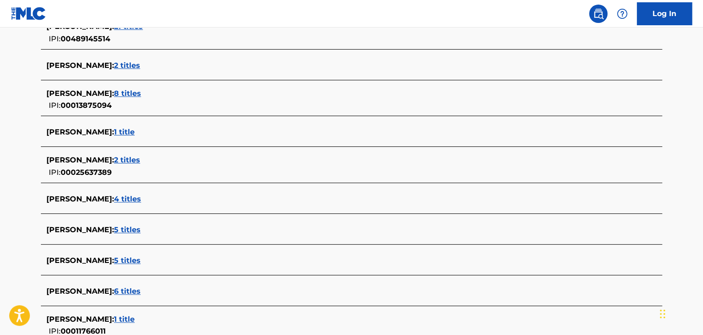
scroll to position [179, 0]
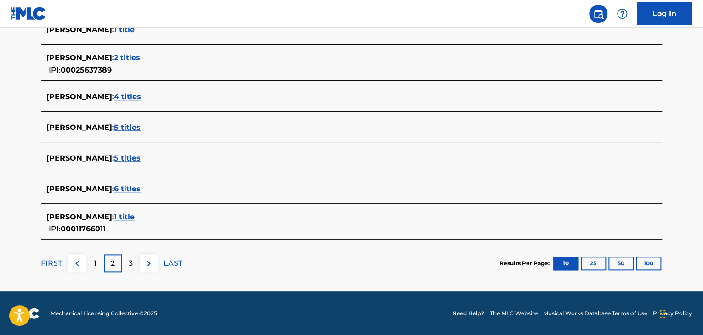
click at [96, 267] on p "1" at bounding box center [95, 263] width 3 height 11
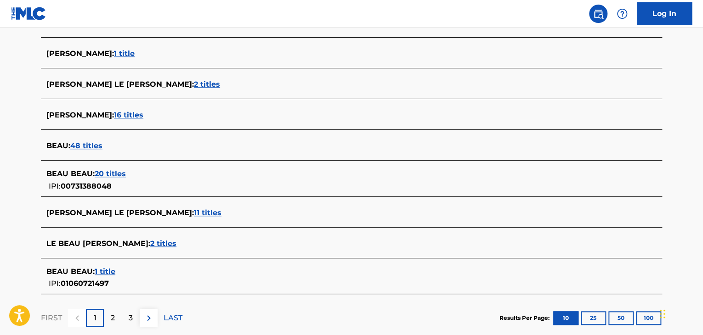
scroll to position [363, 0]
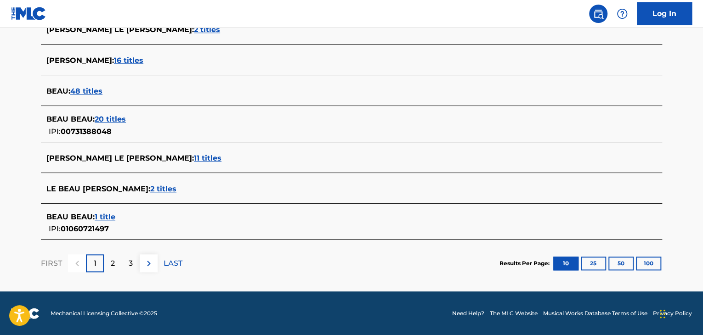
click at [194, 157] on span "11 titles" at bounding box center [208, 158] width 28 height 9
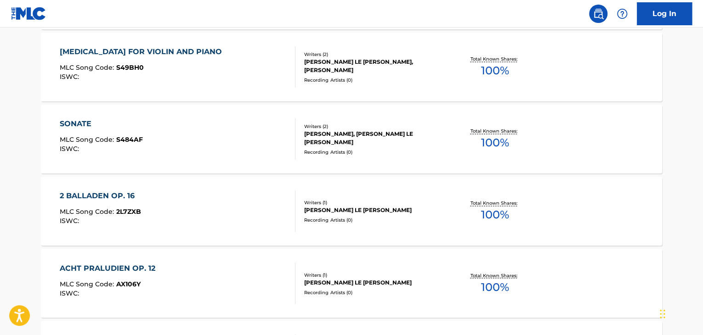
scroll to position [731, 0]
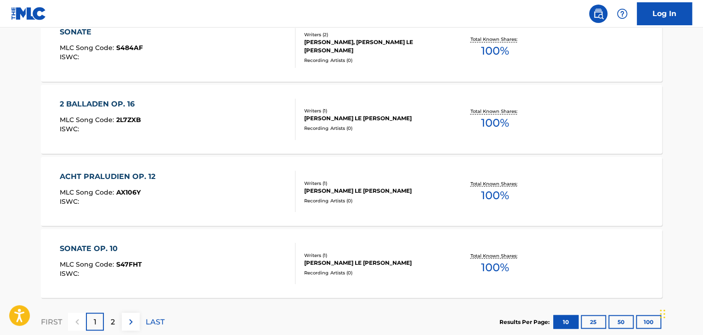
click at [250, 186] on div "ACHT PRALUDIEN OP. 12 MLC Song Code : AX106Y ISWC :" at bounding box center [178, 191] width 236 height 41
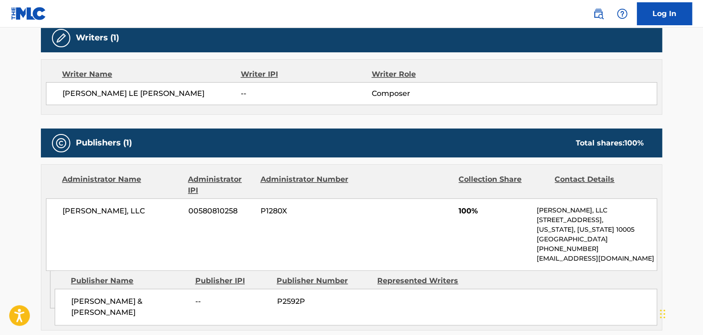
scroll to position [230, 0]
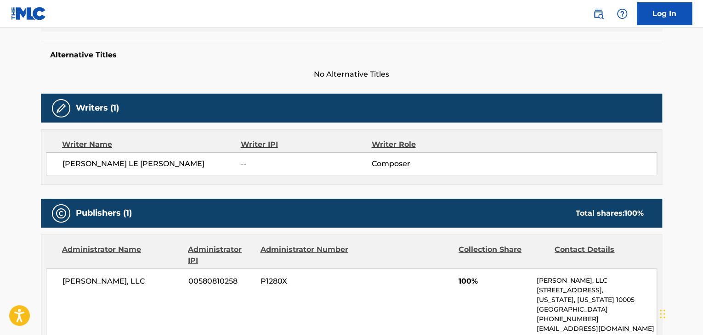
click at [96, 166] on span "[PERSON_NAME] LE [PERSON_NAME]" at bounding box center [151, 164] width 178 height 11
click at [153, 175] on div "Writer Name Writer IPI Writer Role [PERSON_NAME] LE [PERSON_NAME] -- Composer" at bounding box center [351, 158] width 621 height 56
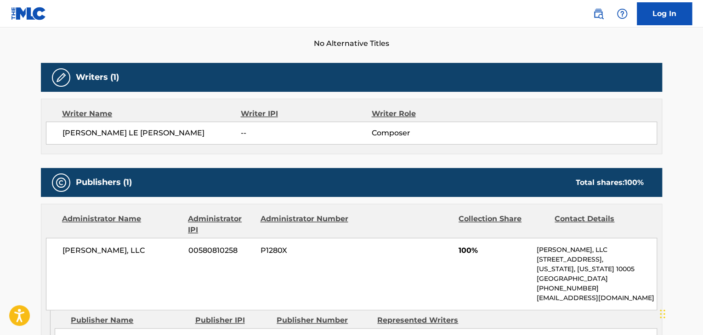
scroll to position [276, 0]
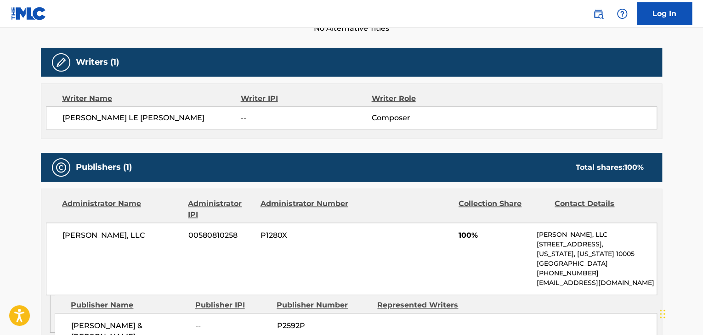
click at [109, 236] on span "[PERSON_NAME], LLC" at bounding box center [121, 235] width 119 height 11
click at [209, 238] on span "00580810258" at bounding box center [220, 235] width 65 height 11
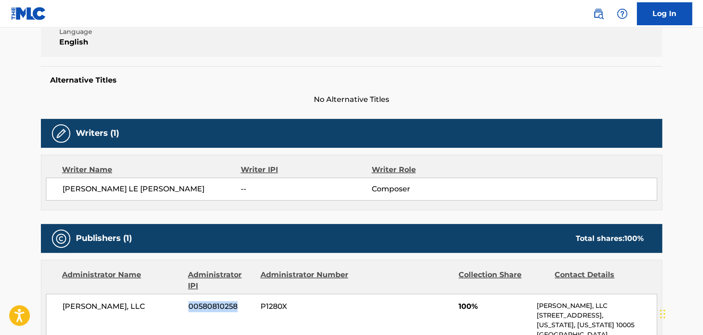
scroll to position [138, 0]
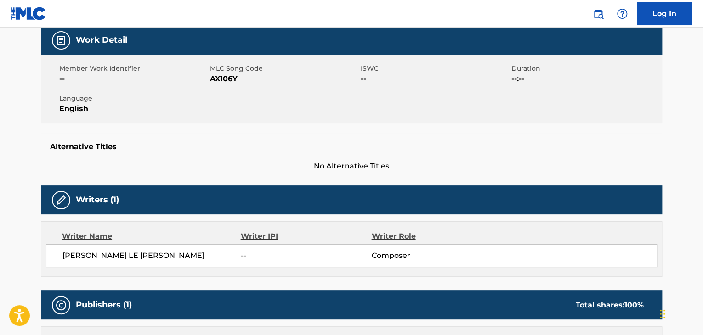
click at [227, 84] on span "AX106Y" at bounding box center [284, 79] width 148 height 11
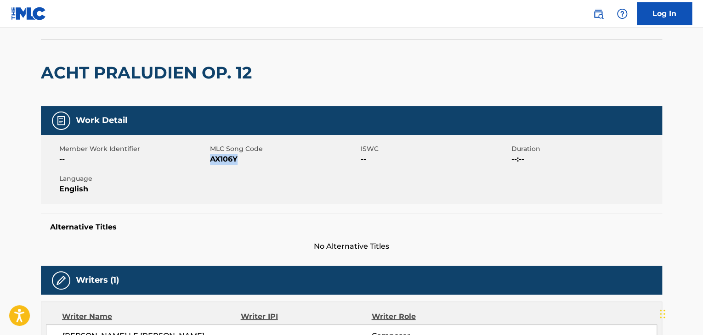
scroll to position [0, 0]
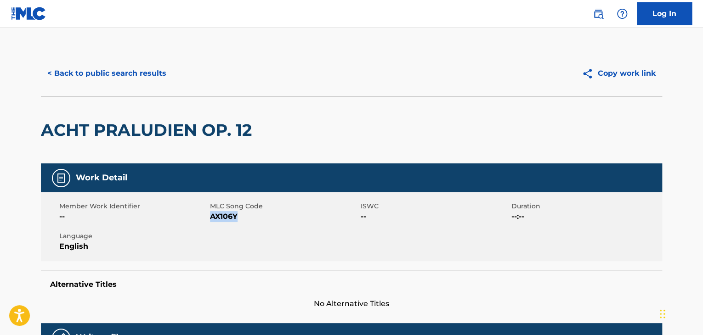
click at [110, 70] on button "< Back to public search results" at bounding box center [107, 73] width 132 height 23
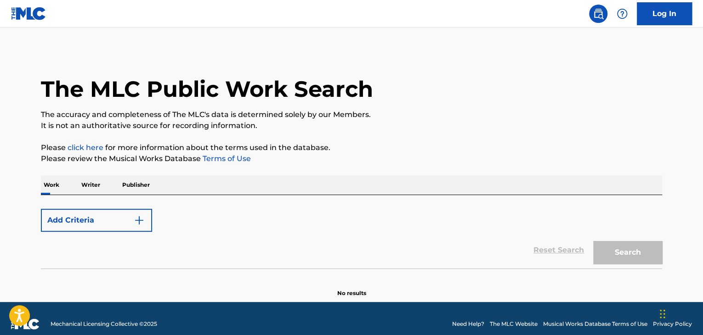
scroll to position [11, 0]
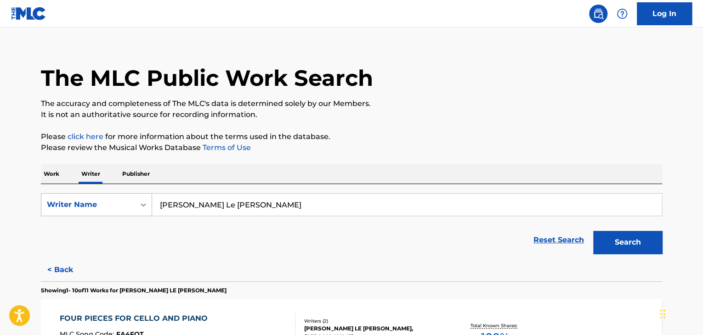
click at [98, 204] on div "Writer Name" at bounding box center [88, 204] width 83 height 11
click at [86, 228] on div "Writer IPI" at bounding box center [96, 227] width 110 height 23
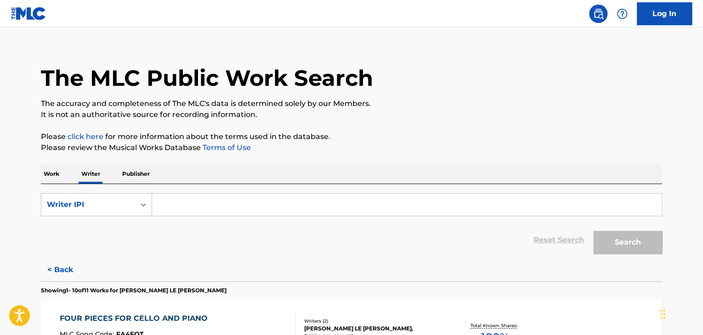
click at [187, 204] on input "Search Form" at bounding box center [407, 205] width 510 height 22
click at [89, 206] on div "Writer IPI" at bounding box center [88, 204] width 83 height 11
click at [58, 169] on p "Work" at bounding box center [51, 173] width 21 height 19
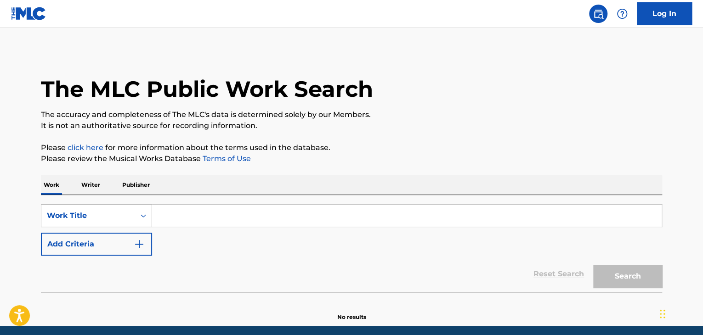
click at [91, 214] on div "Work Title" at bounding box center [96, 215] width 111 height 23
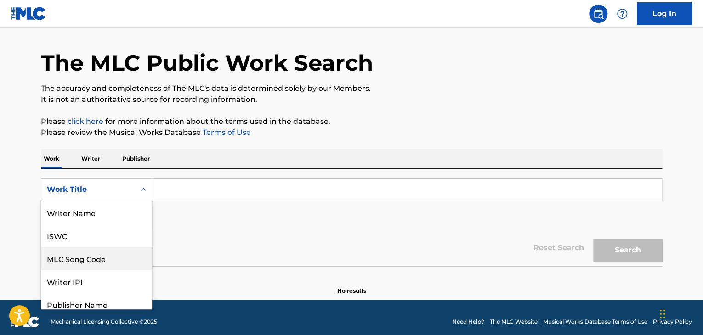
scroll to position [30, 0]
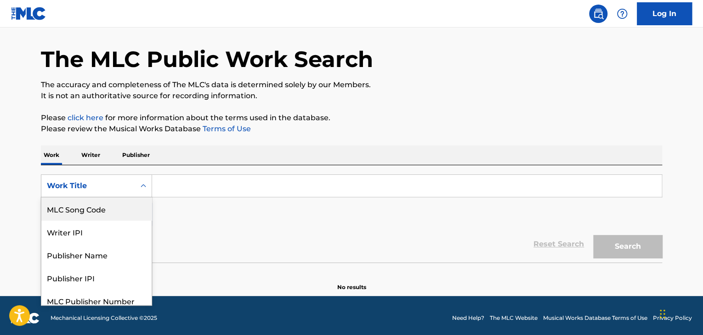
click at [81, 218] on div "MLC Song Code" at bounding box center [96, 209] width 110 height 23
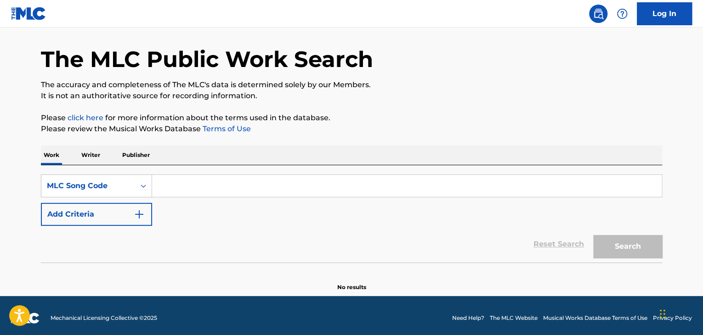
click at [172, 192] on input "Search Form" at bounding box center [407, 186] width 510 height 22
paste input "S17181"
type input "S17181"
click at [274, 147] on div "Work Writer Publisher" at bounding box center [351, 155] width 621 height 19
click at [618, 243] on button "Search" at bounding box center [627, 246] width 69 height 23
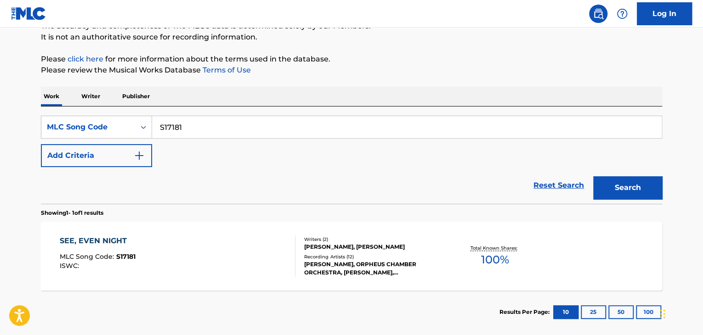
scroll to position [122, 0]
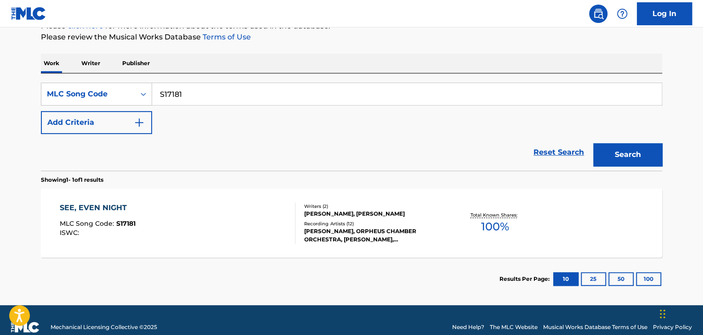
click at [181, 208] on div "SEE, EVEN NIGHT MLC Song Code : S17181 ISWC :" at bounding box center [178, 223] width 236 height 41
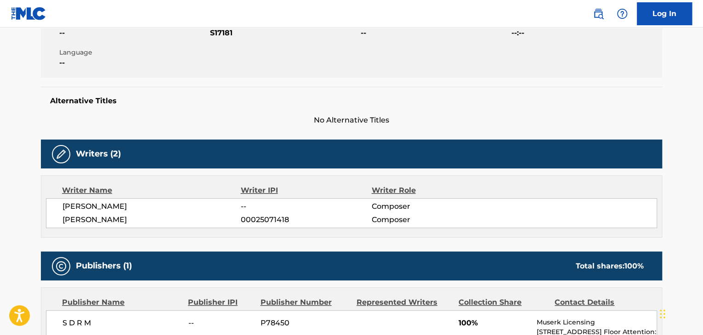
scroll to position [276, 0]
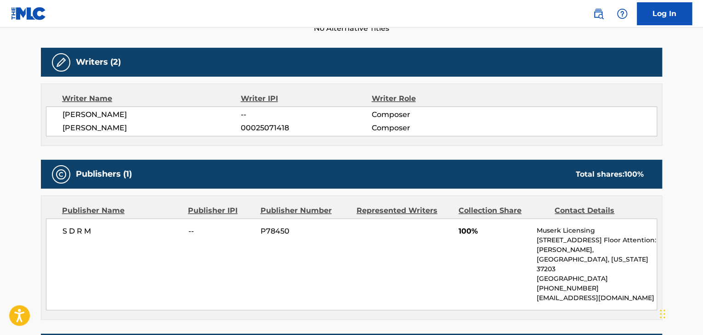
click at [91, 118] on span "[PERSON_NAME]" at bounding box center [151, 114] width 178 height 11
drag, startPoint x: 91, startPoint y: 118, endPoint x: 74, endPoint y: 226, distance: 109.4
click at [74, 226] on span "S D R M" at bounding box center [121, 231] width 119 height 11
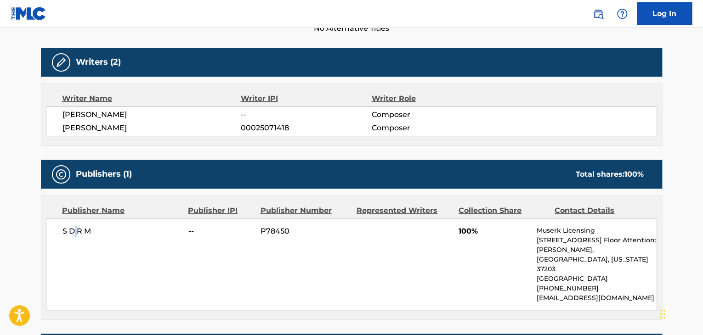
click at [74, 226] on span "S D R M" at bounding box center [121, 231] width 119 height 11
click at [96, 112] on span "[PERSON_NAME]" at bounding box center [151, 114] width 178 height 11
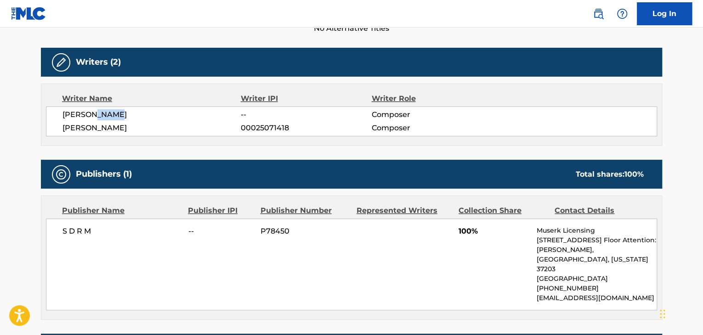
click at [96, 112] on span "[PERSON_NAME]" at bounding box center [151, 114] width 178 height 11
click at [68, 234] on span "S D R M" at bounding box center [121, 231] width 119 height 11
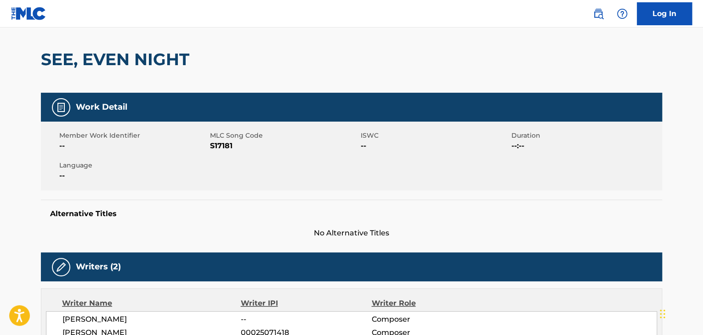
scroll to position [0, 0]
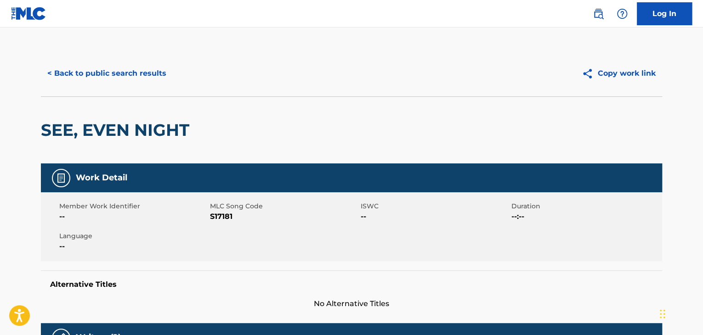
click at [136, 62] on button "< Back to public search results" at bounding box center [107, 73] width 132 height 23
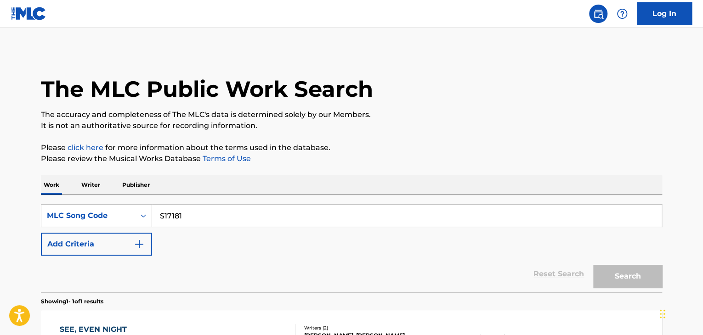
scroll to position [112, 0]
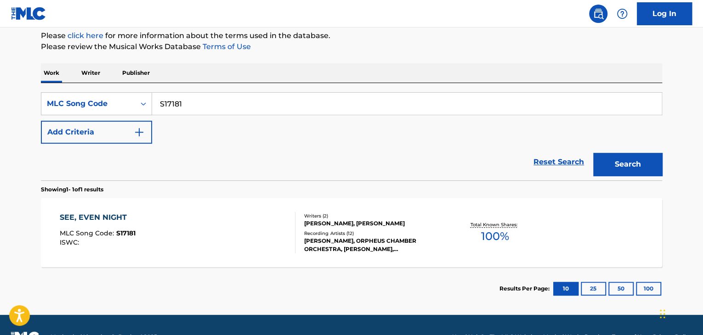
click at [95, 73] on p "Writer" at bounding box center [91, 72] width 24 height 19
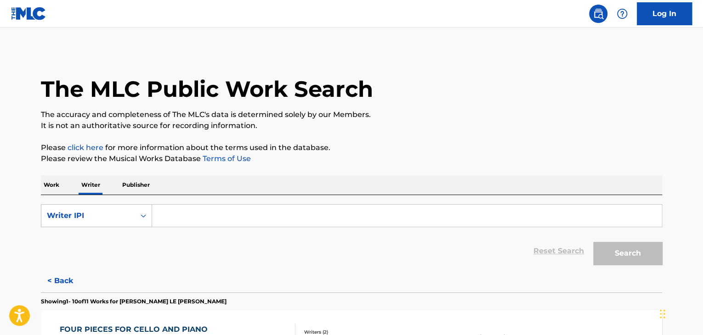
click at [174, 214] on input "Search Form" at bounding box center [407, 216] width 510 height 22
paste input "J1365I"
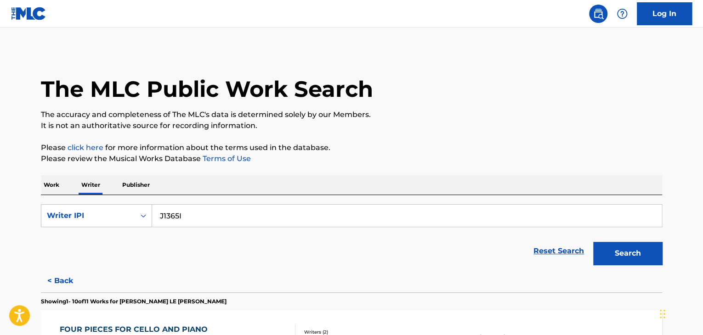
type input "J1365I"
click at [625, 255] on button "Search" at bounding box center [627, 253] width 69 height 23
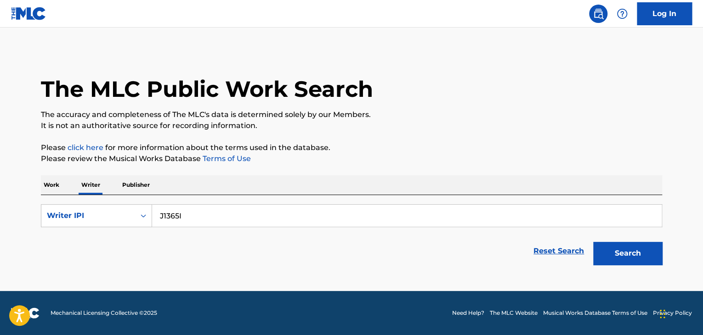
click at [33, 187] on div "The MLC Public Work Search The accuracy and completeness of The MLC's data is d…" at bounding box center [351, 160] width 643 height 219
click at [54, 188] on p "Work" at bounding box center [51, 185] width 21 height 19
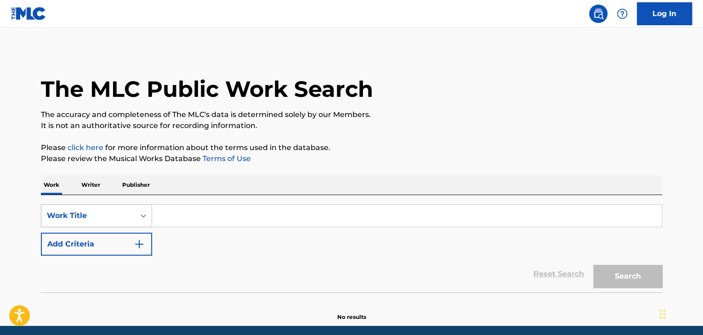
click at [79, 217] on div "Work Title" at bounding box center [96, 215] width 111 height 23
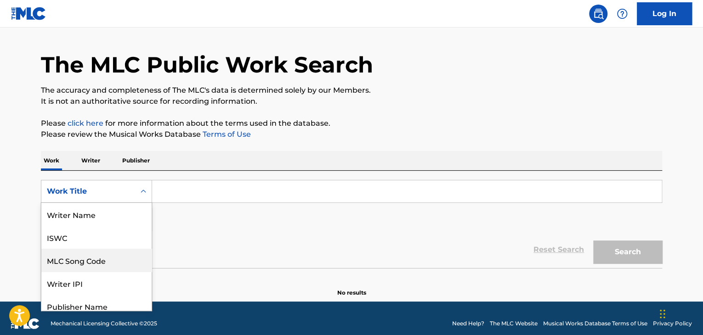
scroll to position [30, 0]
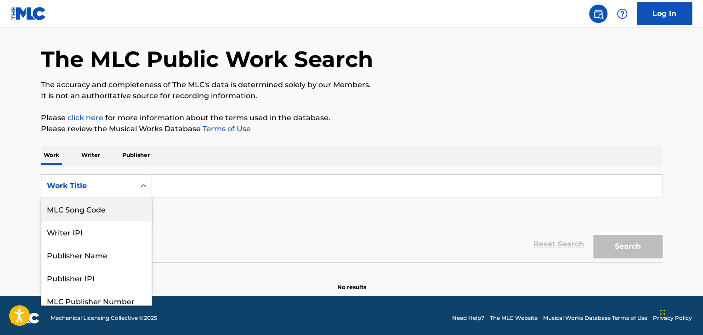
click at [165, 191] on input "Search Form" at bounding box center [407, 186] width 510 height 22
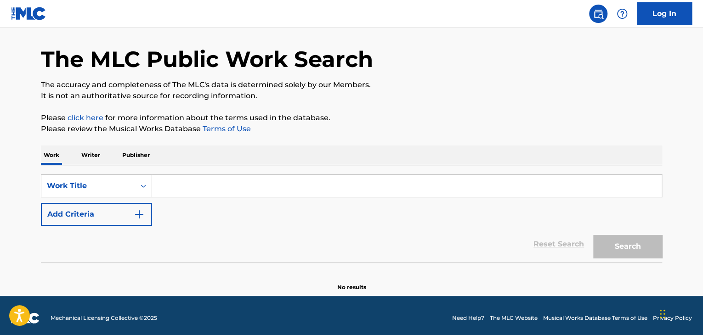
paste input "J1365I"
type input "J1365I"
click at [593, 235] on button "Search" at bounding box center [627, 246] width 69 height 23
click at [111, 187] on div "Work Title" at bounding box center [88, 186] width 83 height 11
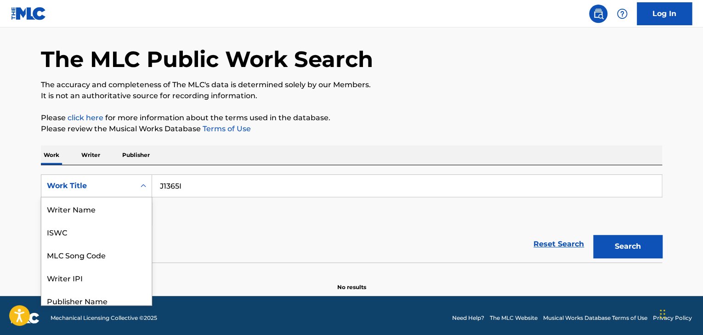
scroll to position [46, 0]
click at [106, 204] on div "MLC Song Code" at bounding box center [96, 209] width 110 height 23
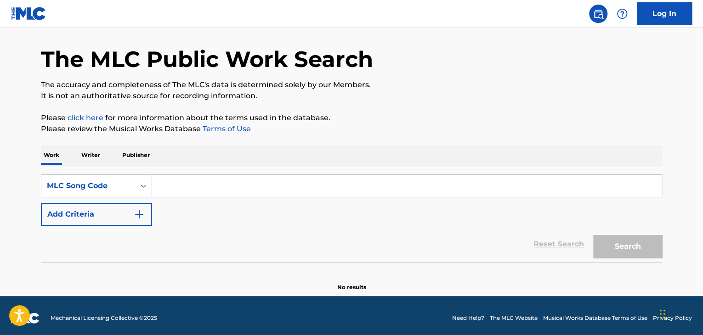
click at [188, 187] on input "Search Form" at bounding box center [407, 186] width 510 height 22
paste input "J1365I"
type input "J1365I"
click at [310, 136] on div "The MLC Public Work Search The accuracy and completeness of The MLC's data is d…" at bounding box center [351, 156] width 643 height 271
click at [629, 250] on button "Search" at bounding box center [627, 246] width 69 height 23
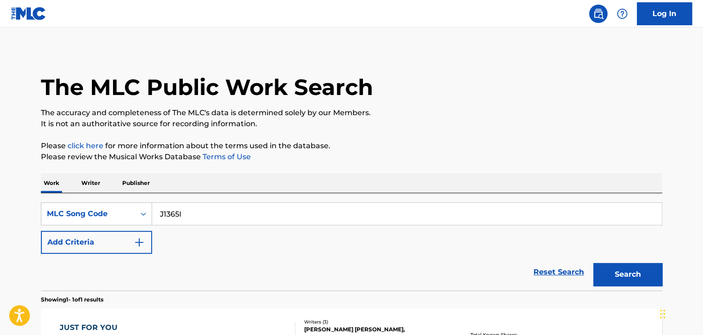
scroll to position [0, 0]
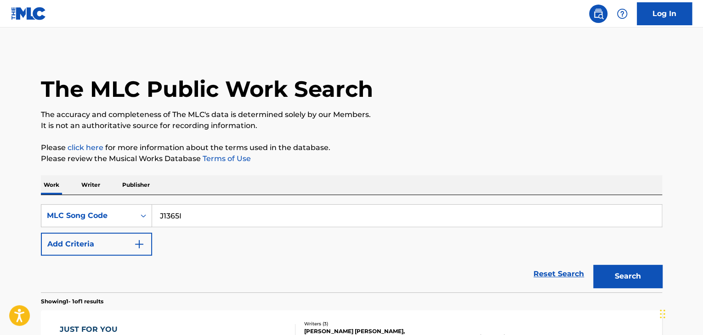
click at [99, 187] on p "Writer" at bounding box center [91, 185] width 24 height 19
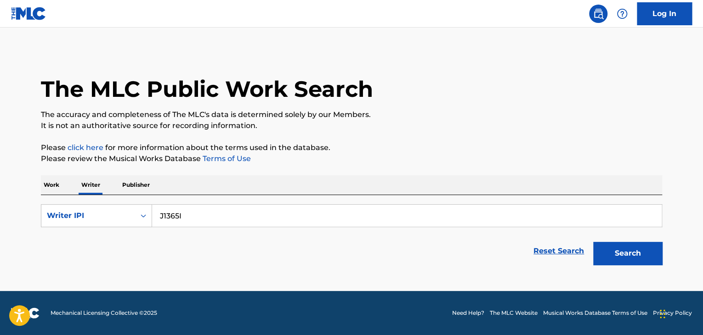
click at [50, 185] on p "Work" at bounding box center [51, 185] width 21 height 19
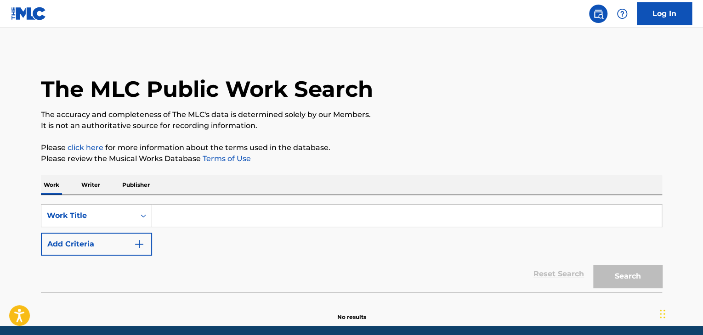
click at [169, 210] on input "Search Form" at bounding box center [407, 216] width 510 height 22
click at [88, 184] on p "Writer" at bounding box center [91, 185] width 24 height 19
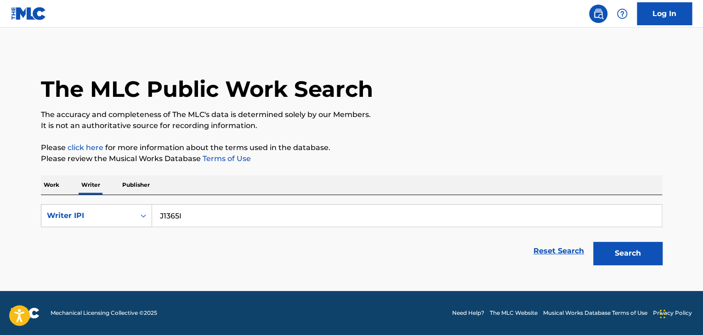
click at [47, 188] on p "Work" at bounding box center [51, 185] width 21 height 19
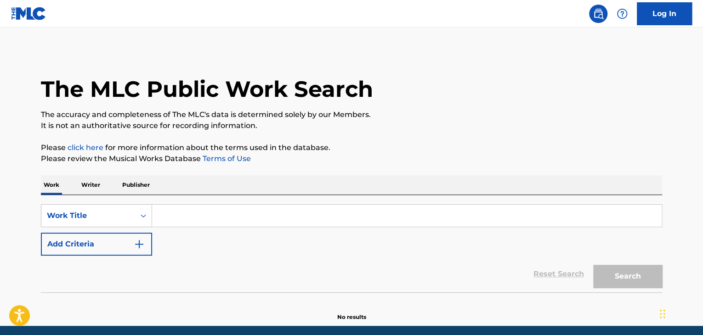
click at [182, 214] on input "Search Form" at bounding box center [407, 216] width 510 height 22
paste input "The Look"
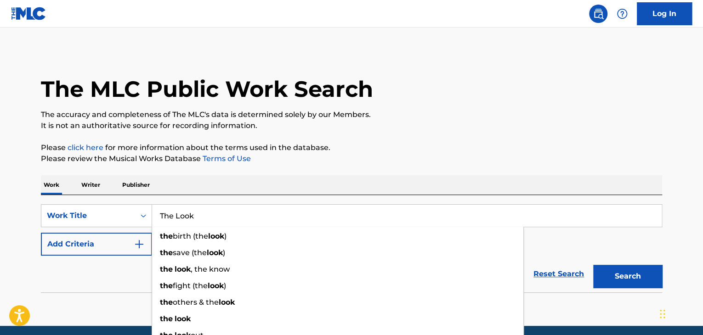
type input "The Look"
click at [128, 248] on button "Add Criteria" at bounding box center [96, 244] width 111 height 23
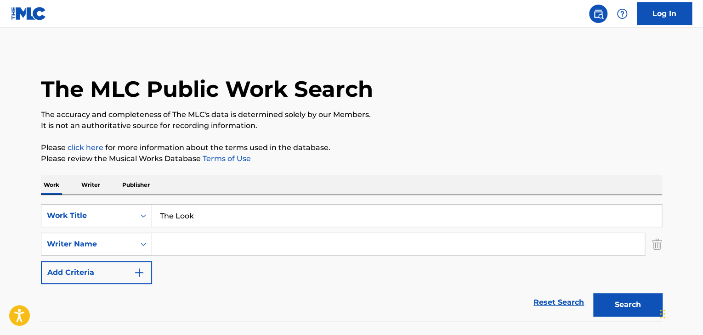
click at [183, 247] on input "Search Form" at bounding box center [398, 244] width 493 height 22
click at [164, 244] on input "Search Form" at bounding box center [398, 244] width 493 height 22
paste input "[PERSON_NAME]"
type input "[PERSON_NAME]"
click at [593, 294] on button "Search" at bounding box center [627, 305] width 69 height 23
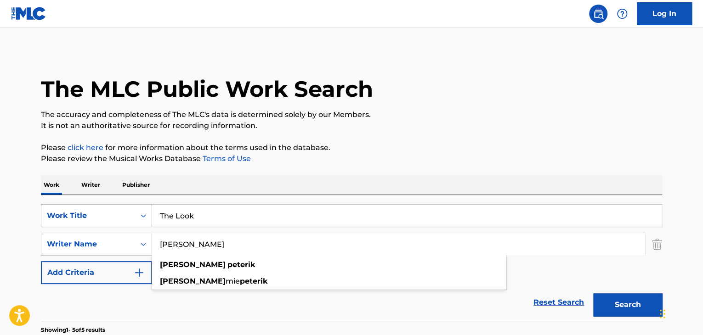
click at [93, 213] on div "Work Title" at bounding box center [88, 215] width 94 height 17
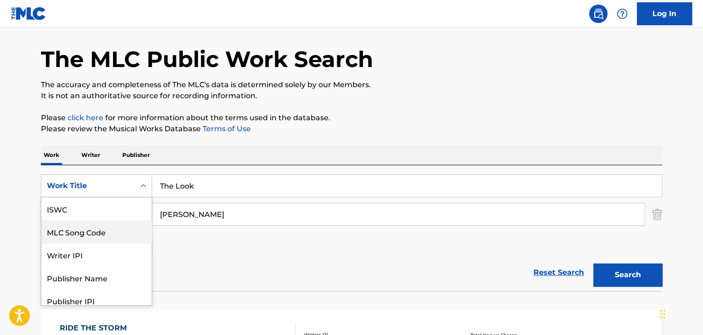
scroll to position [23, 0]
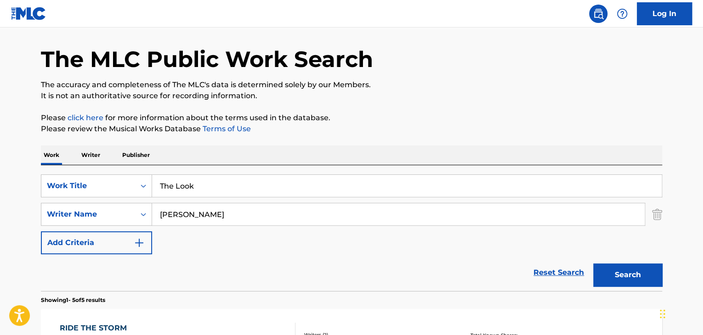
click at [194, 249] on div "SearchWithCriteria2b42ab4f-31ff-4085-a505-ff30caeed43e Work Title The Look Sear…" at bounding box center [351, 215] width 621 height 80
click at [90, 182] on div "Work Title" at bounding box center [88, 186] width 83 height 11
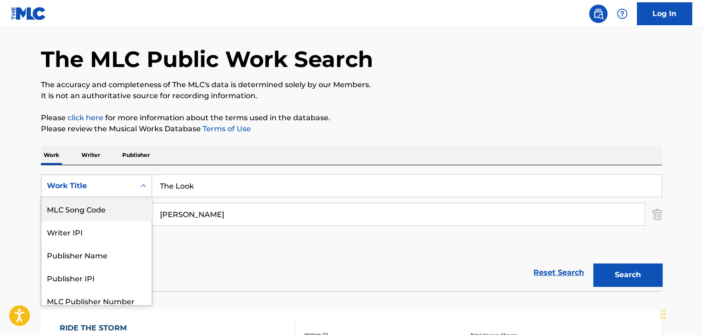
click at [79, 211] on div "MLC Song Code" at bounding box center [96, 209] width 110 height 23
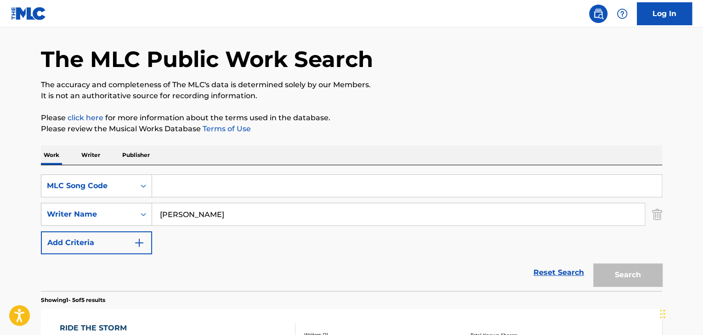
click at [176, 195] on input "Search Form" at bounding box center [407, 186] width 510 height 22
paste input "J1365I"
type input "J1365I"
click at [630, 279] on button "Search" at bounding box center [627, 275] width 69 height 23
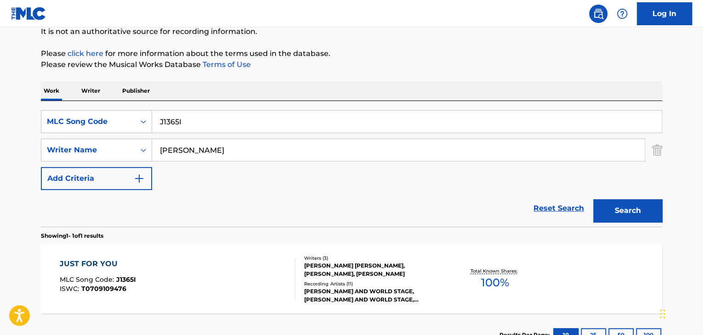
scroll to position [122, 0]
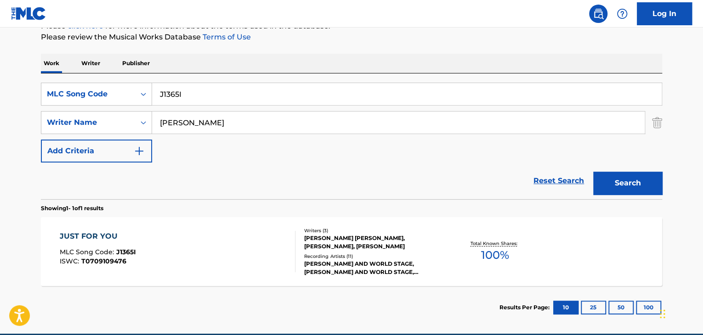
click at [183, 238] on div "JUST FOR YOU MLC Song Code : J1365I ISWC : T0709109476" at bounding box center [178, 251] width 236 height 41
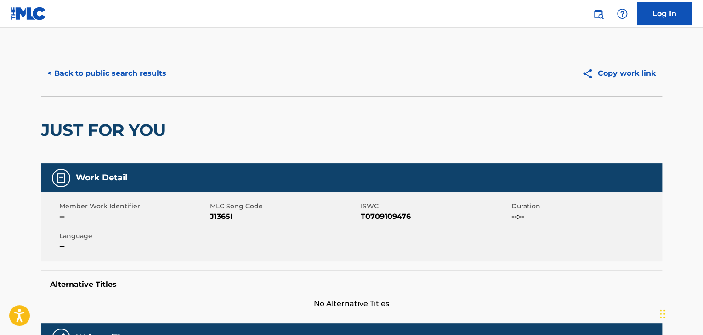
click at [134, 79] on button "< Back to public search results" at bounding box center [107, 73] width 132 height 23
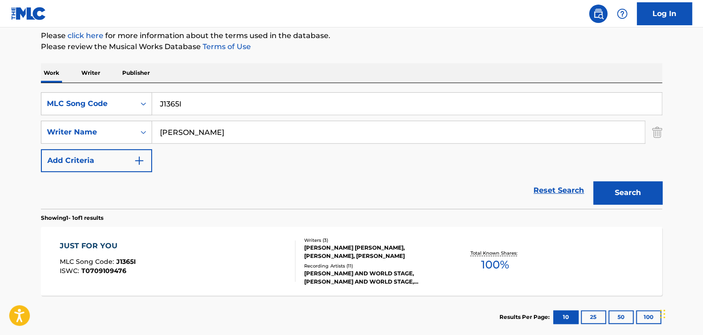
click at [90, 78] on p "Writer" at bounding box center [91, 72] width 24 height 19
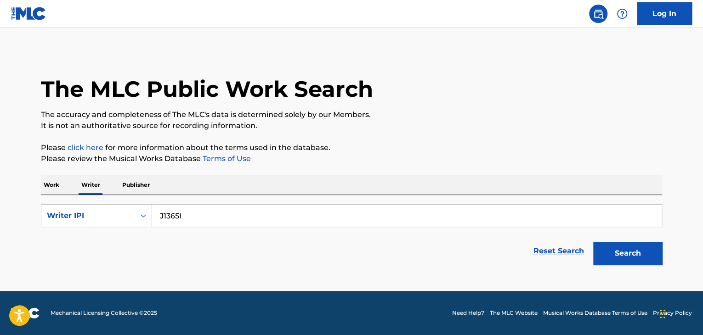
click at [182, 230] on form "SearchWithCriteria0e535aea-3872-4e33-978d-5cc865856ef3 Writer IPI J1365I Reset …" at bounding box center [351, 236] width 621 height 65
click at [176, 210] on input "J1365I" at bounding box center [407, 216] width 510 height 22
paste input "W557N1"
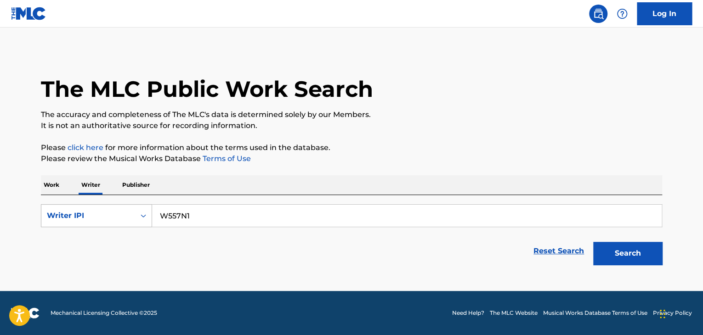
type input "W557N1"
click at [92, 217] on div "Writer IPI" at bounding box center [88, 215] width 83 height 11
click at [95, 240] on div "Writer Name" at bounding box center [96, 238] width 110 height 23
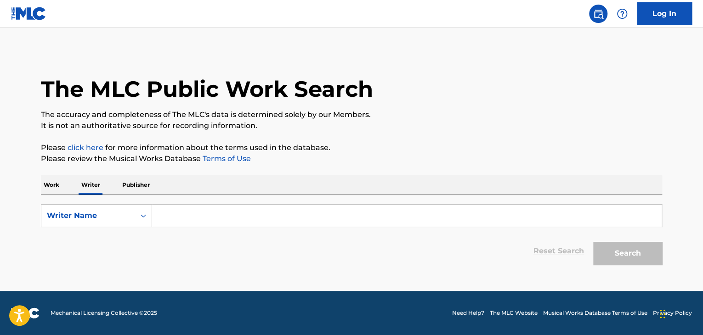
click at [186, 213] on input "Search Form" at bounding box center [407, 216] width 510 height 22
paste input "W557N1"
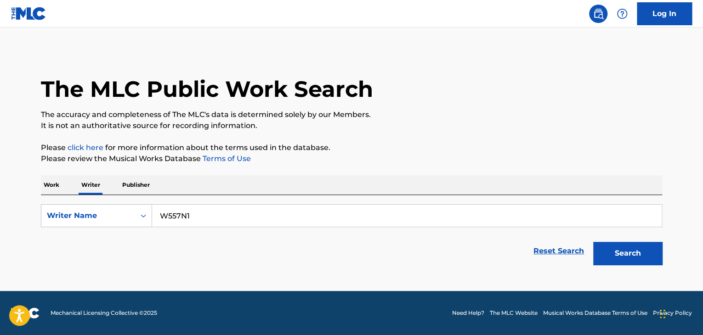
type input "W557N1"
click at [239, 182] on div "Work Writer Publisher" at bounding box center [351, 185] width 621 height 19
click at [645, 255] on button "Search" at bounding box center [627, 253] width 69 height 23
click at [101, 208] on div "Writer Name" at bounding box center [88, 215] width 94 height 17
click at [41, 182] on p "Work" at bounding box center [51, 185] width 21 height 19
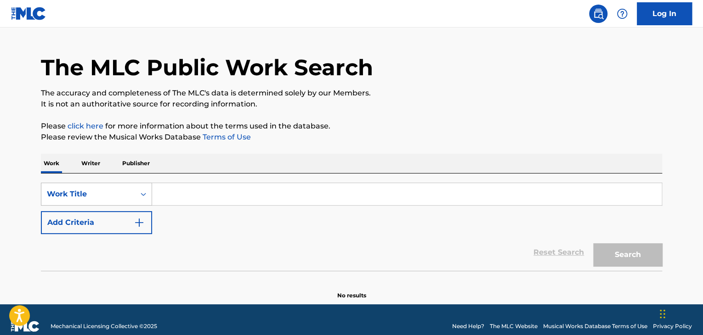
click at [103, 206] on div "Work Title" at bounding box center [96, 194] width 111 height 23
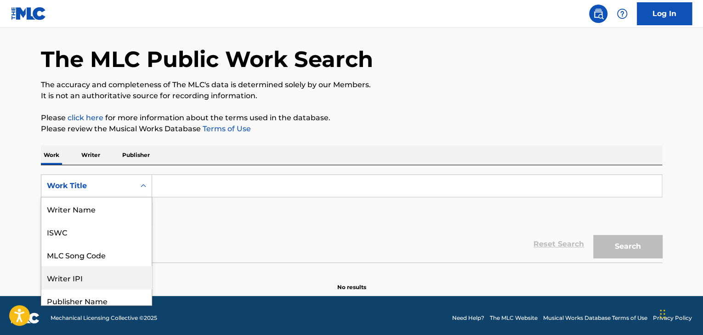
scroll to position [46, 0]
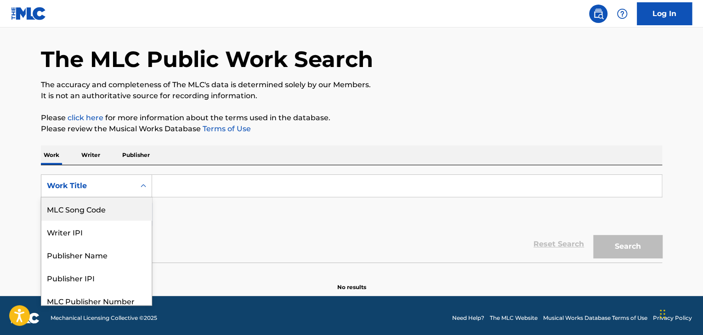
click at [85, 210] on div "MLC Song Code" at bounding box center [96, 209] width 110 height 23
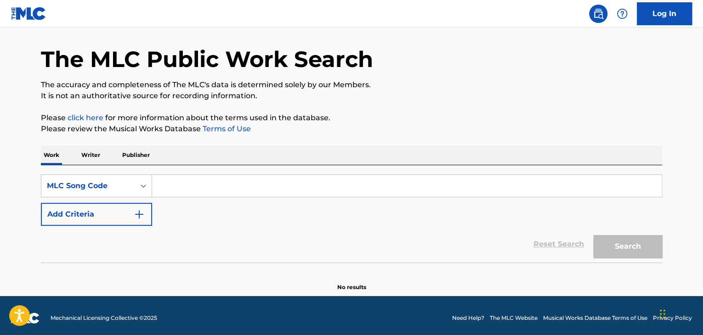
click at [198, 182] on input "Search Form" at bounding box center [407, 186] width 510 height 22
paste input "W557N1"
type input "W557N1"
click at [315, 144] on div "The MLC Public Work Search The accuracy and completeness of The MLC's data is d…" at bounding box center [351, 156] width 643 height 271
click at [607, 238] on button "Search" at bounding box center [627, 246] width 69 height 23
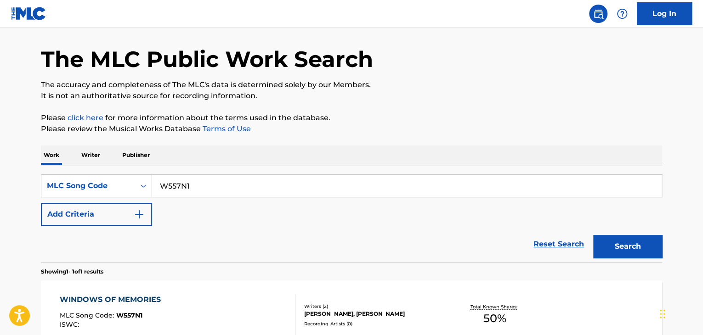
scroll to position [122, 0]
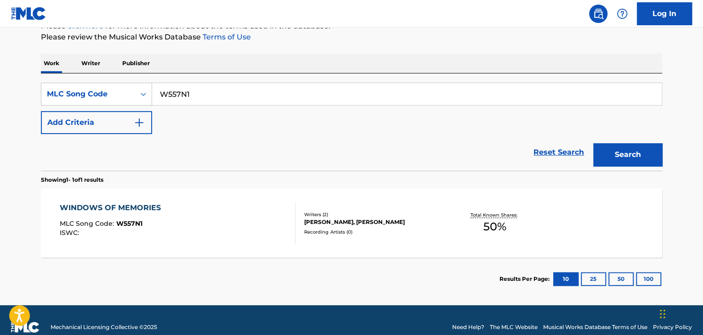
click at [284, 208] on div "WINDOWS OF MEMORIES MLC Song Code : W557N1 ISWC :" at bounding box center [178, 223] width 236 height 41
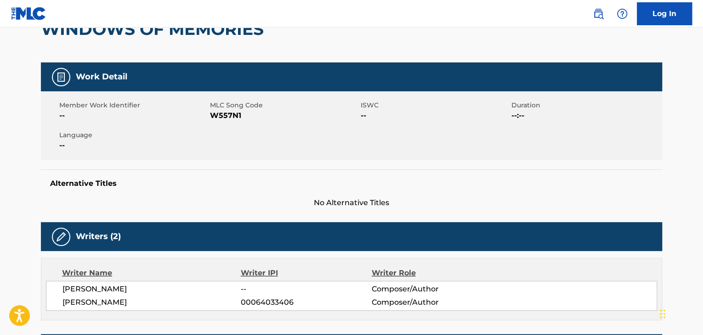
scroll to position [138, 0]
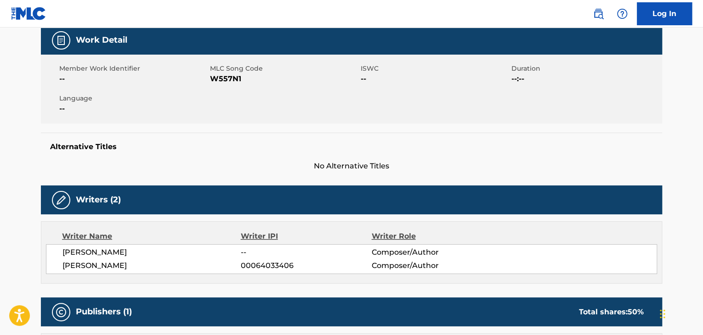
click at [104, 254] on span "[PERSON_NAME]" at bounding box center [151, 252] width 178 height 11
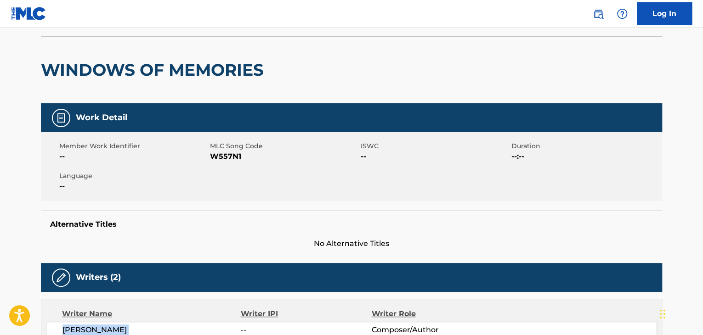
scroll to position [0, 0]
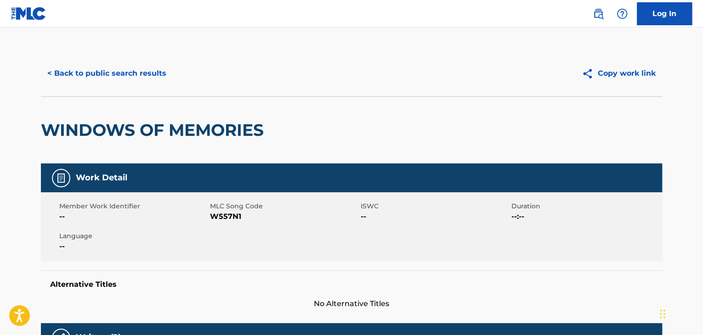
click at [108, 77] on button "< Back to public search results" at bounding box center [107, 73] width 132 height 23
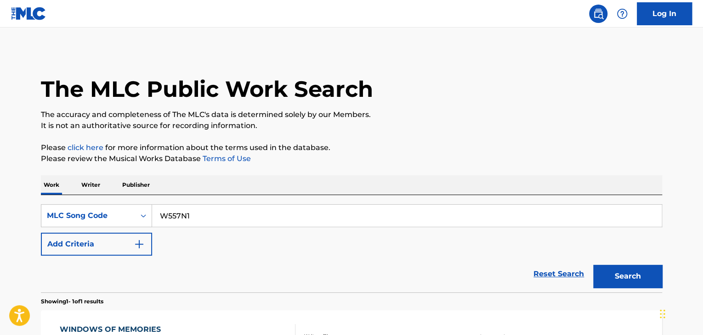
scroll to position [112, 0]
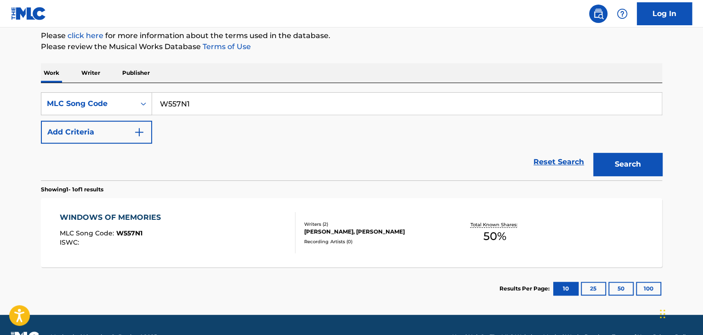
click at [99, 74] on p "Writer" at bounding box center [91, 72] width 24 height 19
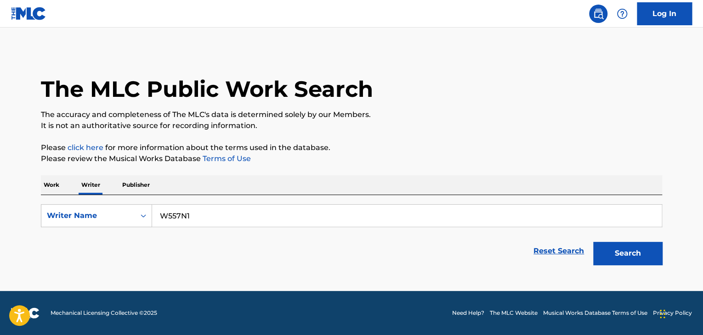
click at [206, 218] on input "W557N1" at bounding box center [407, 216] width 510 height 22
paste input "[PERSON_NAME]"
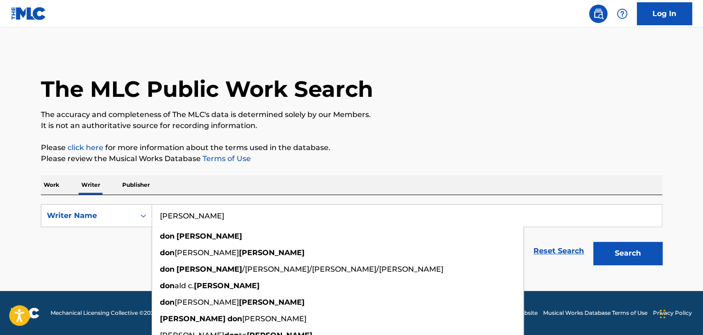
type input "[PERSON_NAME]"
click at [593, 242] on button "Search" at bounding box center [627, 253] width 69 height 23
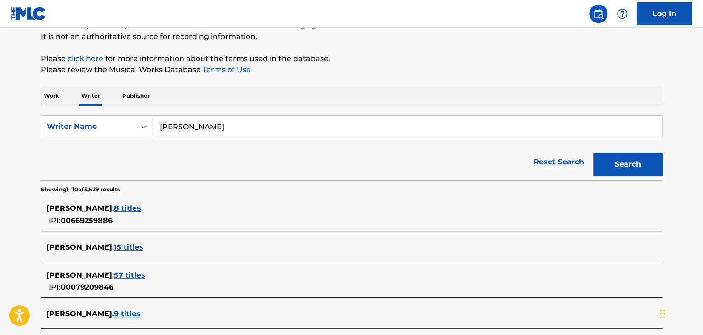
scroll to position [184, 0]
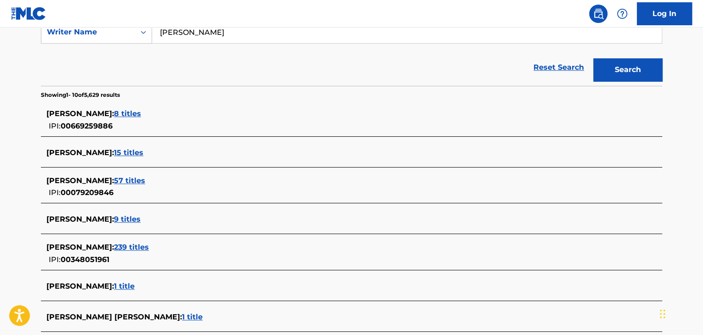
click at [163, 108] on div "[PERSON_NAME] : 8 titles IPI: 00669259886" at bounding box center [351, 120] width 621 height 33
click at [141, 115] on span "8 titles" at bounding box center [127, 113] width 27 height 9
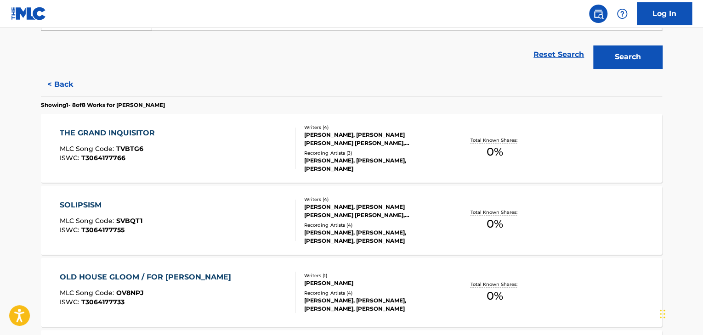
scroll to position [136, 0]
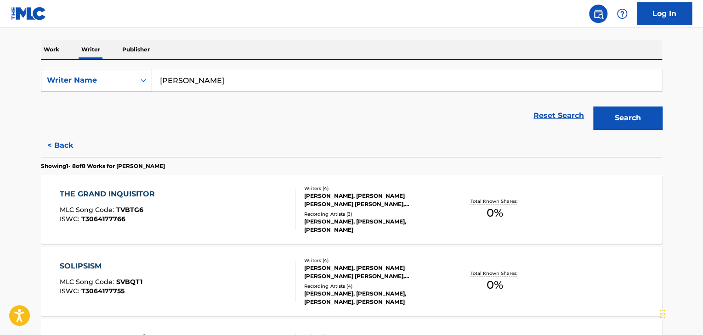
click at [70, 147] on button "< Back" at bounding box center [68, 145] width 55 height 23
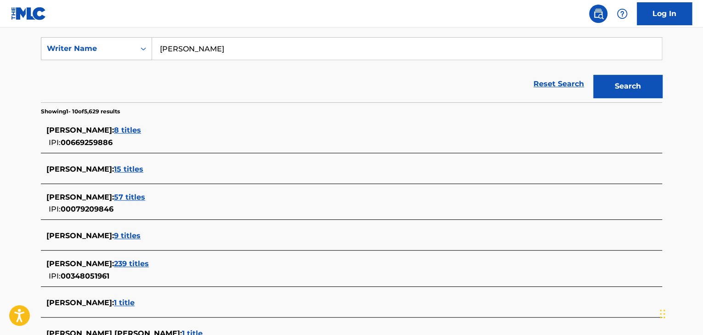
scroll to position [182, 0]
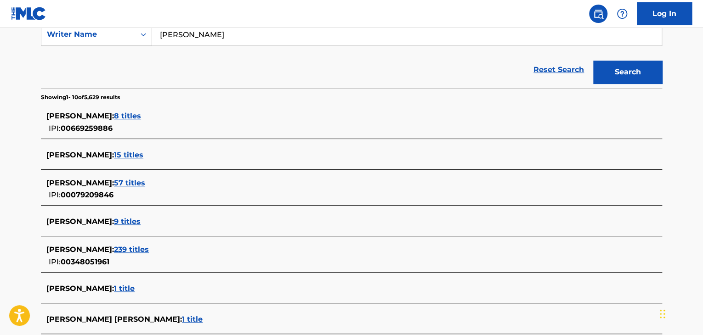
click at [116, 182] on span "57 titles" at bounding box center [129, 183] width 31 height 9
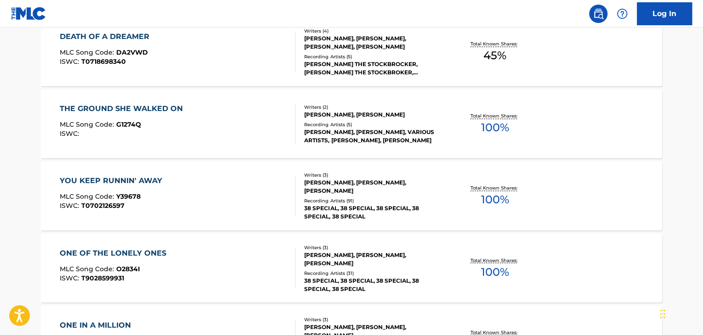
scroll to position [779, 0]
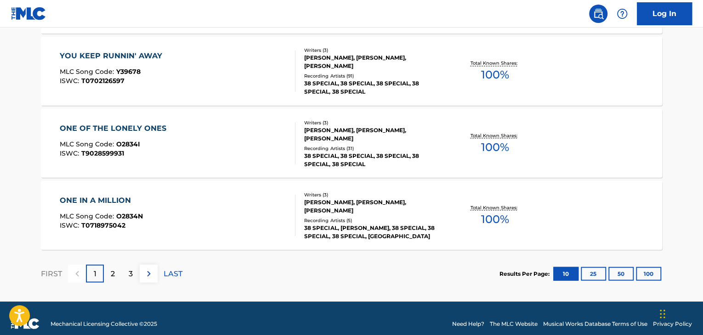
click at [279, 207] on div "ONE IN A MILLION MLC Song Code : O2834N ISWC : T0718975042" at bounding box center [178, 215] width 236 height 41
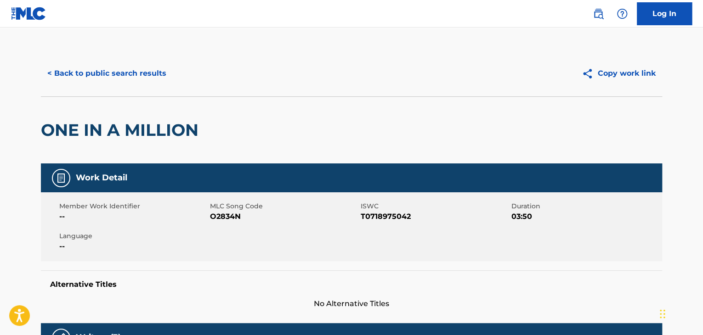
click at [119, 72] on button "< Back to public search results" at bounding box center [107, 73] width 132 height 23
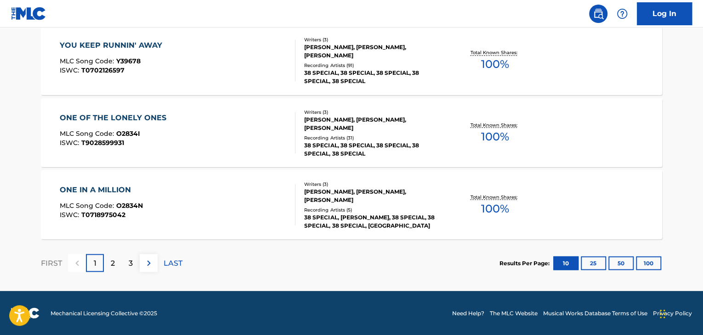
click at [167, 262] on p "LAST" at bounding box center [173, 263] width 19 height 11
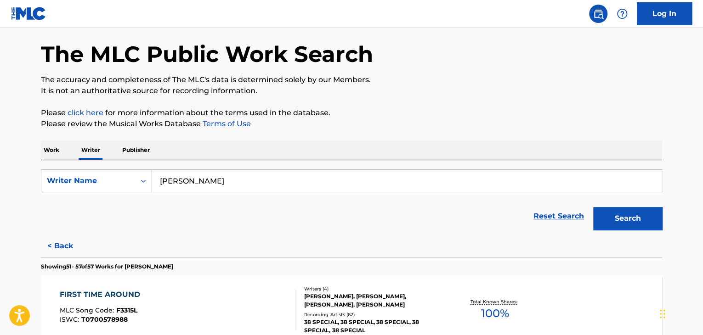
scroll to position [573, 0]
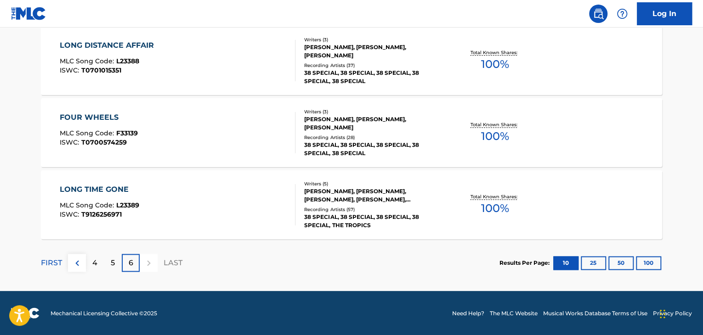
click at [210, 208] on div "LONG TIME GONE MLC Song Code : L23389 ISWC : T9126256971" at bounding box center [178, 204] width 236 height 41
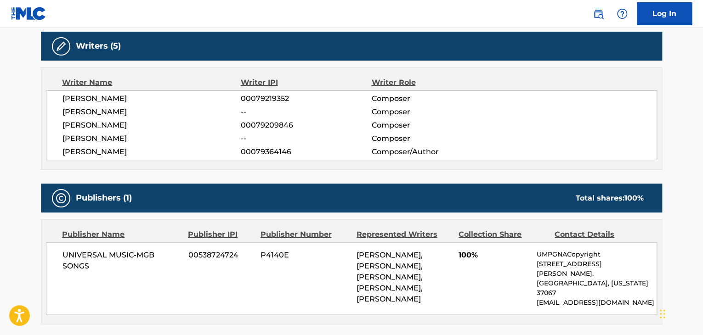
scroll to position [276, 0]
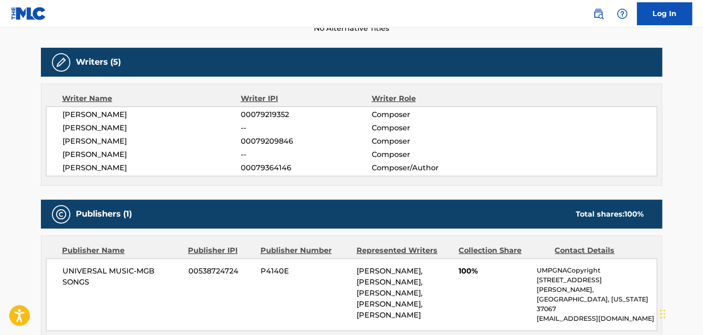
click at [84, 141] on span "[PERSON_NAME]" at bounding box center [151, 141] width 178 height 11
click at [83, 140] on span "[PERSON_NAME]" at bounding box center [151, 141] width 178 height 11
click at [275, 140] on span "00079209846" at bounding box center [306, 141] width 130 height 11
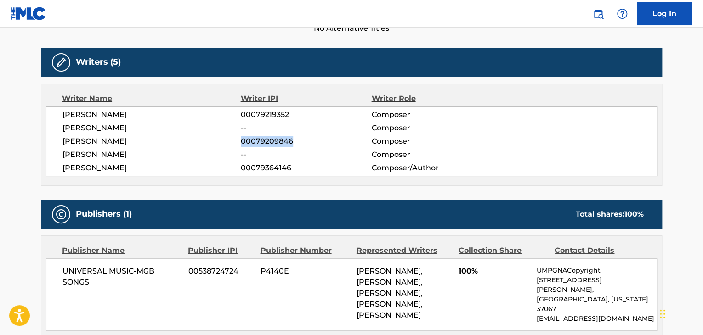
click at [275, 140] on span "00079209846" at bounding box center [306, 141] width 130 height 11
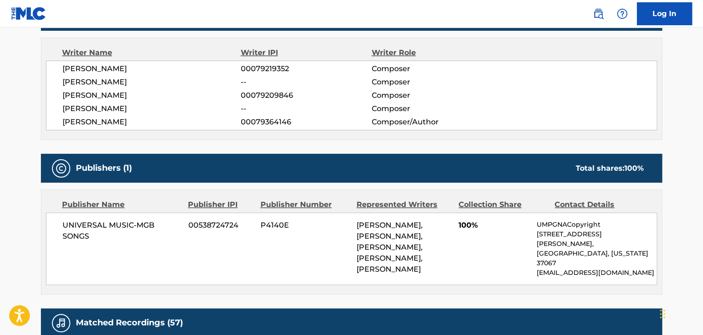
click at [99, 224] on span "UNIVERSAL MUSIC-MGB SONGS" at bounding box center [121, 231] width 119 height 22
click at [365, 225] on span "[PERSON_NAME], [PERSON_NAME], [PERSON_NAME], [PERSON_NAME], [PERSON_NAME]" at bounding box center [390, 247] width 66 height 53
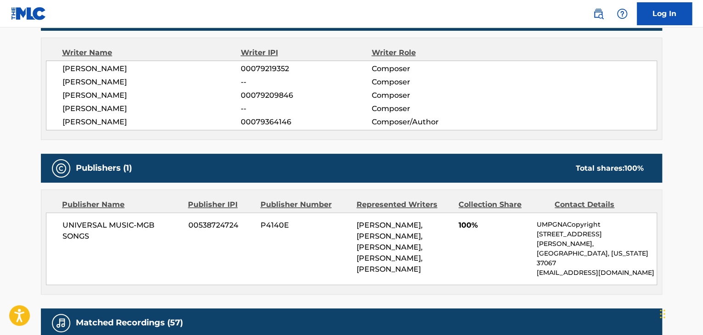
click at [290, 236] on div "UNIVERSAL MUSIC-MGB SONGS 00538724724 P4140E [PERSON_NAME], [PERSON_NAME], [PER…" at bounding box center [351, 249] width 611 height 73
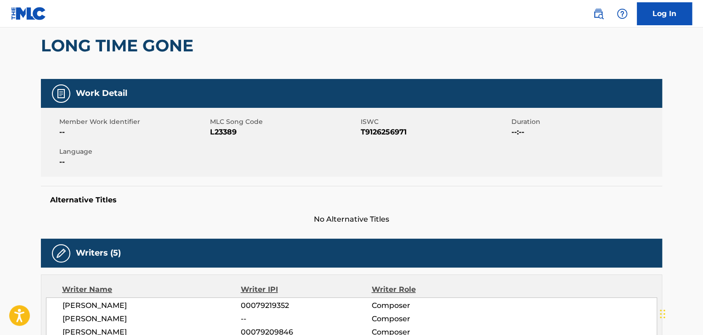
scroll to position [46, 0]
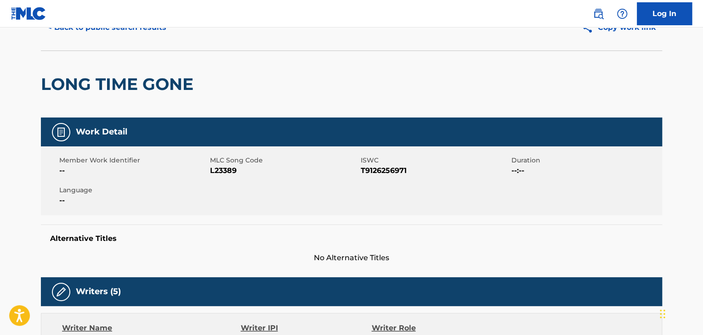
click at [220, 172] on span "L23389" at bounding box center [284, 170] width 148 height 11
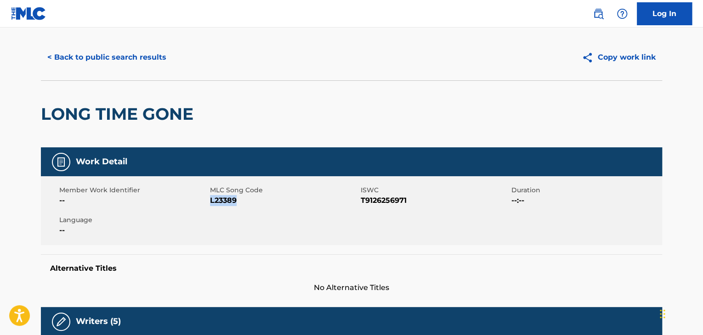
scroll to position [0, 0]
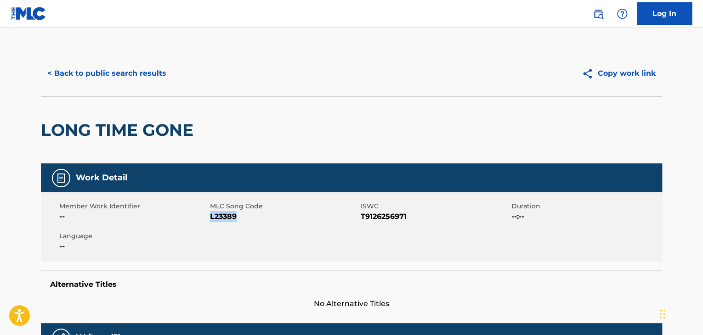
click at [112, 60] on div "< Back to public search results Copy work link" at bounding box center [351, 74] width 621 height 46
click at [116, 73] on button "< Back to public search results" at bounding box center [107, 73] width 132 height 23
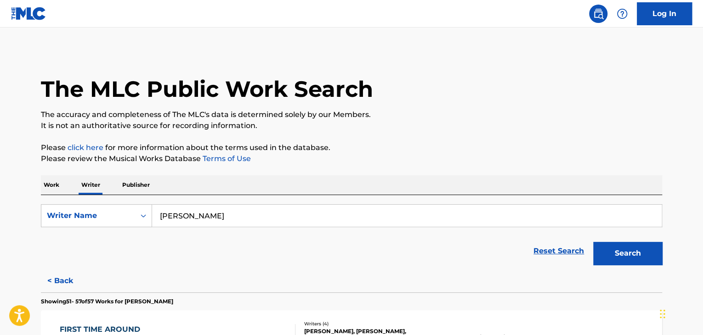
click at [58, 178] on p "Work" at bounding box center [51, 185] width 21 height 19
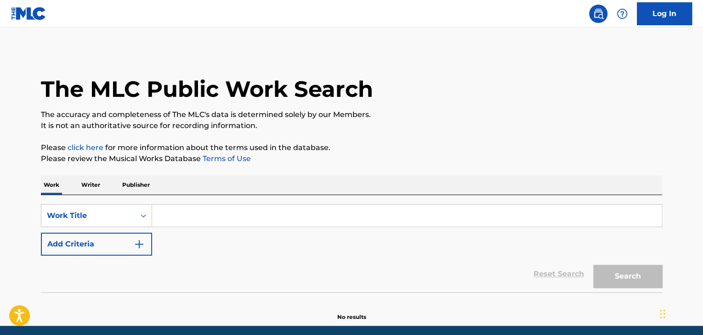
click at [191, 219] on input "Search Form" at bounding box center [407, 216] width 510 height 22
click at [97, 222] on div "Work Title" at bounding box center [96, 215] width 111 height 23
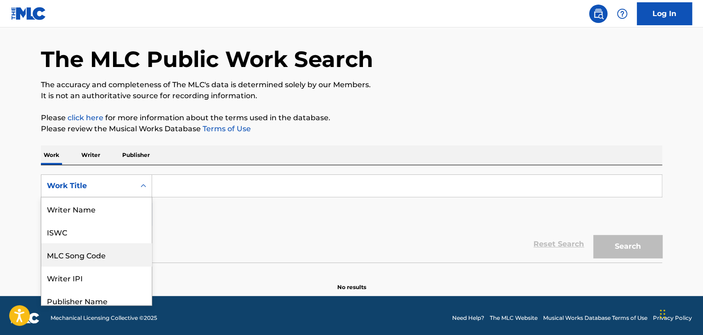
scroll to position [46, 0]
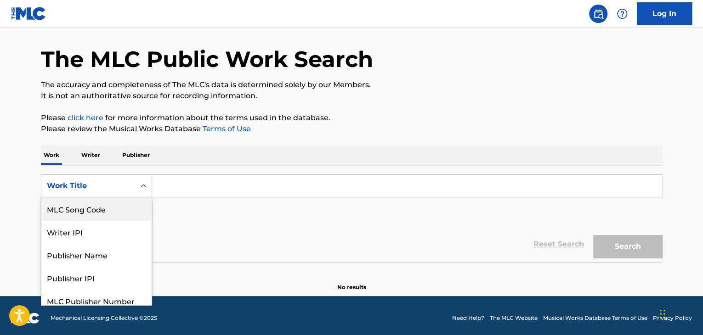
click at [76, 210] on div "MLC Song Code" at bounding box center [96, 209] width 110 height 23
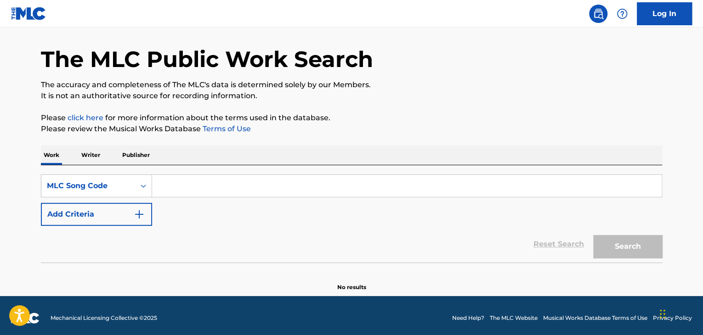
click at [182, 190] on input "Search Form" at bounding box center [407, 186] width 510 height 22
paste input "W557N1"
type input "W557N1"
click at [207, 228] on div "Reset Search Search" at bounding box center [351, 244] width 621 height 37
click at [626, 239] on button "Search" at bounding box center [627, 246] width 69 height 23
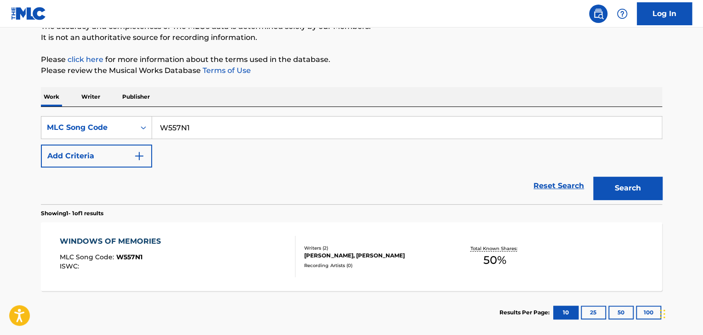
scroll to position [122, 0]
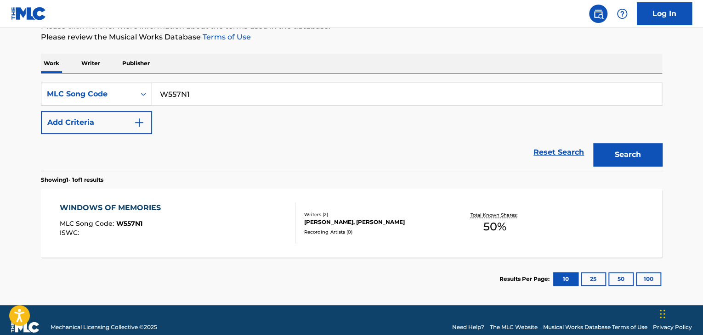
click at [216, 209] on div "WINDOWS OF MEMORIES MLC Song Code : W557N1 ISWC :" at bounding box center [178, 223] width 236 height 41
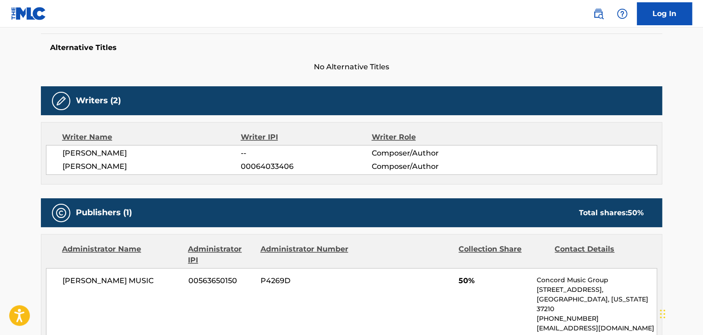
scroll to position [275, 0]
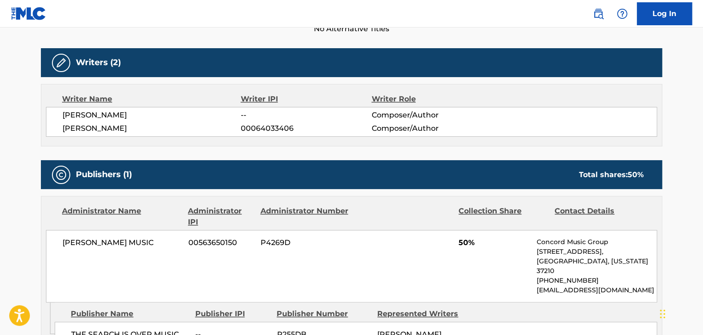
click at [92, 127] on span "[PERSON_NAME]" at bounding box center [151, 128] width 178 height 11
click at [257, 136] on div "[PERSON_NAME] -- Composer/Author [PERSON_NAME] 00064033406 Composer/Author" at bounding box center [351, 122] width 611 height 30
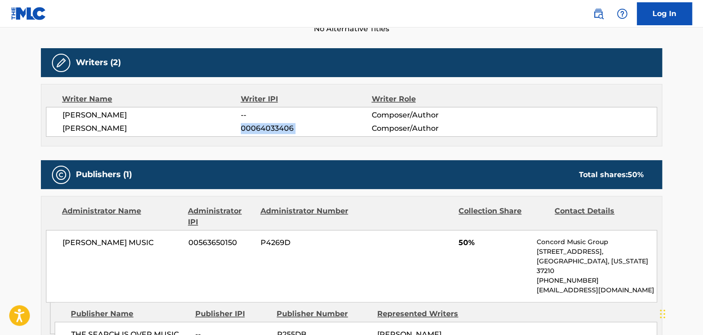
click at [257, 136] on div "[PERSON_NAME] -- Composer/Author [PERSON_NAME] 00064033406 Composer/Author" at bounding box center [351, 122] width 611 height 30
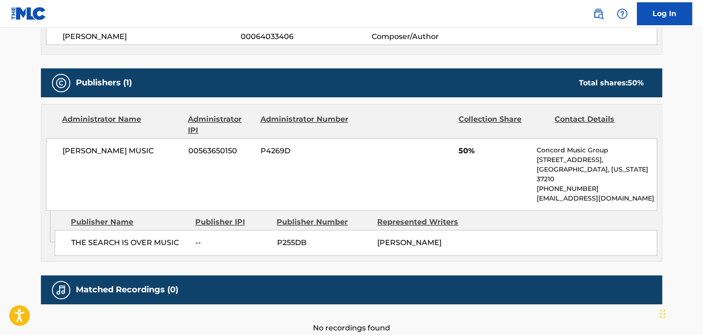
click at [98, 157] on div "[PERSON_NAME] MUSIC 00563650150 P4269D 50% Concord Music Group [STREET_ADDRESS]…" at bounding box center [351, 174] width 611 height 73
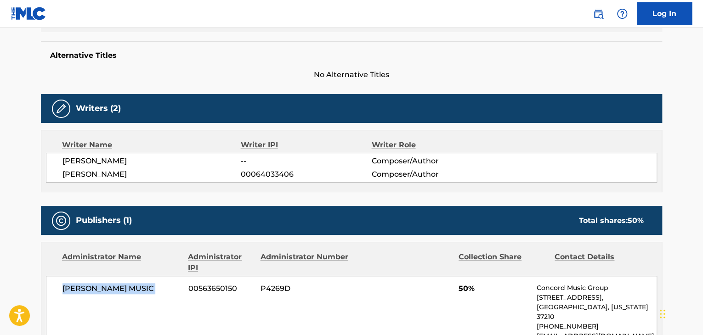
scroll to position [183, 0]
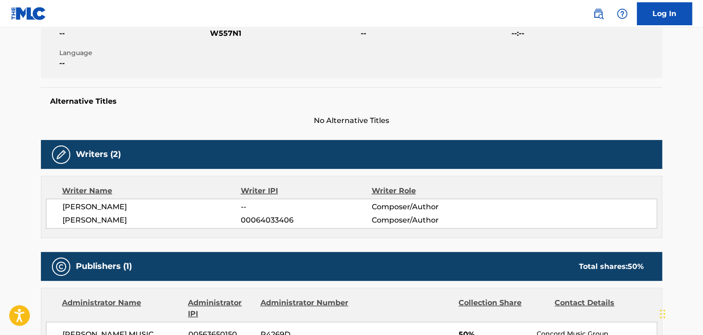
click at [226, 39] on span "W557N1" at bounding box center [284, 33] width 148 height 11
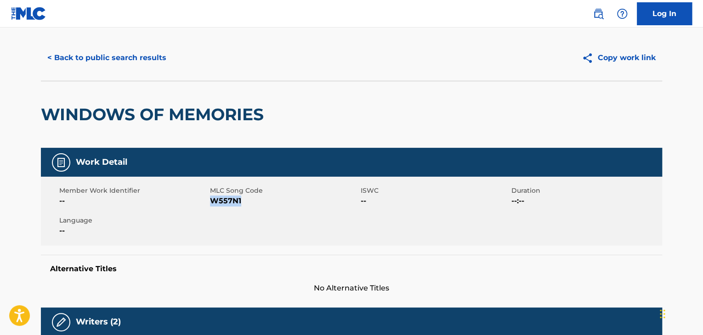
scroll to position [0, 0]
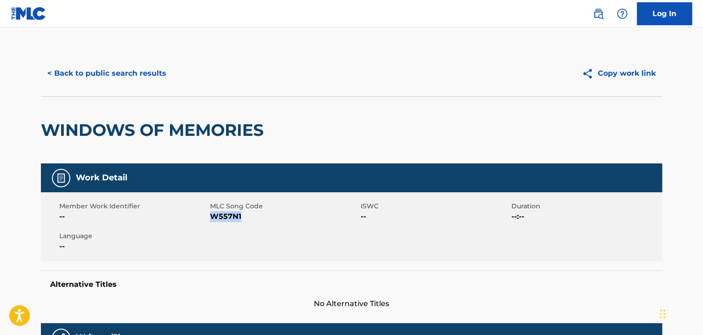
click at [88, 70] on button "< Back to public search results" at bounding box center [107, 73] width 132 height 23
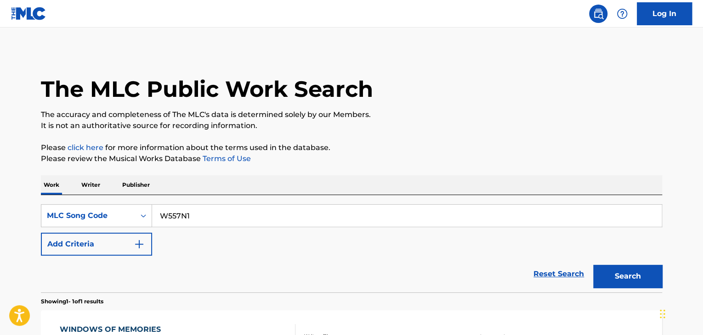
scroll to position [112, 0]
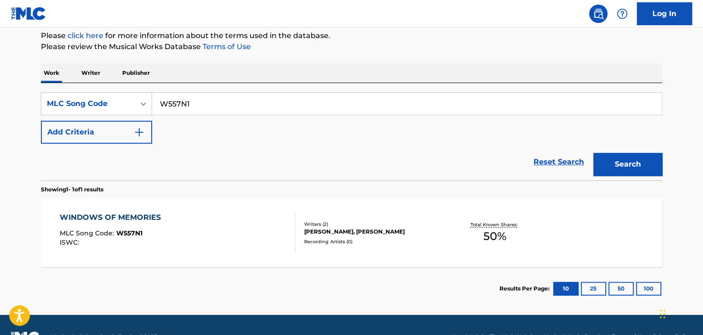
click at [169, 104] on input "W557N1" at bounding box center [407, 104] width 510 height 22
paste input "M4444E"
type input "M4444E"
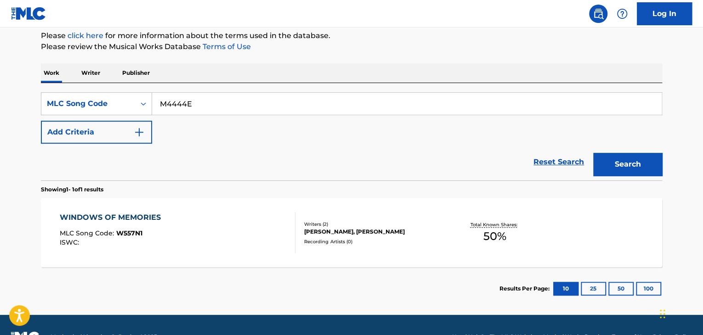
click at [303, 138] on div "SearchWithCriteria77545870-2200-450b-8175-cc20b405026f MLC Song Code M4444E Add…" at bounding box center [351, 117] width 621 height 51
click at [627, 170] on button "Search" at bounding box center [627, 164] width 69 height 23
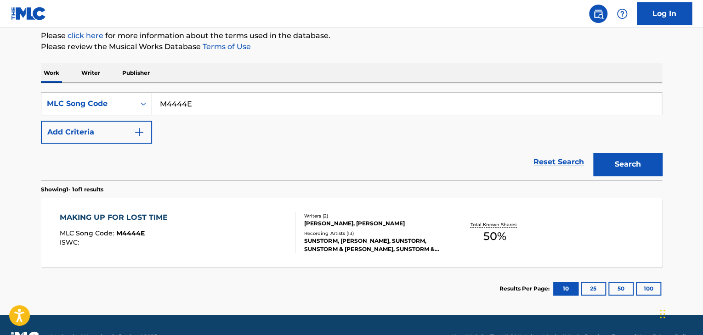
click at [219, 221] on div "MAKING UP FOR LOST TIME MLC Song Code : M4444E ISWC :" at bounding box center [178, 232] width 236 height 41
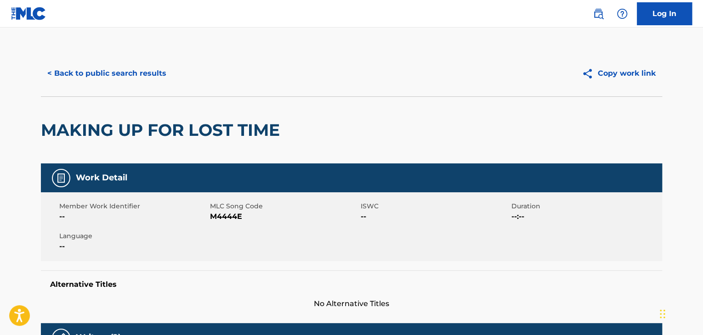
click at [102, 64] on button "< Back to public search results" at bounding box center [107, 73] width 132 height 23
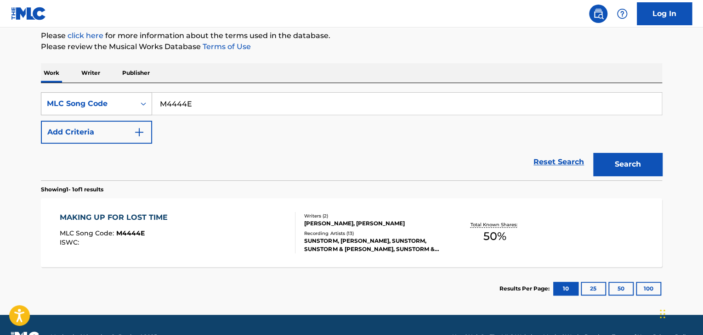
click at [96, 104] on div "MLC Song Code" at bounding box center [88, 103] width 83 height 11
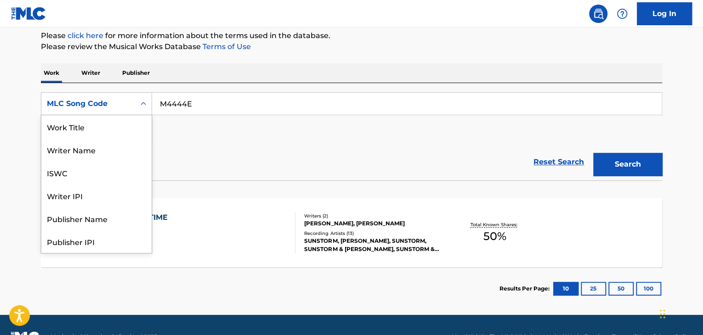
scroll to position [46, 0]
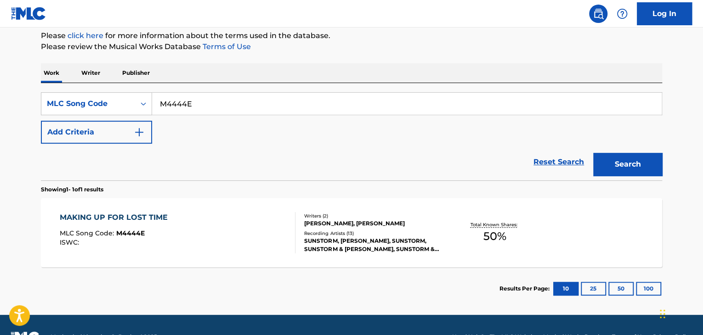
click at [169, 105] on input "M4444E" at bounding box center [407, 104] width 510 height 22
paste input "AY4UNU"
type input "AY4UNU"
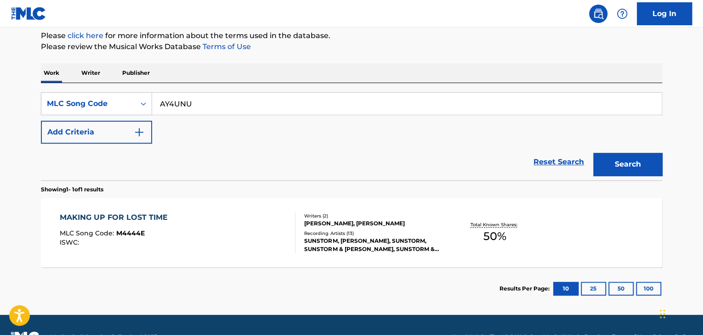
click at [593, 153] on button "Search" at bounding box center [627, 164] width 69 height 23
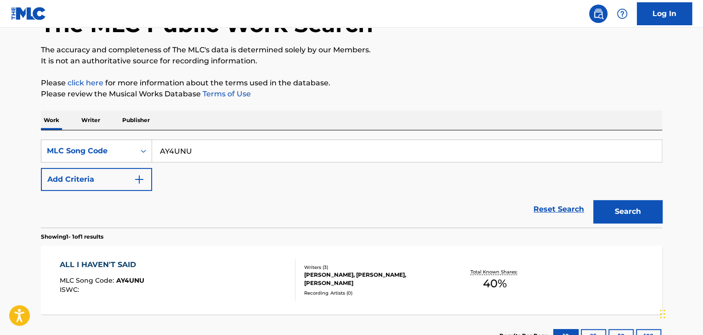
scroll to position [112, 0]
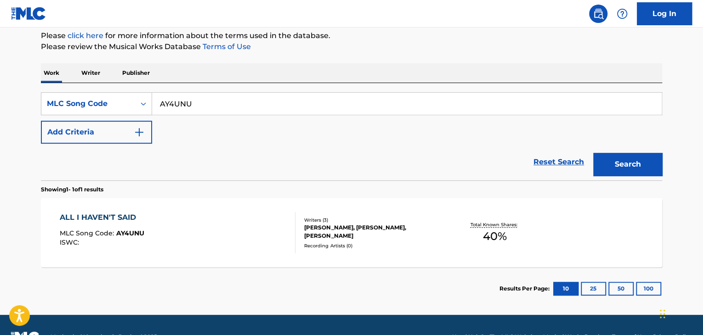
click at [193, 221] on div "ALL I HAVEN'T SAID MLC Song Code : AY4UNU ISWC :" at bounding box center [178, 232] width 236 height 41
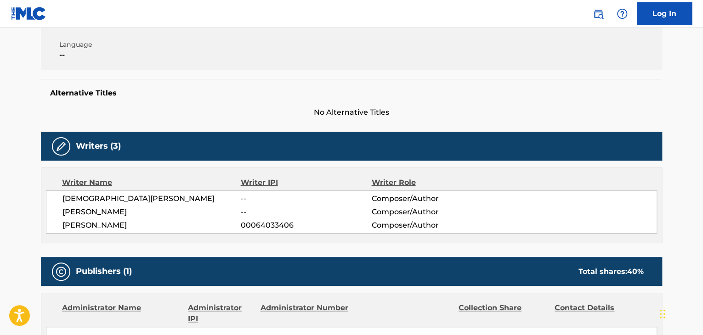
scroll to position [184, 0]
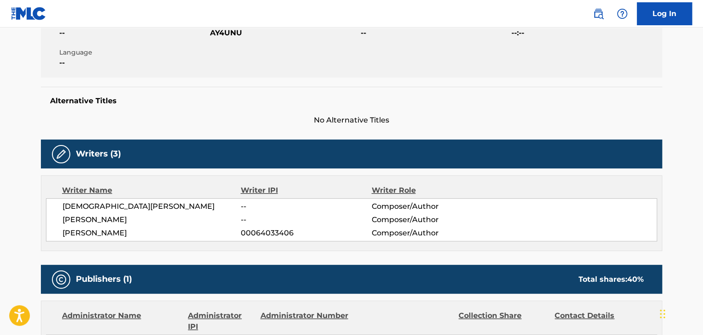
click at [107, 210] on span "[DEMOGRAPHIC_DATA][PERSON_NAME]" at bounding box center [151, 206] width 178 height 11
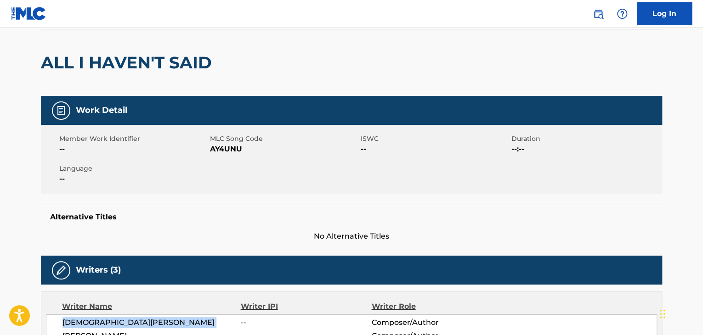
scroll to position [0, 0]
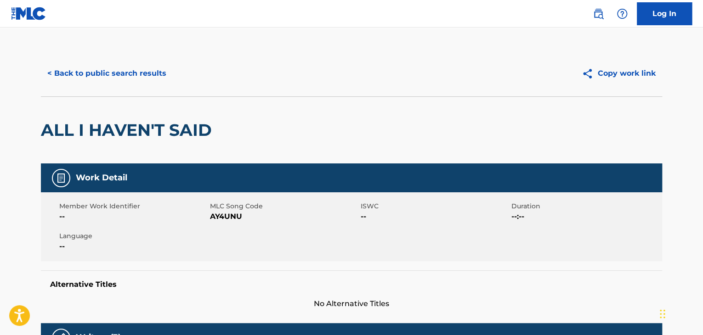
click at [125, 72] on button "< Back to public search results" at bounding box center [107, 73] width 132 height 23
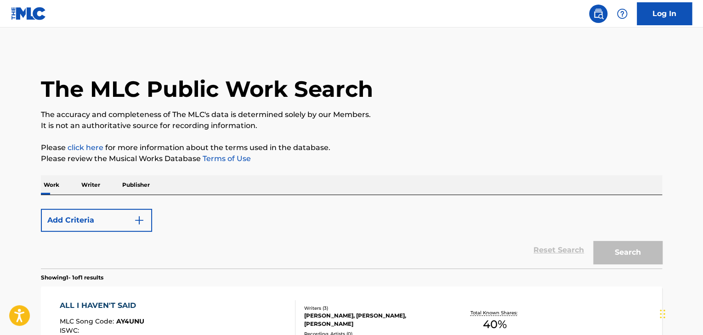
scroll to position [112, 0]
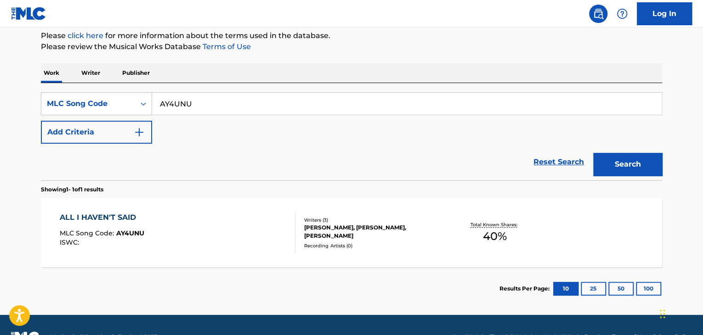
click at [95, 74] on p "Writer" at bounding box center [91, 72] width 24 height 19
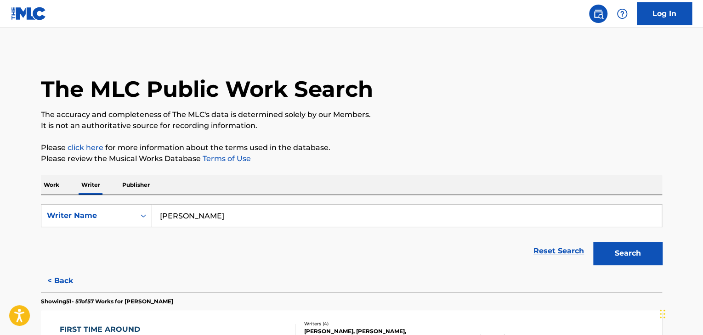
click at [218, 208] on input "[PERSON_NAME]" at bounding box center [407, 216] width 510 height 22
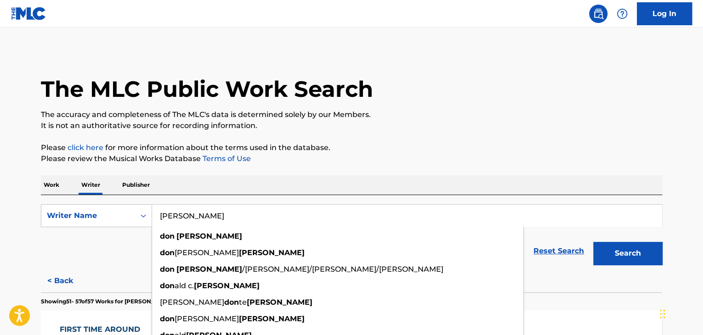
click at [218, 208] on input "[PERSON_NAME]" at bounding box center [407, 216] width 510 height 22
paste input "[DEMOGRAPHIC_DATA]"
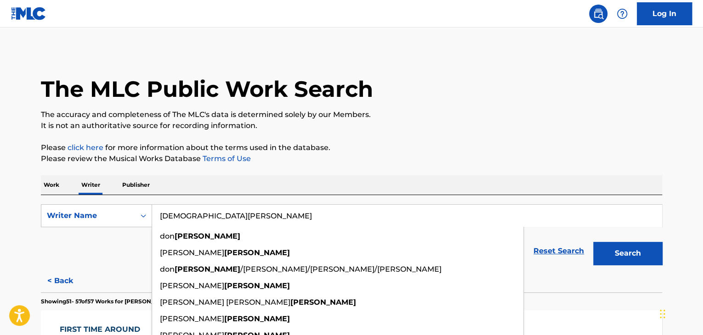
type input "[DEMOGRAPHIC_DATA][PERSON_NAME]"
click at [593, 242] on button "Search" at bounding box center [627, 253] width 69 height 23
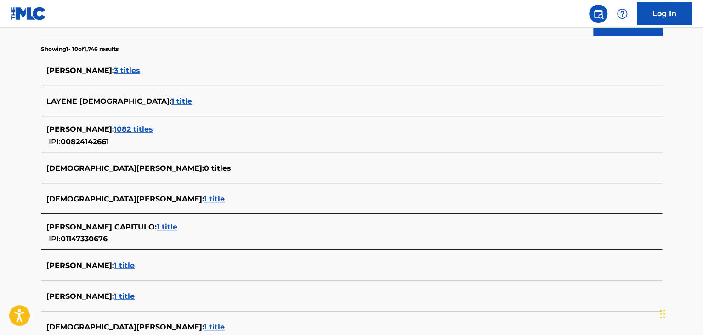
scroll to position [322, 0]
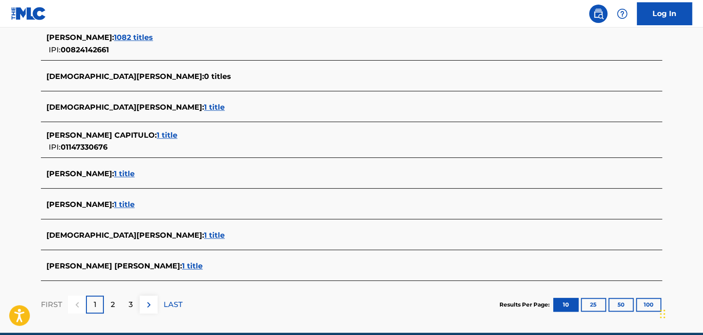
click at [204, 238] on span "1 title" at bounding box center [214, 235] width 21 height 9
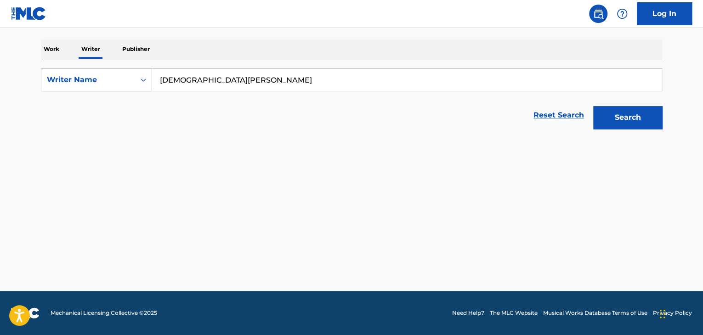
scroll to position [136, 0]
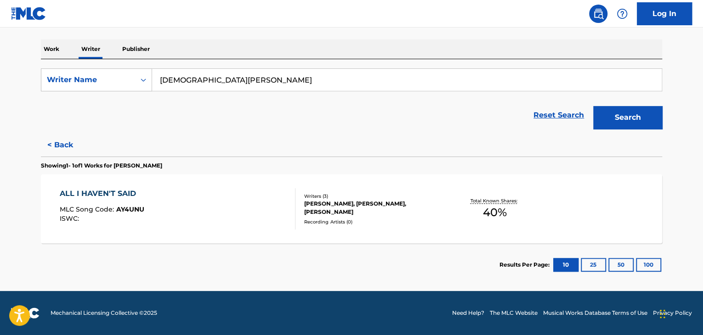
click at [238, 202] on div "ALL I HAVEN'T SAID MLC Song Code : AY4UNU ISWC :" at bounding box center [178, 208] width 236 height 41
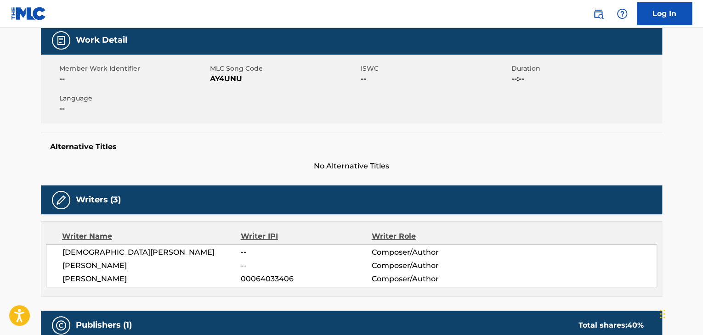
scroll to position [92, 0]
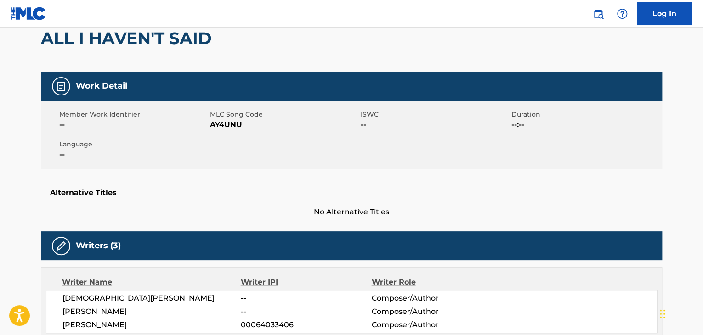
click at [104, 299] on span "[DEMOGRAPHIC_DATA][PERSON_NAME]" at bounding box center [151, 298] width 178 height 11
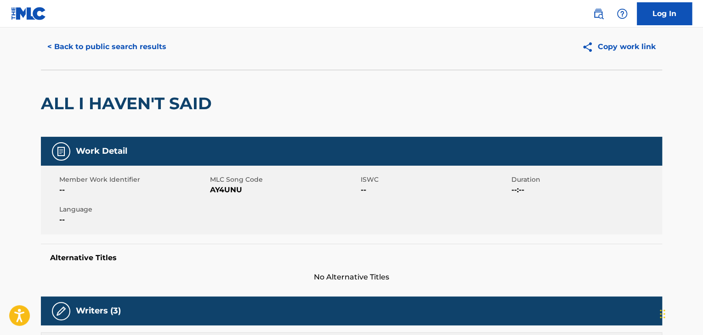
scroll to position [0, 0]
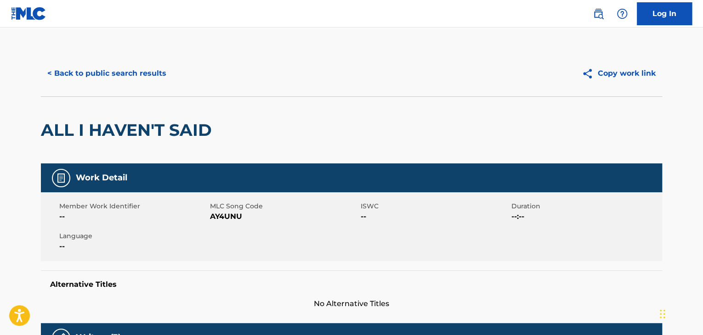
click at [112, 80] on button "< Back to public search results" at bounding box center [107, 73] width 132 height 23
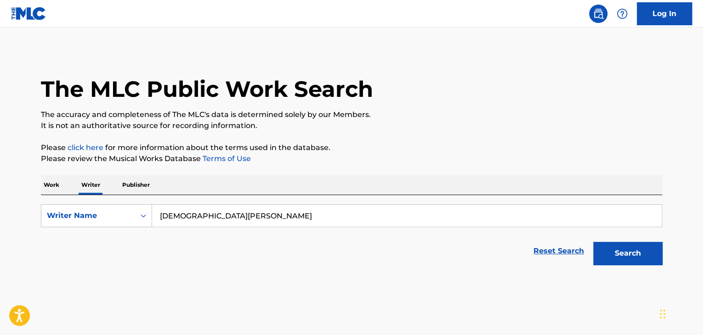
scroll to position [11, 0]
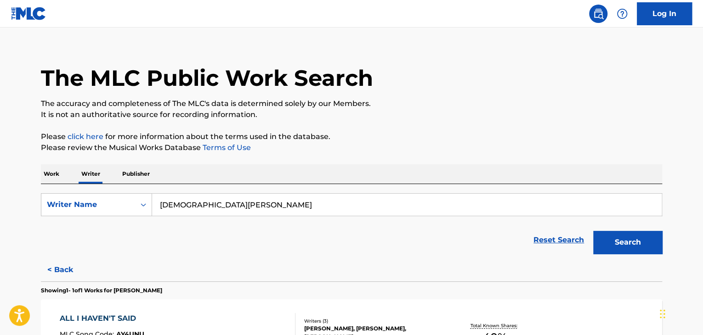
click at [176, 207] on input "[DEMOGRAPHIC_DATA][PERSON_NAME]" at bounding box center [407, 205] width 510 height 22
click at [48, 176] on p "Work" at bounding box center [51, 173] width 21 height 19
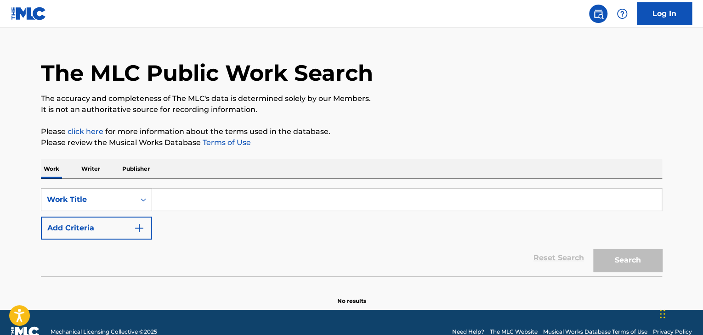
click at [118, 211] on div "Work Title" at bounding box center [96, 199] width 111 height 23
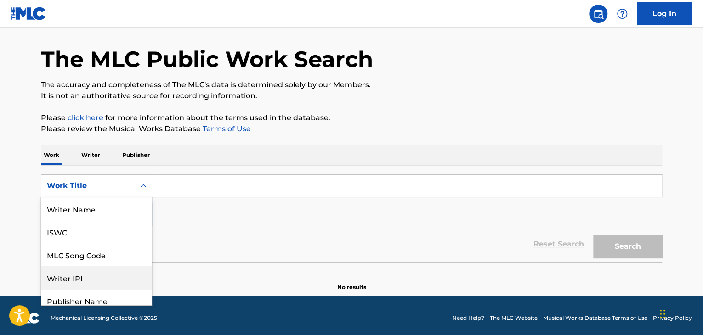
scroll to position [46, 0]
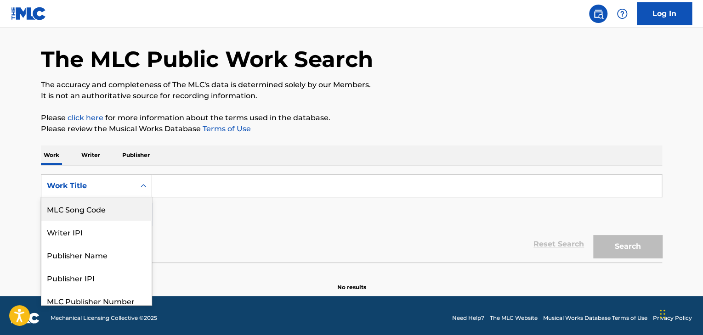
click at [76, 208] on div "MLC Song Code" at bounding box center [96, 209] width 110 height 23
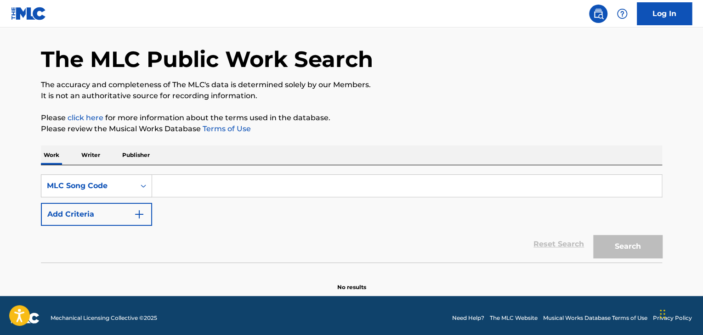
click at [176, 186] on input "Search Form" at bounding box center [407, 186] width 510 height 22
paste input "S69J8R"
type input "S69J8R"
click at [593, 235] on button "Search" at bounding box center [627, 246] width 69 height 23
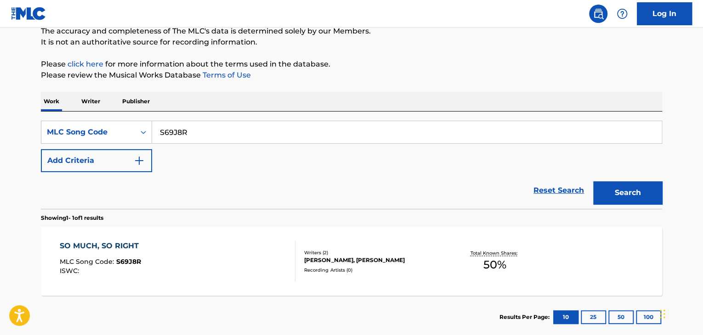
scroll to position [122, 0]
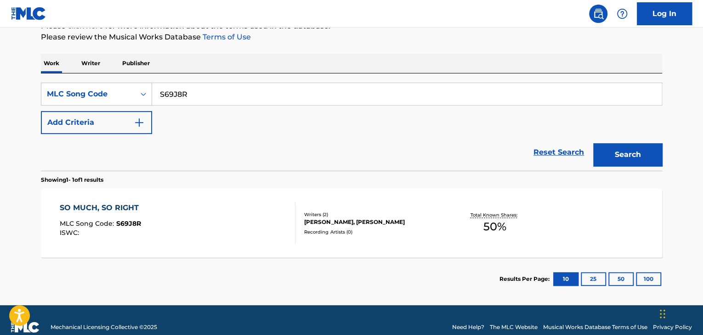
click at [218, 210] on div "SO MUCH, SO RIGHT MLC Song Code : S69J8R ISWC :" at bounding box center [178, 223] width 236 height 41
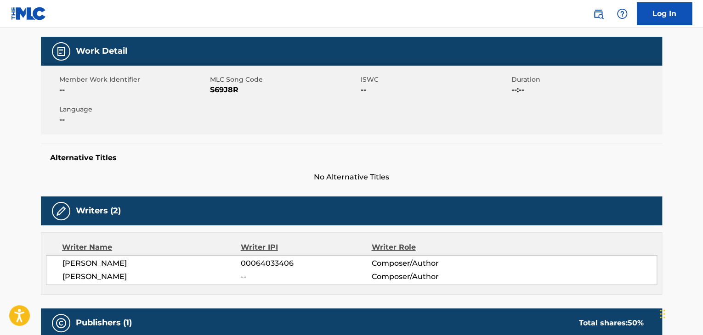
scroll to position [91, 0]
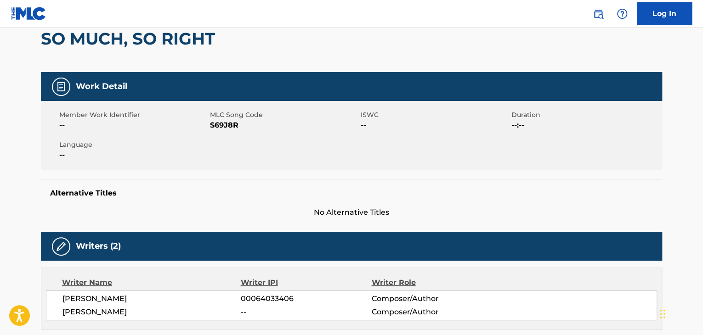
click at [228, 128] on span "S69J8R" at bounding box center [284, 125] width 148 height 11
click at [136, 153] on span "--" at bounding box center [133, 155] width 148 height 11
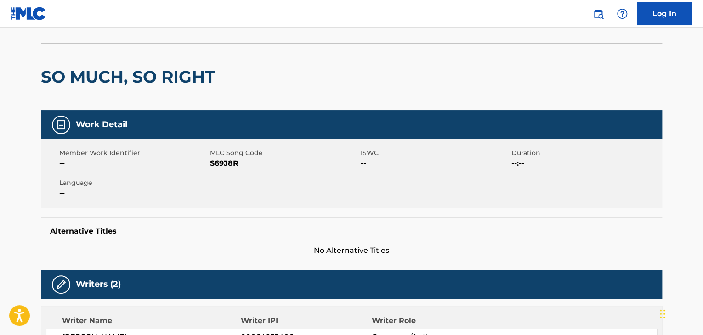
scroll to position [0, 0]
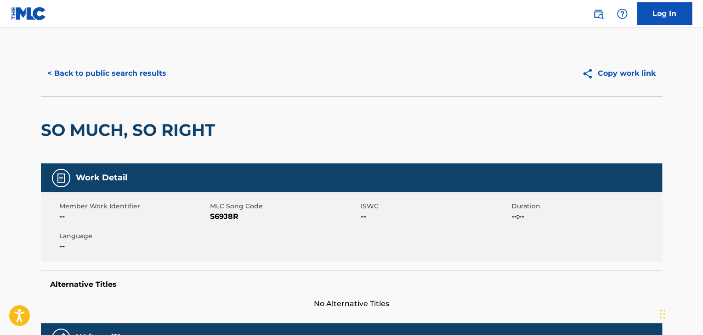
click at [123, 65] on button "< Back to public search results" at bounding box center [107, 73] width 132 height 23
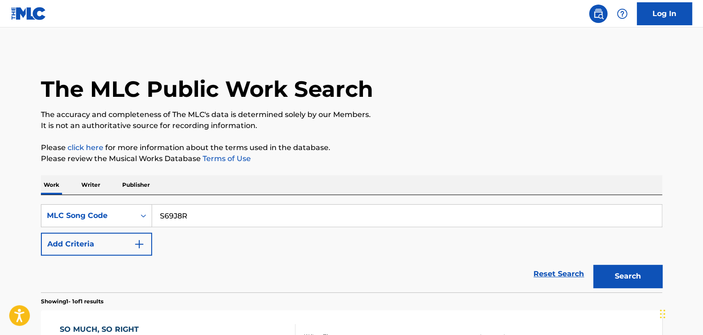
scroll to position [112, 0]
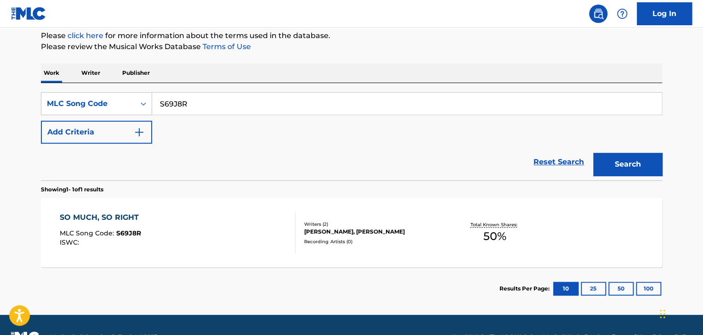
click at [202, 100] on input "S69J8R" at bounding box center [407, 104] width 510 height 22
paste input "L63150"
type input "L63150"
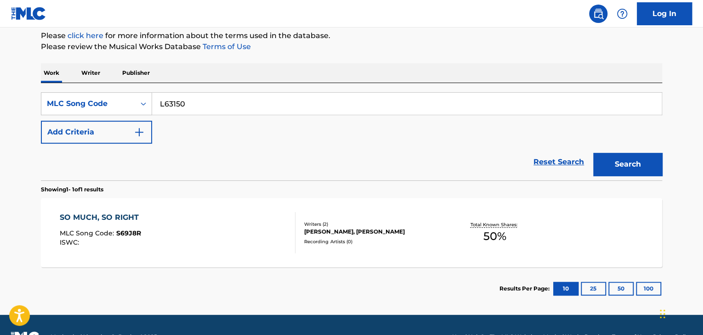
click at [593, 153] on button "Search" at bounding box center [627, 164] width 69 height 23
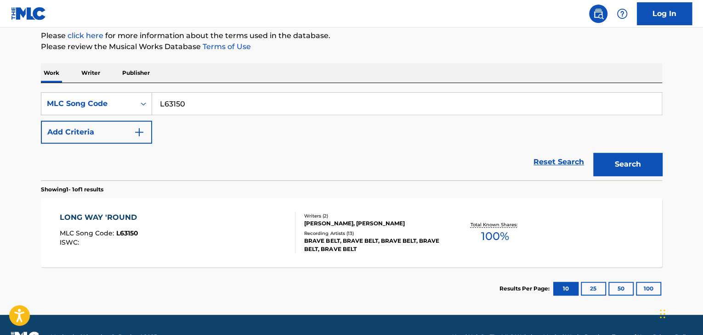
click at [167, 232] on div "LONG WAY 'ROUND MLC Song Code : L63150 ISWC :" at bounding box center [178, 232] width 236 height 41
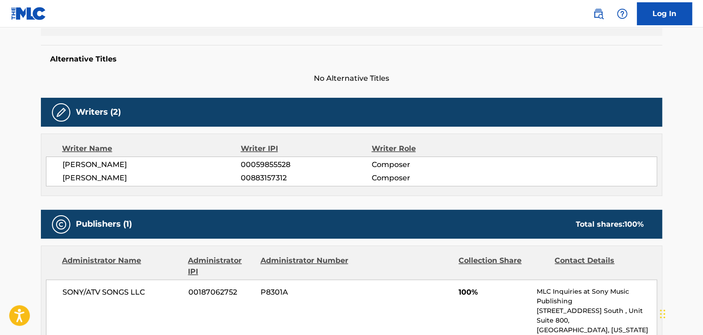
scroll to position [276, 0]
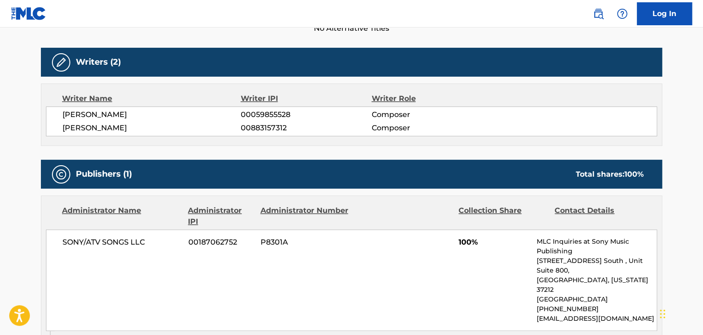
click at [110, 125] on span "[PERSON_NAME]" at bounding box center [151, 128] width 178 height 11
click at [257, 125] on span "00883157312" at bounding box center [306, 128] width 130 height 11
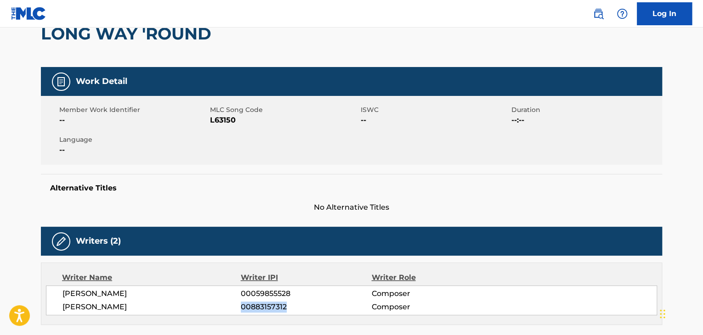
scroll to position [92, 0]
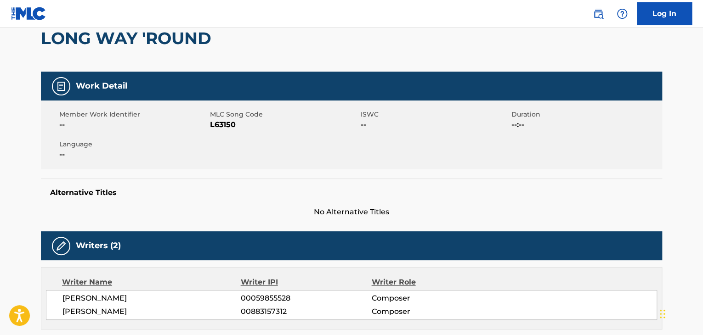
click at [230, 127] on span "L63150" at bounding box center [284, 124] width 148 height 11
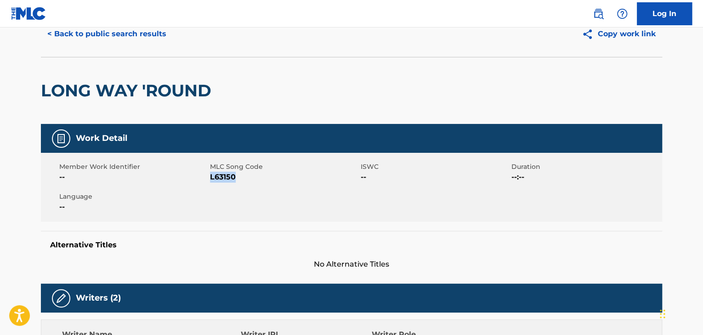
scroll to position [0, 0]
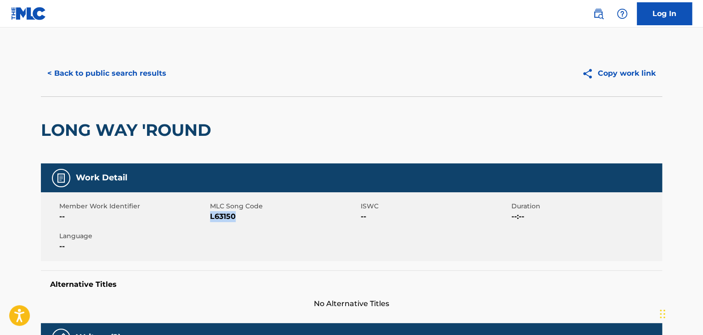
click at [117, 63] on button "< Back to public search results" at bounding box center [107, 73] width 132 height 23
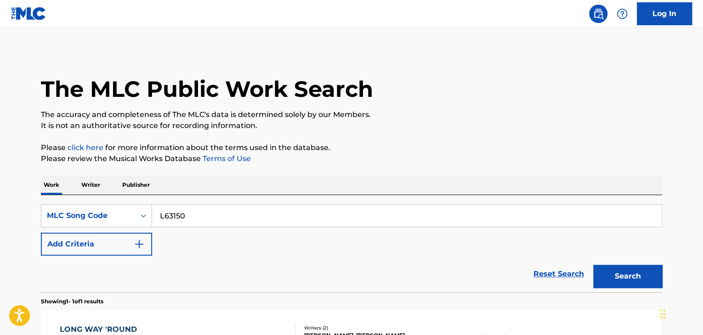
scroll to position [112, 0]
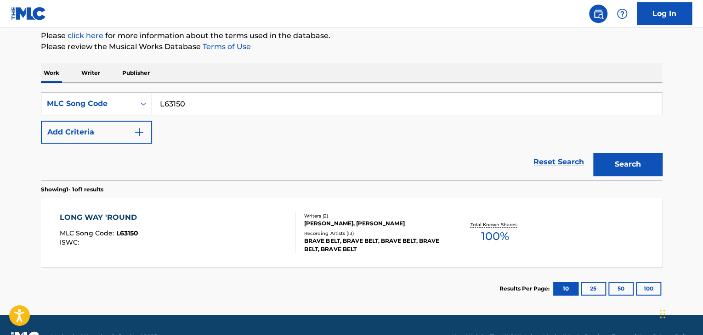
click at [172, 104] on input "L63150" at bounding box center [407, 104] width 510 height 22
paste input "TX62JN"
type input "TX62JN"
click at [593, 153] on button "Search" at bounding box center [627, 164] width 69 height 23
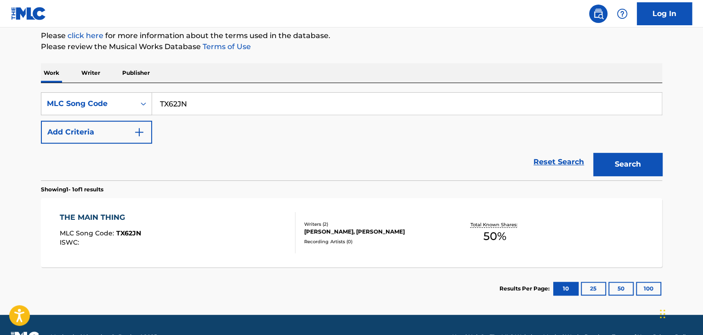
click at [186, 231] on div "THE MAIN THING MLC Song Code : TX62JN ISWC :" at bounding box center [178, 232] width 236 height 41
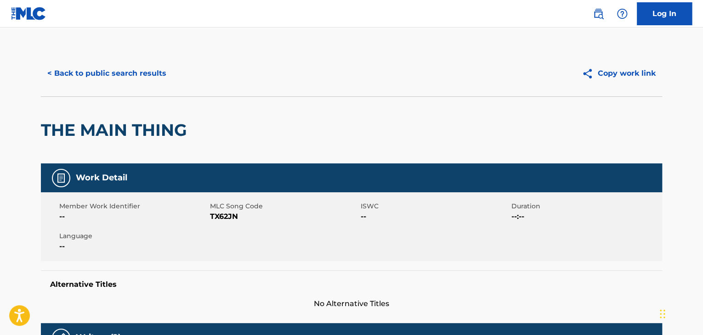
click at [127, 70] on button "< Back to public search results" at bounding box center [107, 73] width 132 height 23
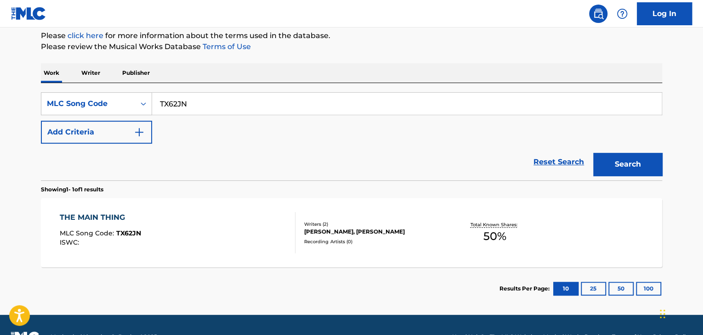
click at [187, 101] on input "TX62JN" at bounding box center [407, 104] width 510 height 22
paste input "LT3NSA"
type input "LT3NSA"
click at [593, 153] on button "Search" at bounding box center [627, 164] width 69 height 23
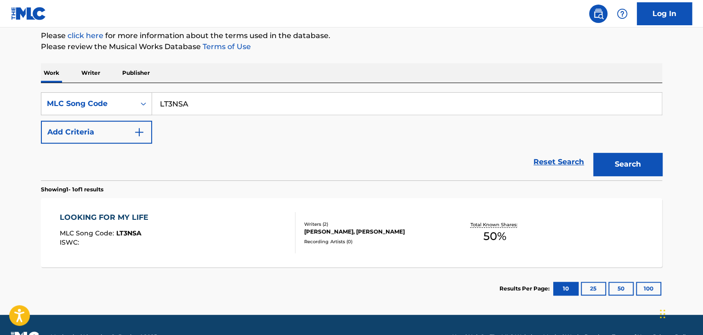
click at [193, 227] on div "LOOKING FOR MY LIFE MLC Song Code : LT3NSA ISWC :" at bounding box center [178, 232] width 236 height 41
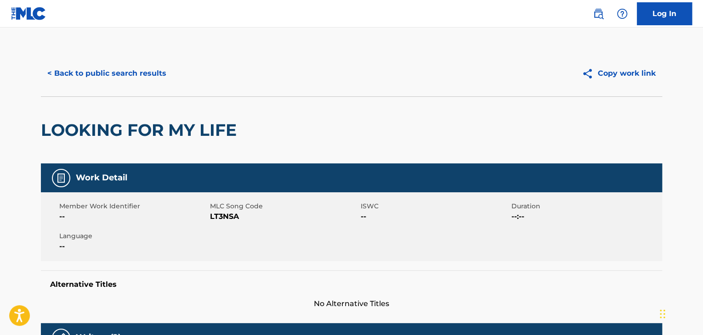
click at [98, 68] on button "< Back to public search results" at bounding box center [107, 73] width 132 height 23
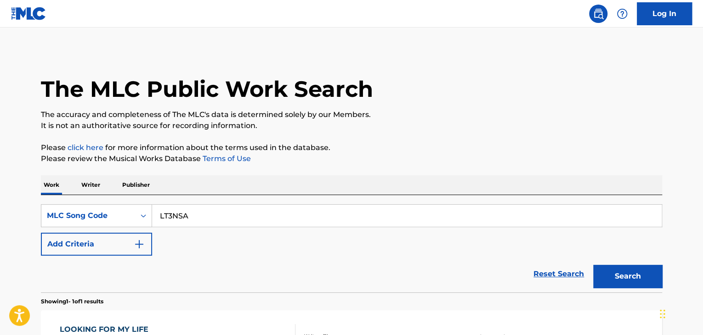
scroll to position [112, 0]
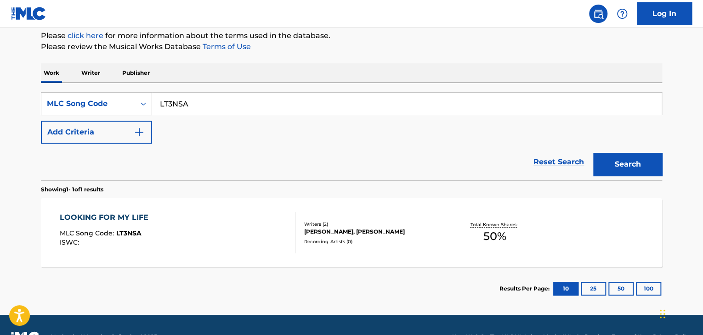
click at [173, 102] on input "LT3NSA" at bounding box center [407, 104] width 510 height 22
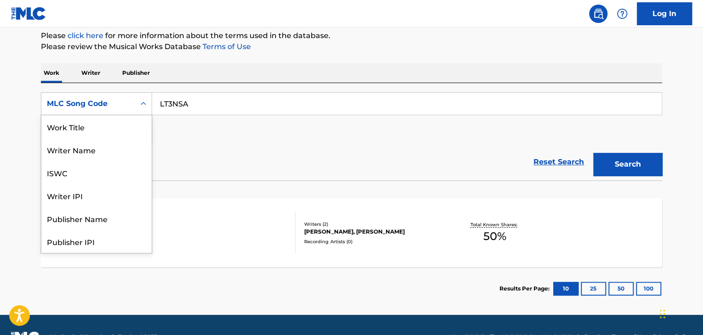
click at [129, 110] on div "MLC Song Code" at bounding box center [88, 103] width 94 height 17
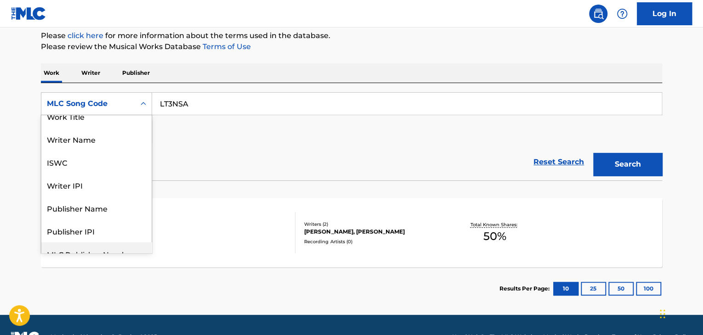
scroll to position [7, 0]
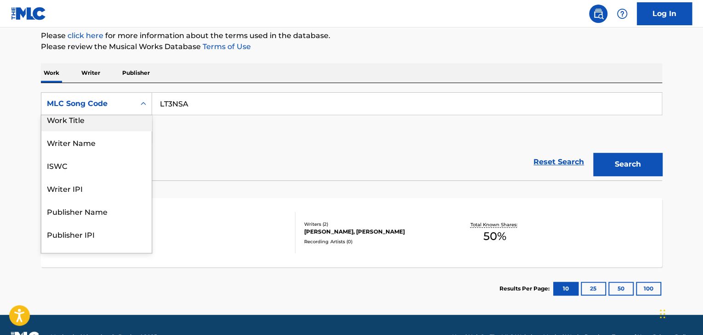
click at [92, 122] on div "Work Title" at bounding box center [96, 119] width 110 height 23
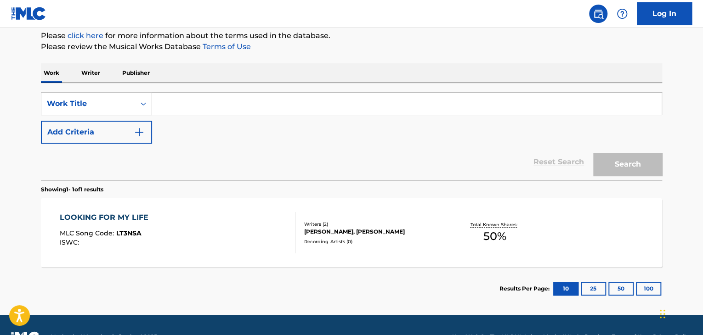
click at [182, 104] on input "Search Form" at bounding box center [407, 104] width 510 height 22
paste input "The Look"
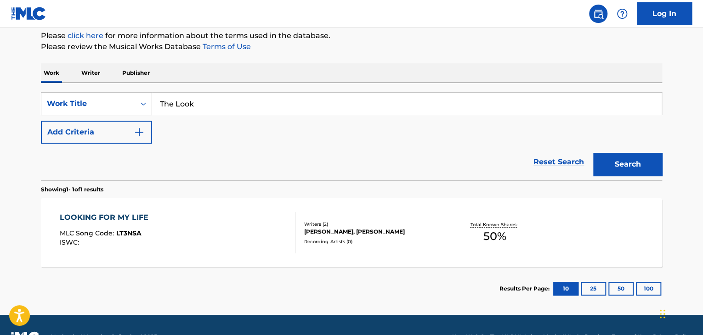
type input "The Look"
click at [131, 131] on button "Add Criteria" at bounding box center [96, 132] width 111 height 23
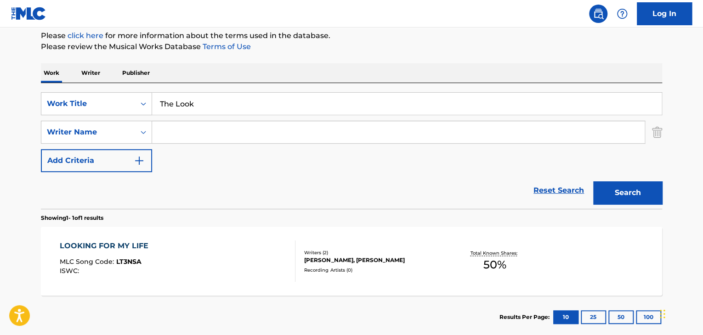
click at [159, 131] on input "Search Form" at bounding box center [398, 132] width 493 height 22
paste input "[PERSON_NAME]"
type input "[PERSON_NAME]"
click at [634, 194] on button "Search" at bounding box center [627, 193] width 69 height 23
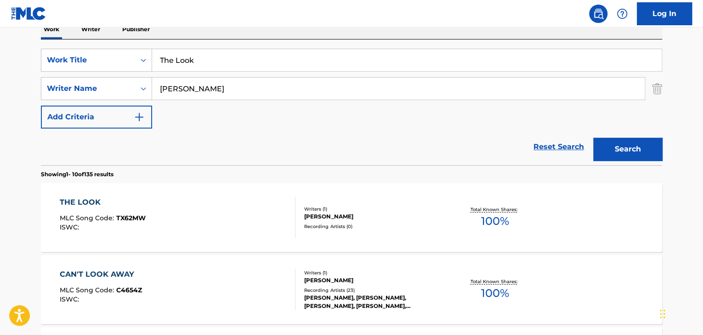
scroll to position [204, 0]
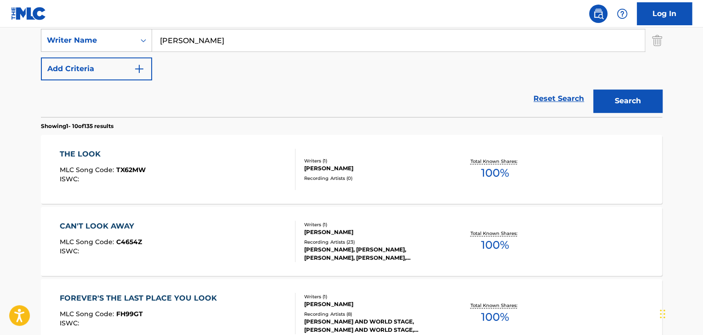
click at [202, 168] on div "THE LOOK MLC Song Code : TX62MW ISWC :" at bounding box center [178, 169] width 236 height 41
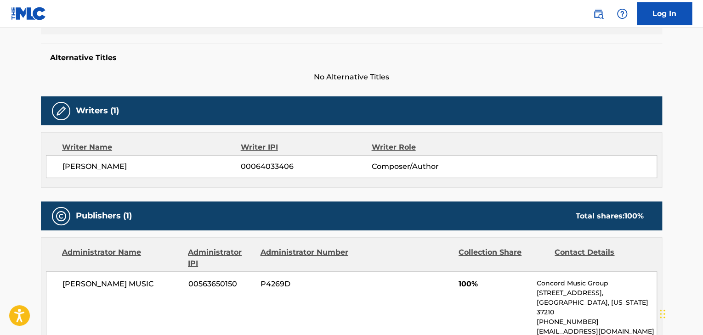
scroll to position [276, 0]
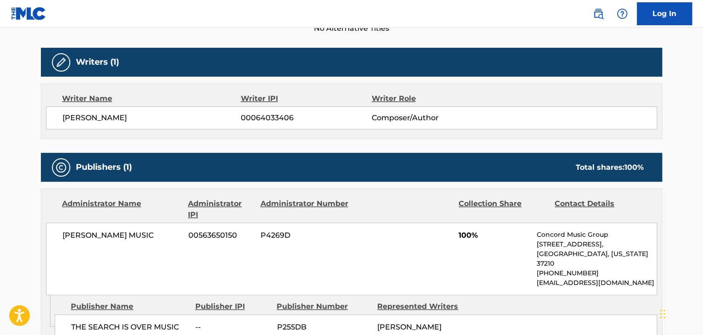
click at [99, 122] on span "[PERSON_NAME]" at bounding box center [151, 118] width 178 height 11
click at [260, 122] on span "00064033406" at bounding box center [306, 118] width 130 height 11
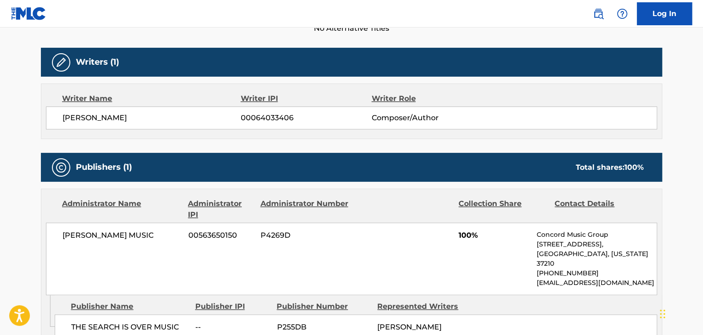
click at [109, 238] on span "[PERSON_NAME] MUSIC" at bounding box center [121, 235] width 119 height 11
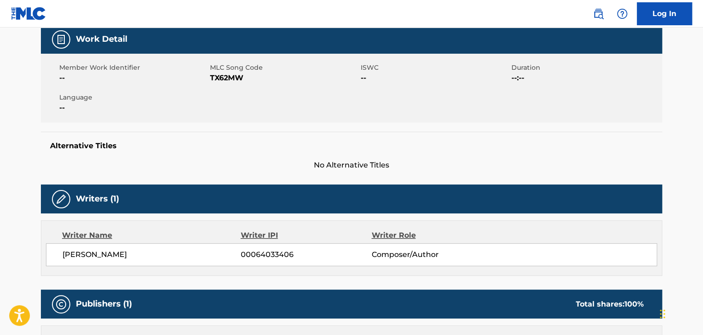
scroll to position [138, 0]
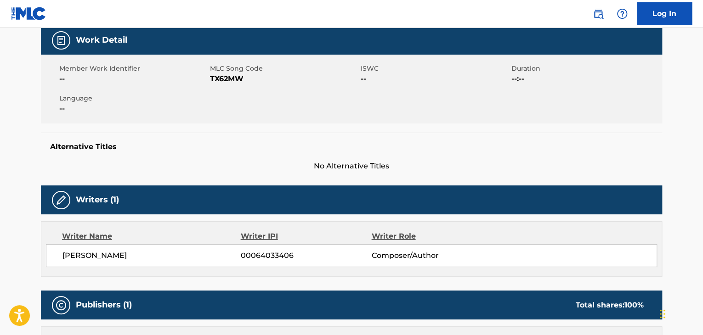
click at [223, 79] on span "TX62MW" at bounding box center [284, 79] width 148 height 11
